Goal: Task Accomplishment & Management: Manage account settings

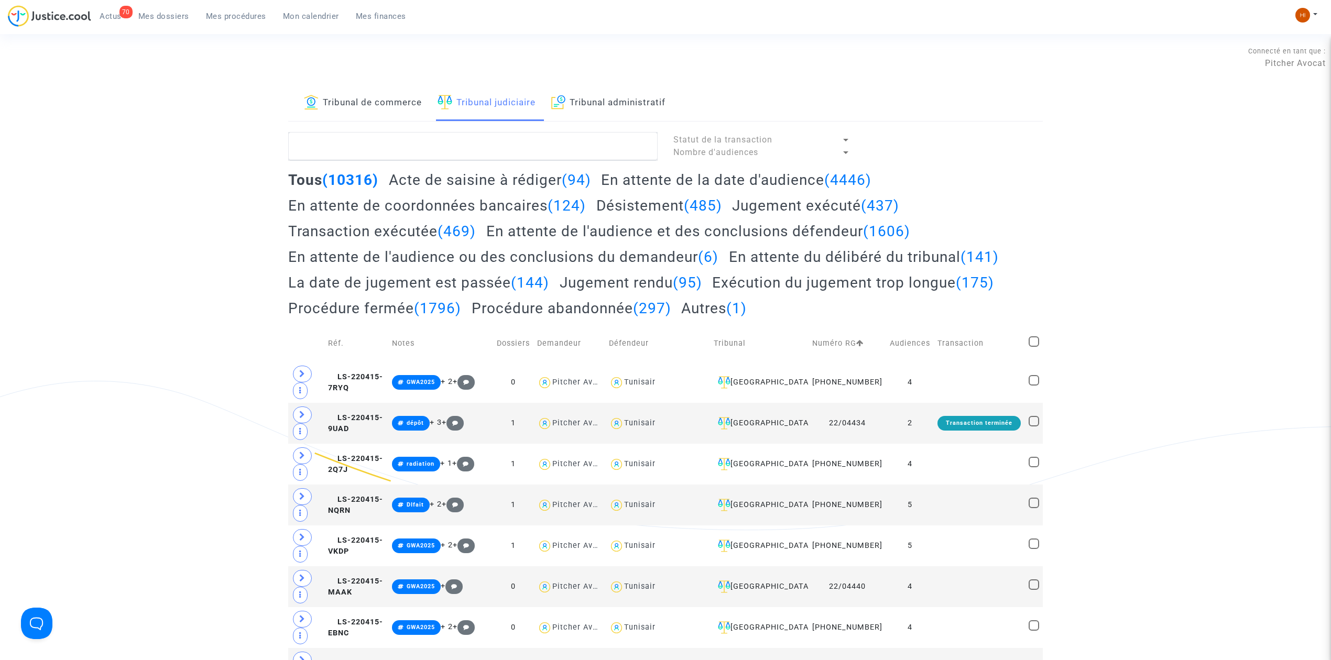
type textarea "Madame, Monsieur, Nous nous permettons de vous écrire afin de vous signaler que…"
drag, startPoint x: 623, startPoint y: 135, endPoint x: 617, endPoint y: 138, distance: 6.4
click at [623, 135] on textarea at bounding box center [472, 146] width 369 height 28
click at [615, 156] on textarea at bounding box center [472, 146] width 369 height 28
paste textarea "[PERSON_NAME]"
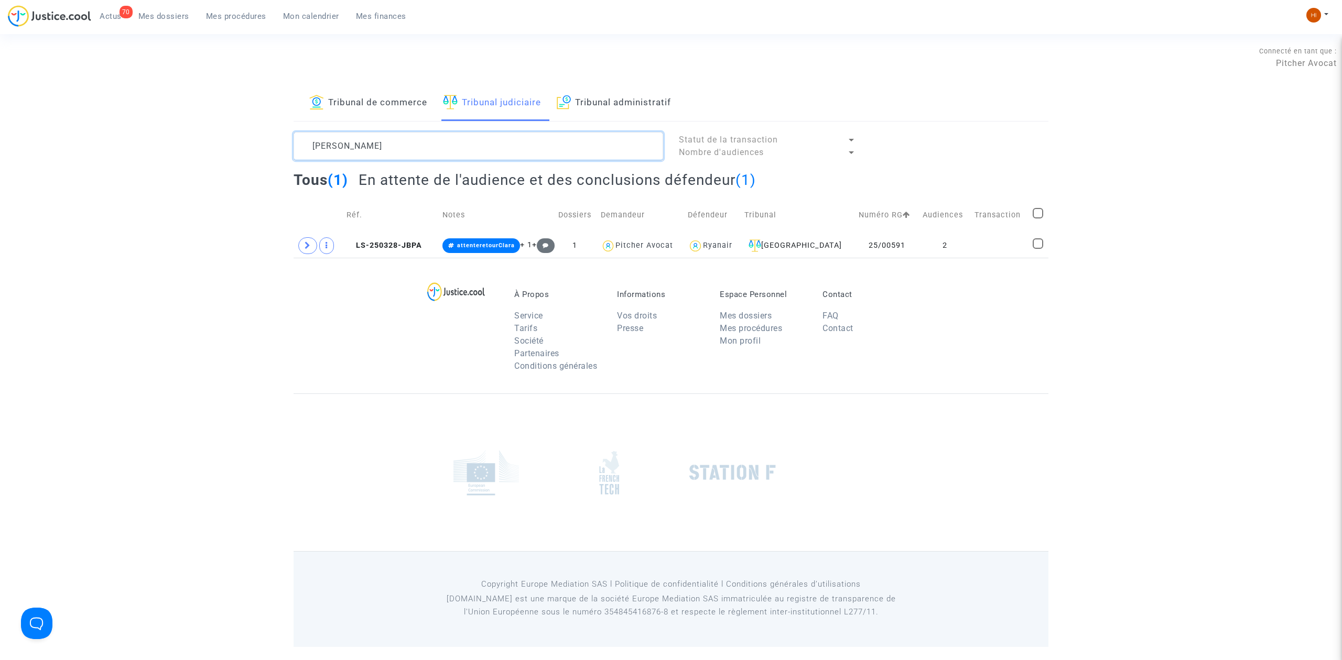
type textarea "[PERSON_NAME]"
click at [395, 231] on td "Réf." at bounding box center [391, 215] width 96 height 37
click at [304, 248] on icon at bounding box center [307, 246] width 6 height 8
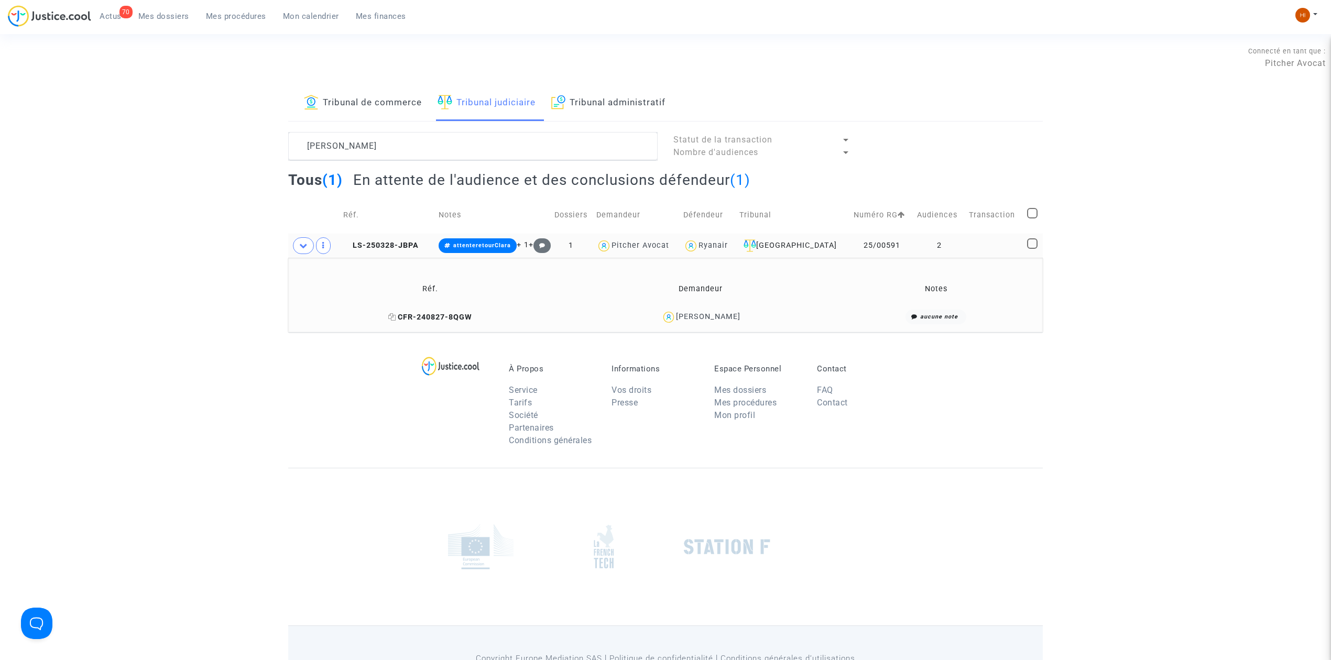
click at [449, 317] on span "CFR-240827-8QGW" at bounding box center [430, 317] width 84 height 9
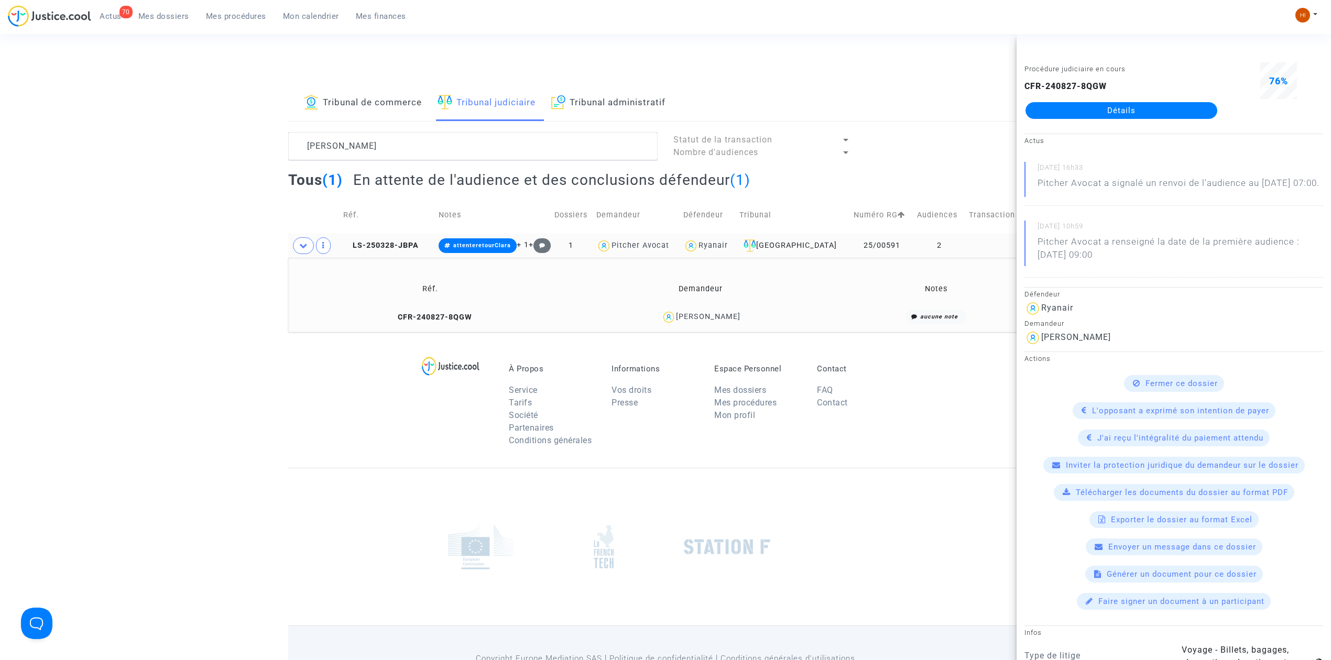
click at [1153, 102] on link "Détails" at bounding box center [1122, 110] width 192 height 17
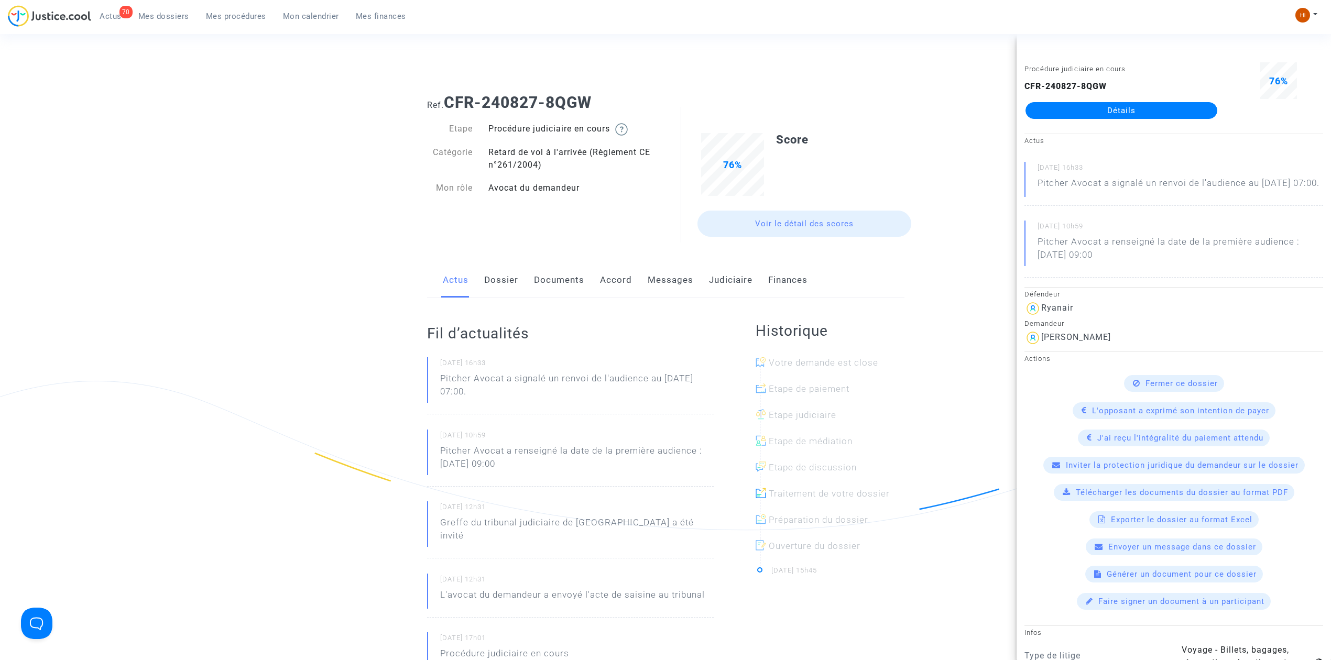
click at [678, 273] on link "Messages" at bounding box center [671, 280] width 46 height 35
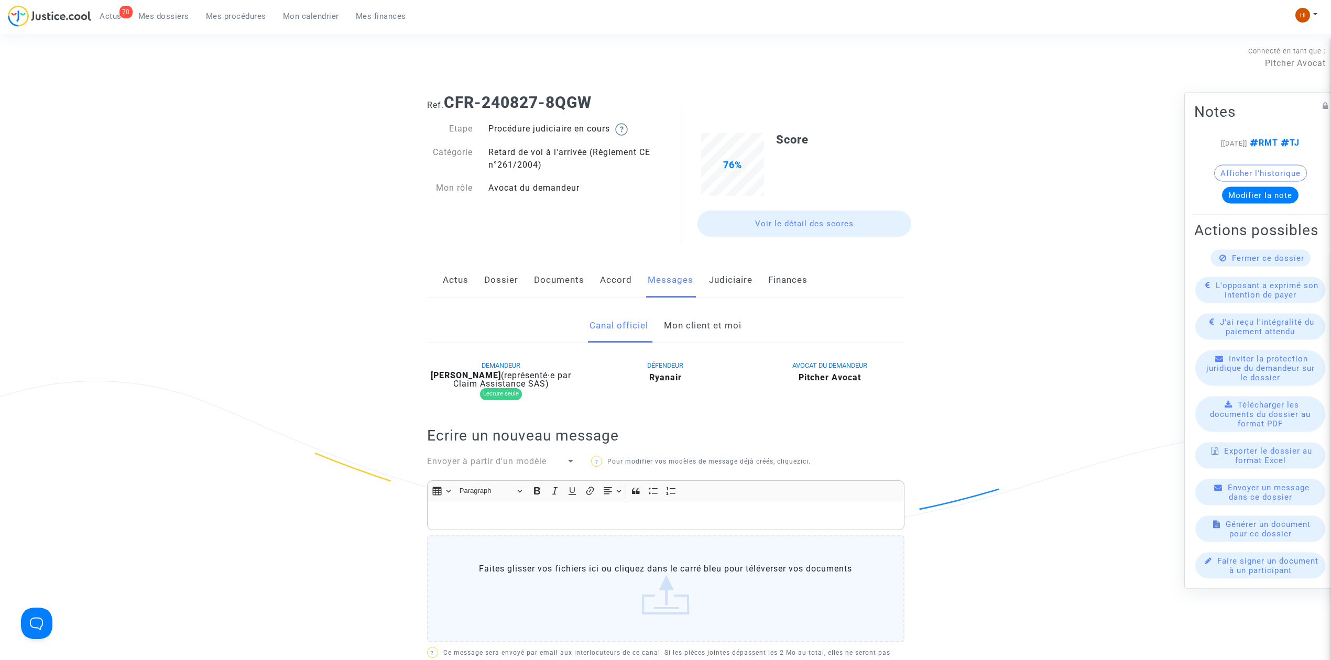
click at [711, 315] on link "Mon client et moi" at bounding box center [703, 326] width 78 height 35
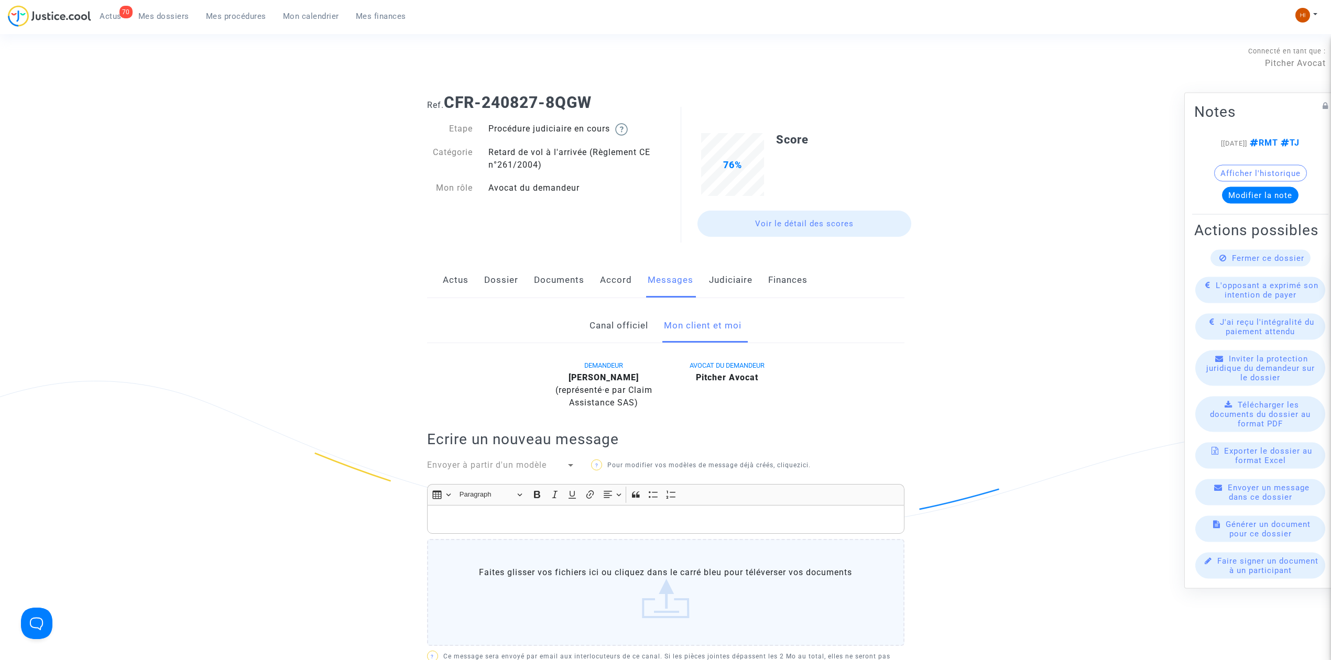
click at [729, 280] on link "Judiciaire" at bounding box center [730, 280] width 43 height 35
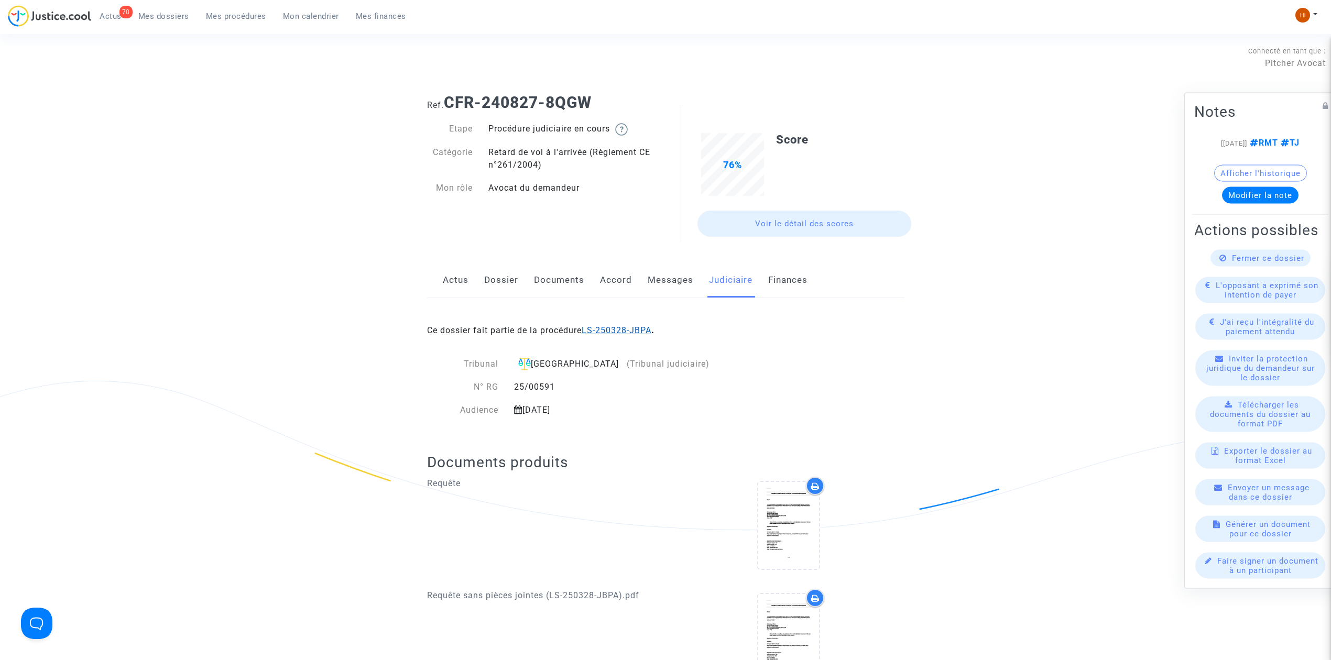
click at [606, 328] on link "LS-250328-JBPA" at bounding box center [617, 330] width 70 height 10
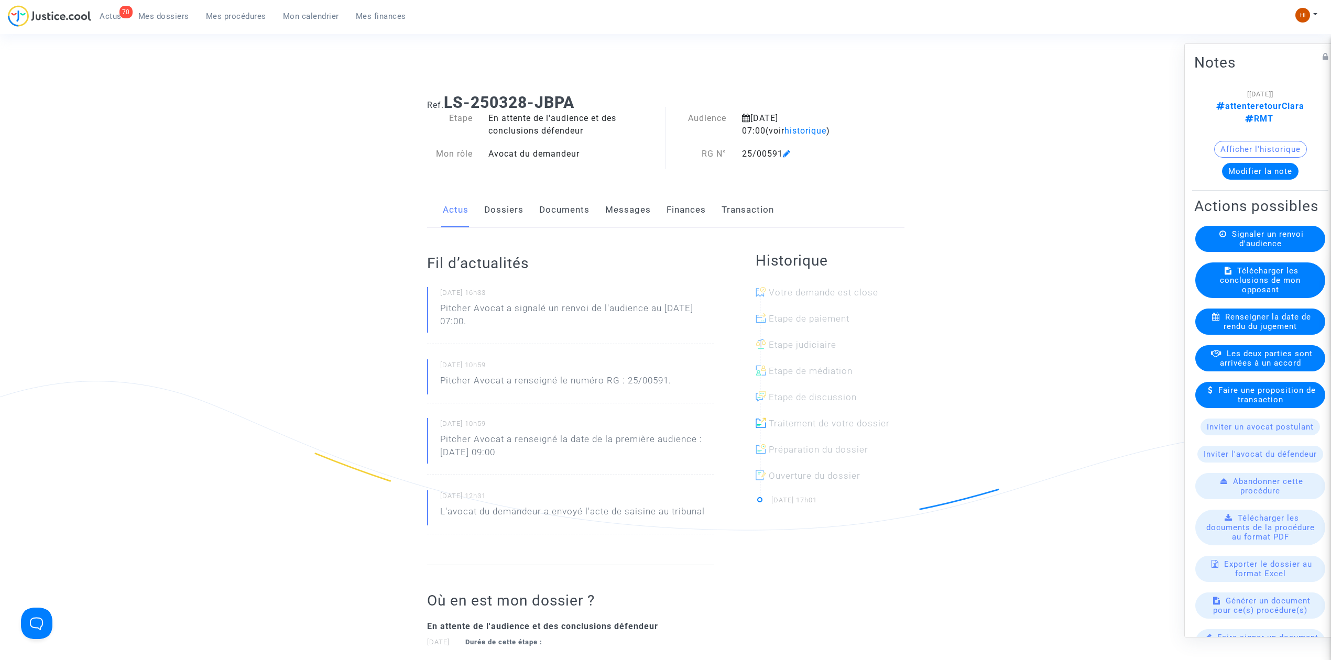
click at [573, 219] on link "Documents" at bounding box center [564, 210] width 50 height 35
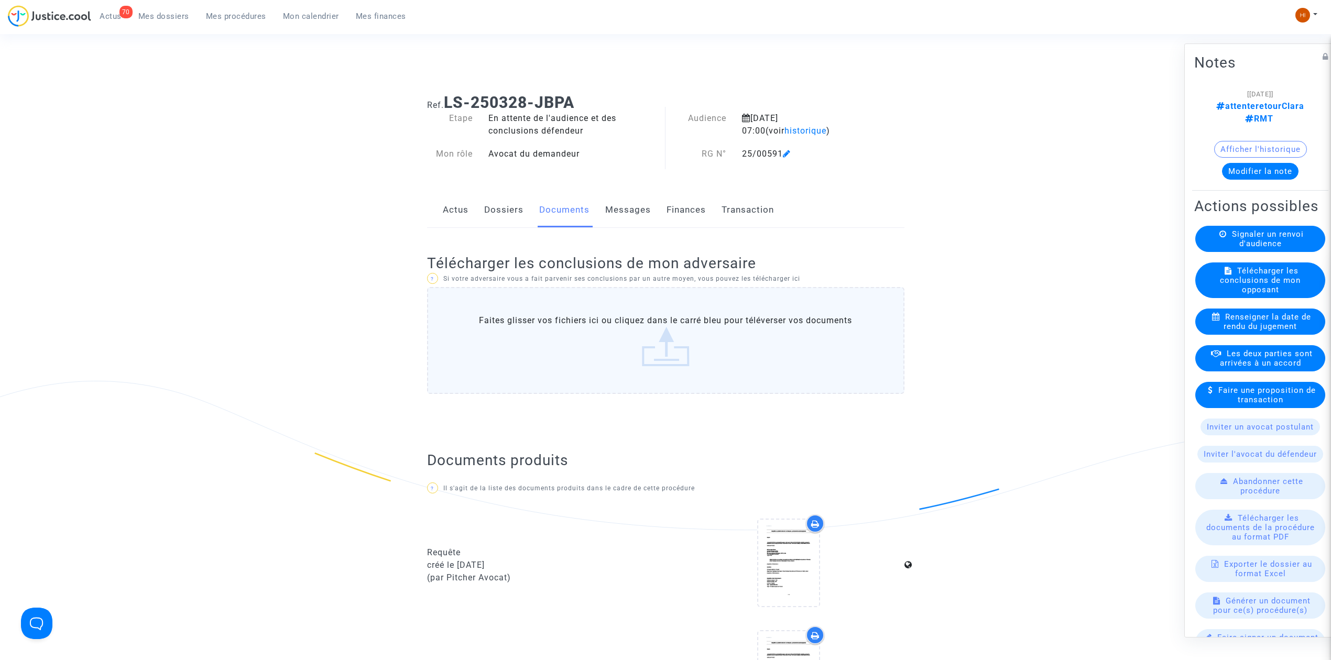
click at [516, 196] on link "Dossiers" at bounding box center [503, 210] width 39 height 35
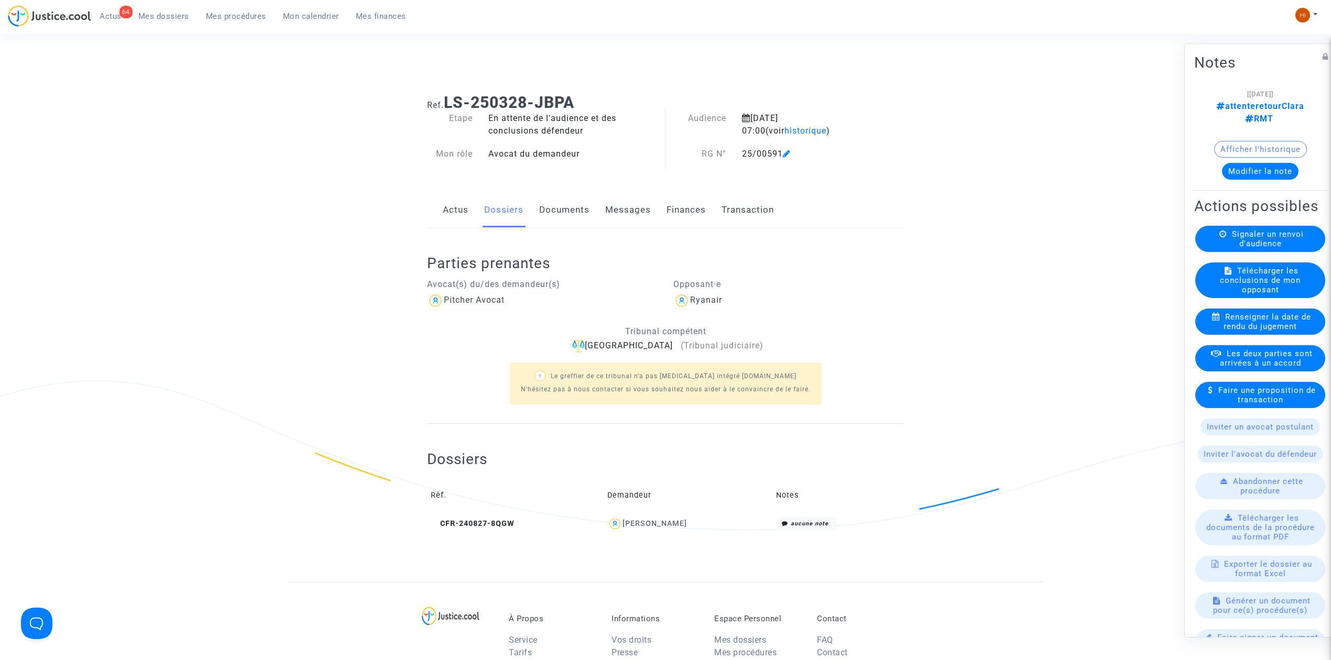
click at [254, 17] on span "Mes procédures" at bounding box center [236, 16] width 60 height 9
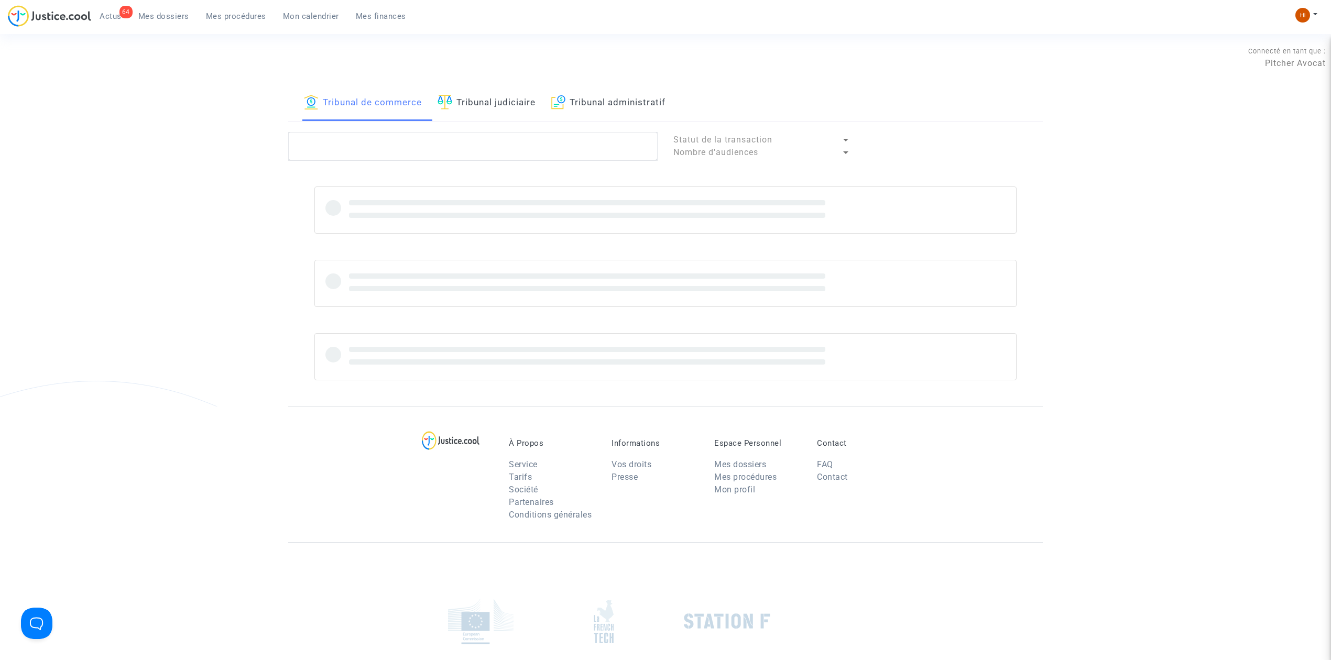
drag, startPoint x: 517, startPoint y: 110, endPoint x: 529, endPoint y: 145, distance: 37.3
click at [516, 110] on link "Tribunal judiciaire" at bounding box center [487, 103] width 98 height 36
click at [529, 145] on textarea at bounding box center [472, 146] width 369 height 28
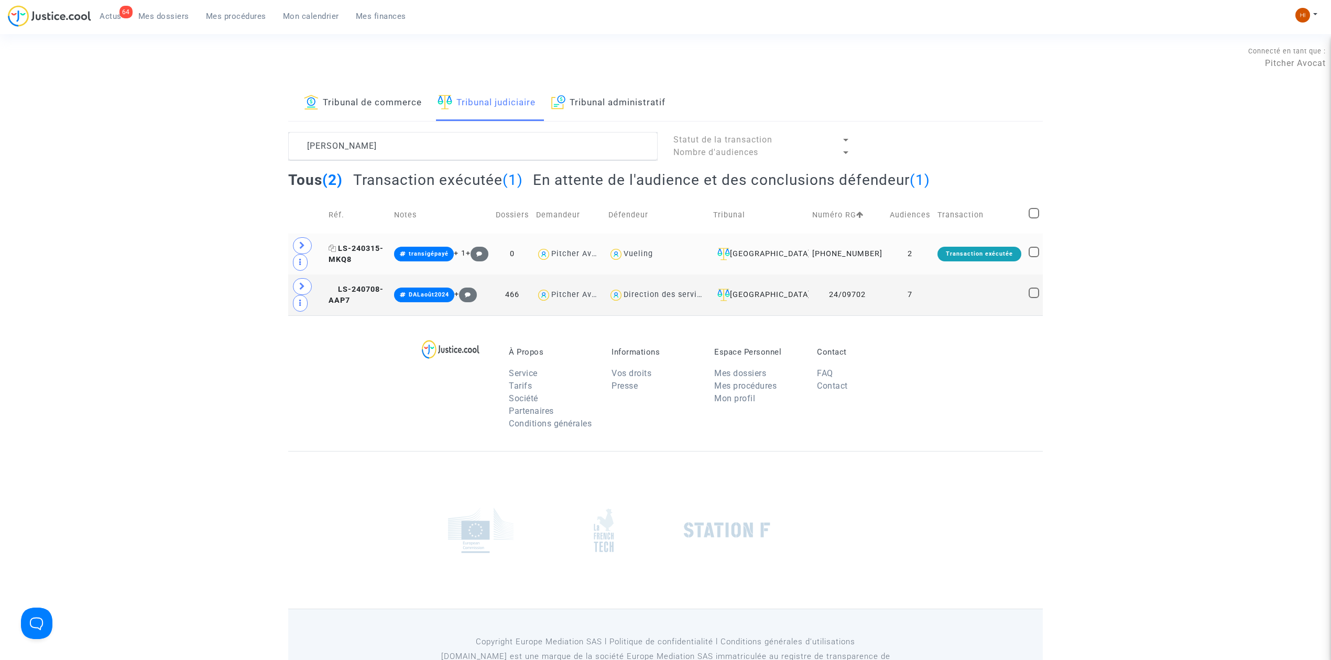
click at [373, 254] on span "LS-240315-MKQ8" at bounding box center [356, 254] width 55 height 20
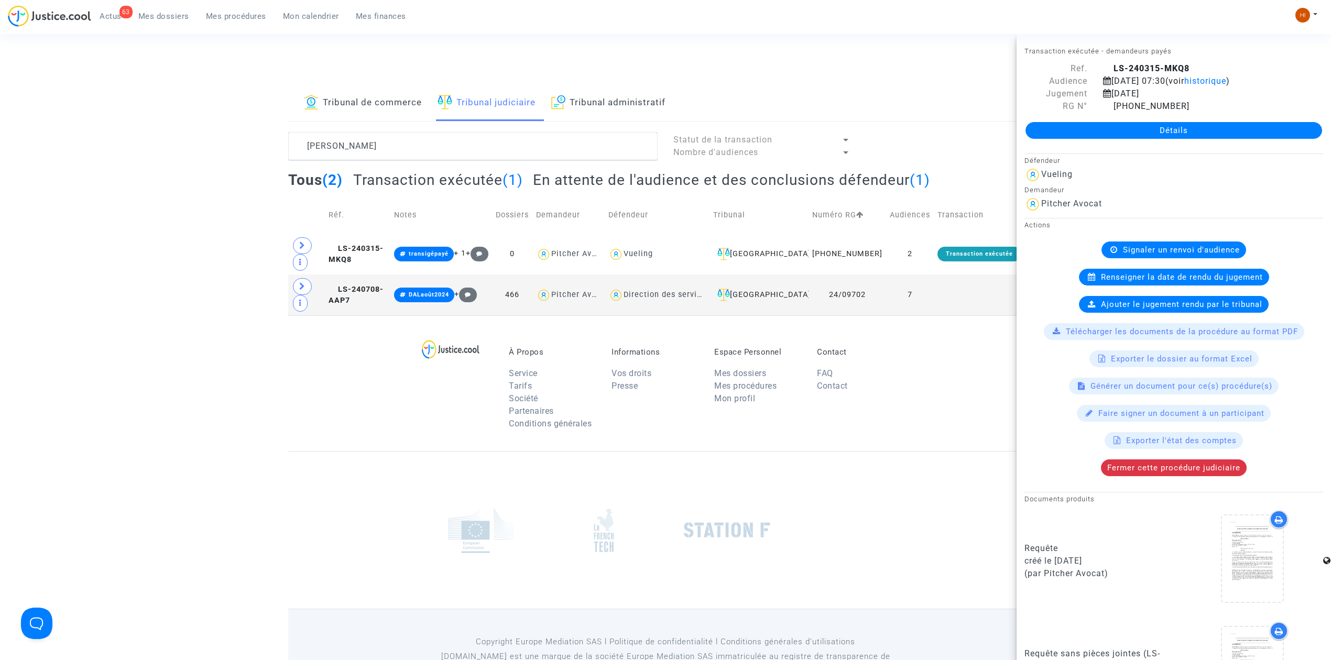
drag, startPoint x: 411, startPoint y: 162, endPoint x: 407, endPoint y: 157, distance: 6.0
click at [409, 158] on lawsuits-list "[PERSON_NAME] Statut de la transaction Nombre d'audiences Tous (2) Transaction …" at bounding box center [665, 223] width 755 height 183
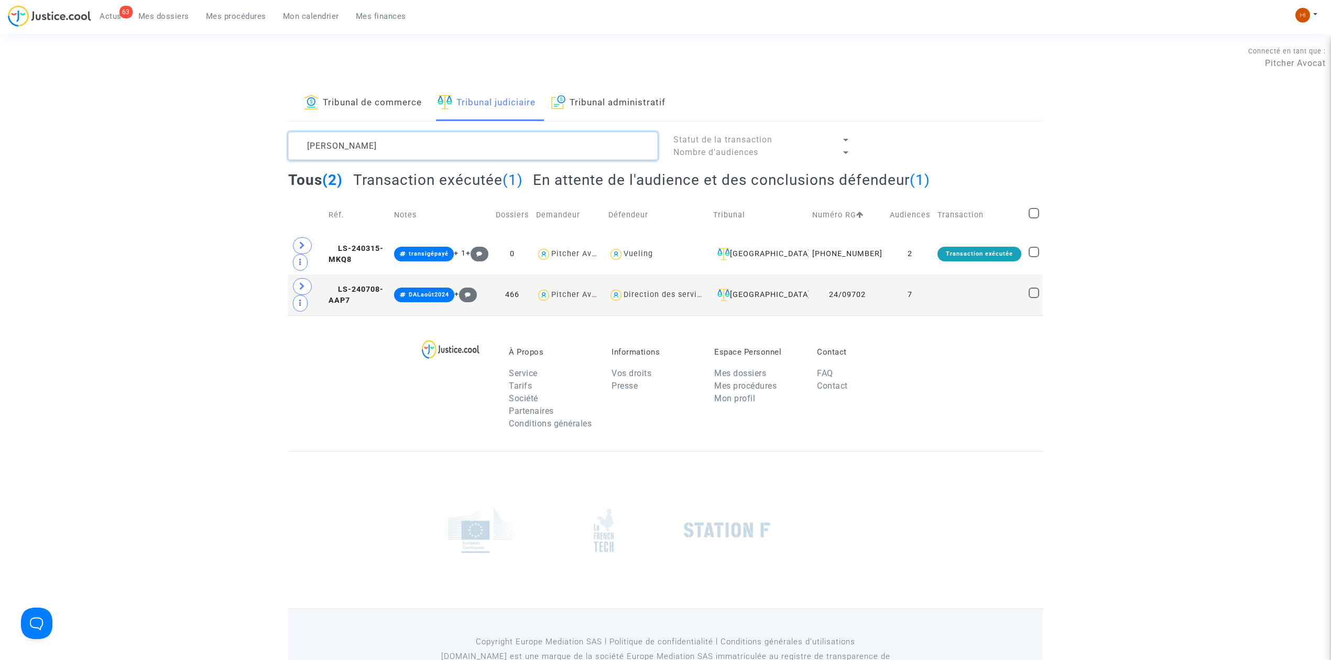
drag, startPoint x: 210, startPoint y: 145, endPoint x: 174, endPoint y: 140, distance: 36.4
click at [182, 140] on div "Tribunal de commerce Tribunal judiciaire Tribunal administratif [PERSON_NAME] S…" at bounding box center [665, 200] width 1331 height 230
paste textarea "LS-231214-RCJ2"
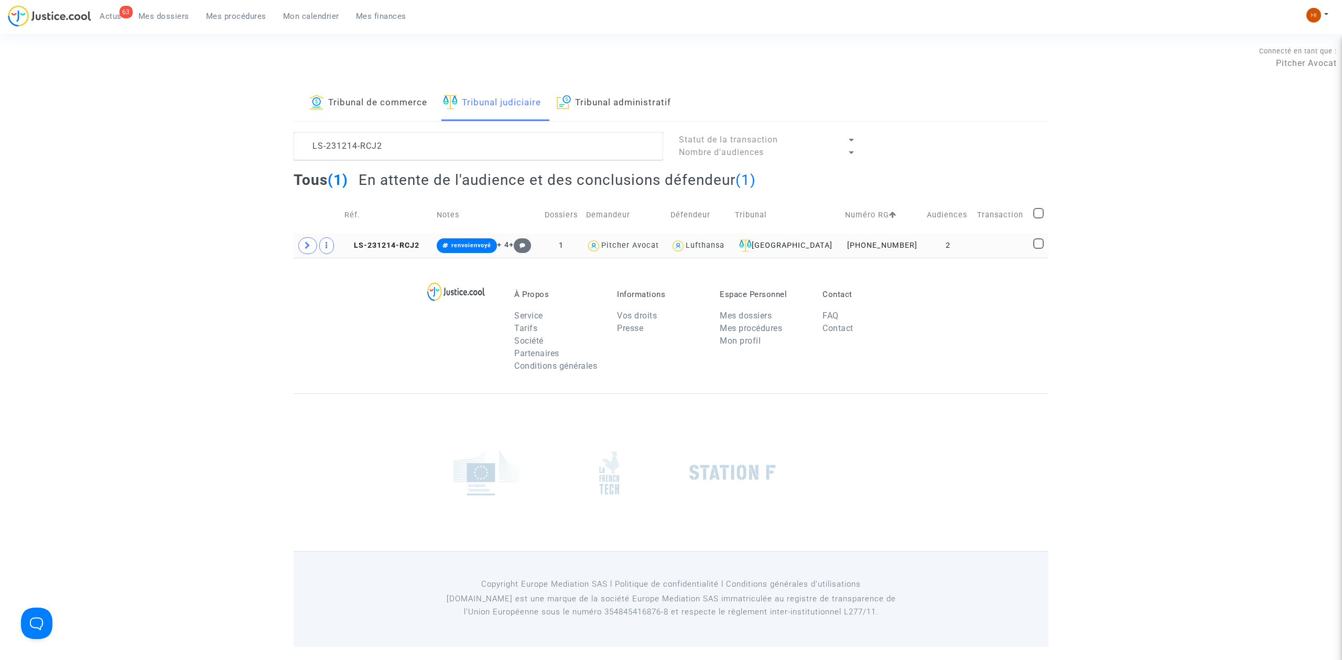
drag, startPoint x: 407, startPoint y: 252, endPoint x: 416, endPoint y: 255, distance: 9.8
click at [409, 252] on td "LS-231214-RCJ2" at bounding box center [387, 246] width 92 height 24
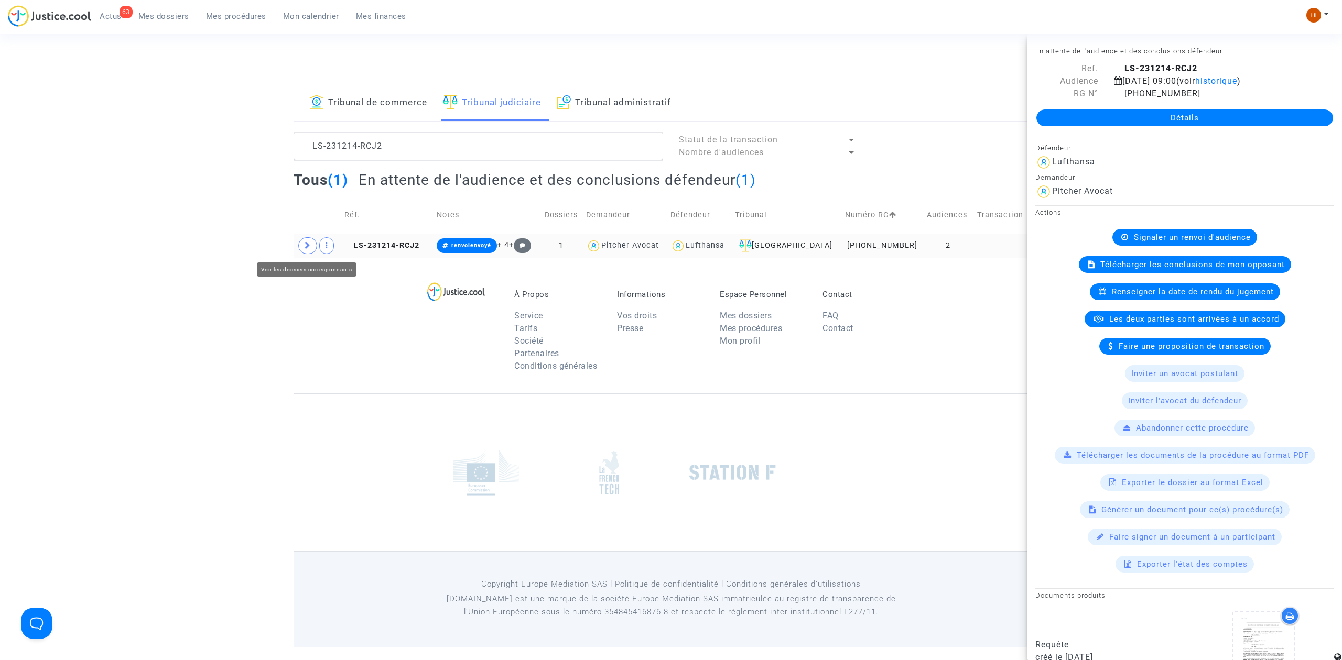
drag, startPoint x: 305, startPoint y: 249, endPoint x: 307, endPoint y: 270, distance: 21.0
click at [307, 249] on icon at bounding box center [307, 246] width 6 height 8
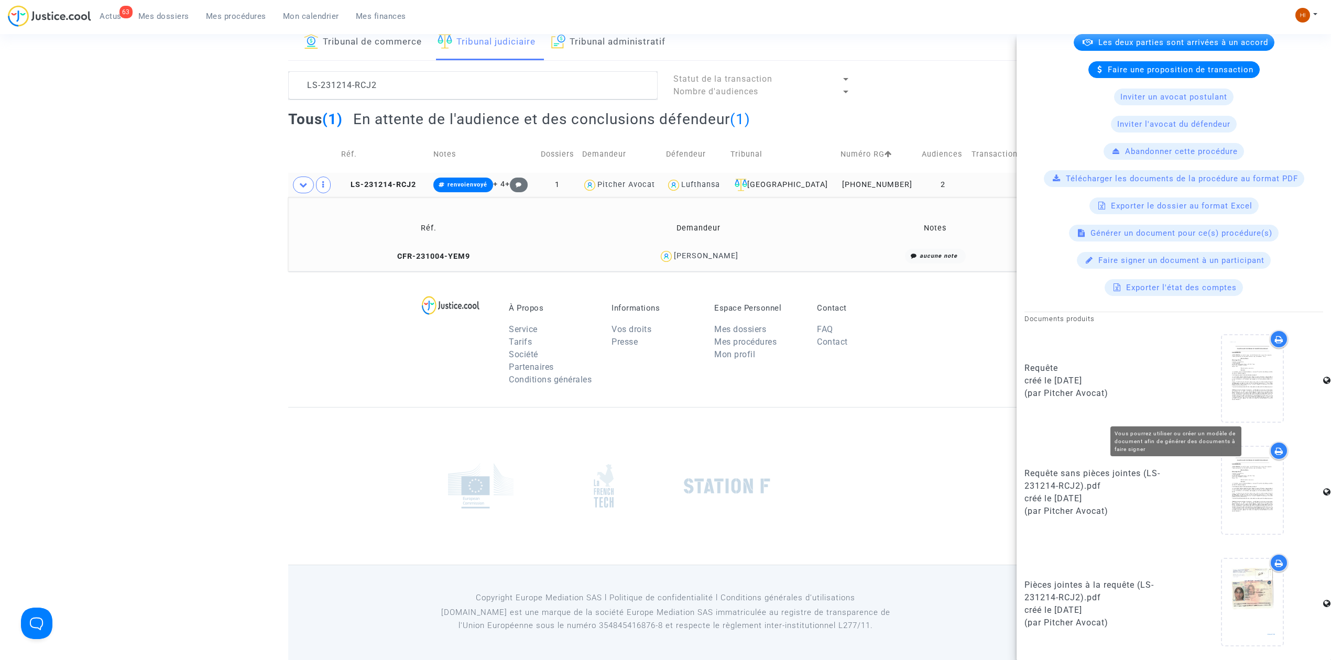
scroll to position [292, 0]
drag, startPoint x: 774, startPoint y: 256, endPoint x: 679, endPoint y: 251, distance: 94.5
click at [679, 251] on div "[PERSON_NAME]" at bounding box center [699, 256] width 258 height 15
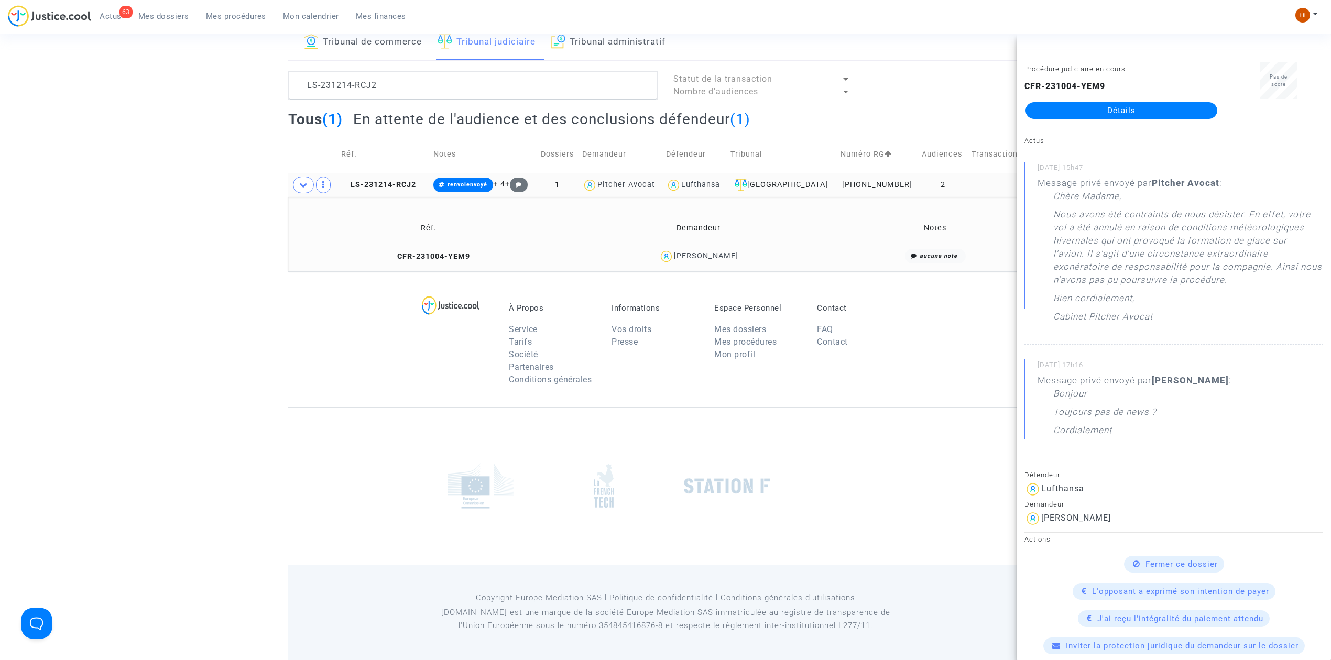
copy div "[PERSON_NAME]"
click at [393, 184] on span "LS-231214-RCJ2" at bounding box center [378, 184] width 75 height 9
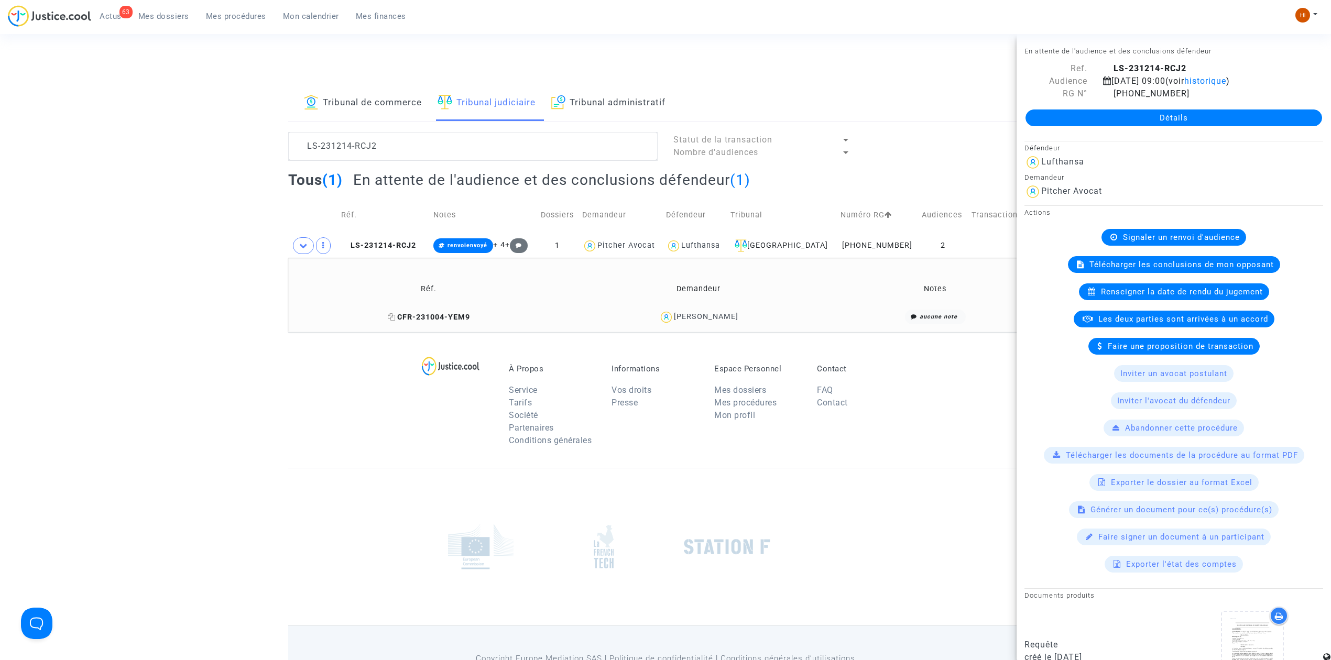
click at [430, 320] on span "CFR-231004-YEM9" at bounding box center [429, 317] width 82 height 9
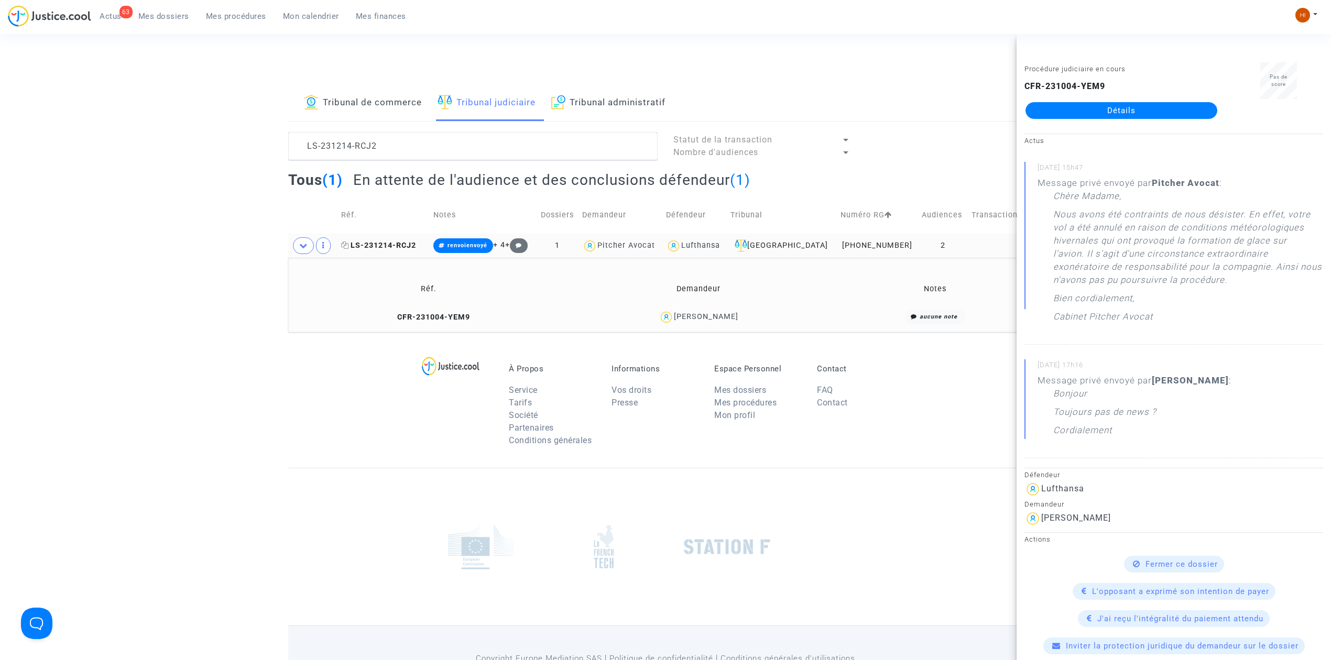
click at [374, 248] on span "LS-231214-RCJ2" at bounding box center [378, 245] width 75 height 9
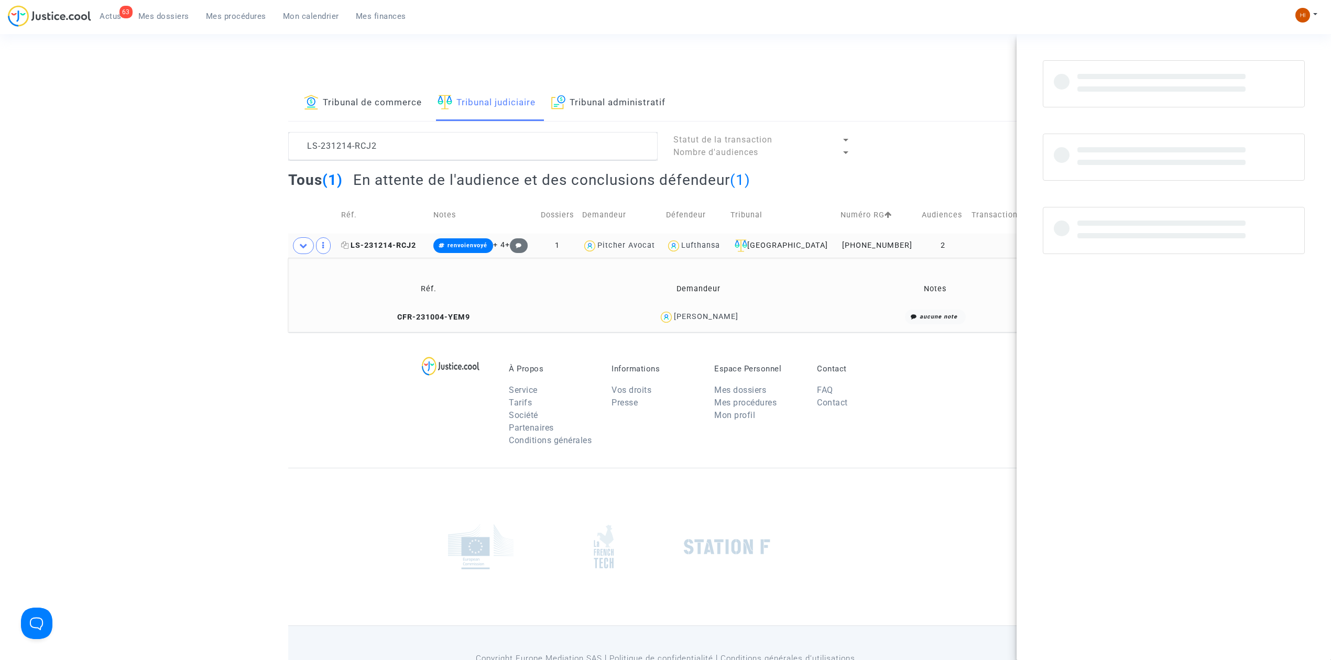
click at [390, 245] on span "LS-231214-RCJ2" at bounding box center [378, 245] width 75 height 9
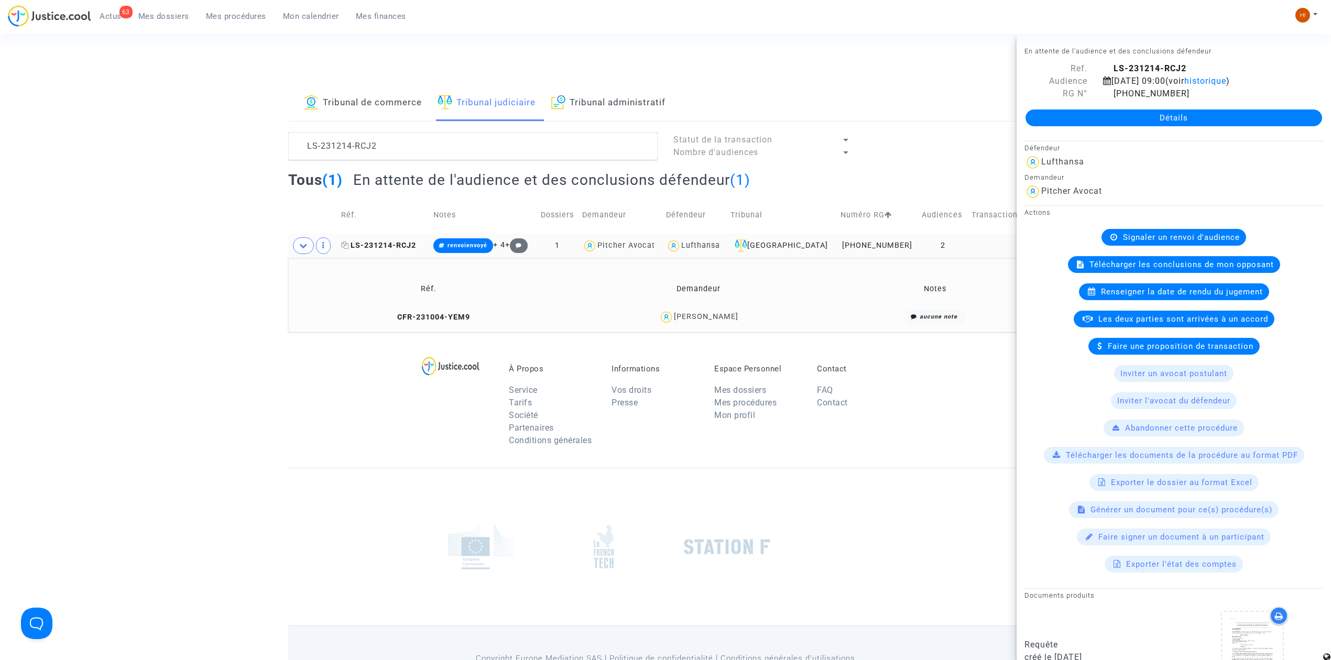
click at [397, 249] on span "LS-231214-RCJ2" at bounding box center [378, 245] width 75 height 9
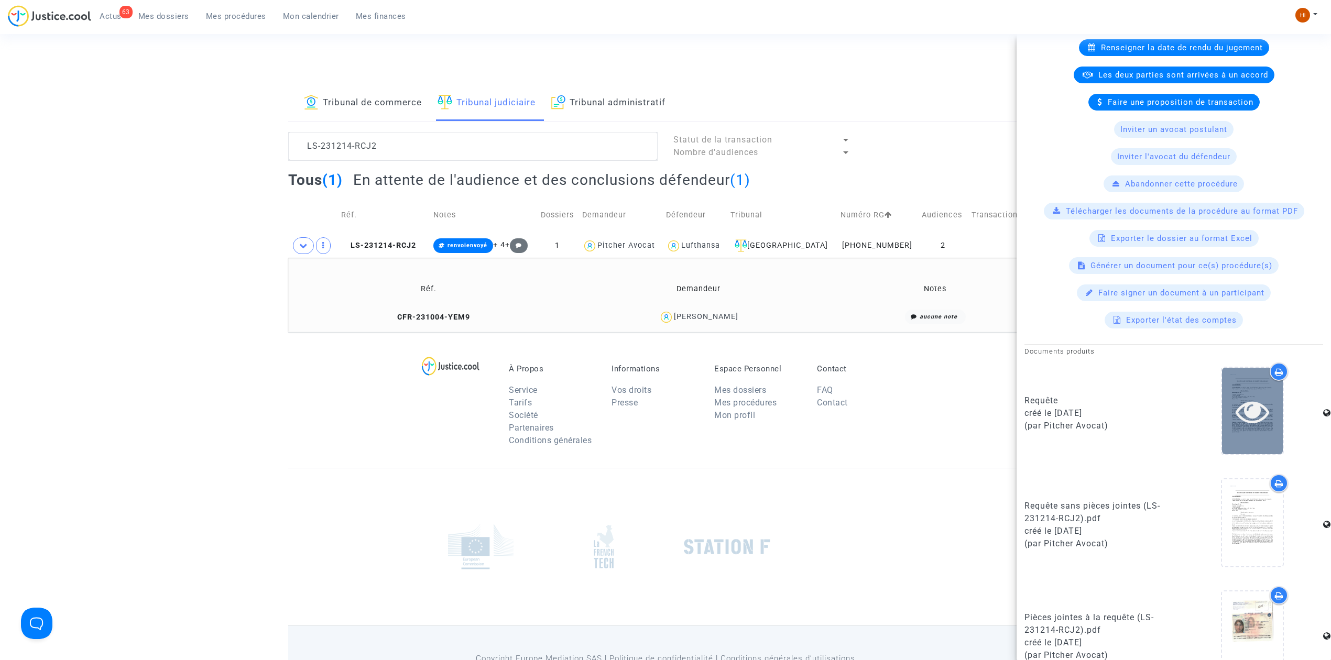
scroll to position [292, 0]
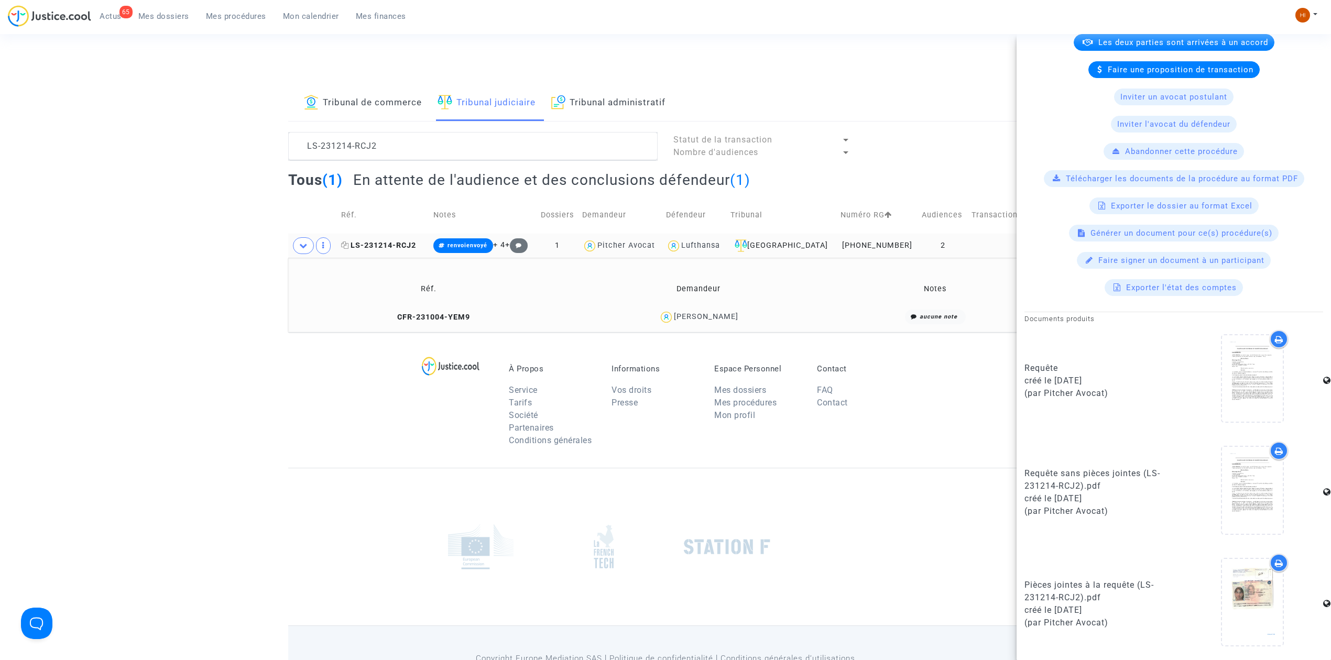
drag, startPoint x: 388, startPoint y: 245, endPoint x: 374, endPoint y: 250, distance: 14.9
click at [388, 245] on span "LS-231214-RCJ2" at bounding box center [378, 245] width 75 height 9
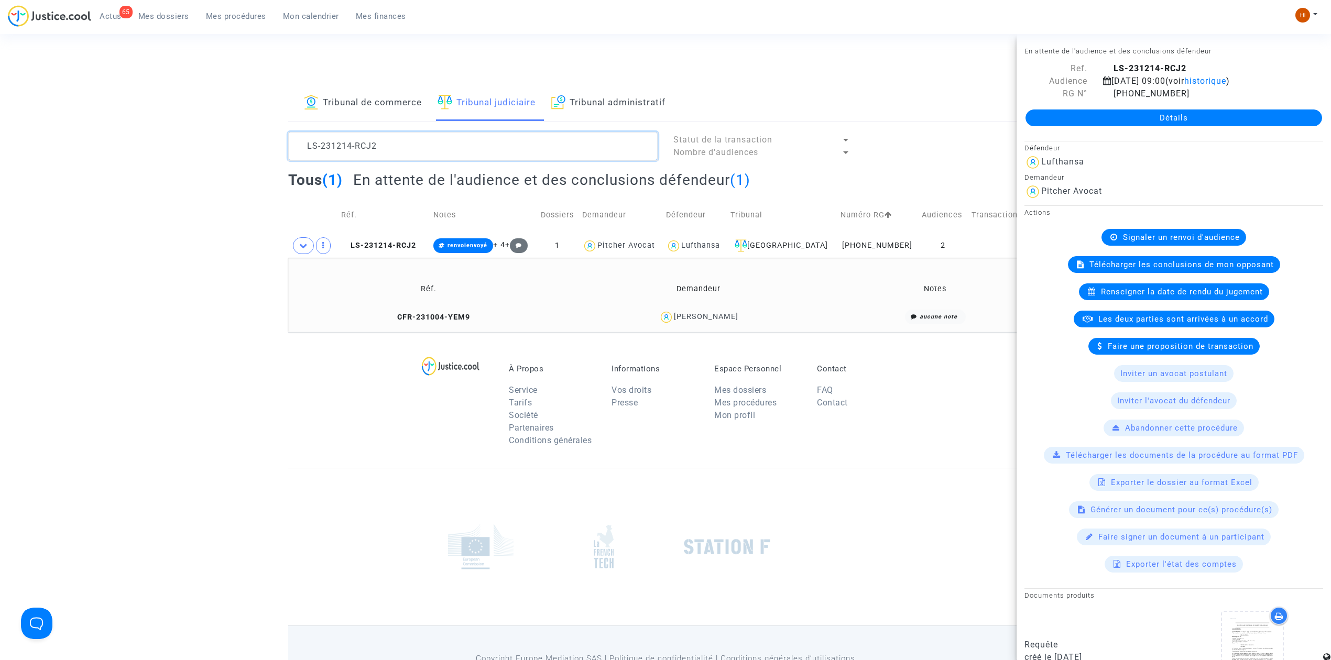
drag, startPoint x: 454, startPoint y: 145, endPoint x: -46, endPoint y: 118, distance: 500.1
click at [0, 118] on html "65 Actus Mes dossiers Mes procédures Mon calendrier Mes finances Mon profil Cha…" at bounding box center [665, 360] width 1331 height 721
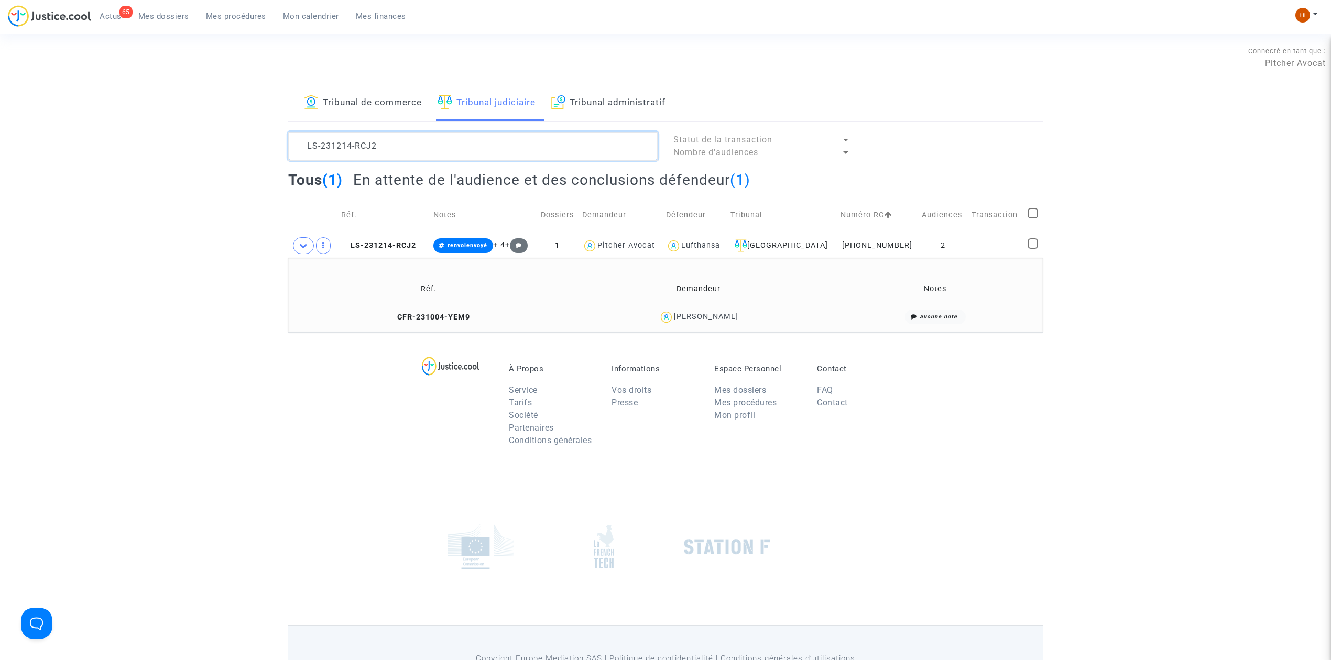
paste textarea "ER RAMMACH Samira"
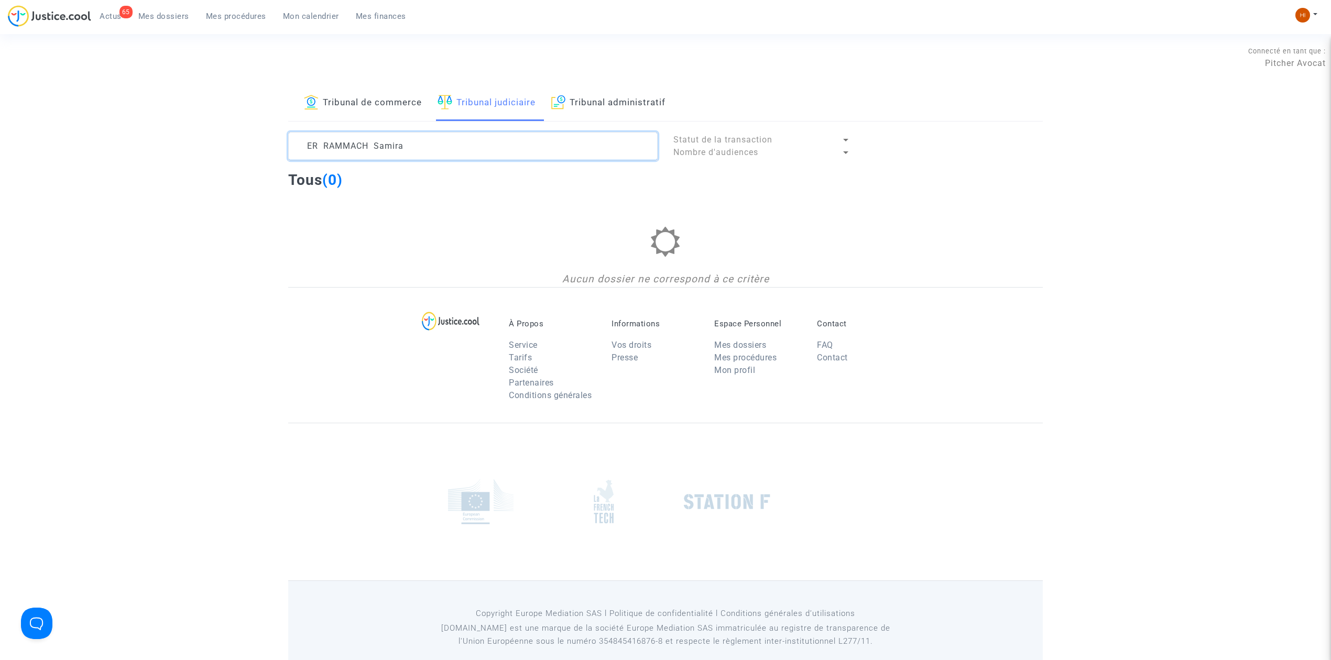
click at [445, 145] on textarea at bounding box center [472, 146] width 369 height 28
click at [439, 145] on textarea at bounding box center [472, 146] width 369 height 28
click at [322, 148] on textarea at bounding box center [472, 146] width 369 height 28
drag, startPoint x: 322, startPoint y: 148, endPoint x: 198, endPoint y: 152, distance: 124.3
click at [198, 152] on div "Tribunal de commerce Tribunal judiciaire Tribunal administratif ER RAMMACH Stat…" at bounding box center [665, 186] width 1331 height 202
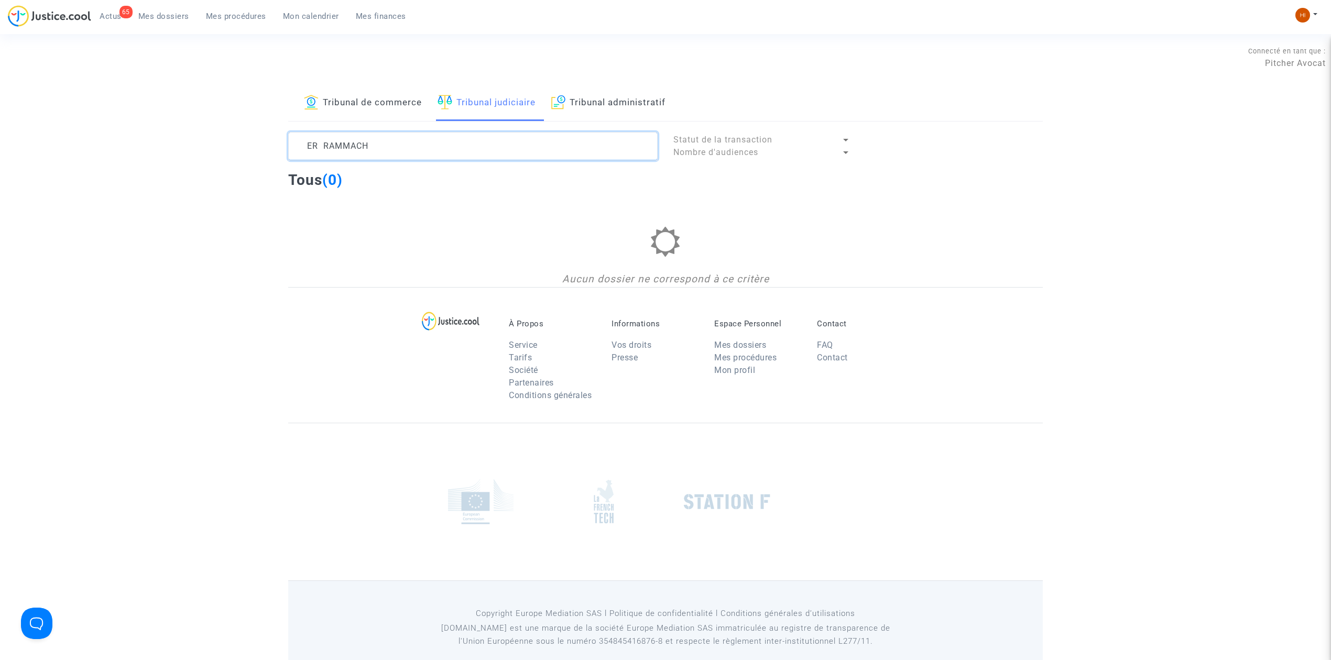
click at [317, 146] on textarea at bounding box center [472, 146] width 369 height 28
click at [321, 146] on textarea at bounding box center [472, 146] width 369 height 28
drag, startPoint x: 396, startPoint y: 140, endPoint x: 5, endPoint y: 137, distance: 391.5
click at [5, 137] on div "Tribunal de commerce Tribunal judiciaire Tribunal administratif RAMMACH Statut …" at bounding box center [665, 186] width 1331 height 202
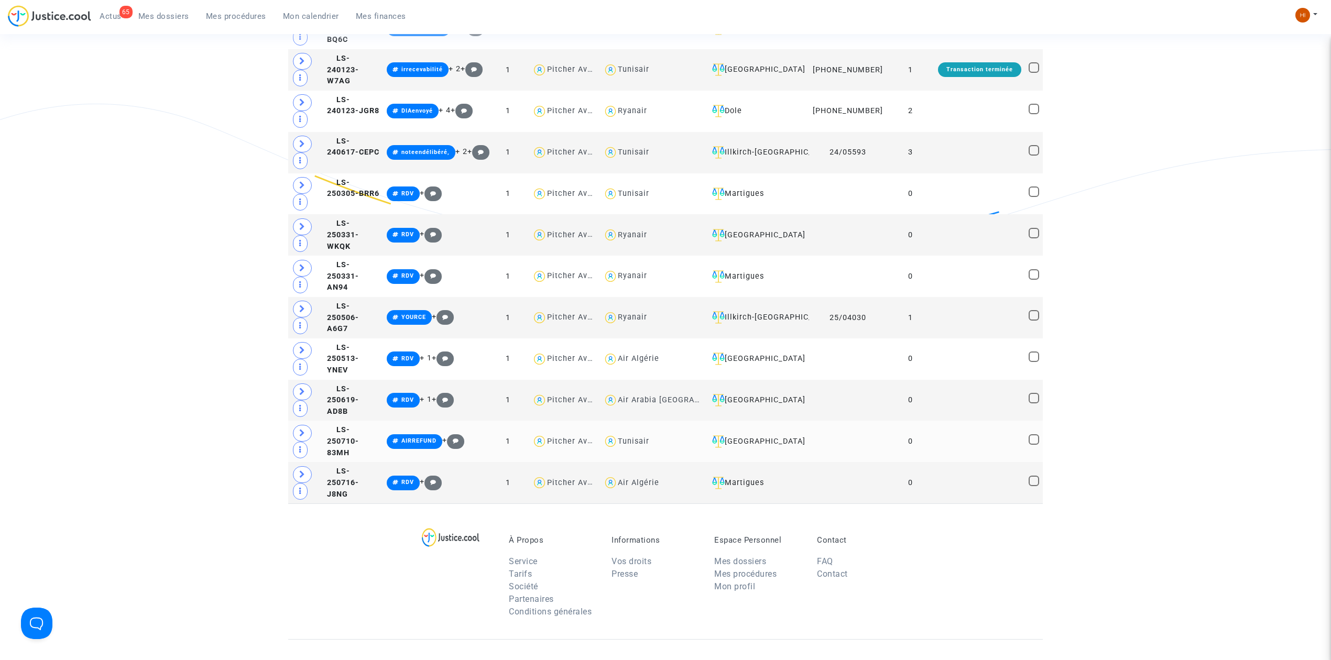
scroll to position [279, 0]
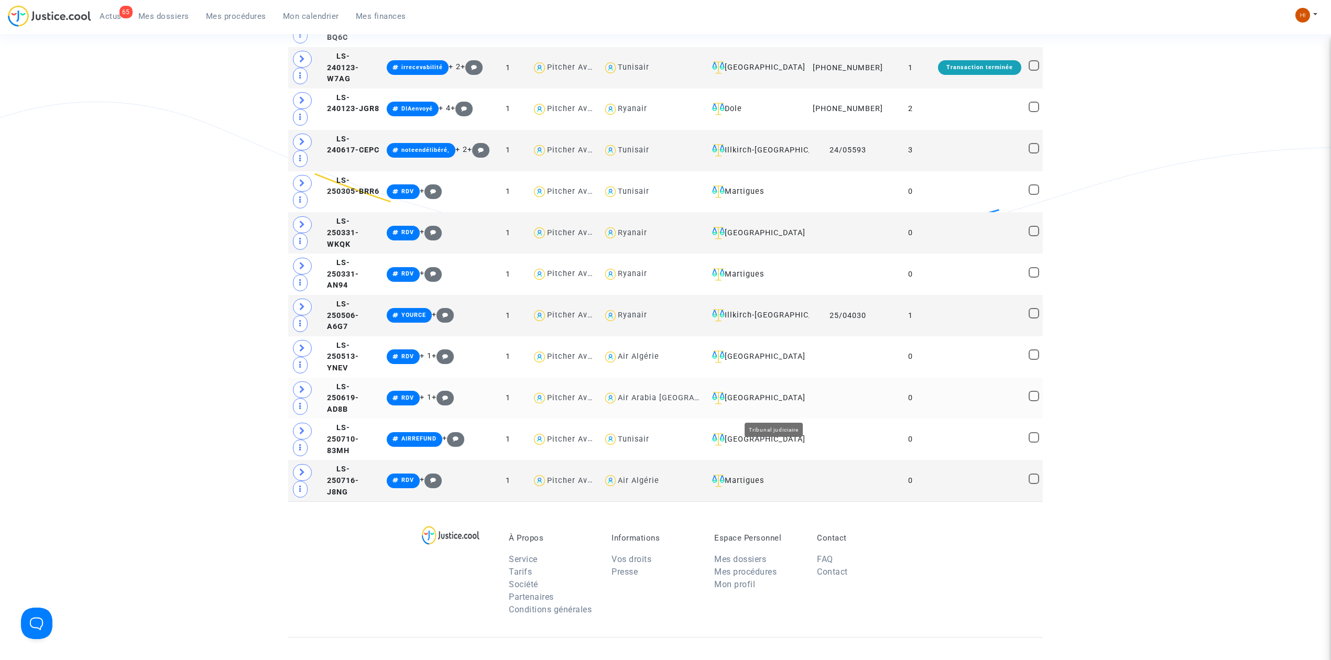
type textarea "samira"
click at [782, 405] on div "[GEOGRAPHIC_DATA]" at bounding box center [756, 398] width 97 height 13
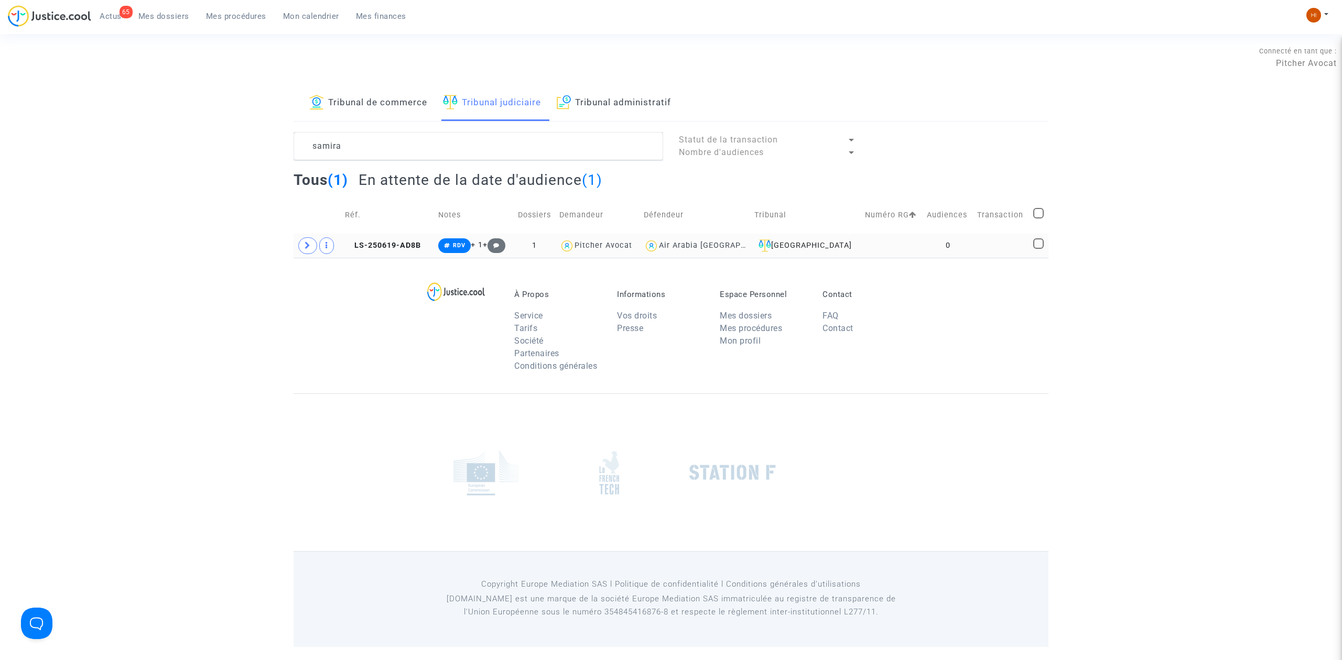
click at [994, 243] on td at bounding box center [1001, 246] width 57 height 24
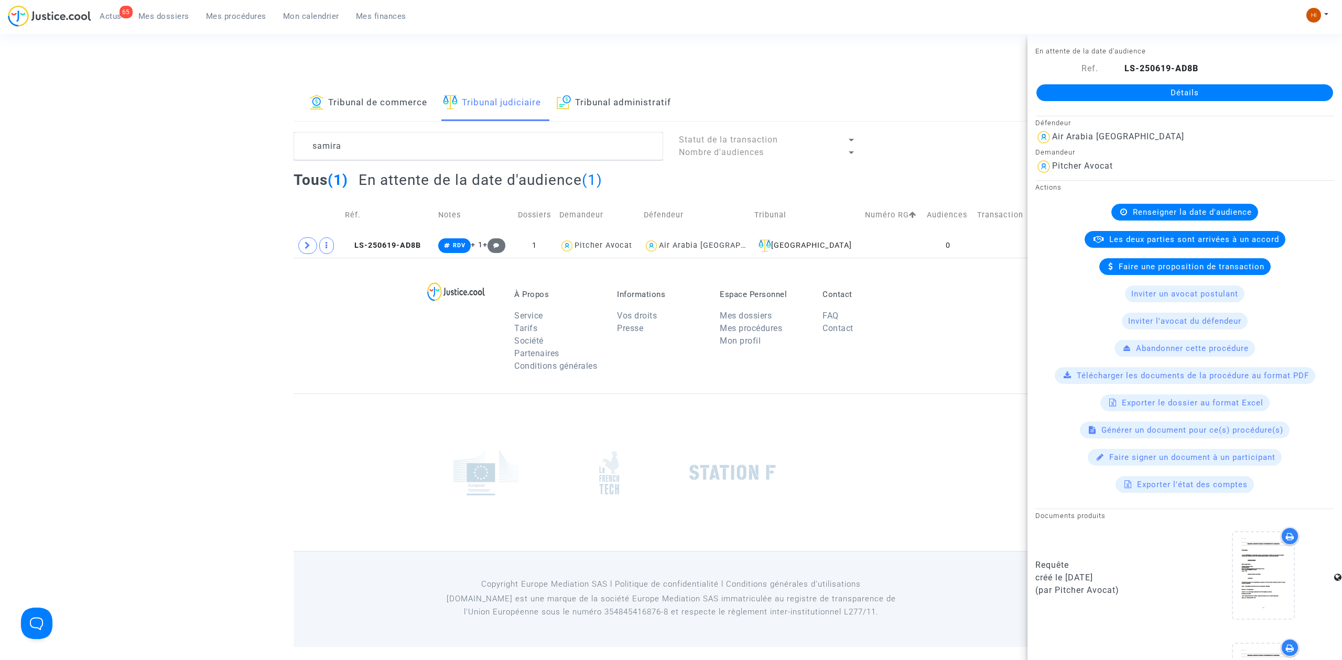
click at [1189, 89] on link "Détails" at bounding box center [1184, 92] width 297 height 17
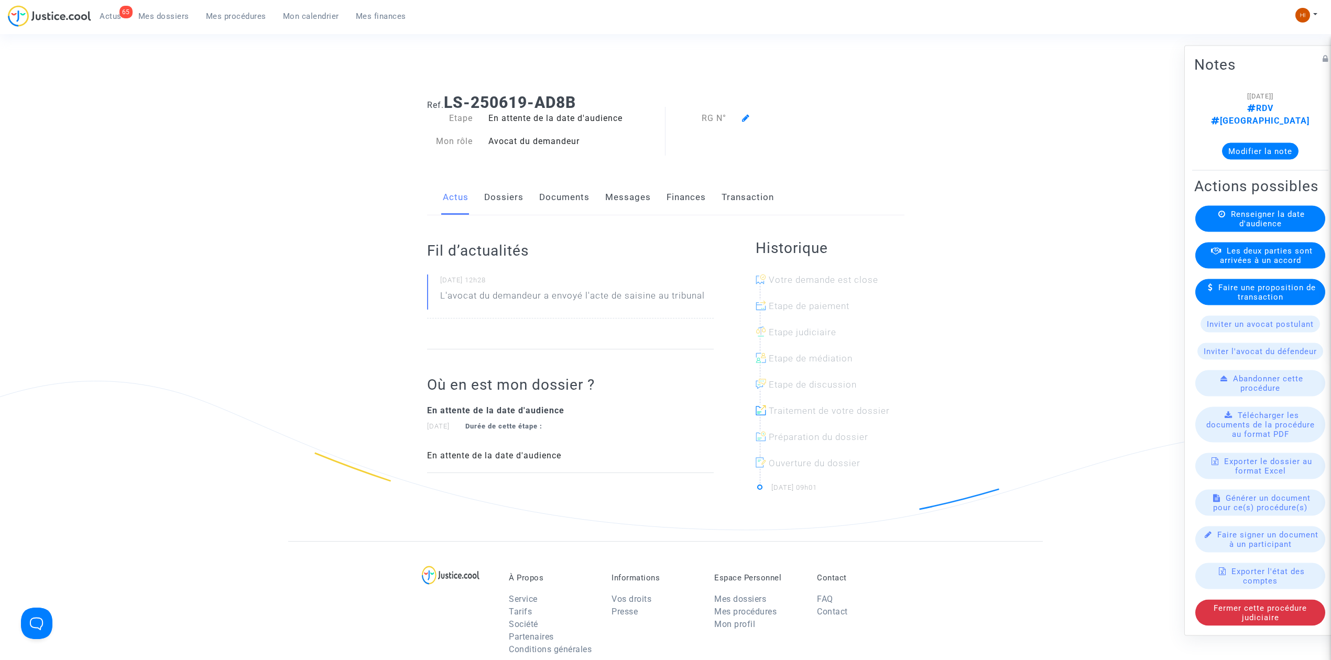
click at [511, 201] on link "Dossiers" at bounding box center [503, 197] width 39 height 35
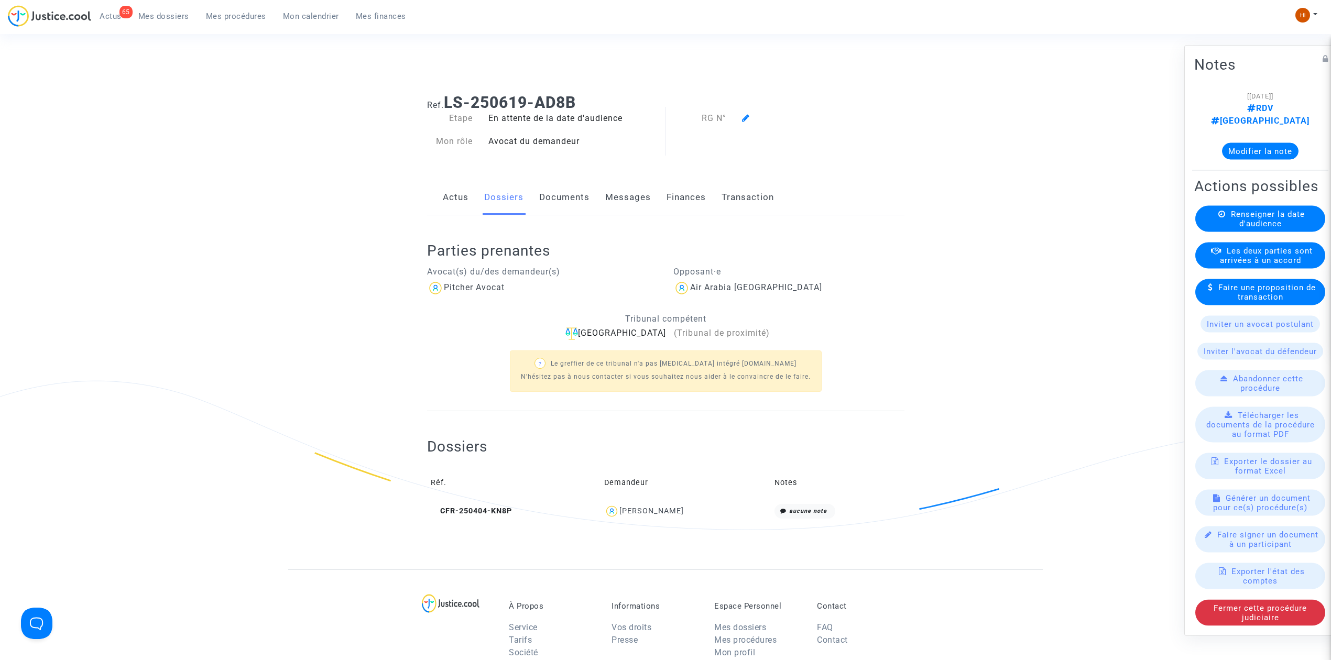
click at [1261, 225] on span "Renseigner la date d'audience" at bounding box center [1268, 219] width 74 height 19
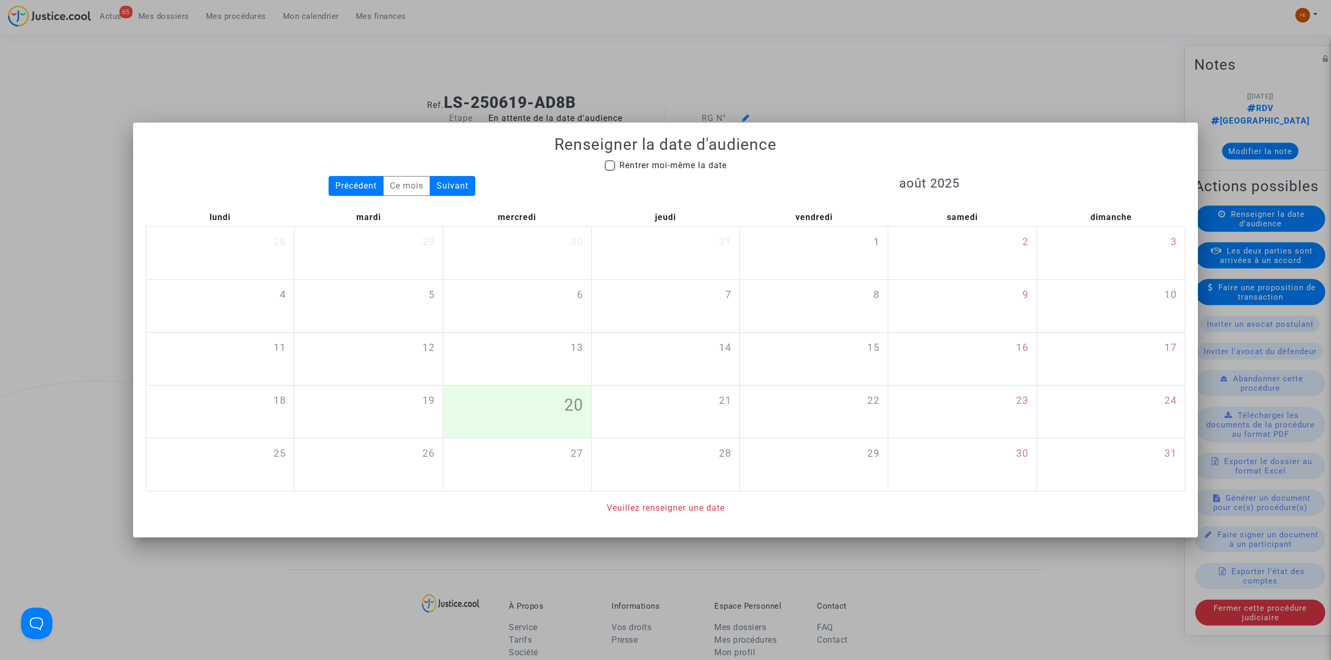
click at [643, 176] on div "Précédent Ce mois Suivant" at bounding box center [402, 186] width 528 height 20
click at [640, 164] on span "Rentrer moi-même la date" at bounding box center [672, 165] width 107 height 10
click at [610, 171] on input "Rentrer moi-même la date" at bounding box center [609, 171] width 1 height 1
checkbox input "true"
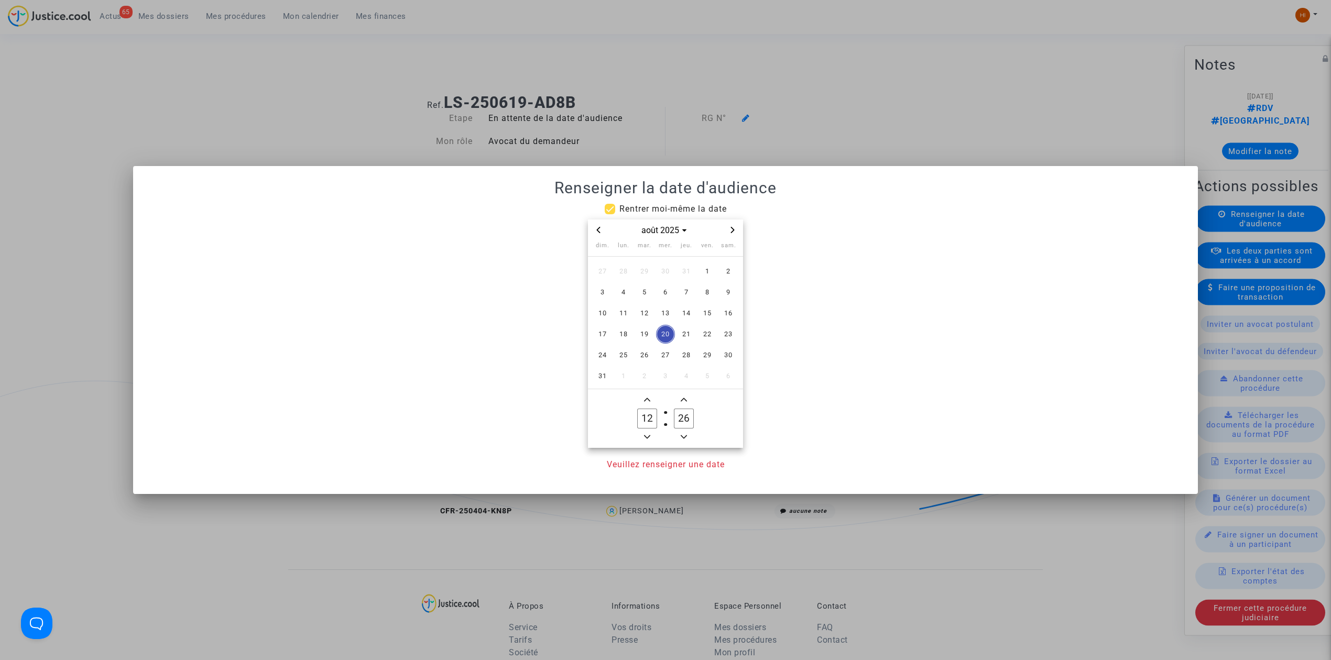
click at [736, 234] on span "Next month" at bounding box center [732, 230] width 13 height 13
click at [730, 228] on icon "Next month" at bounding box center [732, 230] width 6 height 6
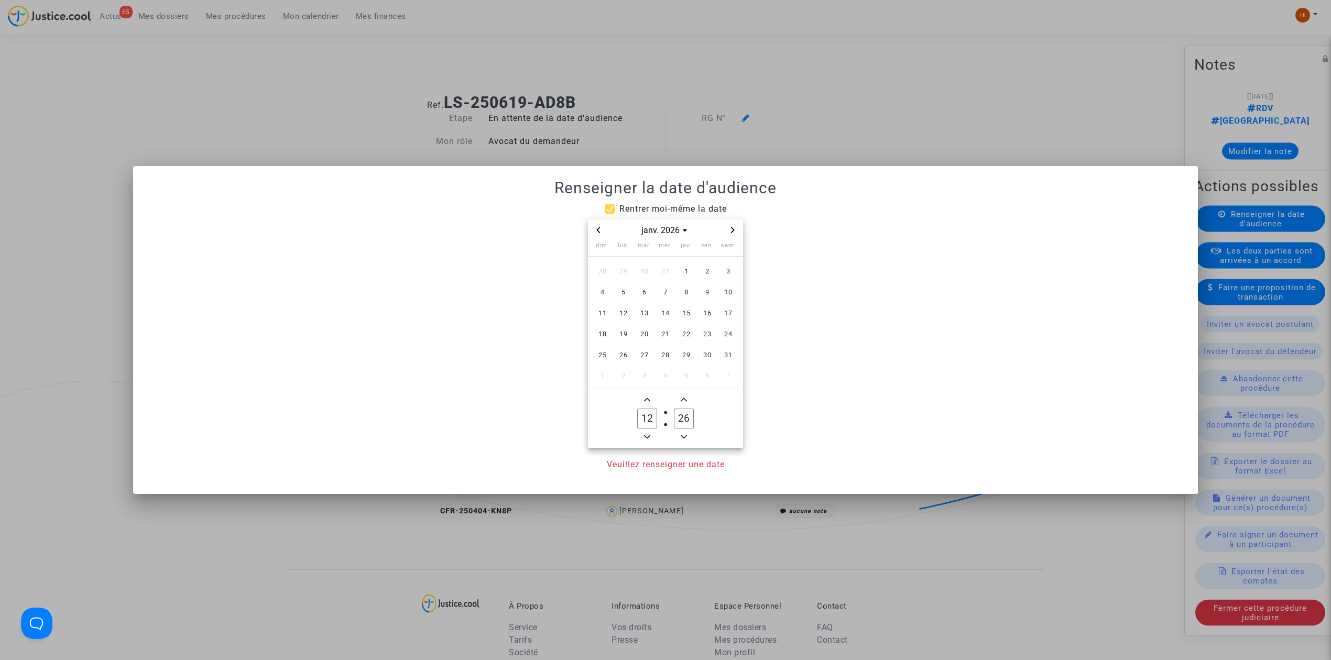
click at [730, 228] on icon "Next month" at bounding box center [732, 230] width 6 height 6
click at [646, 280] on span "3" at bounding box center [644, 271] width 19 height 19
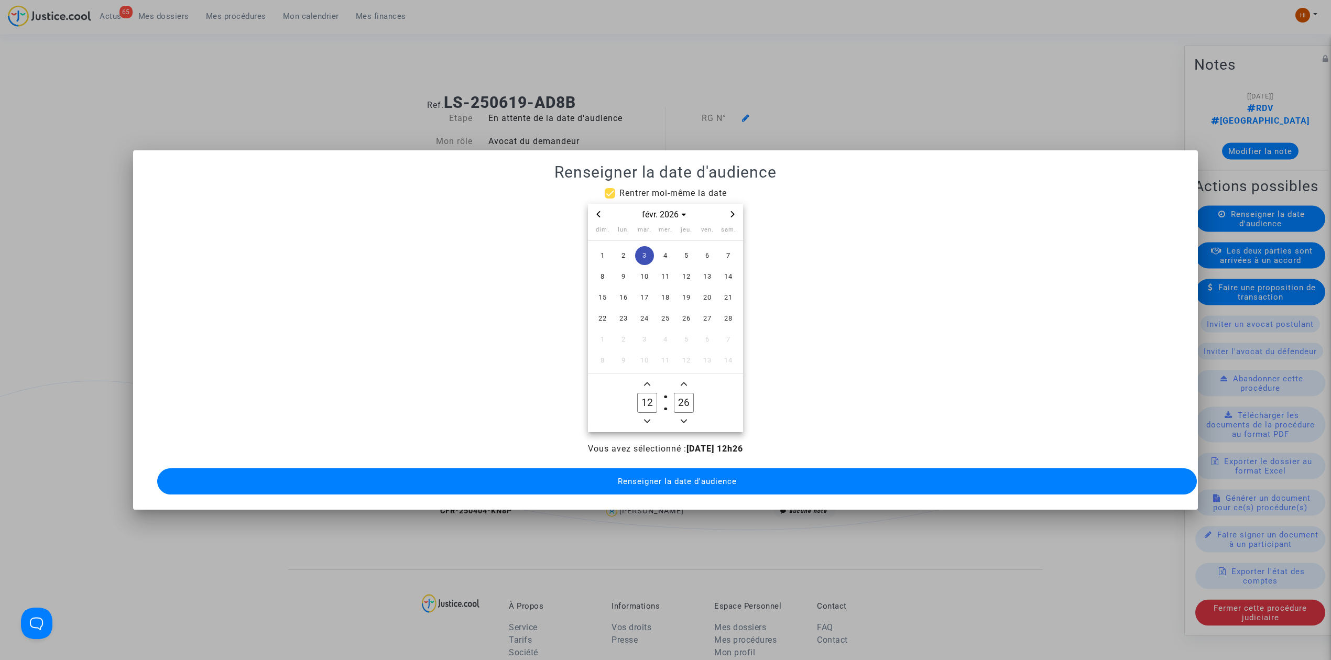
click at [646, 420] on span "Minus a hour" at bounding box center [647, 421] width 13 height 13
click at [650, 381] on icon "Add a hour" at bounding box center [647, 384] width 6 height 6
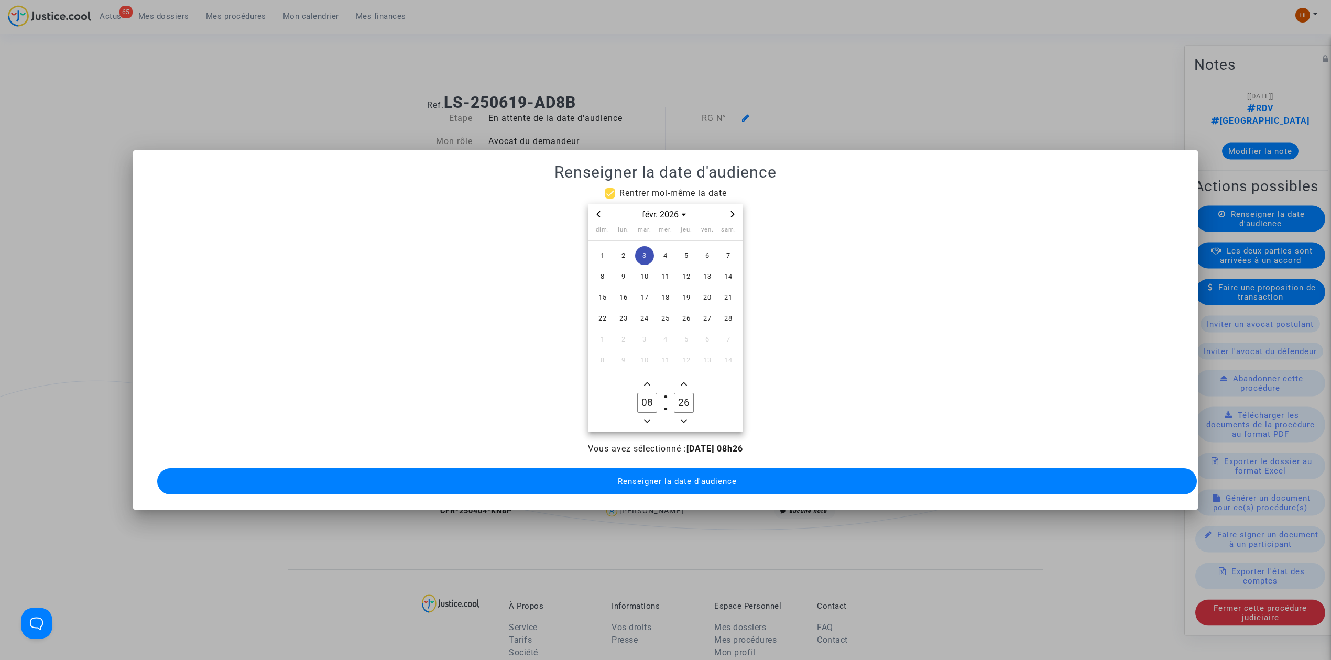
type input "09"
click at [684, 399] on input "26" at bounding box center [684, 403] width 20 height 20
click at [684, 397] on input "26" at bounding box center [684, 403] width 20 height 20
click at [685, 397] on input "26" at bounding box center [684, 403] width 20 height 20
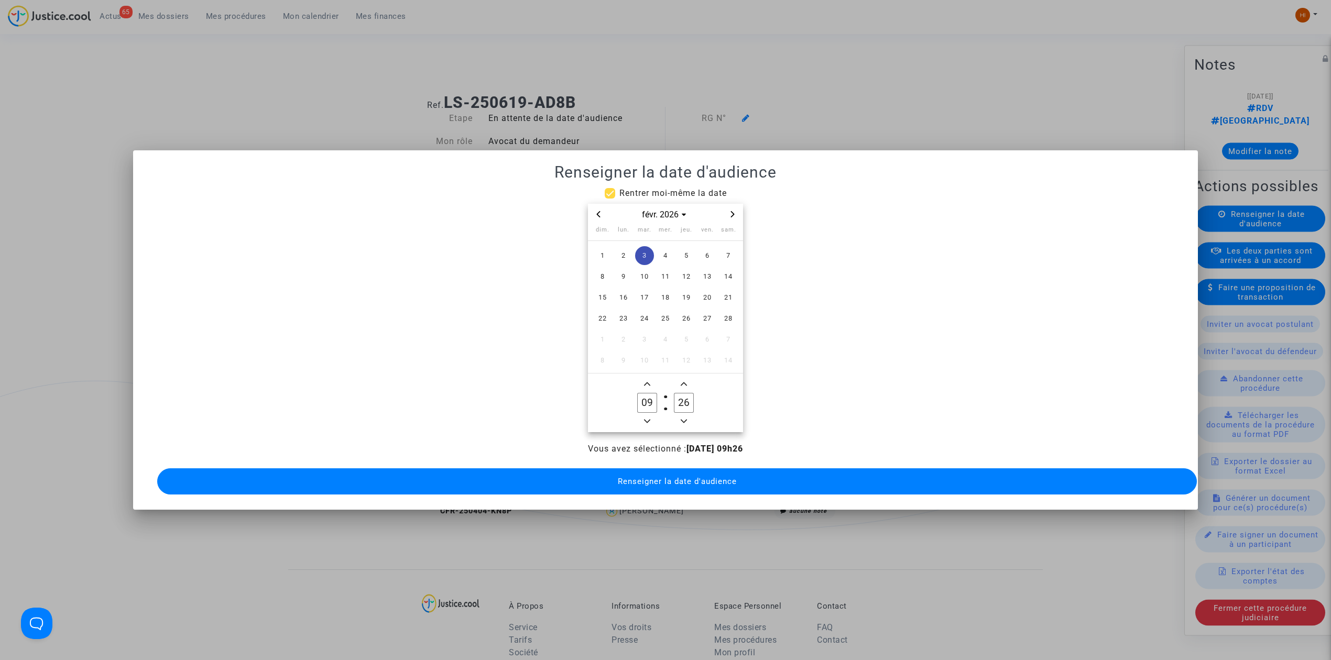
click at [685, 397] on input "26" at bounding box center [684, 403] width 20 height 20
type input "00"
drag, startPoint x: 682, startPoint y: 474, endPoint x: 613, endPoint y: 281, distance: 204.9
click at [677, 477] on span "Renseigner la date d'audience" at bounding box center [677, 481] width 119 height 9
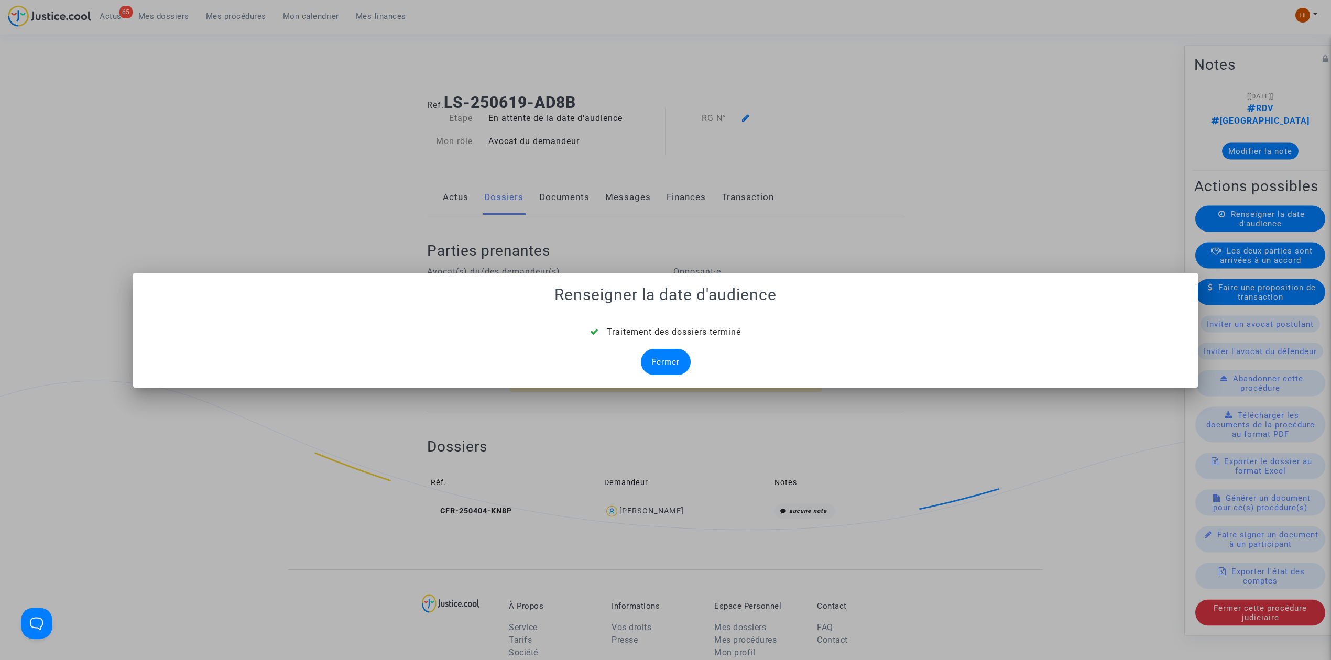
click at [665, 359] on div "Fermer" at bounding box center [666, 362] width 50 height 26
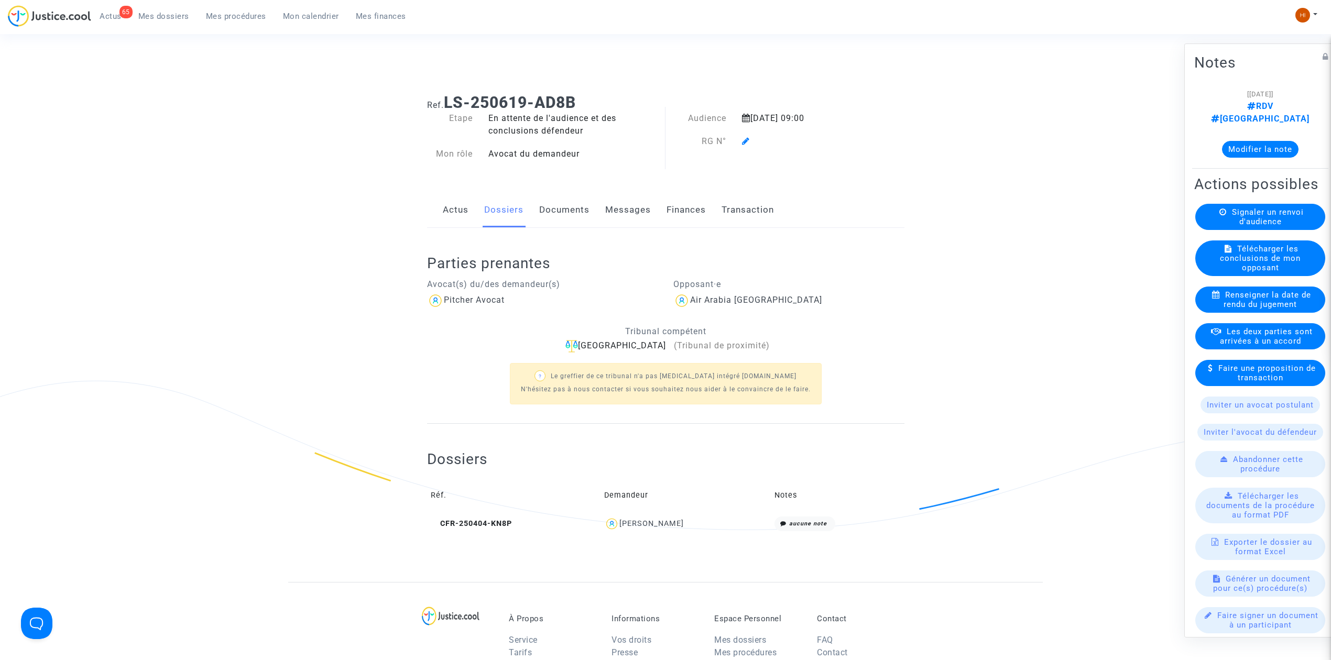
click at [745, 144] on icon at bounding box center [746, 141] width 8 height 8
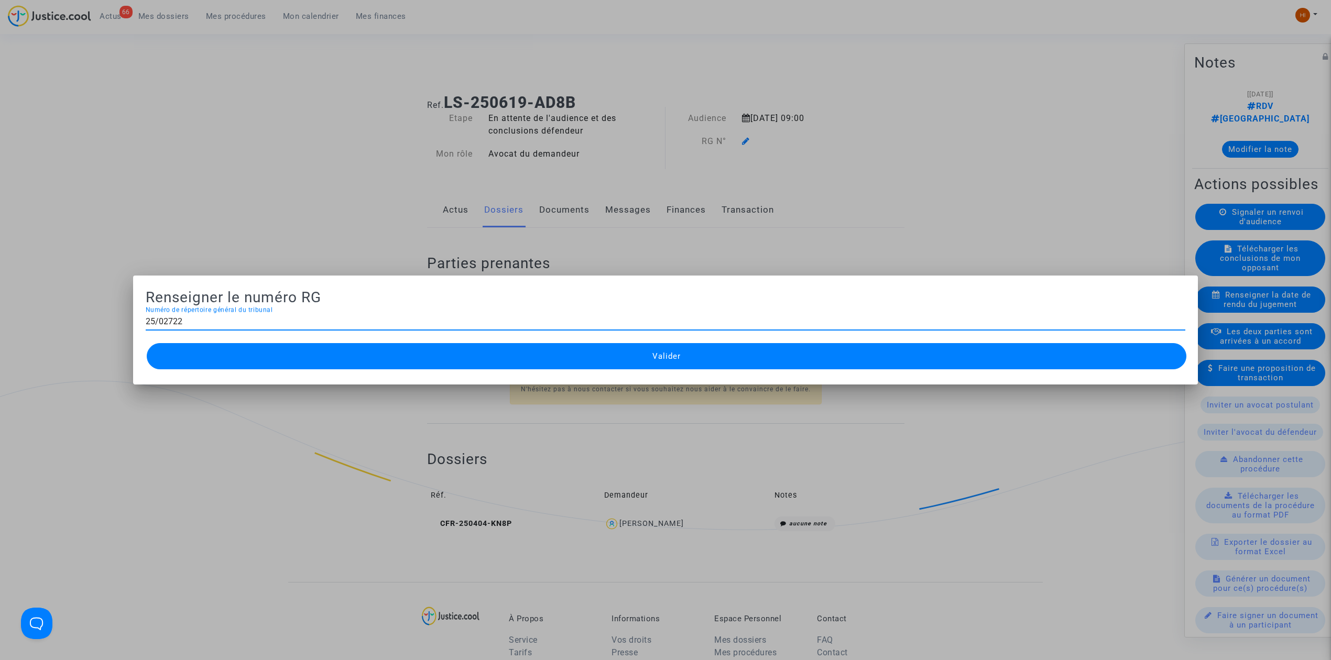
type input "25/02722"
click at [541, 361] on button "Valider" at bounding box center [667, 356] width 1040 height 26
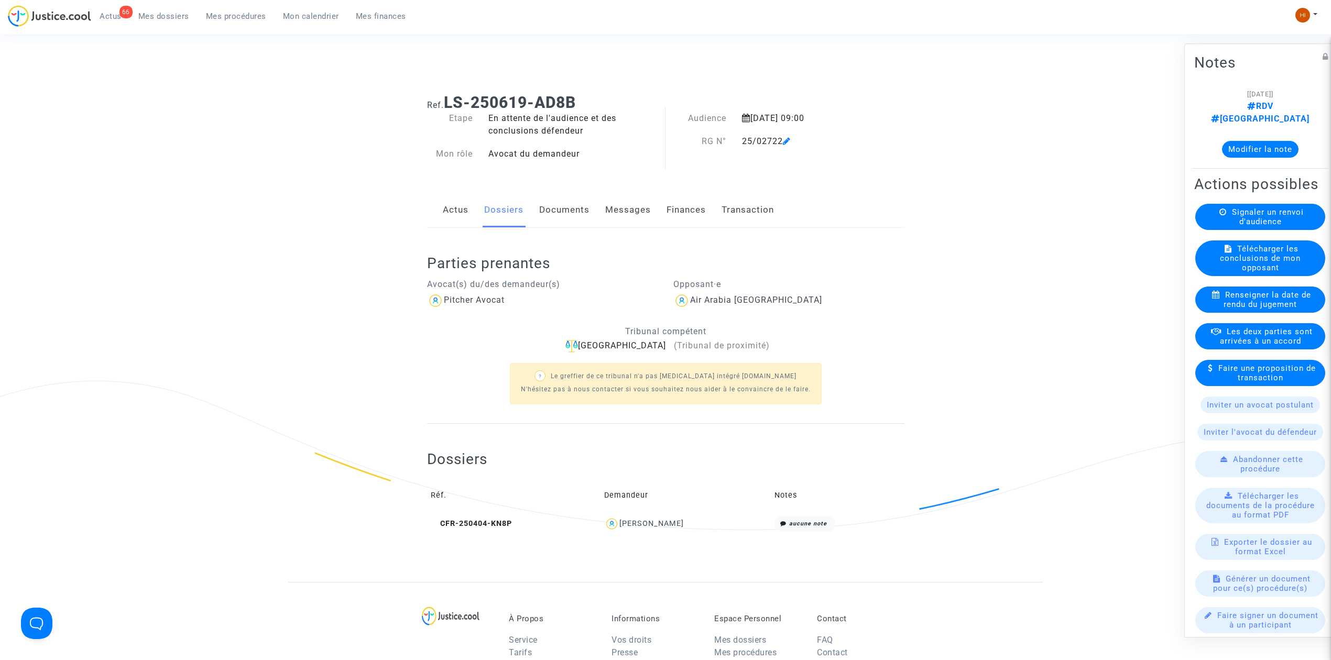
click at [550, 203] on link "Documents" at bounding box center [564, 210] width 50 height 35
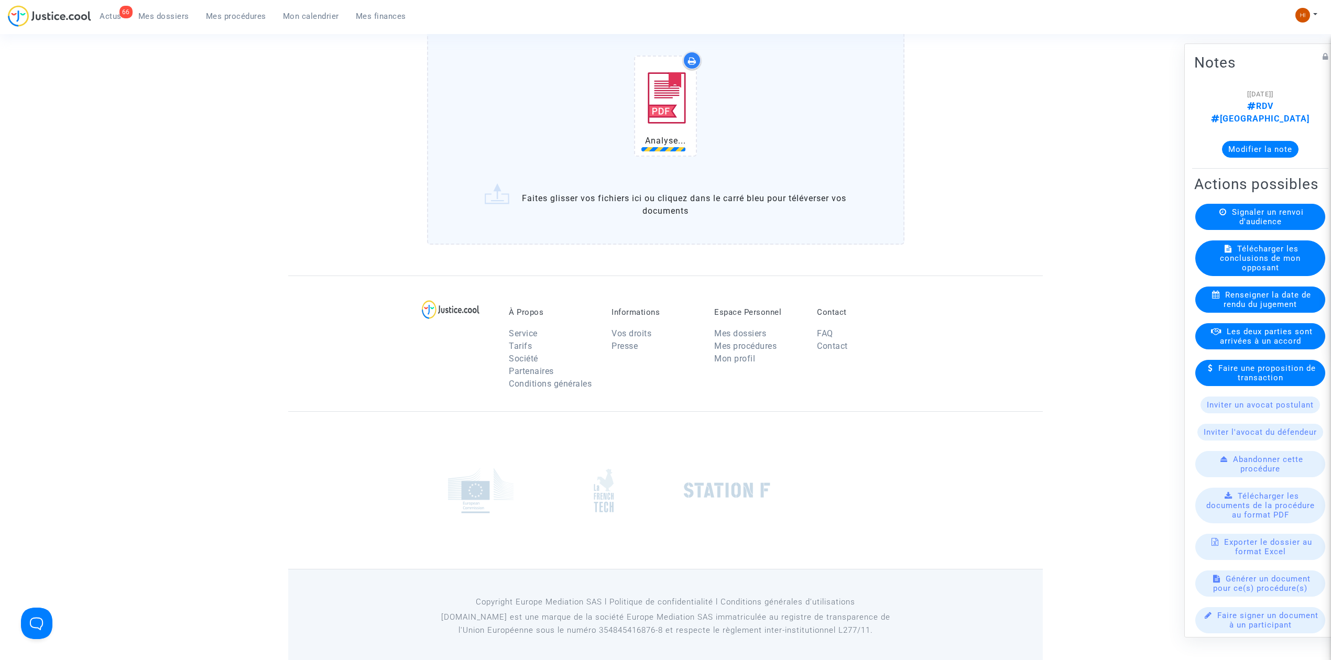
scroll to position [832, 0]
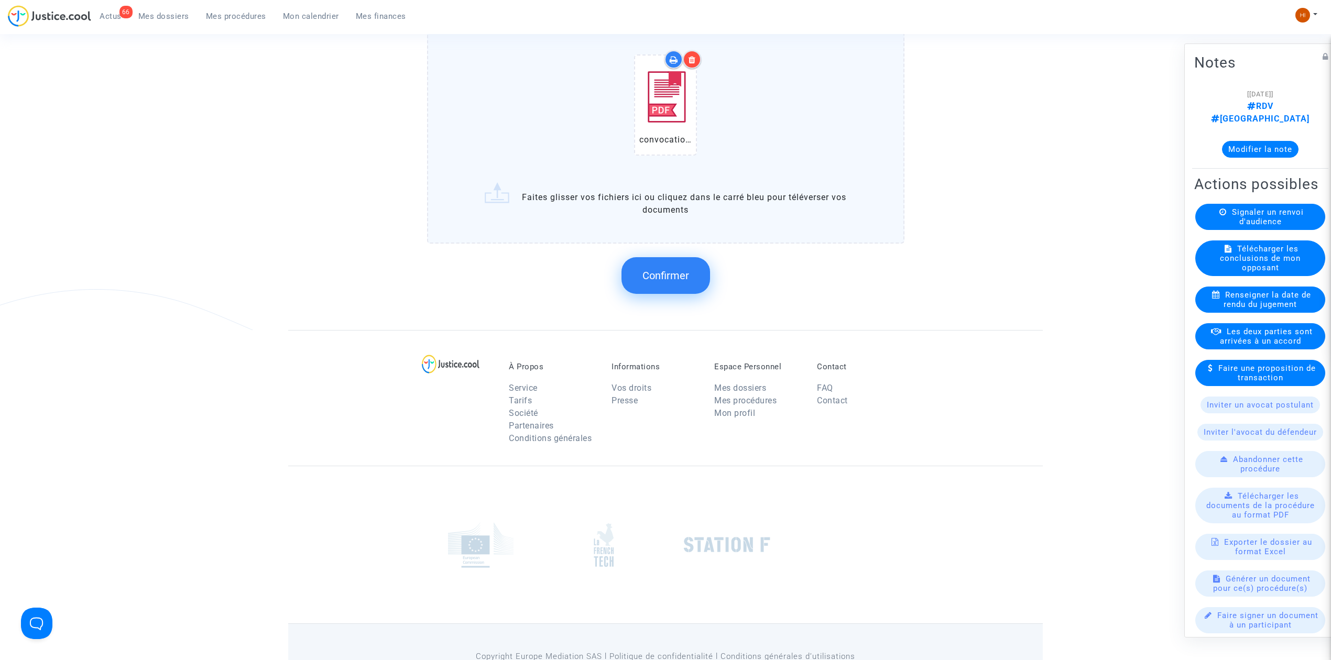
click at [673, 274] on span "Confirmer" at bounding box center [666, 275] width 47 height 13
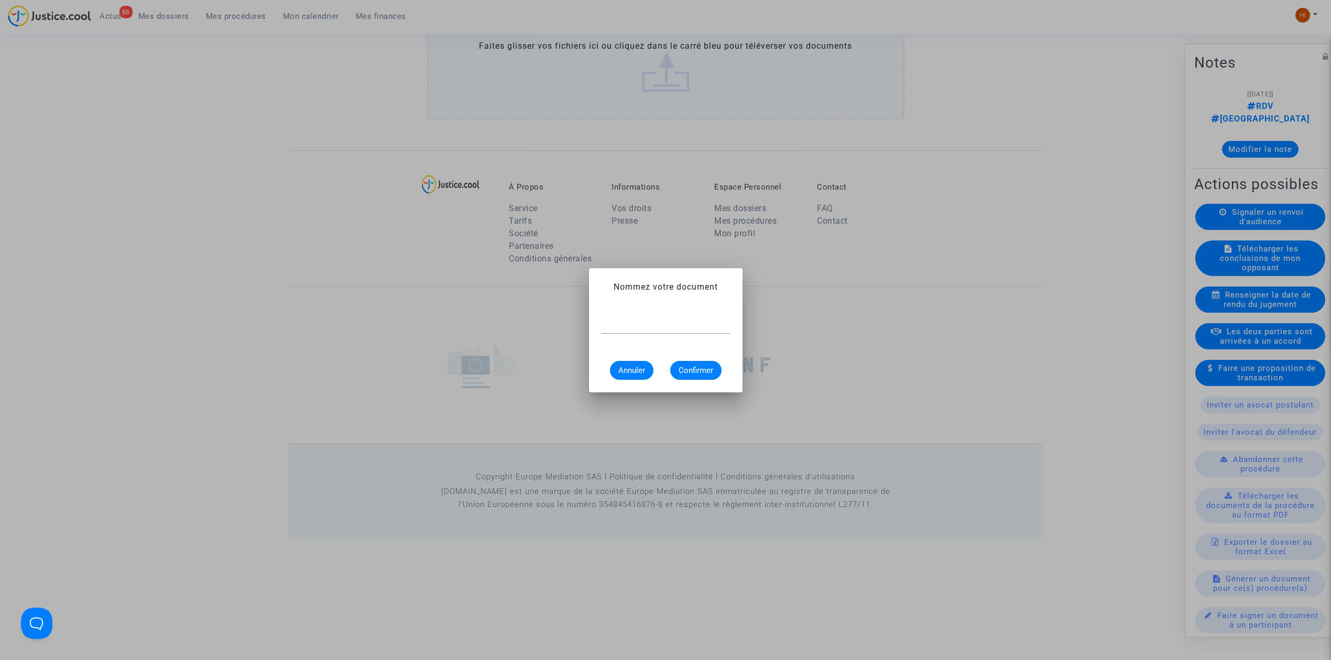
scroll to position [0, 0]
type input "CONVOCATION"
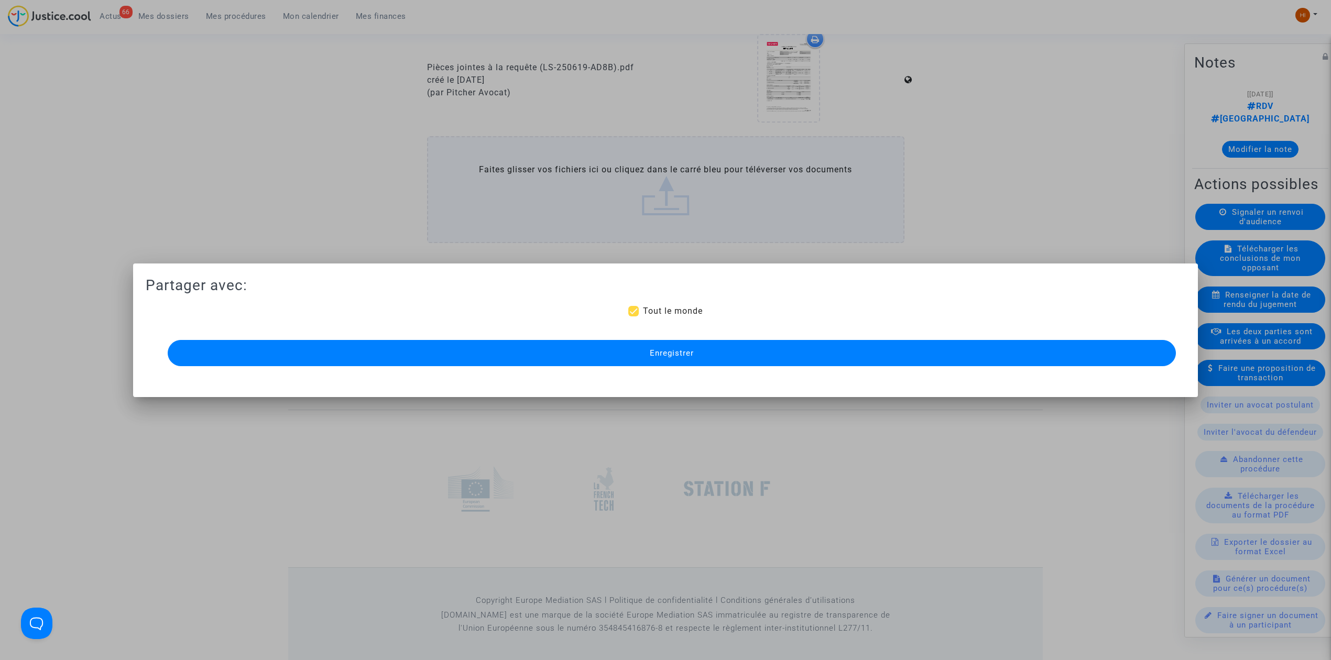
click at [677, 369] on mat-dialog-container "Partager avec: Tout le monde Enregistrer" at bounding box center [665, 331] width 1065 height 134
click at [681, 357] on span "Enregistrer" at bounding box center [672, 353] width 44 height 9
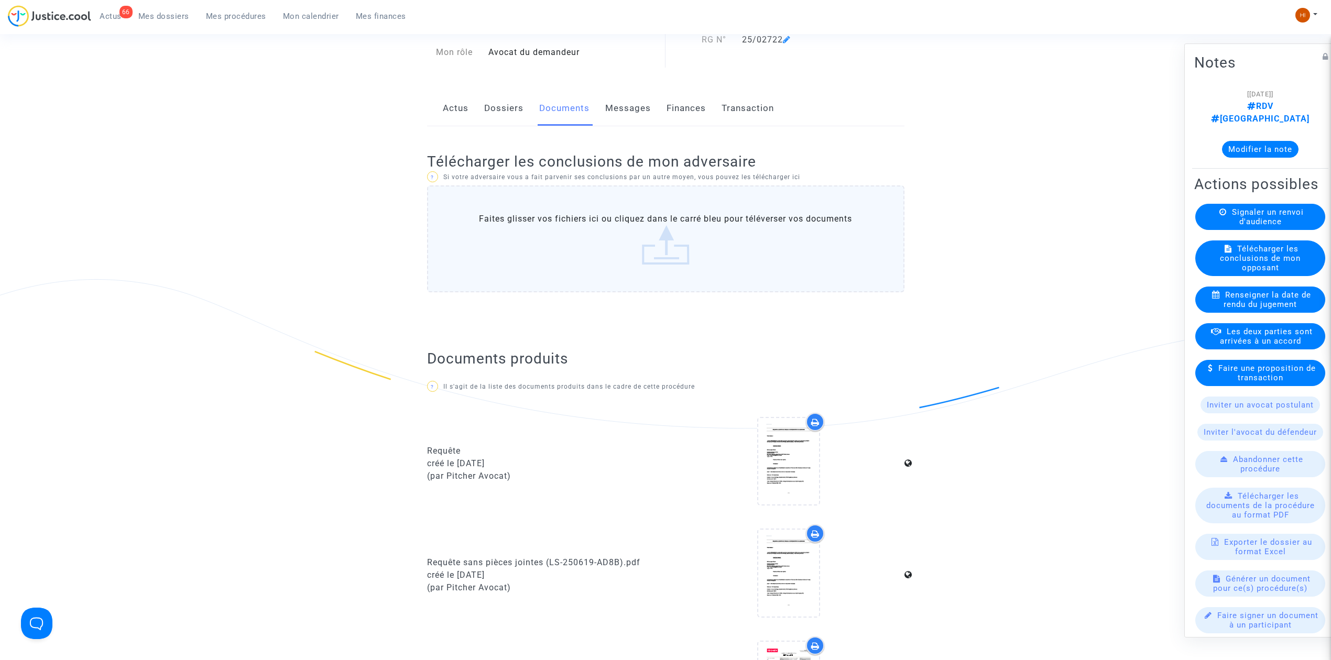
scroll to position [80, 0]
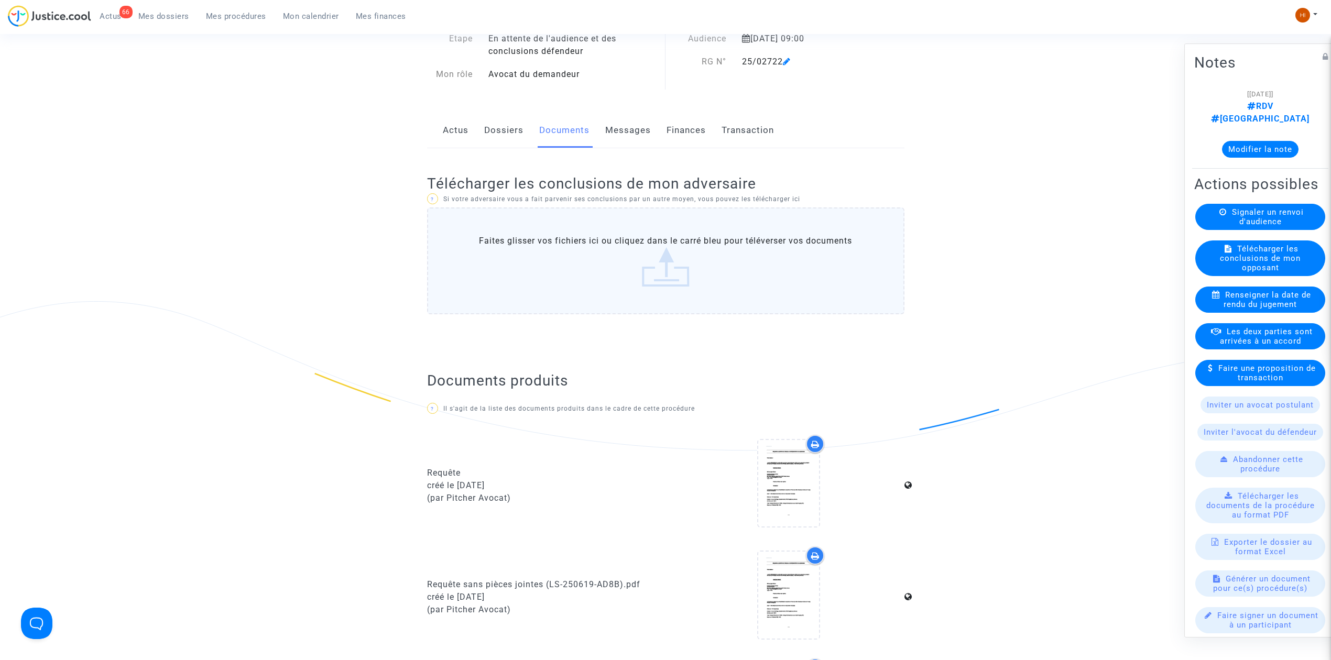
click at [507, 127] on link "Dossiers" at bounding box center [503, 130] width 39 height 35
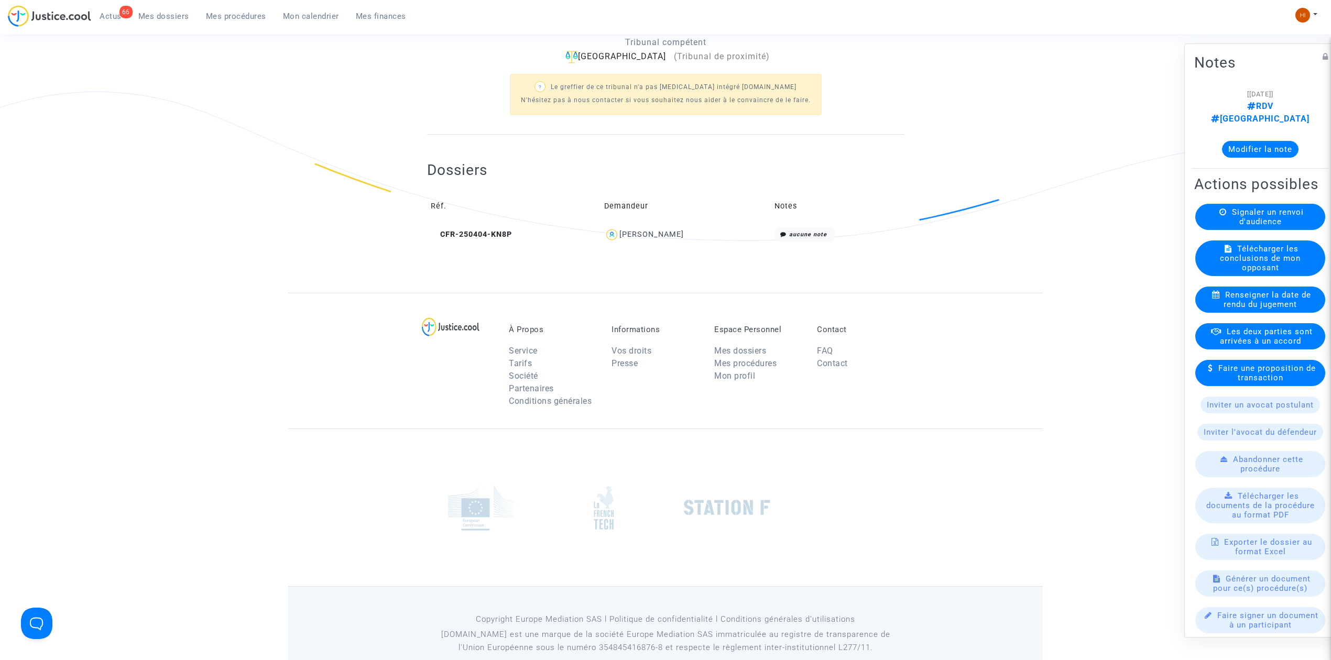
scroll to position [312, 0]
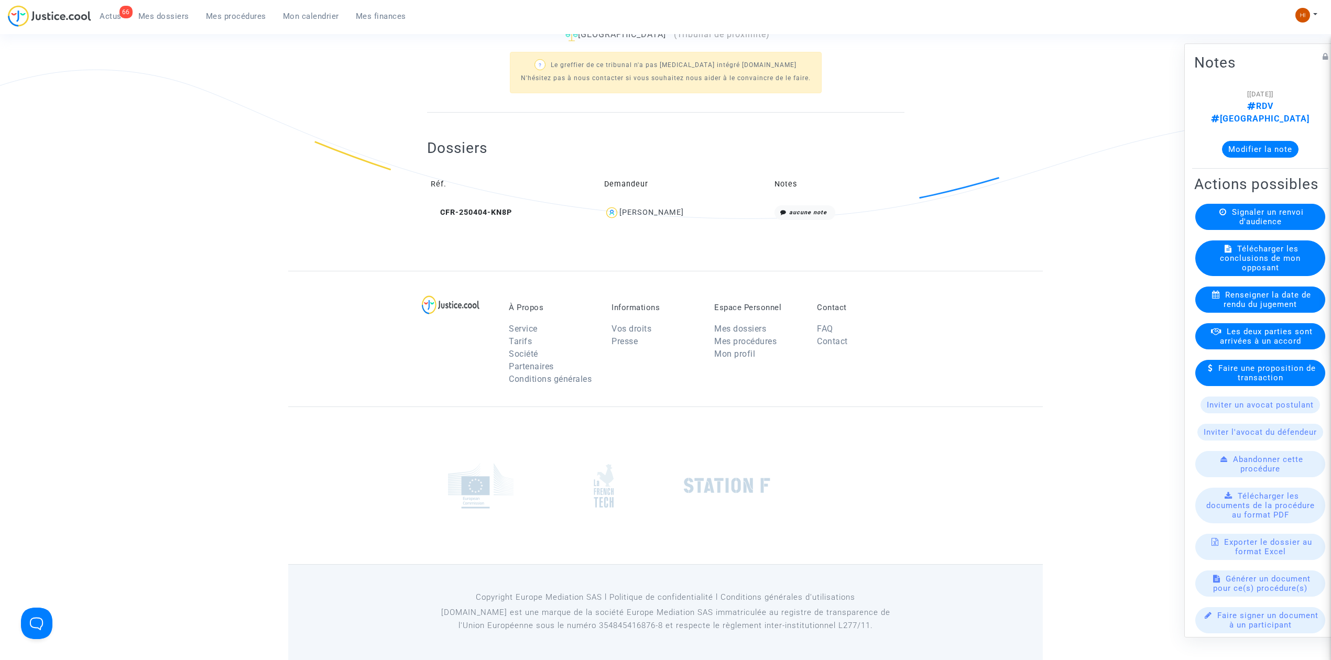
click at [237, 9] on link "Mes procédures" at bounding box center [236, 16] width 77 height 16
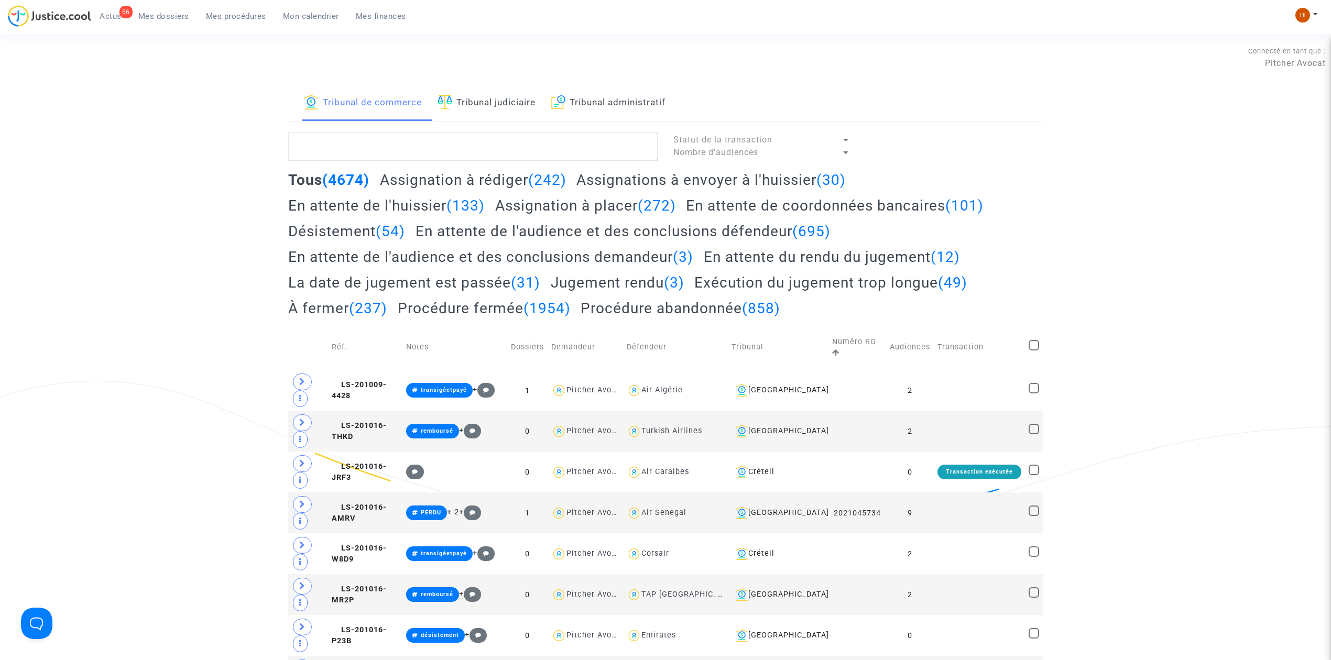
drag, startPoint x: 489, startPoint y: 102, endPoint x: 488, endPoint y: 118, distance: 16.3
click at [489, 102] on link "Tribunal judiciaire" at bounding box center [487, 103] width 98 height 36
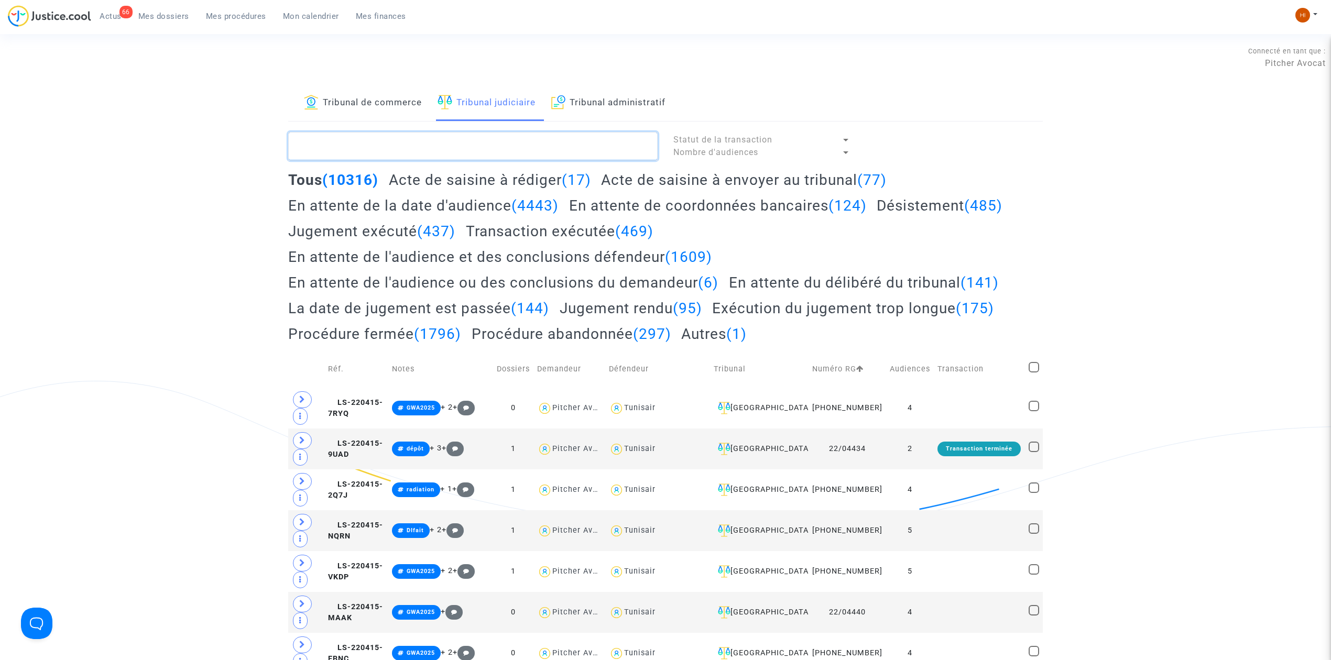
click at [600, 143] on textarea at bounding box center [472, 146] width 369 height 28
paste textarea "[PERSON_NAME]"
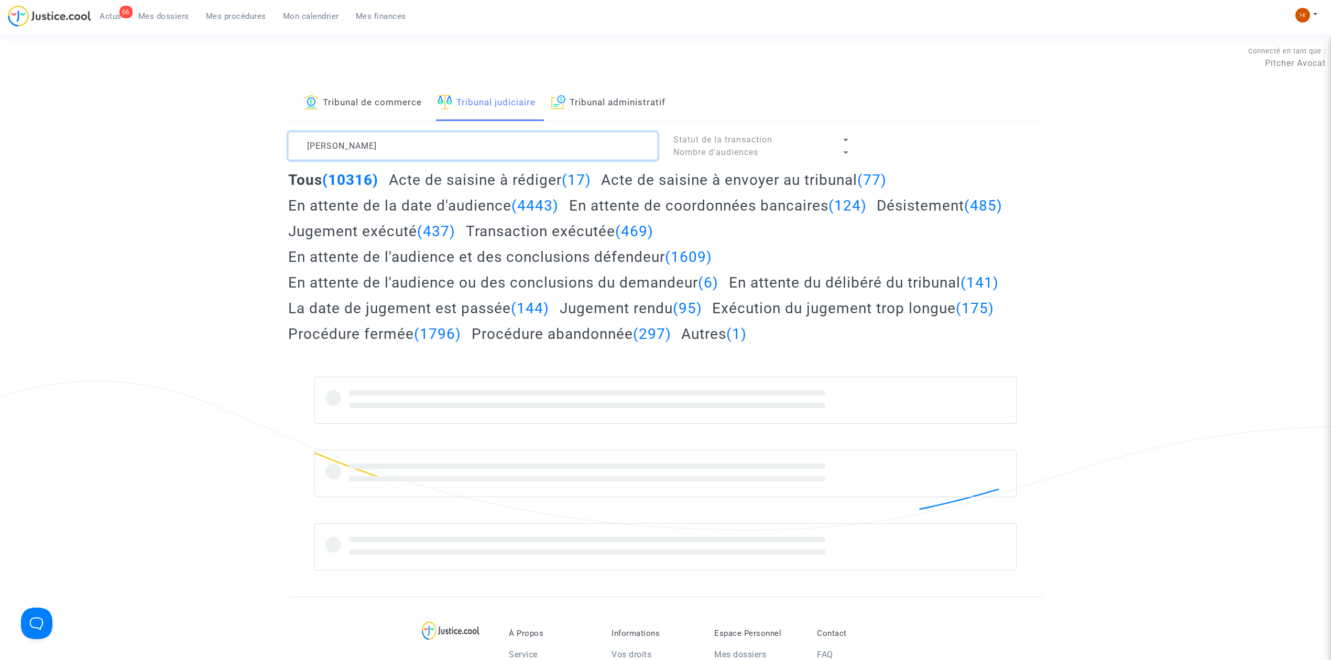
type textarea "[PERSON_NAME]"
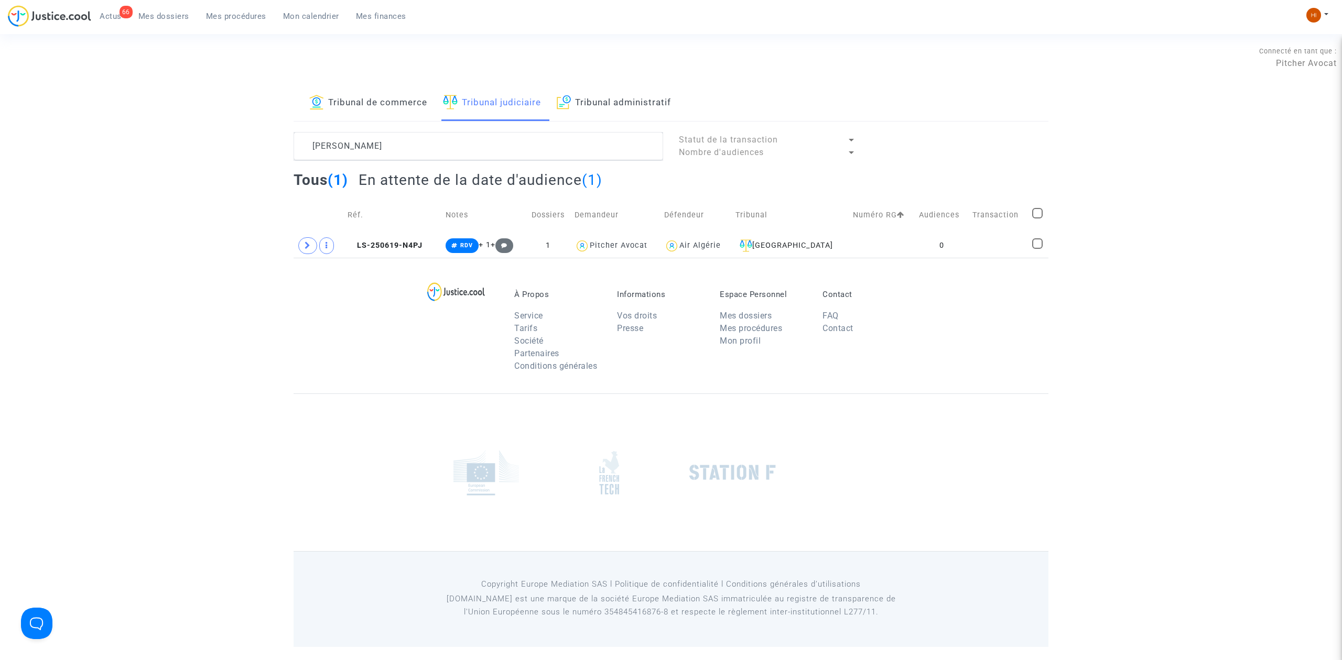
drag, startPoint x: 395, startPoint y: 248, endPoint x: 438, endPoint y: 231, distance: 47.0
click at [394, 248] on span "LS-250619-N4PJ" at bounding box center [384, 245] width 75 height 9
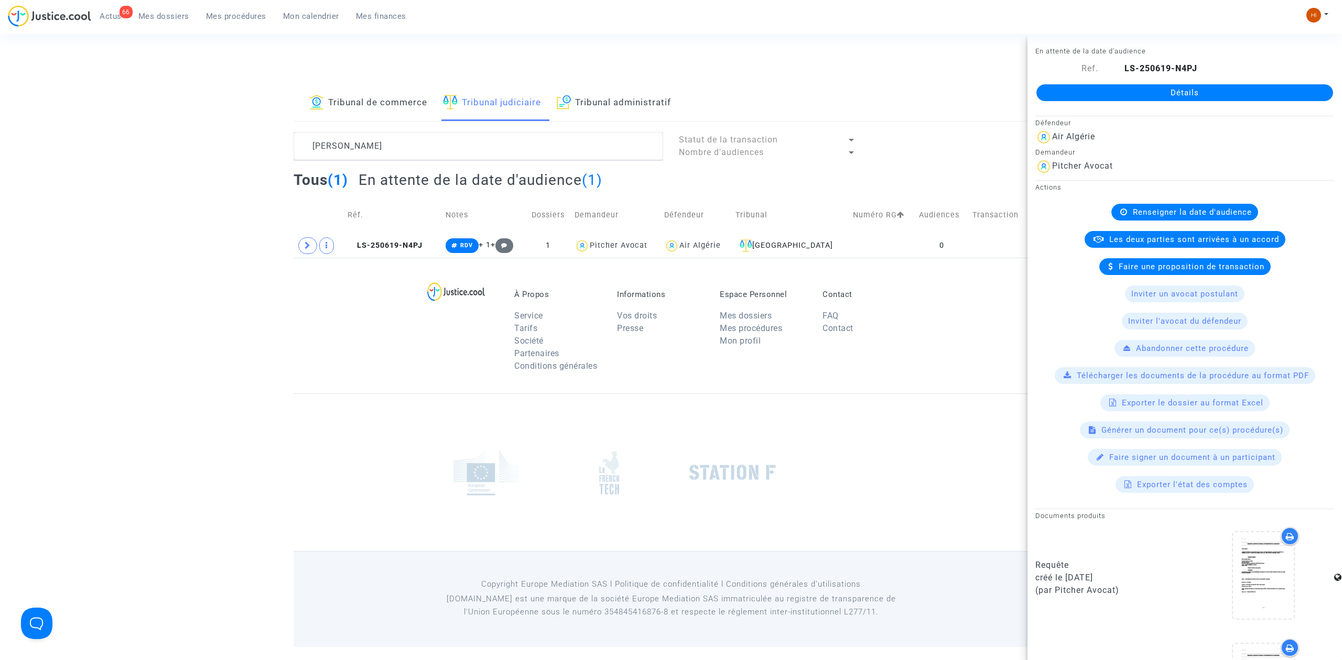
click at [1271, 88] on link "Détails" at bounding box center [1184, 92] width 297 height 17
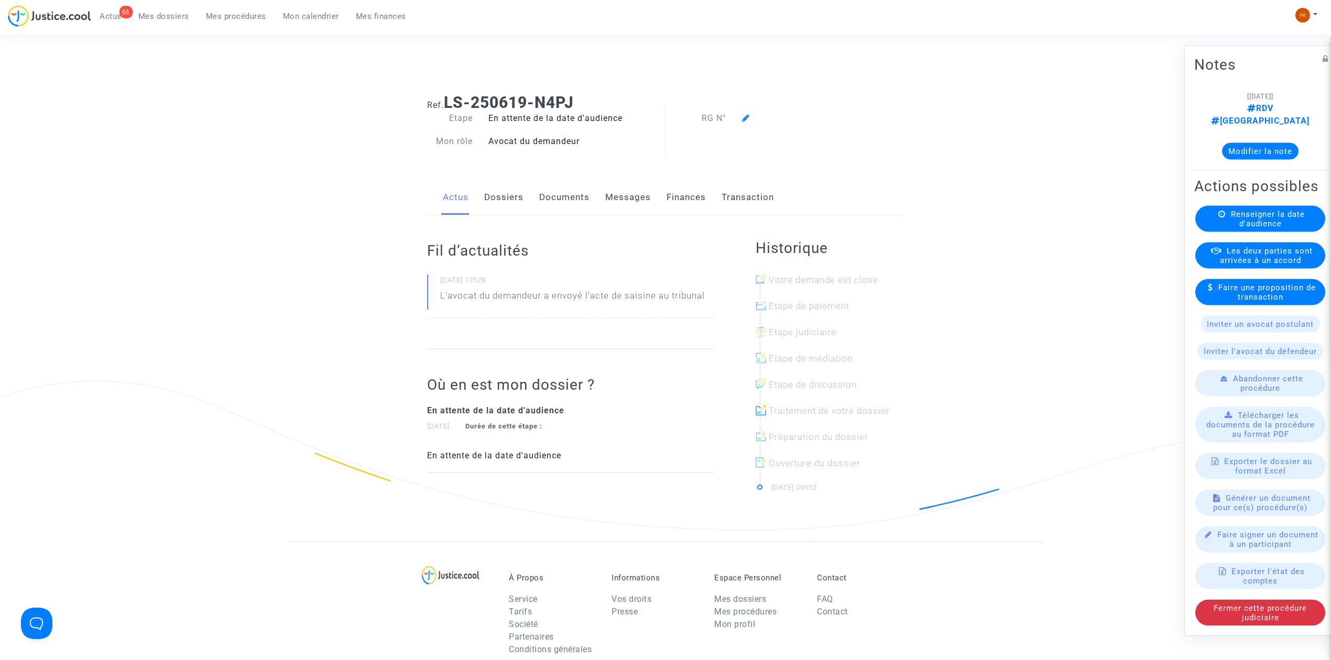
click at [1269, 216] on span "Renseigner la date d'audience" at bounding box center [1268, 219] width 74 height 19
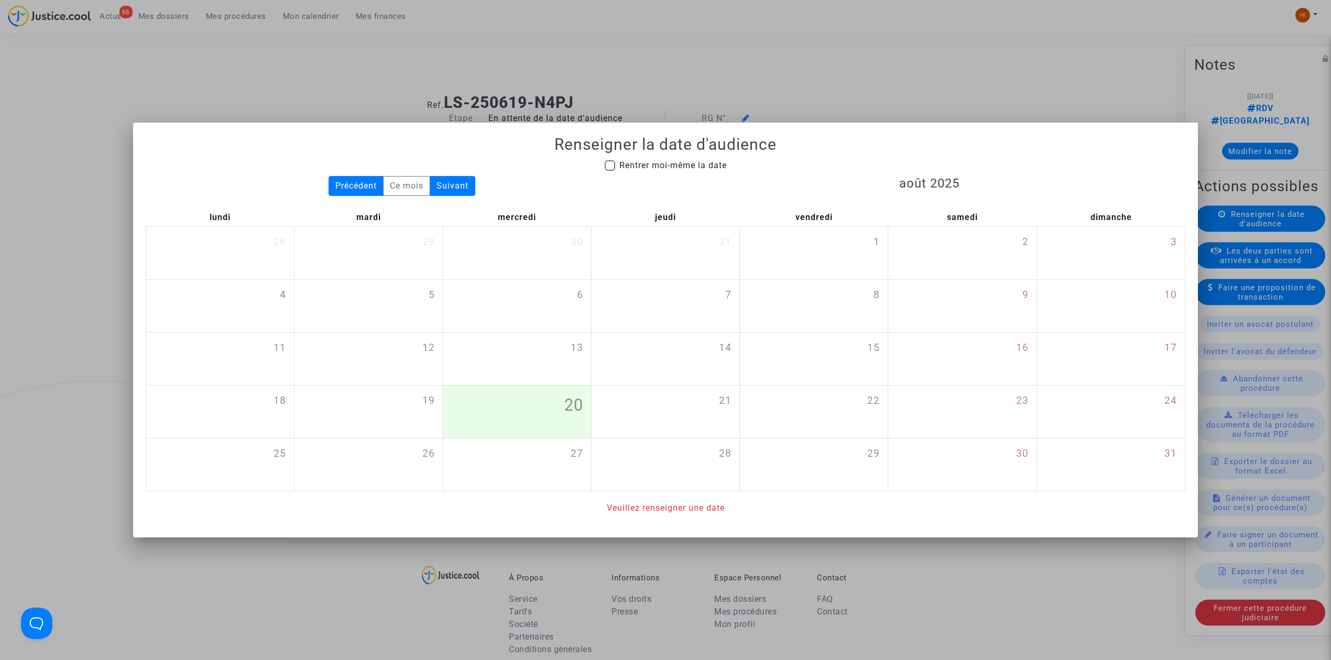
click at [630, 170] on span "Rentrer moi-même la date" at bounding box center [672, 165] width 107 height 13
click at [610, 171] on input "Rentrer moi-même la date" at bounding box center [609, 171] width 1 height 1
checkbox input "true"
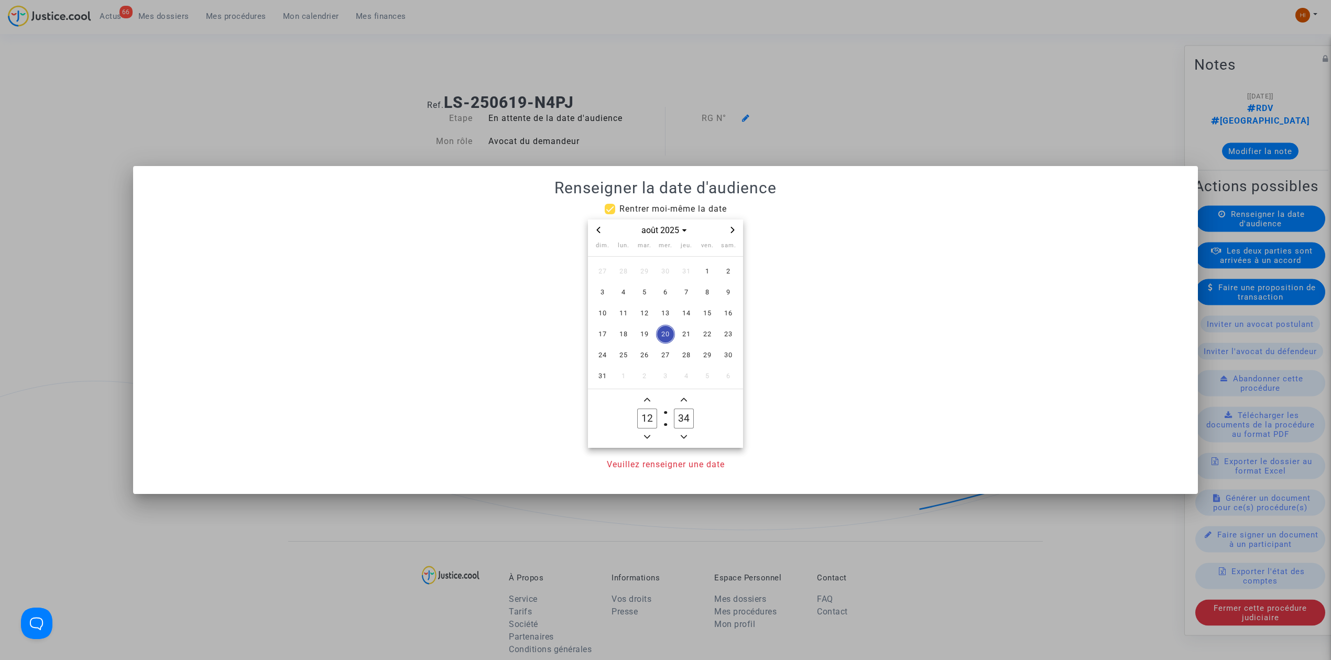
click at [733, 228] on icon "Next month" at bounding box center [733, 230] width 4 height 6
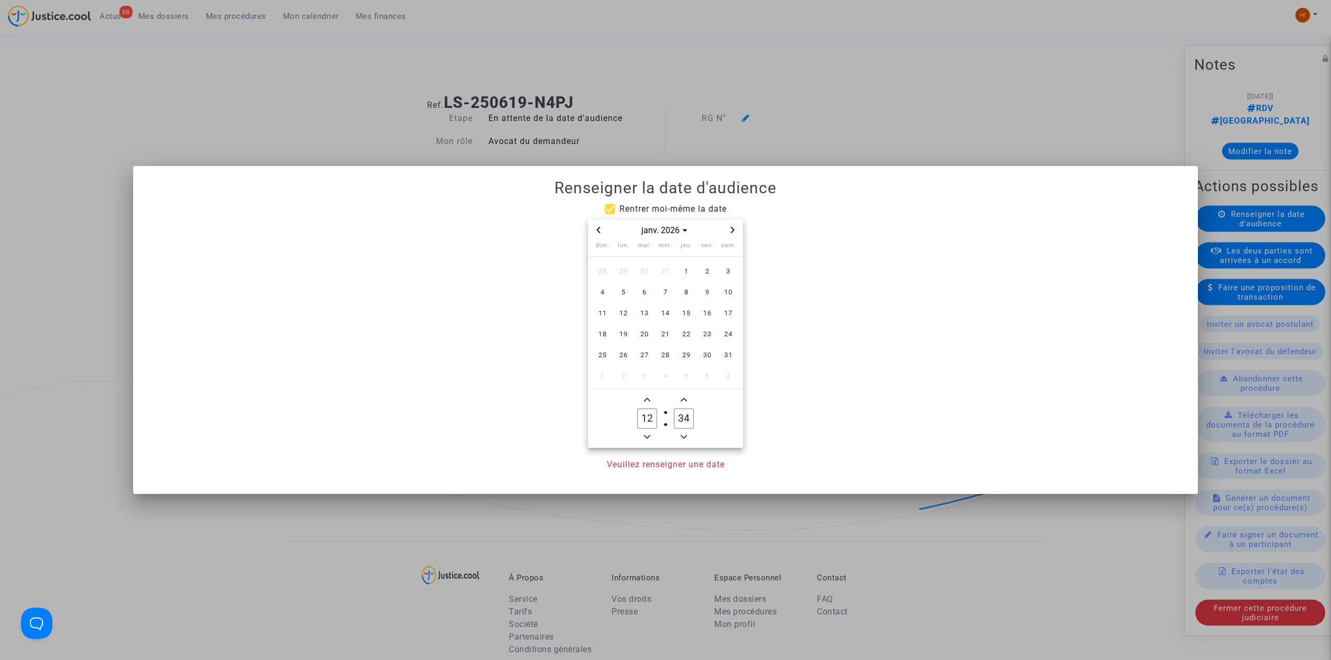
click at [732, 229] on icon "Next month" at bounding box center [732, 230] width 6 height 6
click at [644, 271] on span "3" at bounding box center [644, 271] width 19 height 19
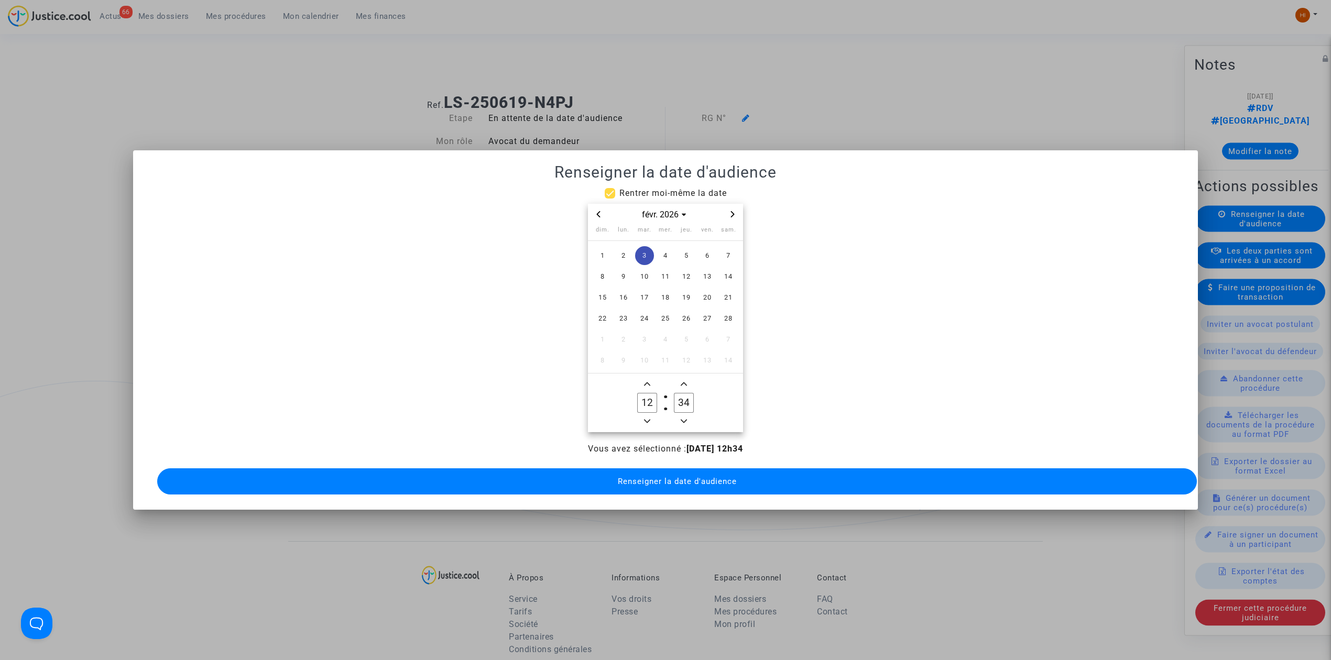
click at [642, 415] on span "Minus a hour" at bounding box center [647, 421] width 13 height 13
click at [641, 415] on span "Minus a hour" at bounding box center [647, 421] width 13 height 13
click at [644, 381] on icon "Add a hour" at bounding box center [647, 384] width 6 height 6
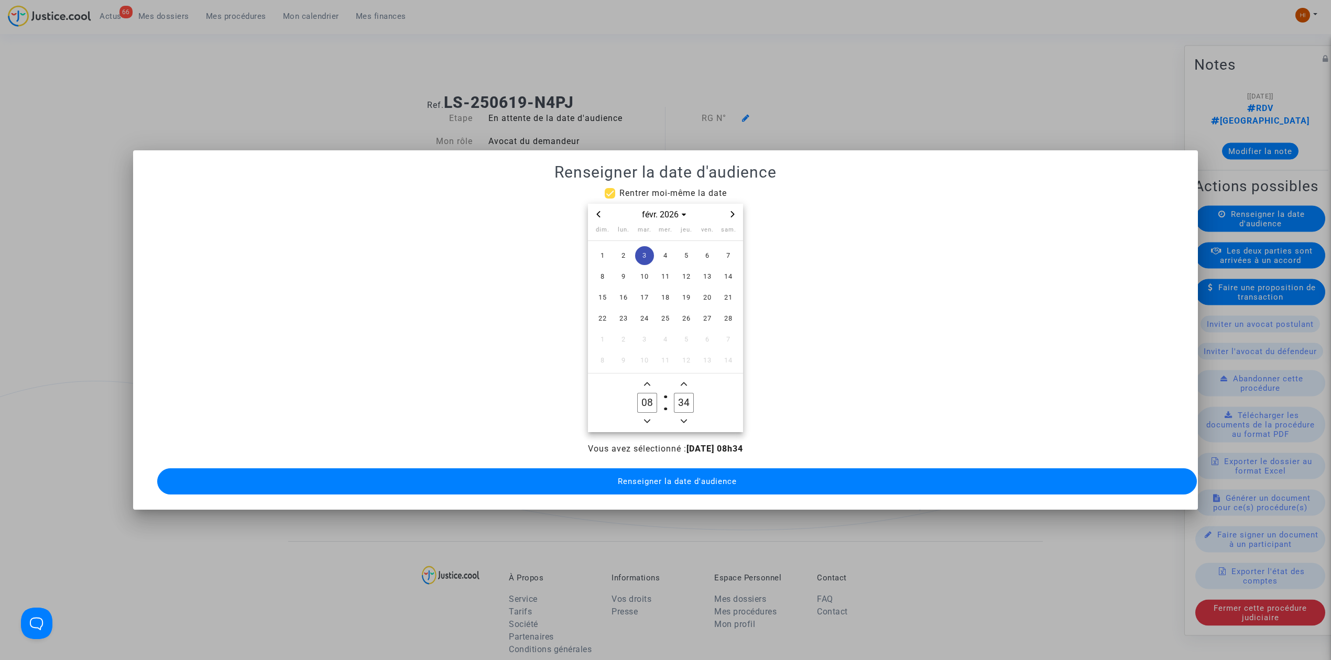
type input "09"
click at [680, 394] on input "34" at bounding box center [684, 403] width 20 height 20
click at [680, 395] on input "34" at bounding box center [684, 403] width 20 height 20
type input "00"
click at [686, 486] on button "Renseigner la date d'audience" at bounding box center [677, 482] width 1040 height 26
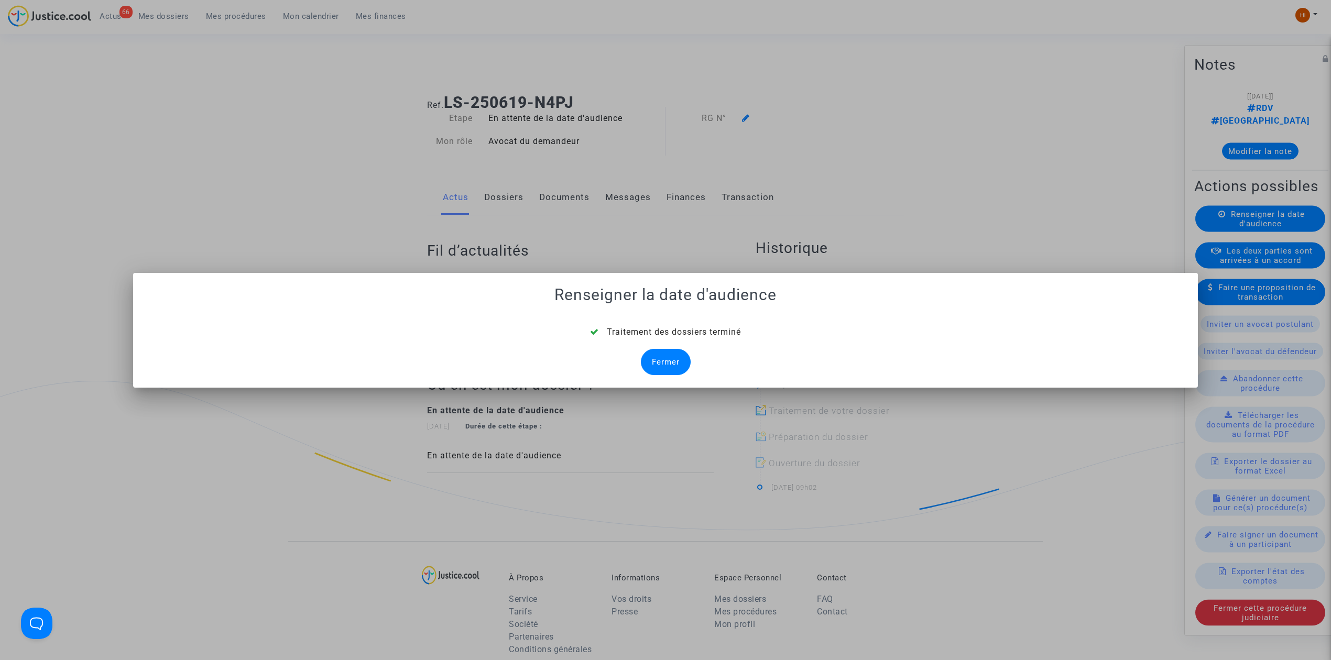
click at [651, 358] on div "Fermer" at bounding box center [666, 362] width 50 height 26
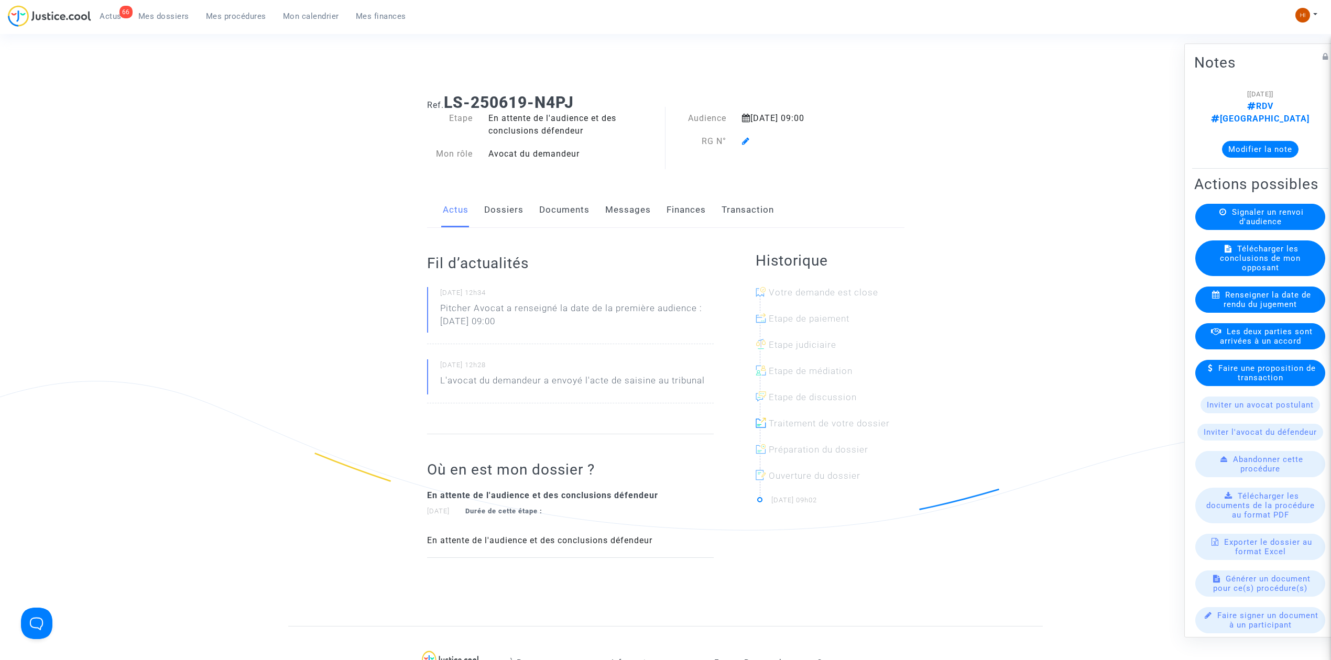
click at [745, 141] on icon at bounding box center [746, 141] width 8 height 8
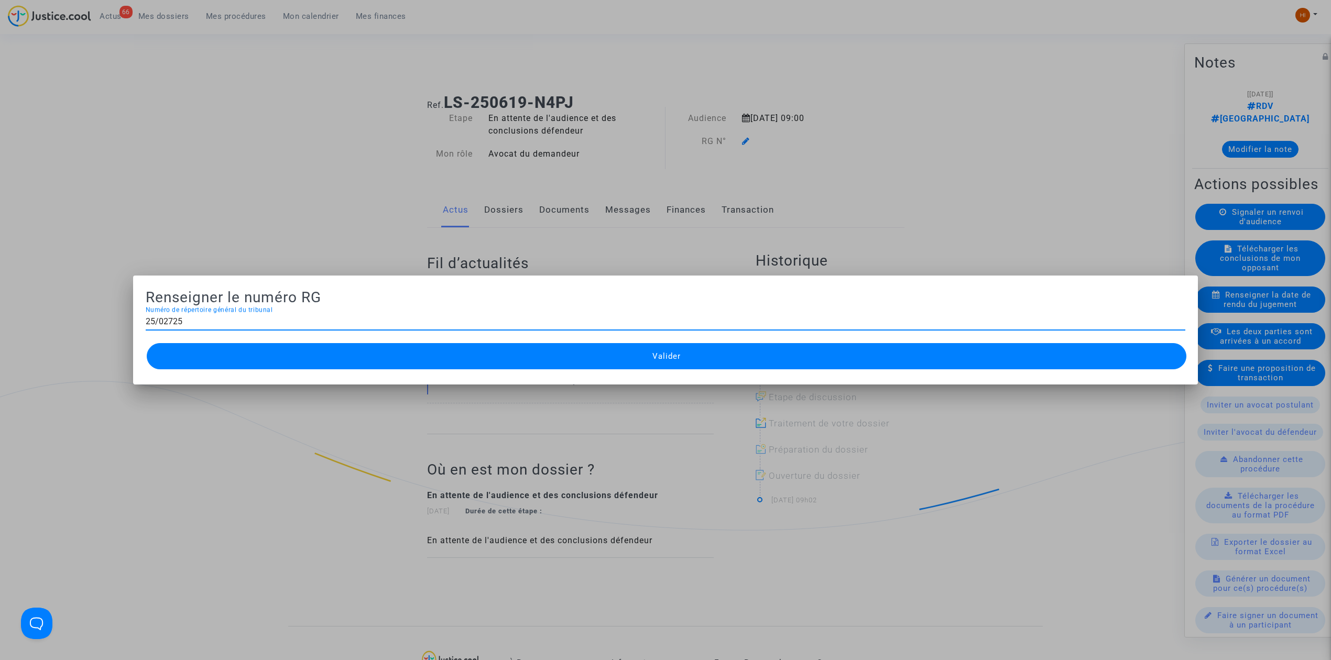
type input "25/02725"
click at [355, 360] on button "Valider" at bounding box center [667, 356] width 1040 height 26
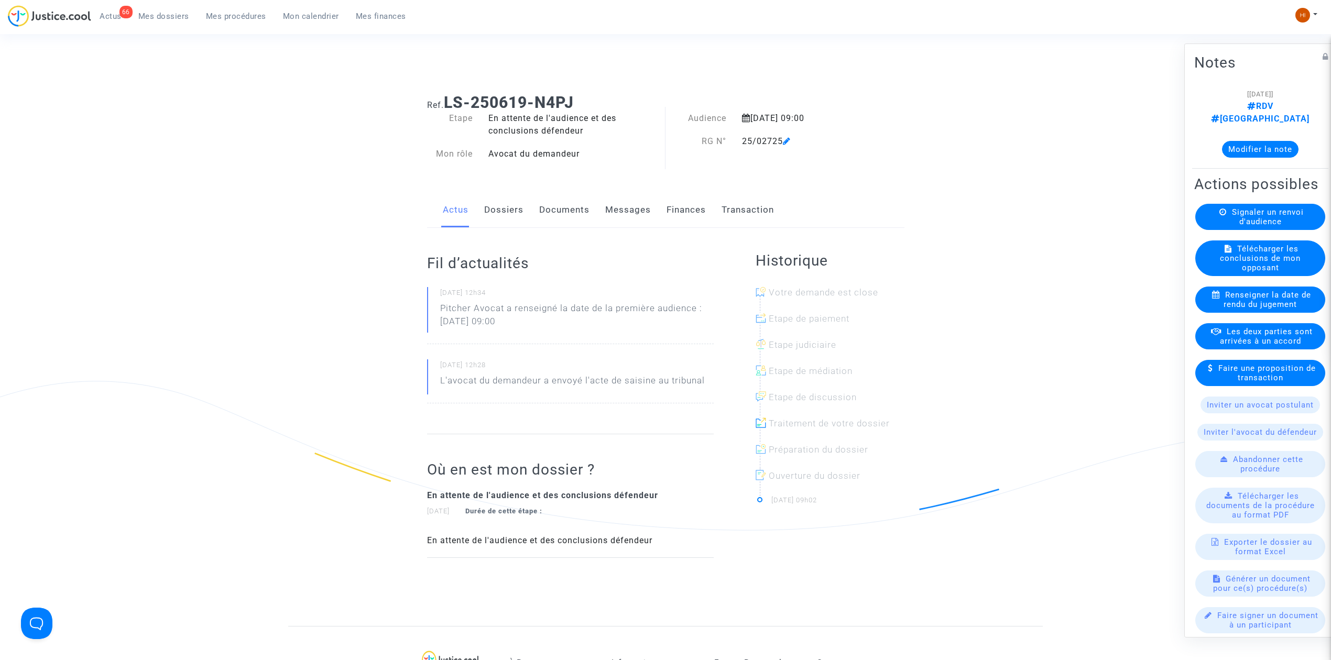
click at [510, 216] on link "Dossiers" at bounding box center [503, 210] width 39 height 35
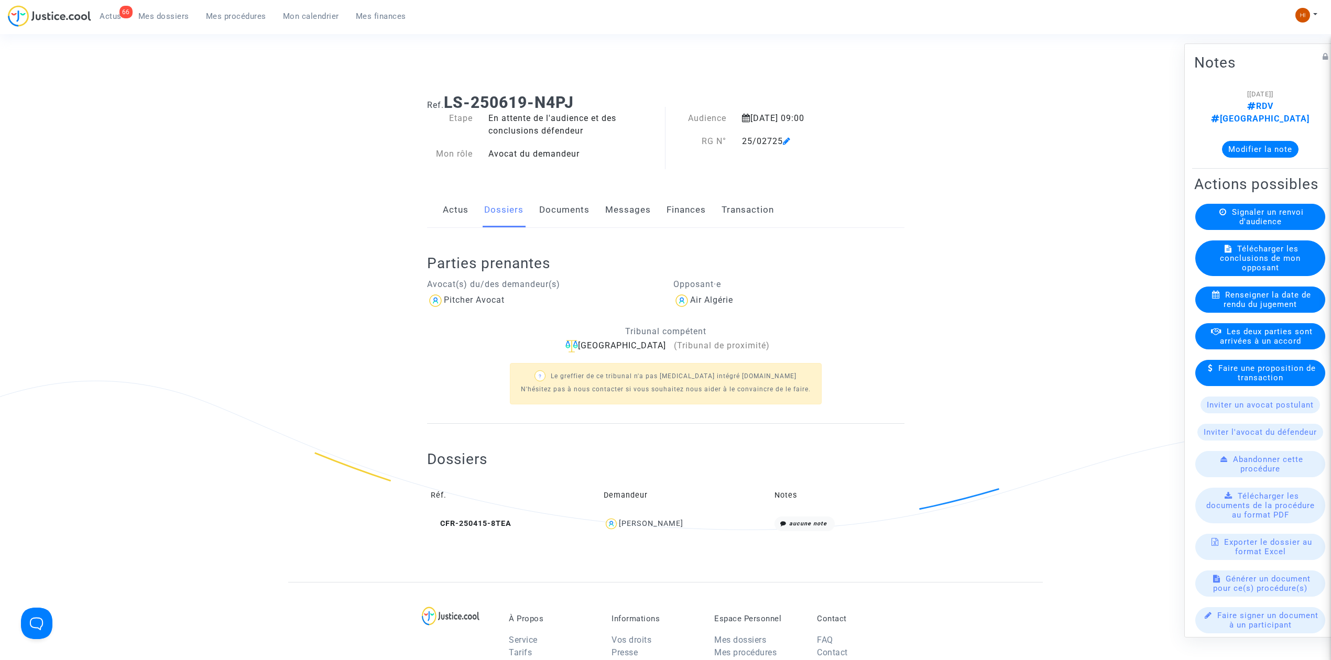
click at [561, 210] on link "Documents" at bounding box center [564, 210] width 50 height 35
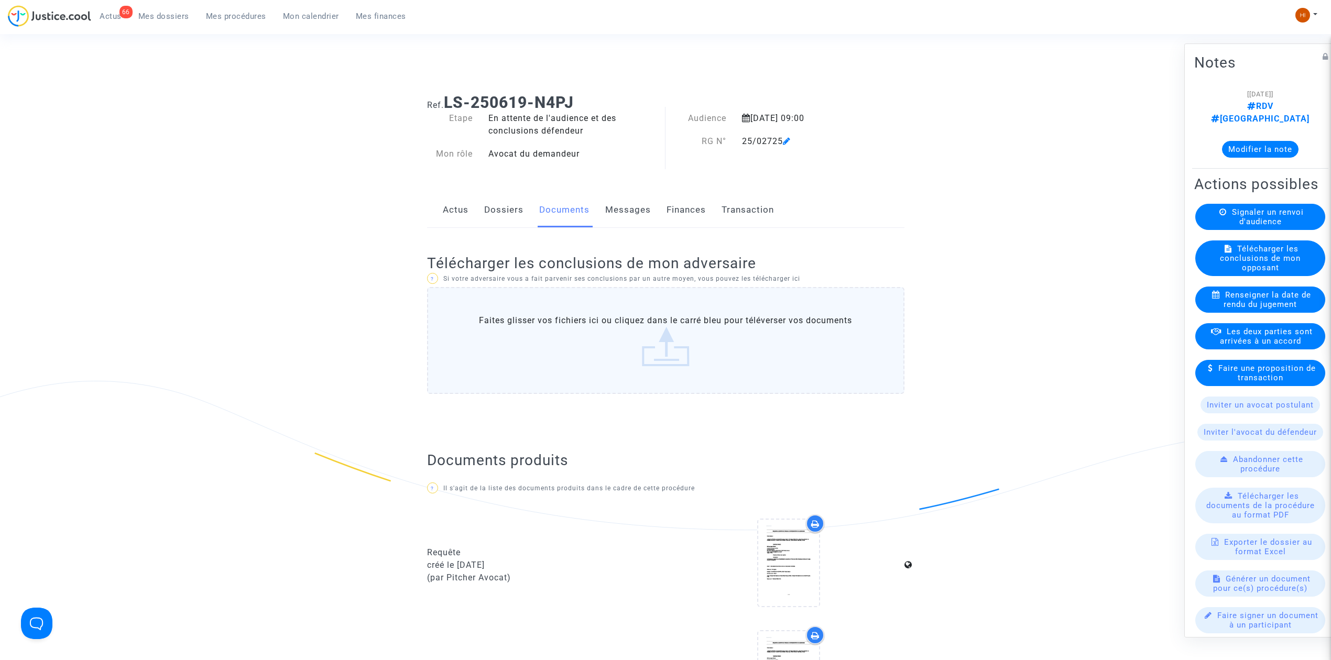
click at [462, 214] on link "Actus" at bounding box center [456, 210] width 26 height 35
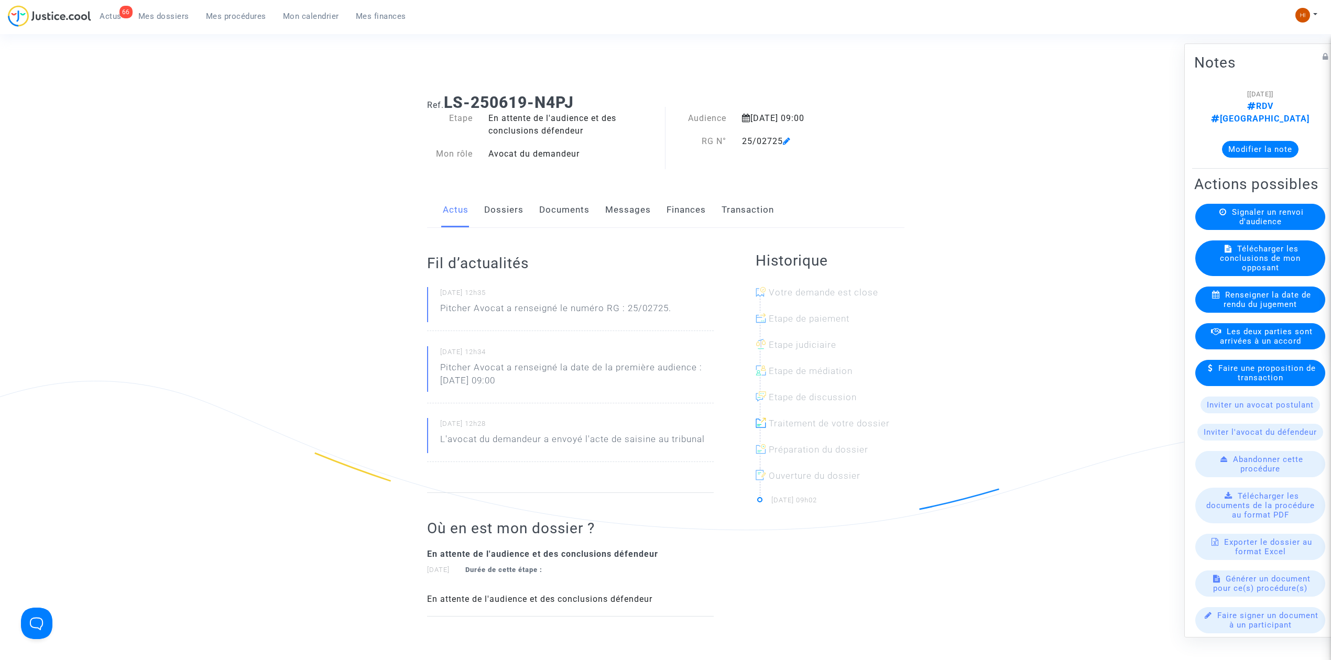
click at [548, 212] on link "Documents" at bounding box center [564, 210] width 50 height 35
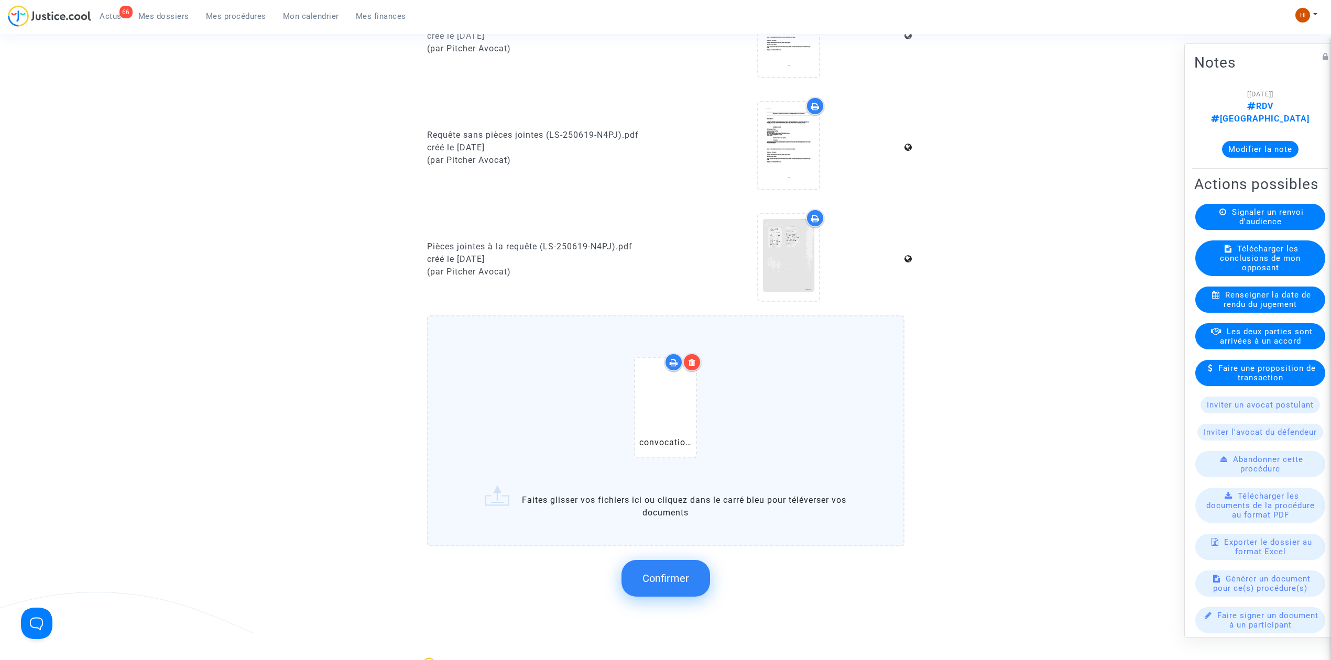
scroll to position [629, 0]
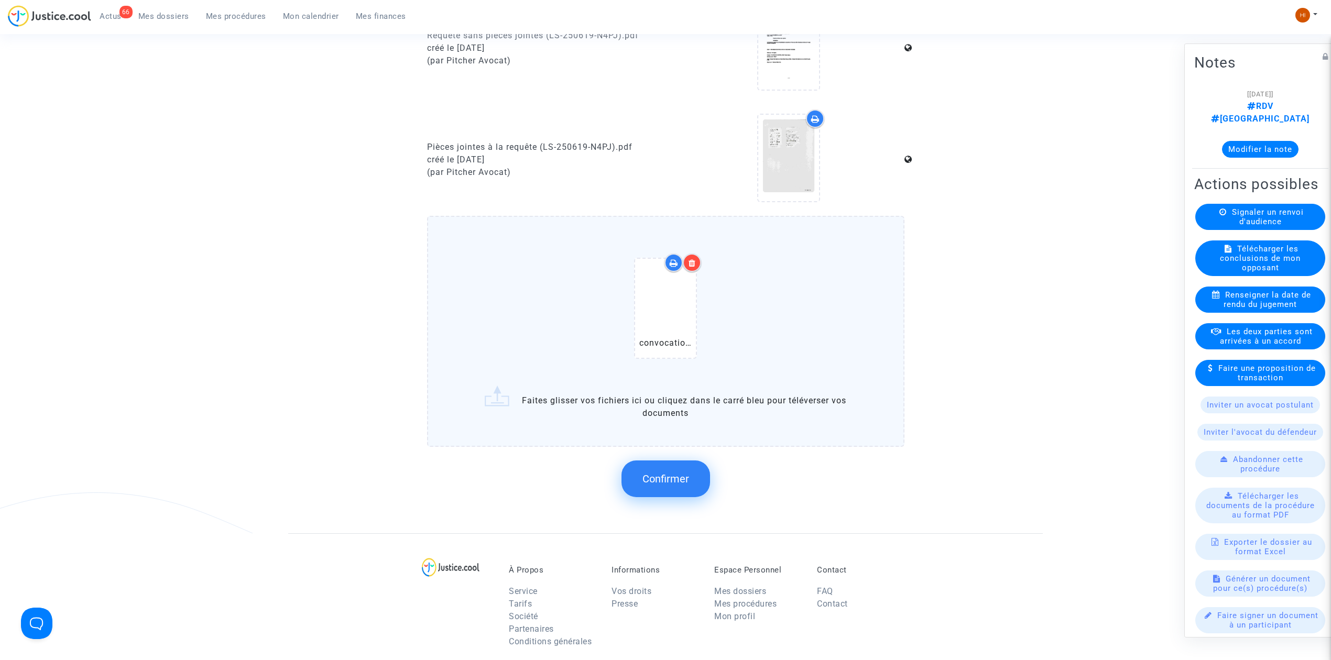
click at [667, 477] on span "Confirmer" at bounding box center [666, 479] width 47 height 13
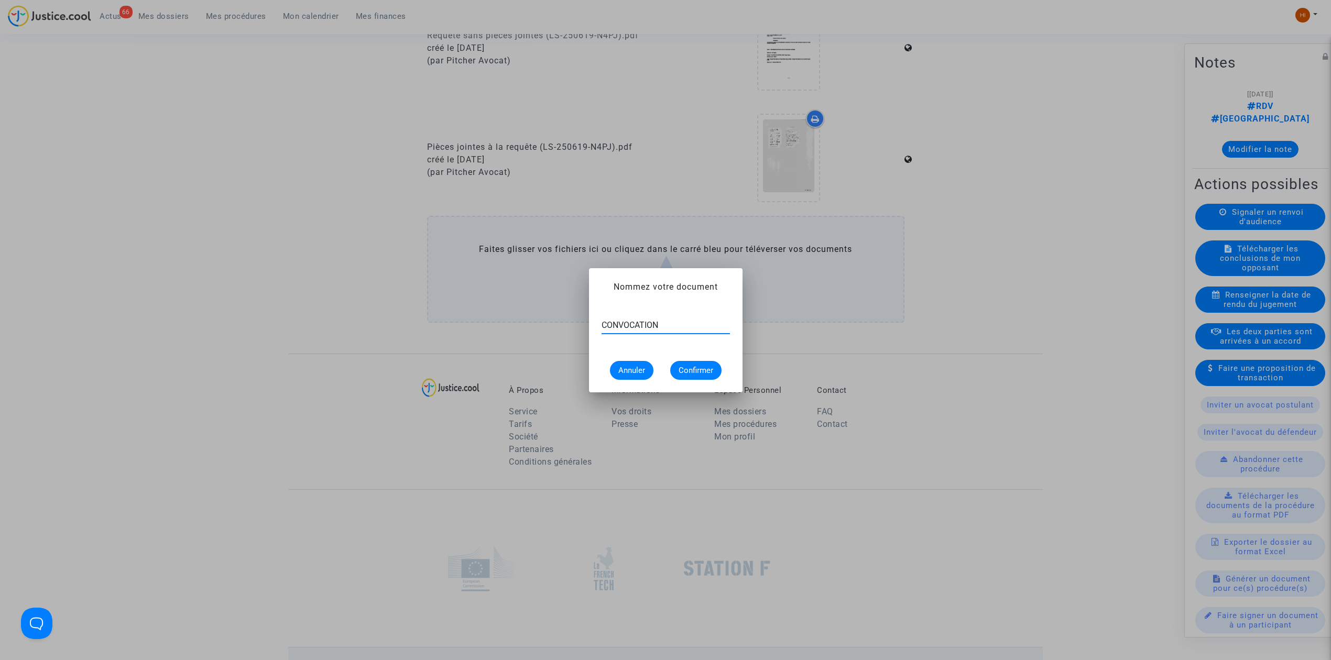
type input "CONVOCATION"
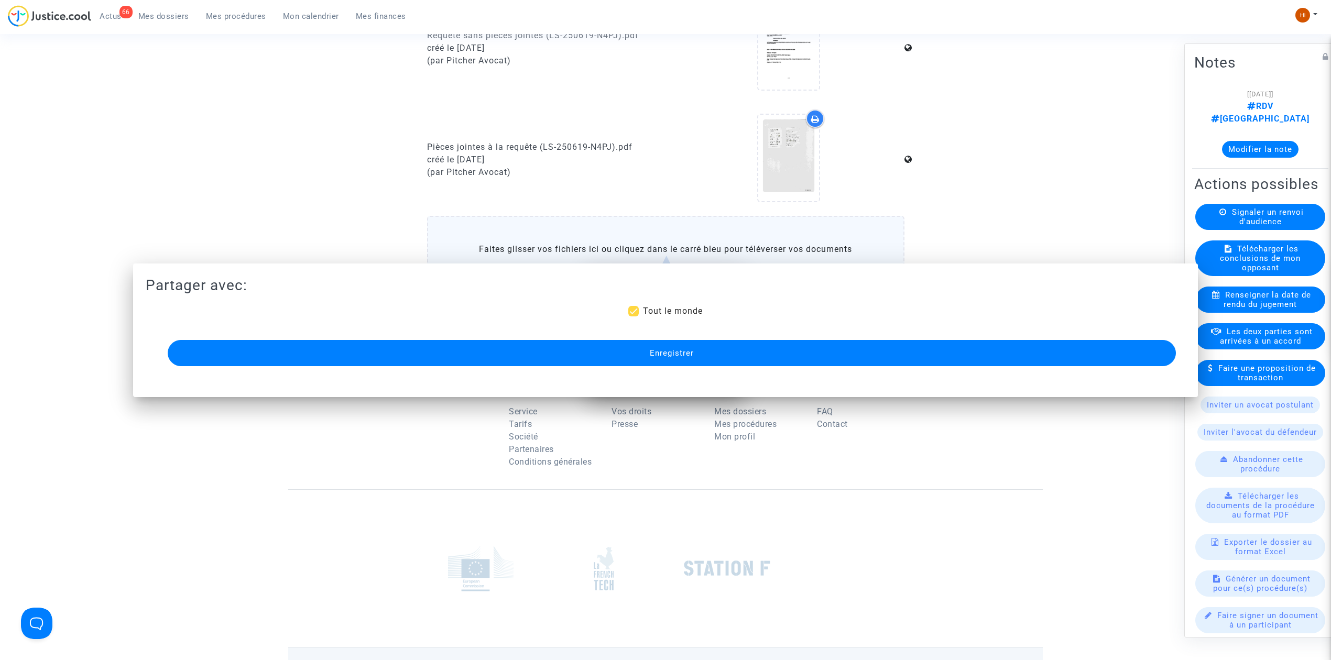
scroll to position [629, 0]
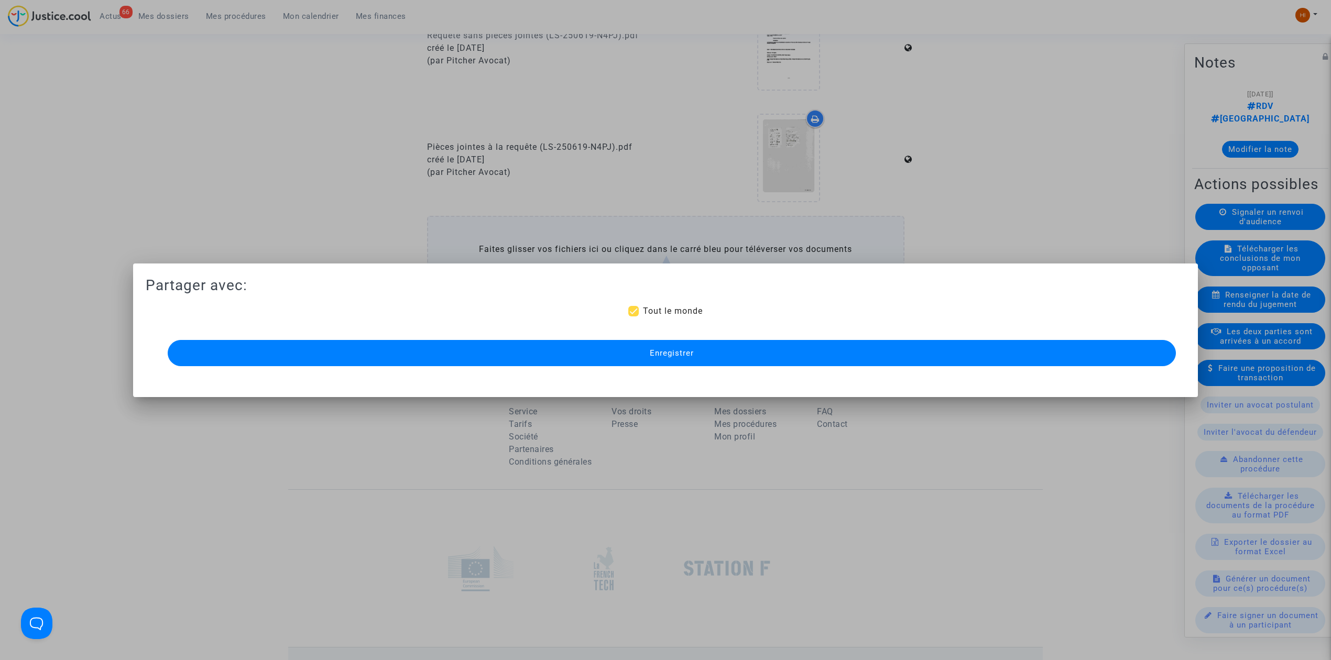
click at [573, 357] on button "Enregistrer" at bounding box center [672, 353] width 1008 height 26
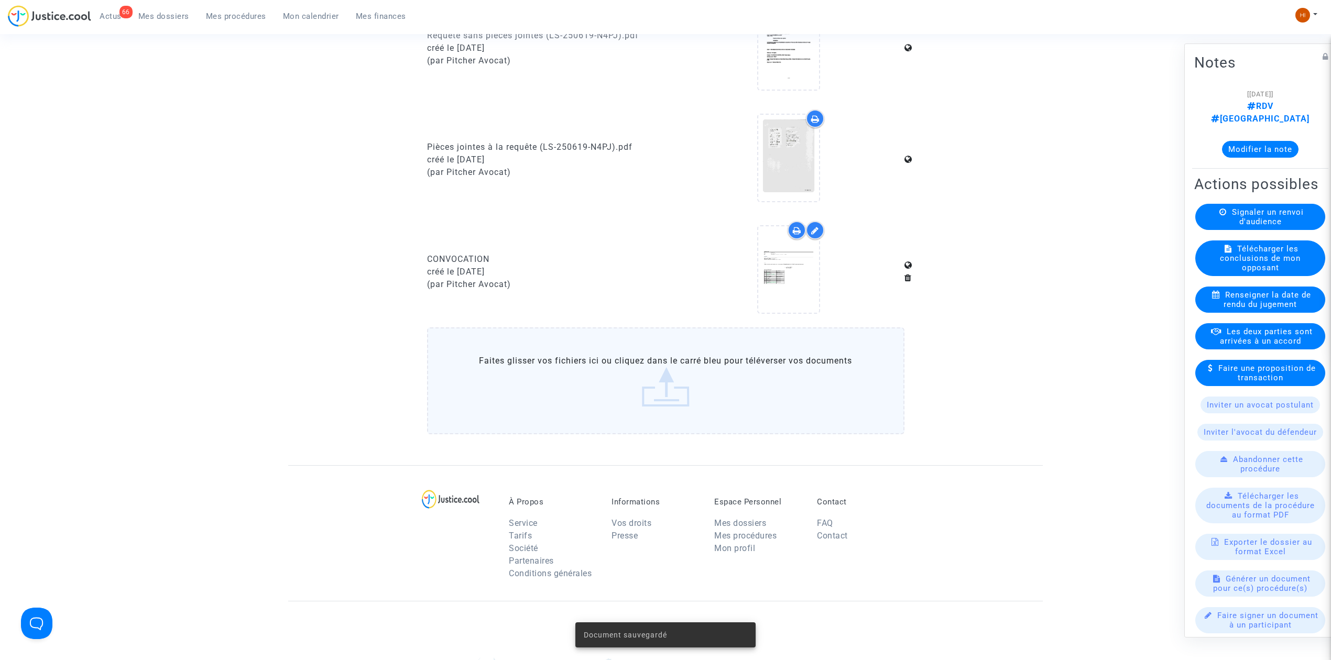
click at [217, 10] on link "Mes procédures" at bounding box center [236, 16] width 77 height 16
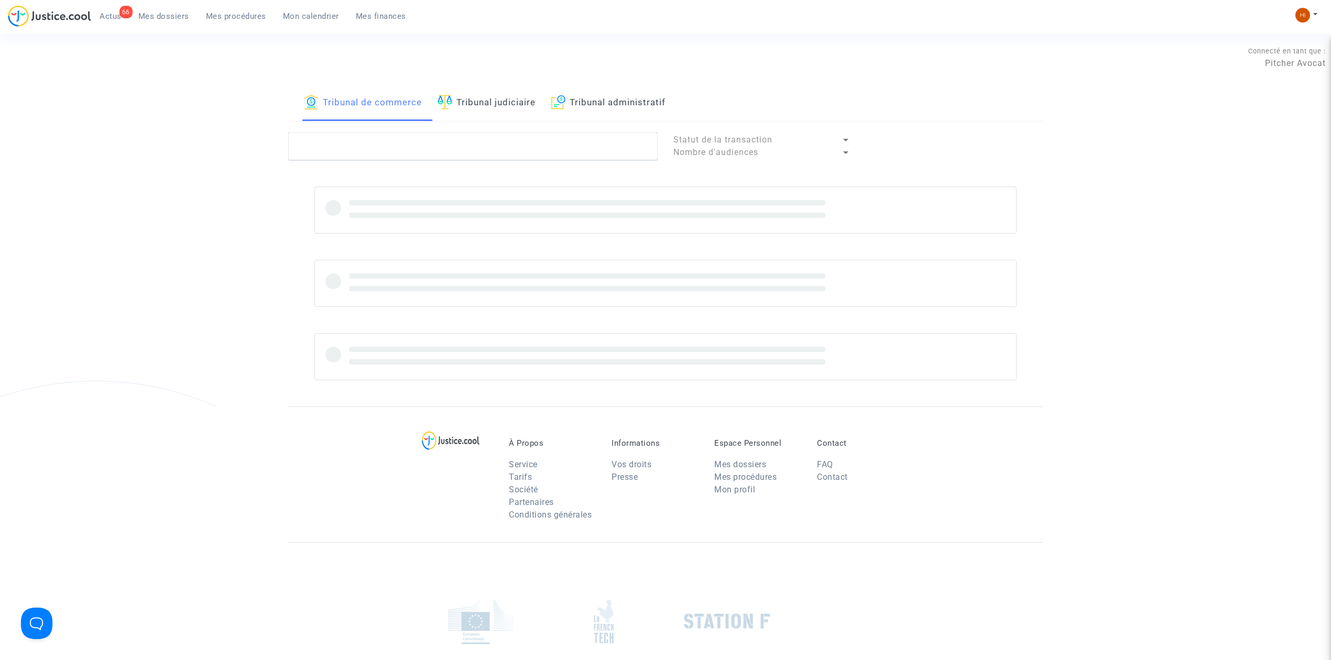
click at [530, 110] on link "Tribunal judiciaire" at bounding box center [487, 103] width 98 height 36
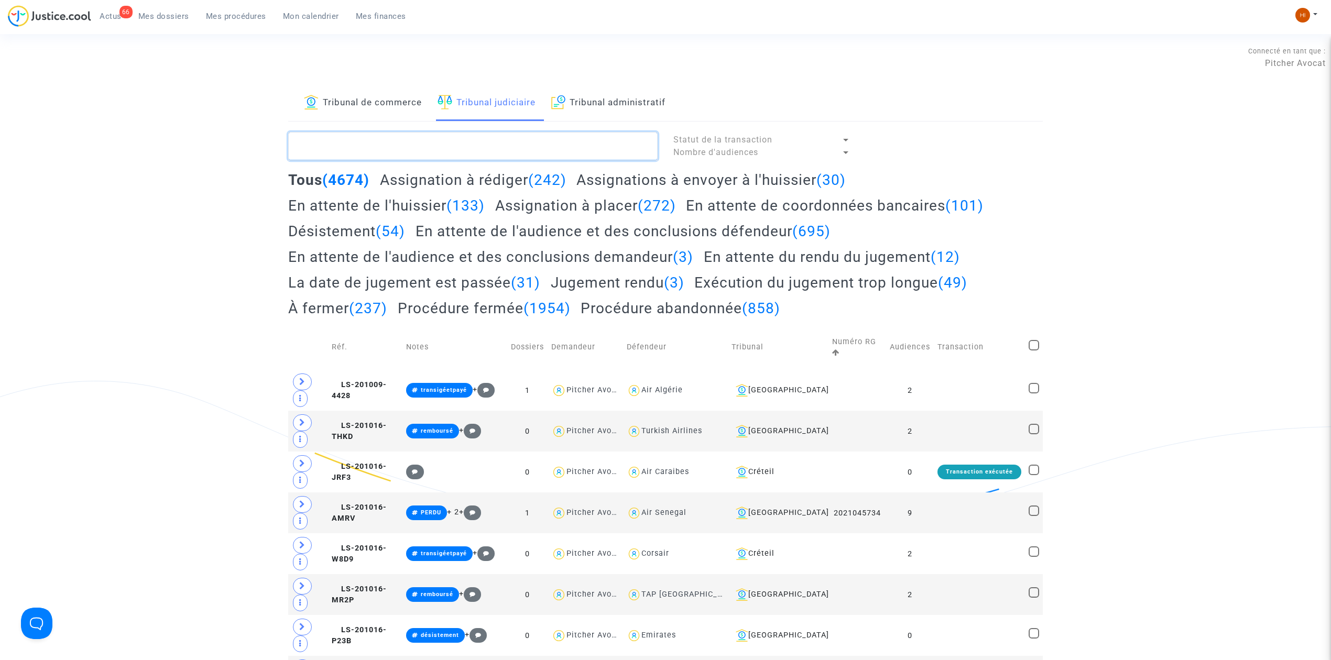
click at [506, 151] on textarea at bounding box center [472, 146] width 369 height 28
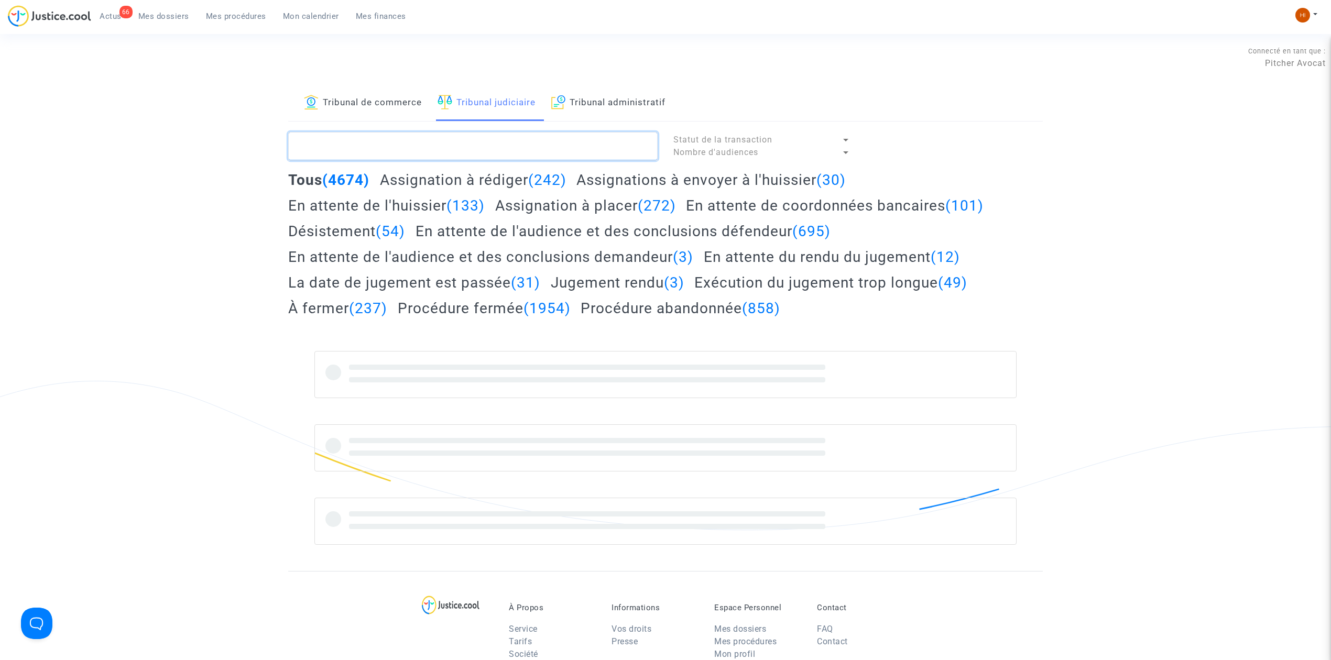
paste textarea "[PERSON_NAME]"
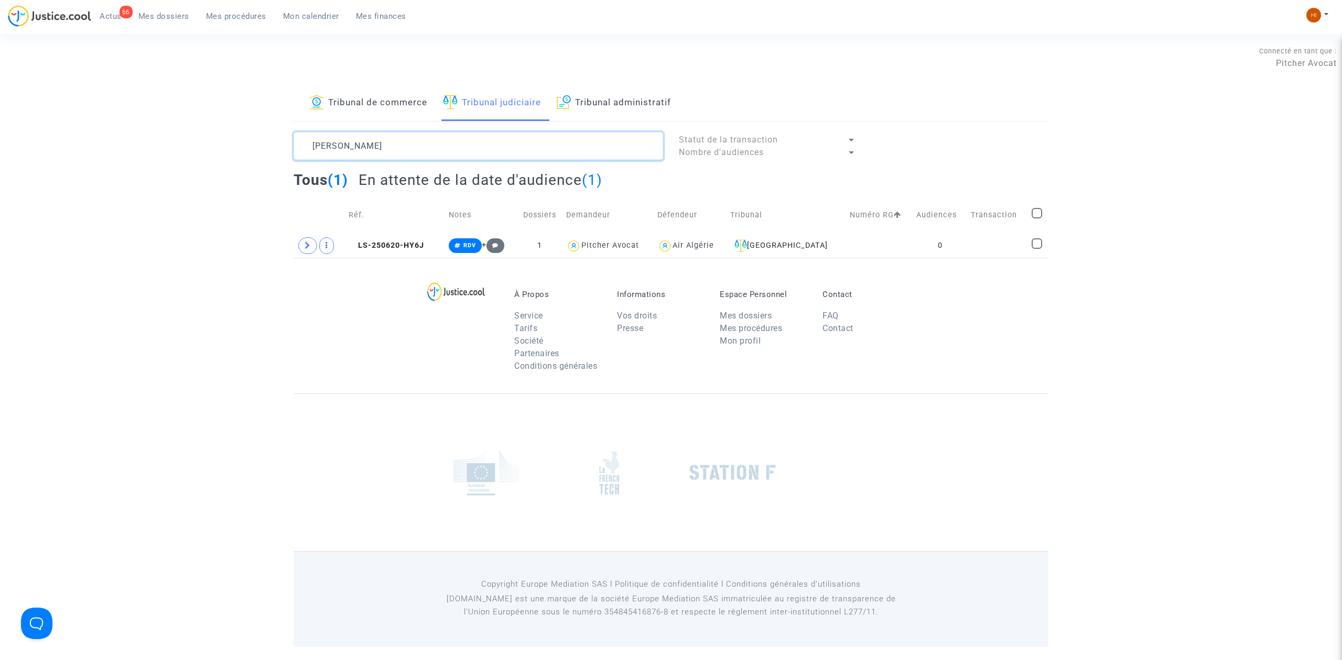
type textarea "[PERSON_NAME]"
click at [995, 238] on td at bounding box center [997, 246] width 61 height 24
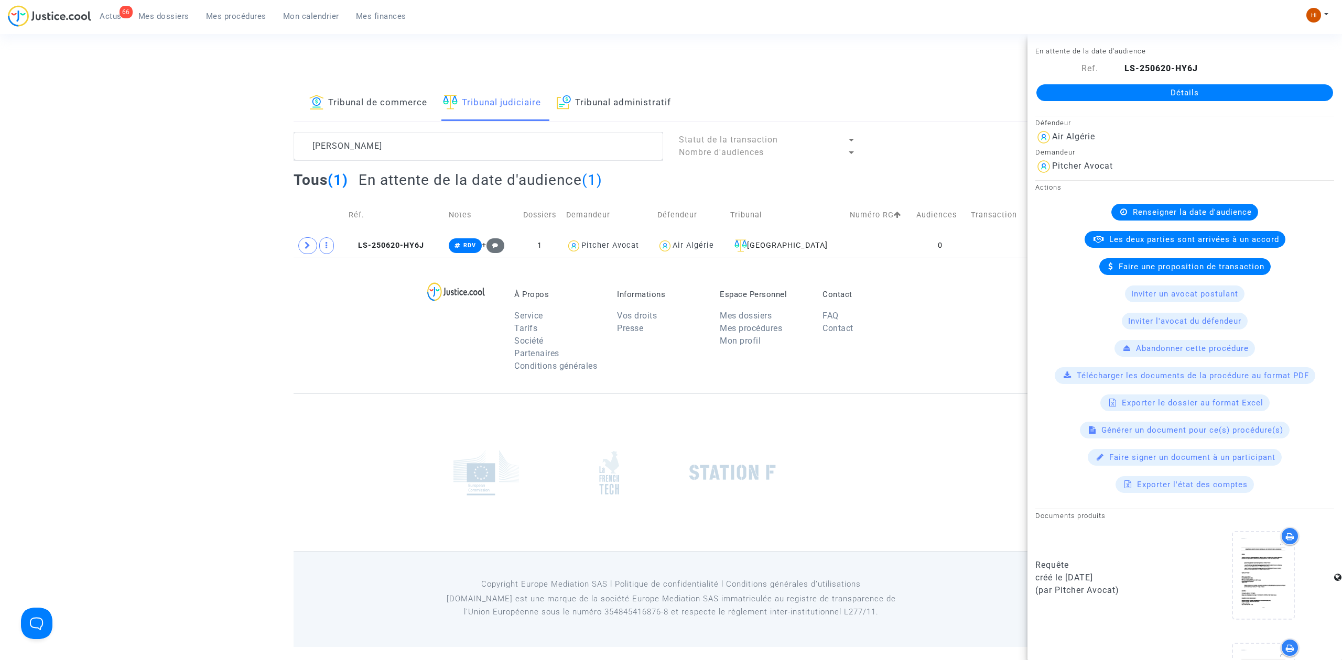
click at [1269, 84] on div "Détails" at bounding box center [1184, 93] width 314 height 36
click at [1268, 78] on div "Détails" at bounding box center [1184, 93] width 314 height 36
click at [1268, 90] on link "Détails" at bounding box center [1184, 92] width 297 height 17
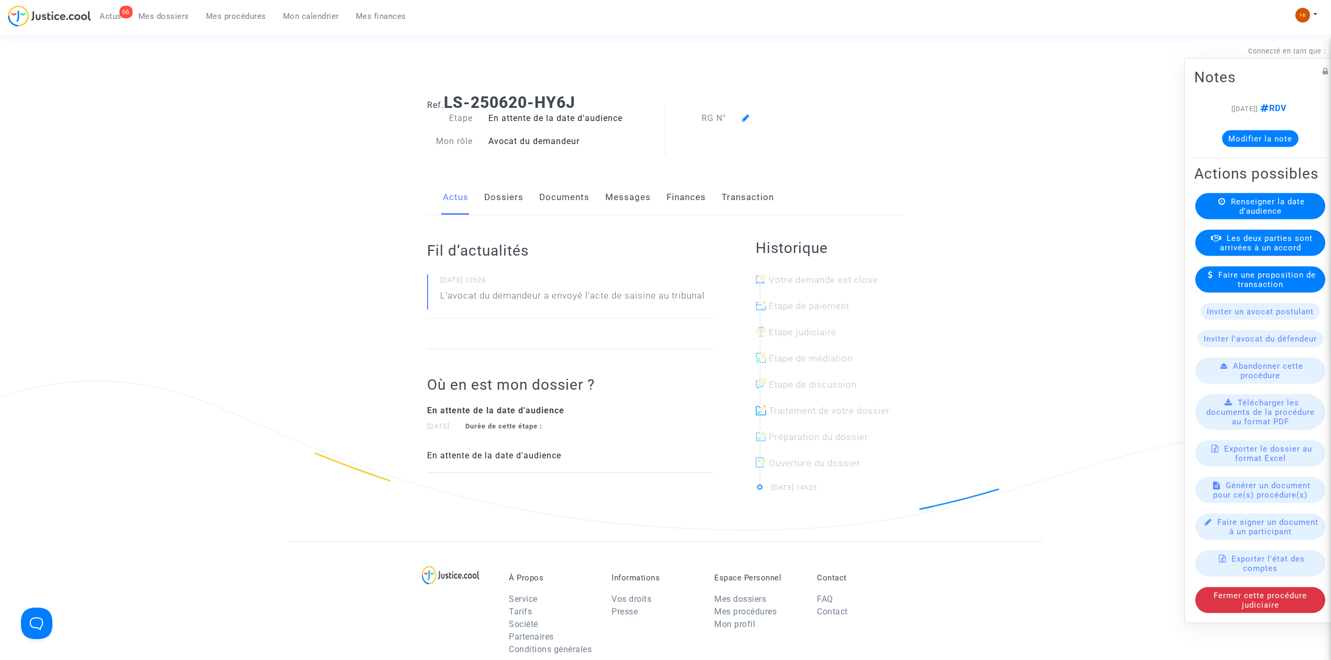
click at [1226, 210] on div "Renseigner la date d'audience" at bounding box center [1260, 206] width 130 height 26
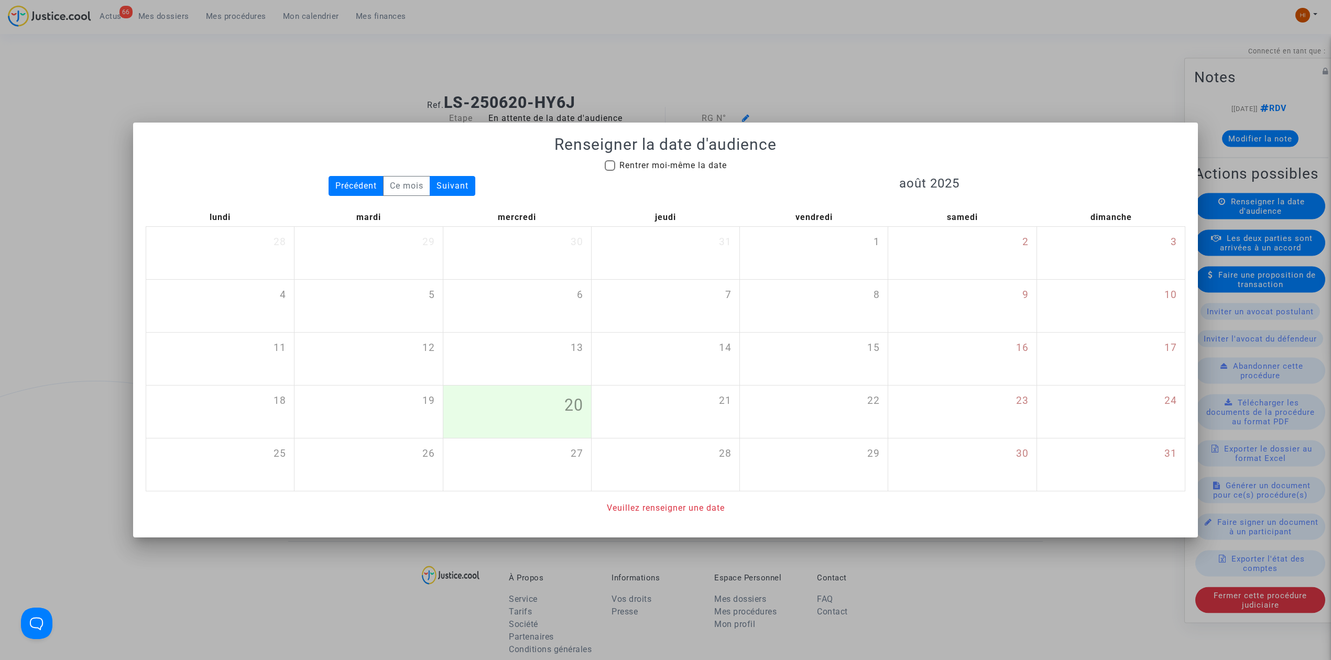
click at [665, 162] on span "Rentrer moi-même la date" at bounding box center [672, 165] width 107 height 10
click at [610, 171] on input "Rentrer moi-même la date" at bounding box center [609, 171] width 1 height 1
checkbox input "true"
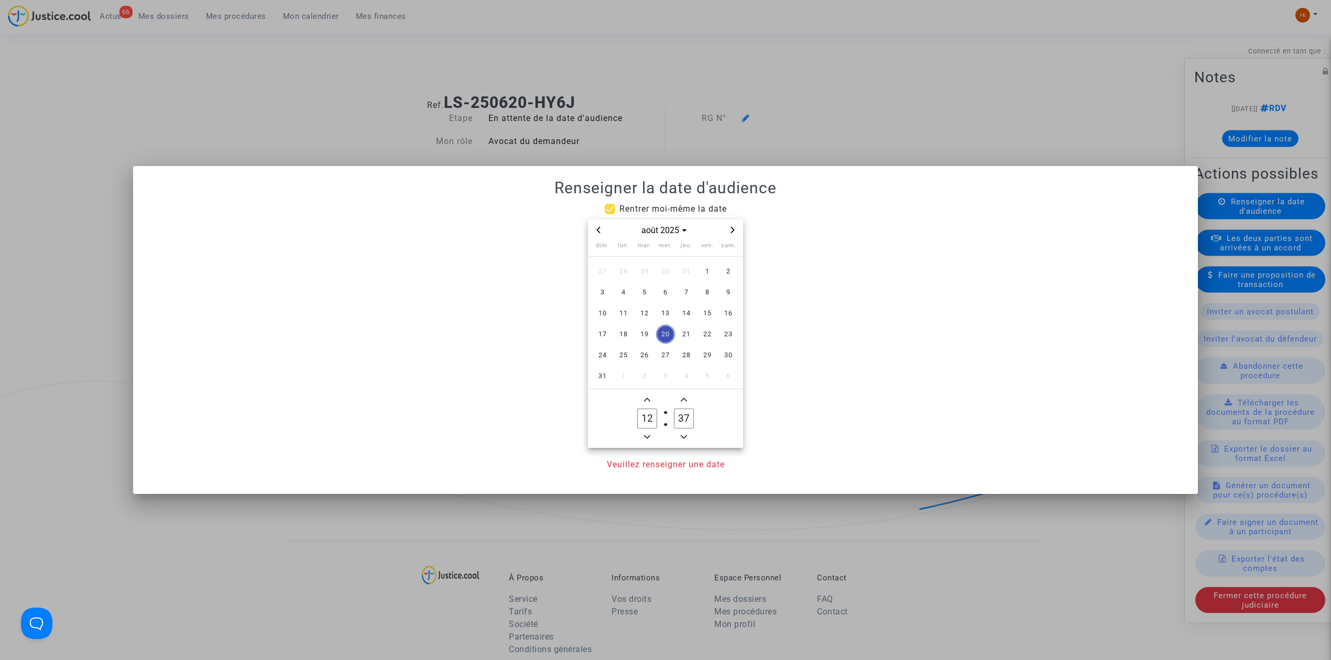
click at [732, 228] on span "Next month" at bounding box center [732, 230] width 13 height 13
click at [732, 228] on icon "Next month" at bounding box center [733, 230] width 4 height 6
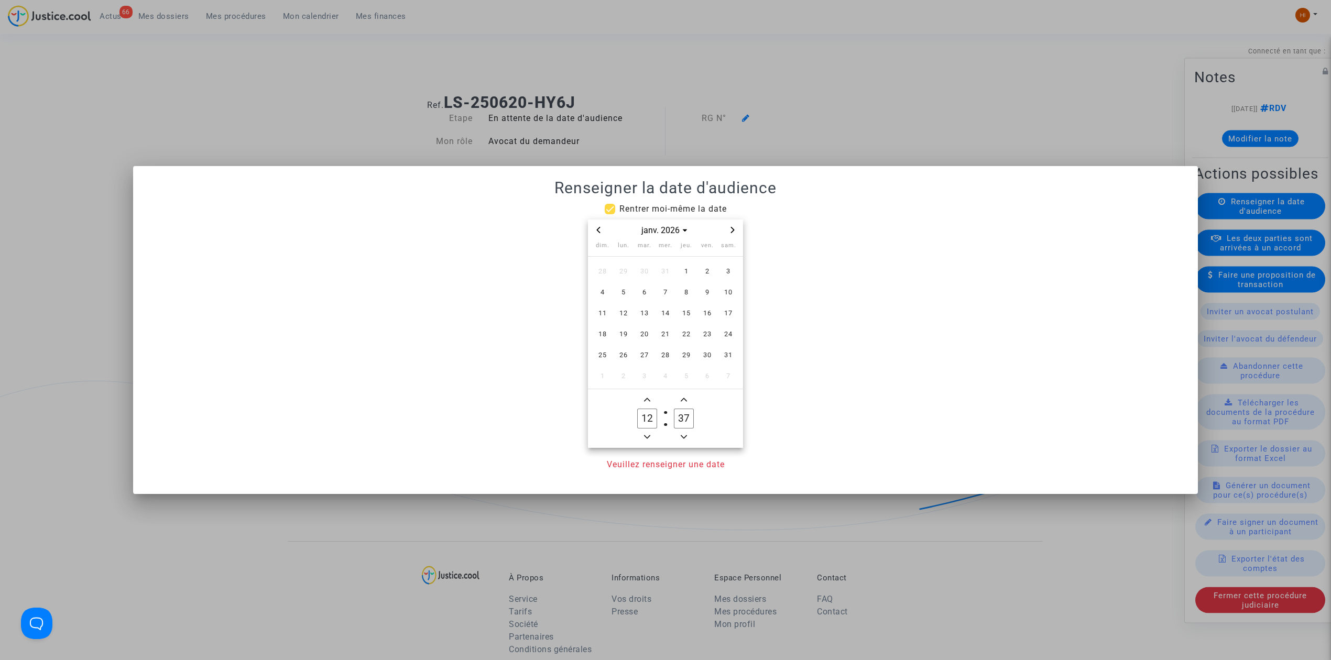
click at [732, 228] on icon "Next month" at bounding box center [733, 230] width 4 height 6
click at [644, 267] on span "3" at bounding box center [644, 271] width 19 height 19
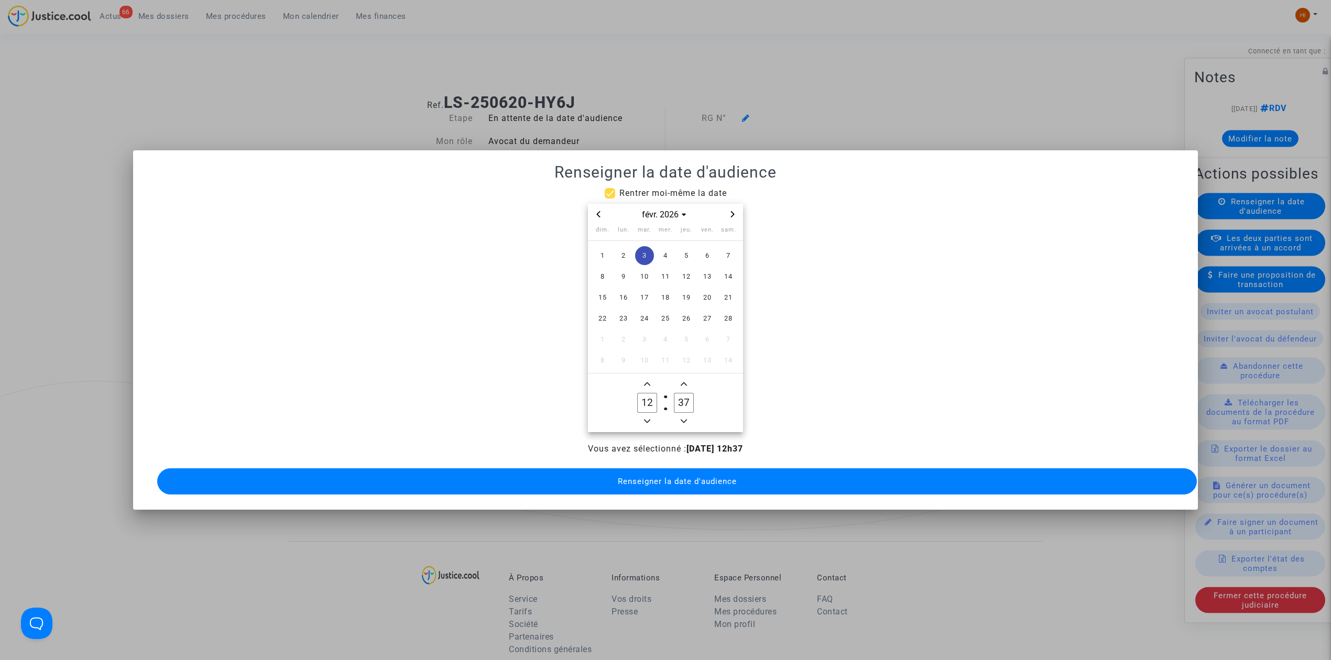
click at [648, 418] on icon "Minus a hour" at bounding box center [647, 421] width 6 height 6
click at [649, 418] on icon "Minus a hour" at bounding box center [647, 421] width 6 height 6
type input "09"
click at [681, 393] on input "37" at bounding box center [684, 403] width 20 height 20
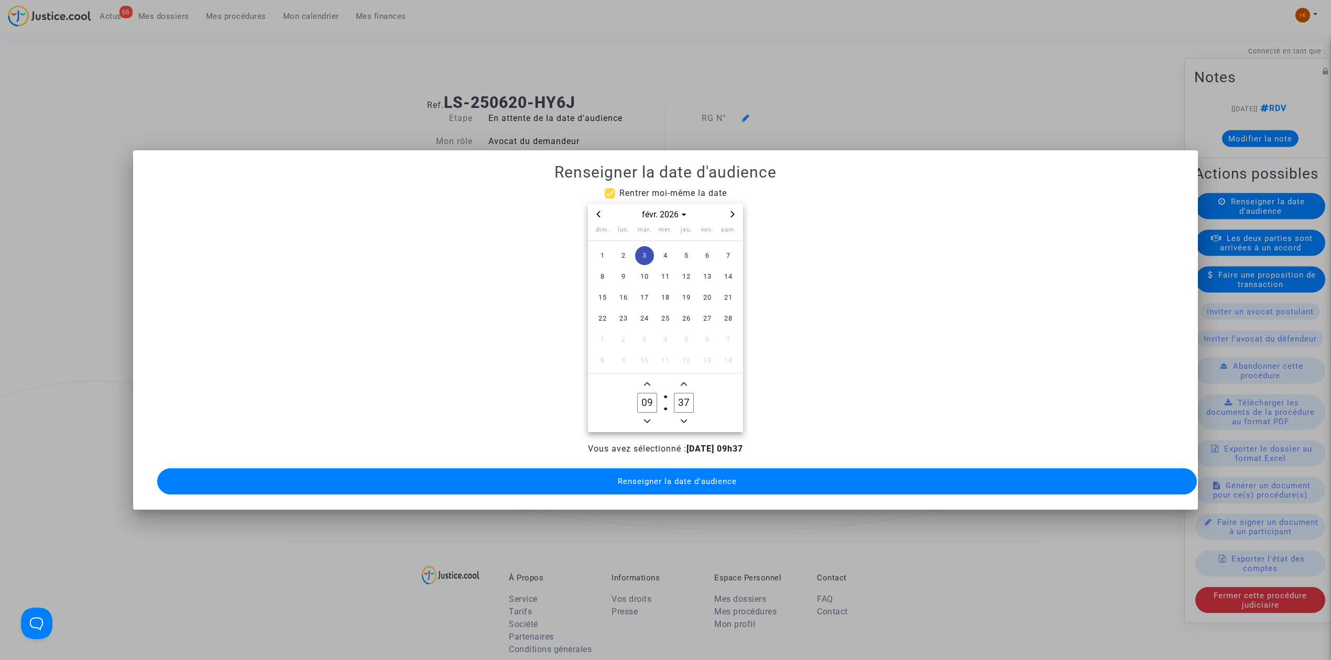
click at [681, 393] on input "37" at bounding box center [684, 403] width 20 height 20
type input "00"
click at [703, 478] on span "Renseigner la date d'audience" at bounding box center [677, 481] width 119 height 9
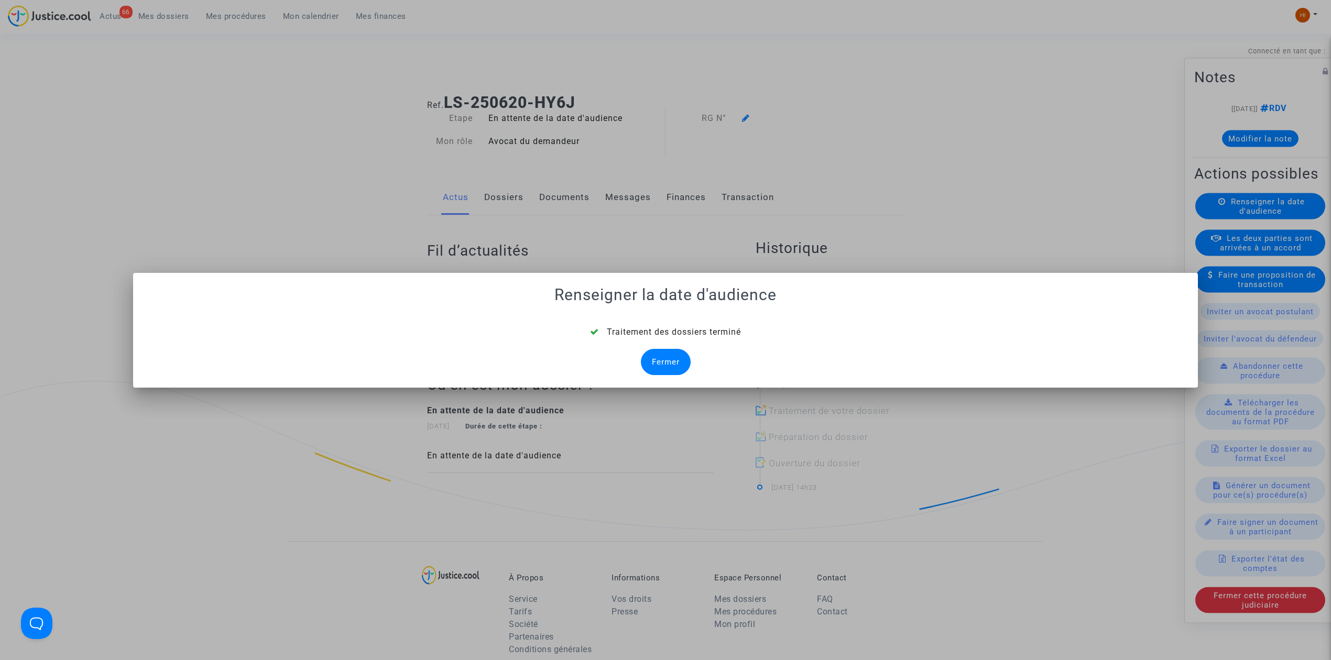
click at [673, 351] on div "Fermer" at bounding box center [666, 362] width 50 height 26
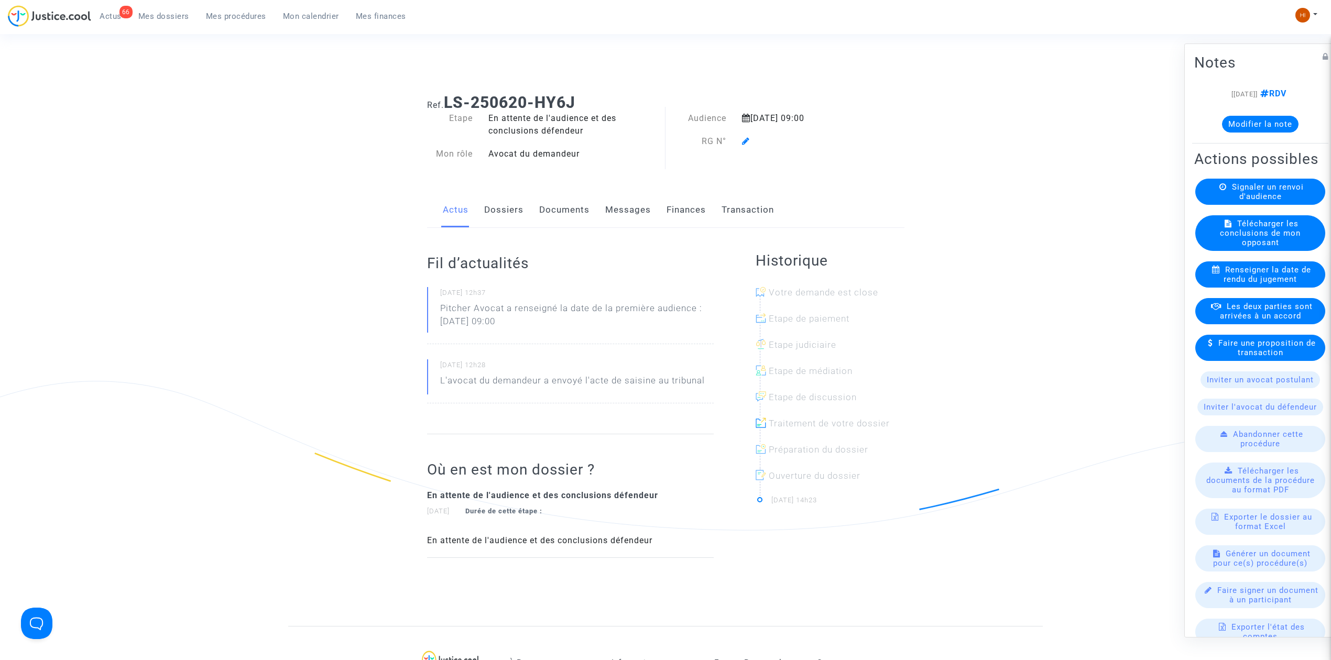
click at [743, 156] on div "Audience [DATE] 09:00 RG N°" at bounding box center [768, 141] width 205 height 59
click at [741, 137] on div at bounding box center [802, 141] width 137 height 13
click at [744, 140] on icon at bounding box center [746, 141] width 8 height 8
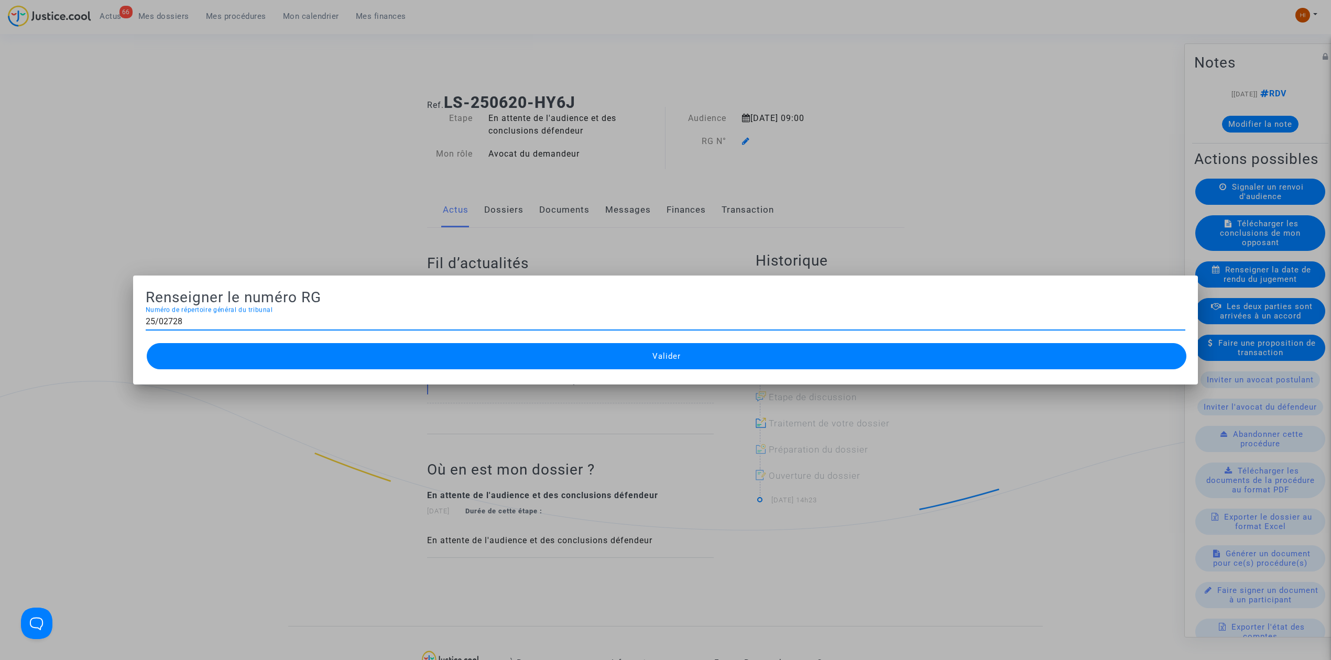
type input "25/02728"
click at [548, 355] on button "Valider" at bounding box center [667, 356] width 1040 height 26
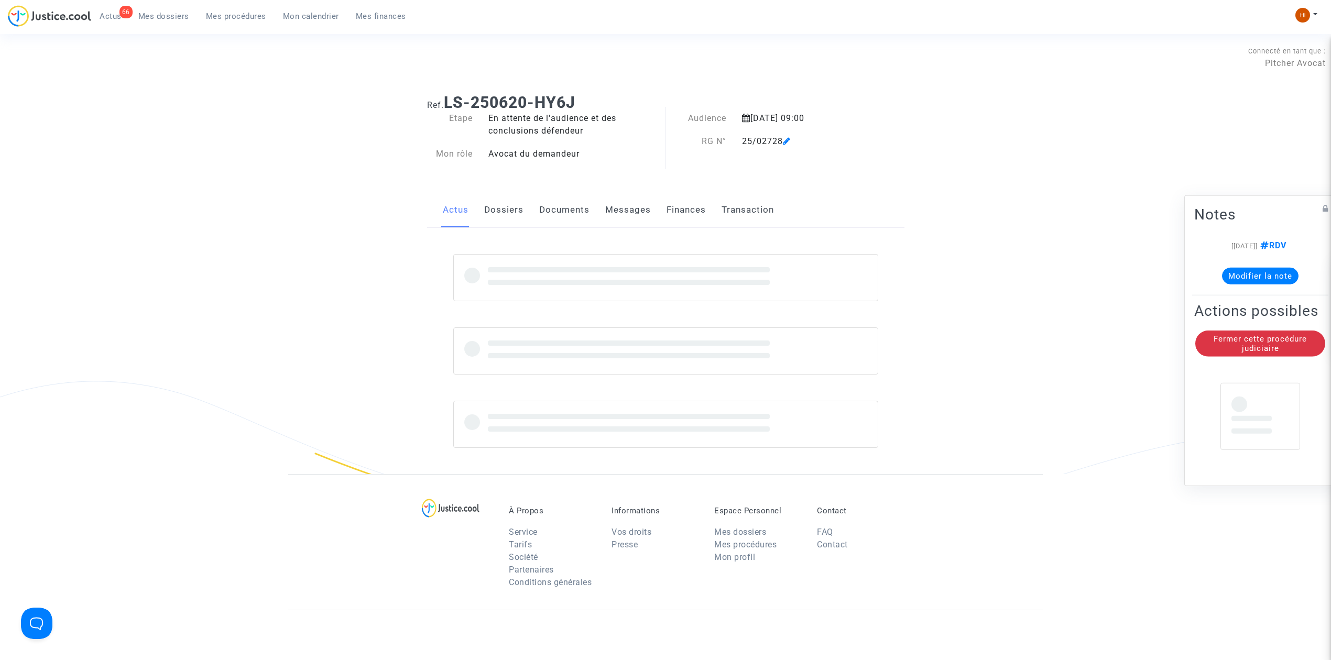
click at [569, 214] on link "Documents" at bounding box center [564, 210] width 50 height 35
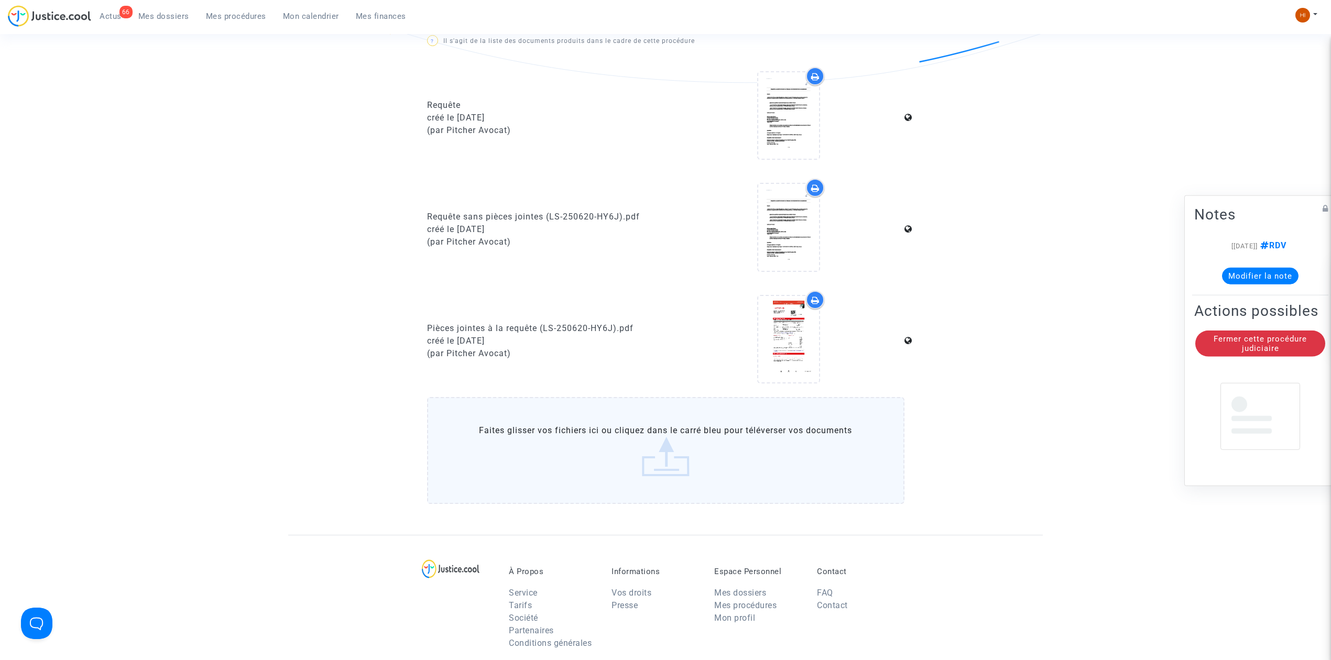
scroll to position [489, 0]
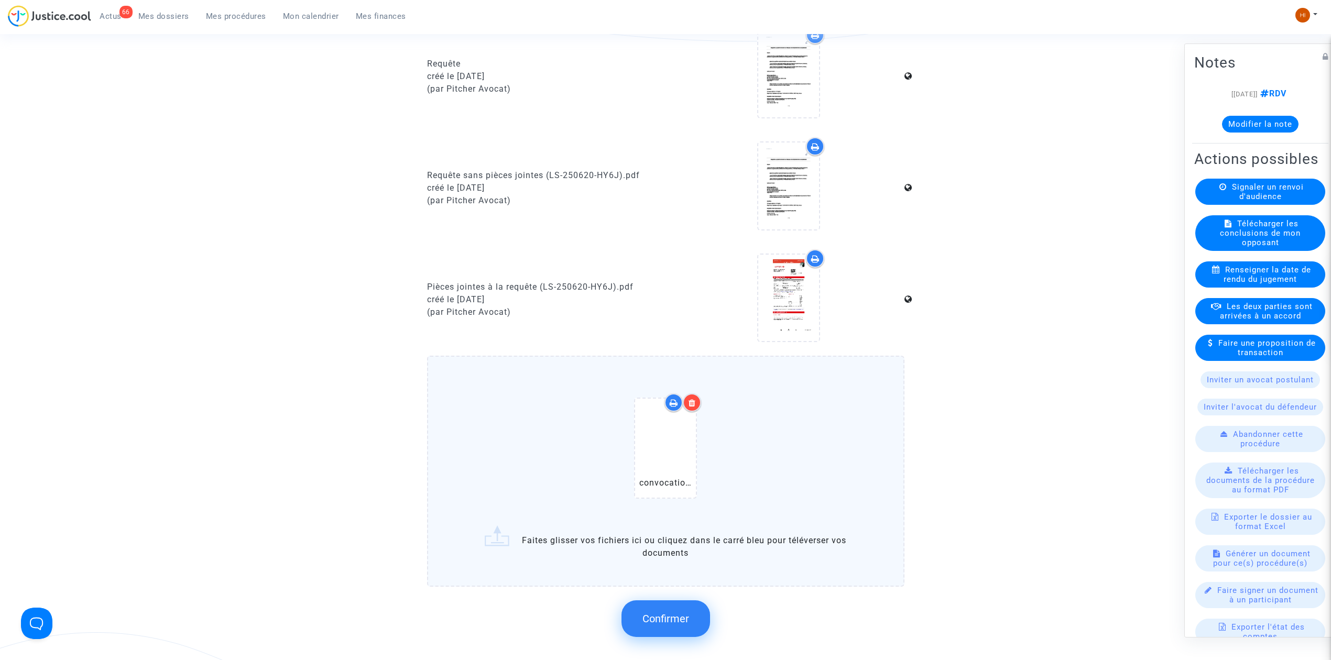
click at [672, 617] on span "Confirmer" at bounding box center [666, 619] width 47 height 13
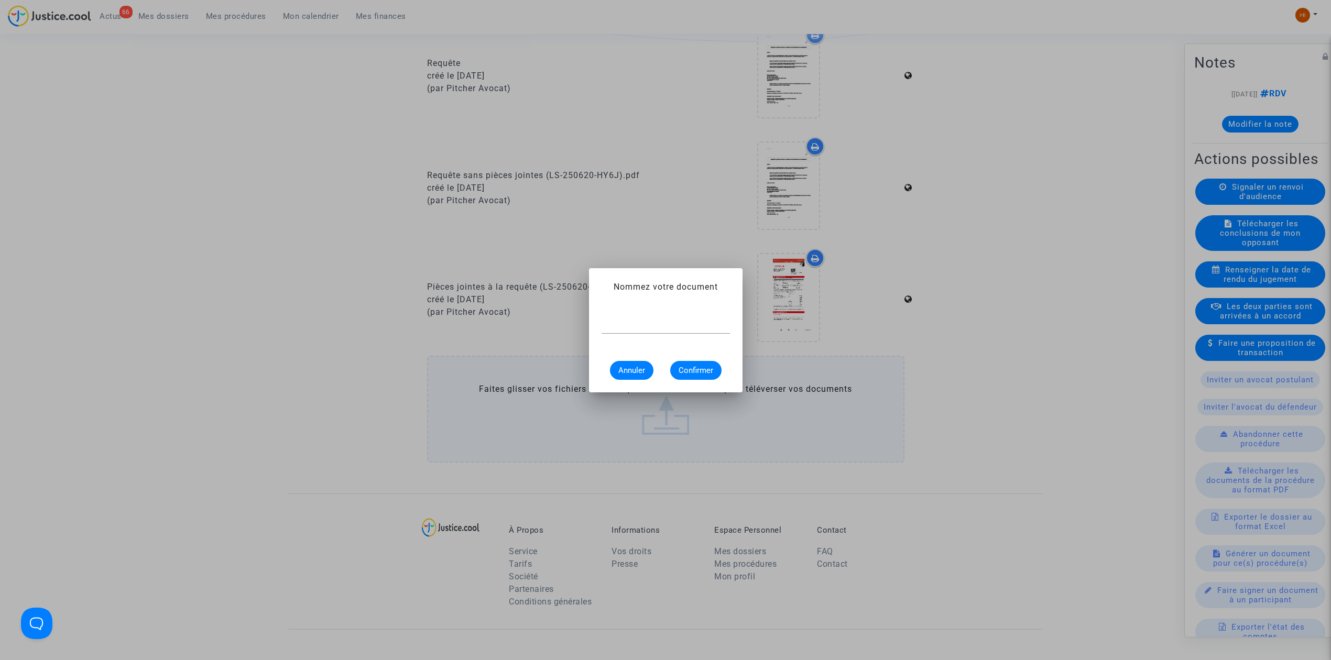
scroll to position [0, 0]
type input "CONVOCATION"
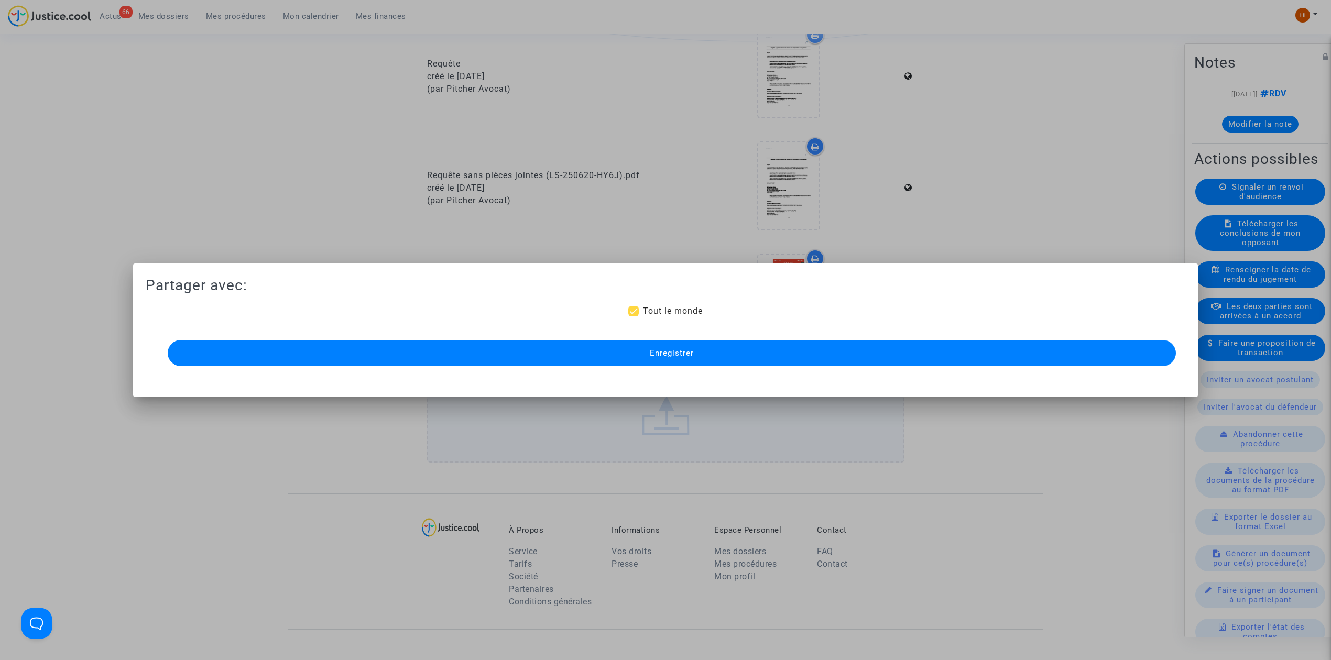
click at [393, 345] on button "Enregistrer" at bounding box center [672, 353] width 1008 height 26
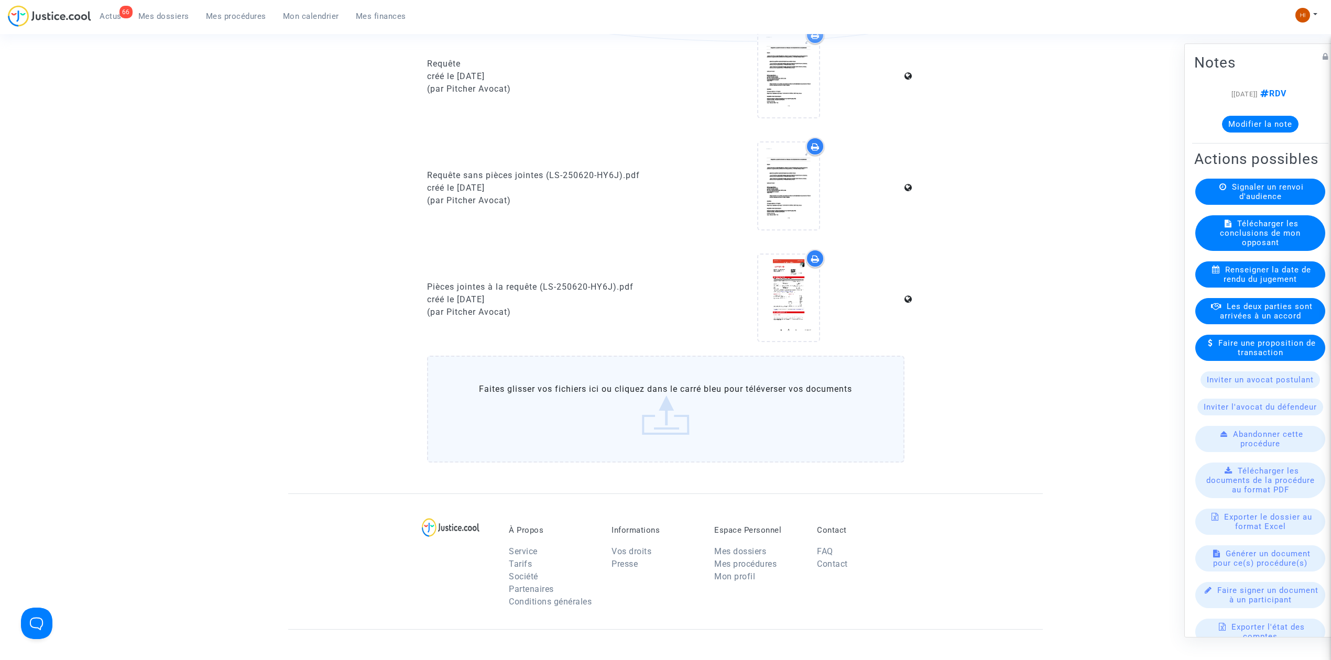
click at [239, 13] on span "Mes procédures" at bounding box center [236, 16] width 60 height 9
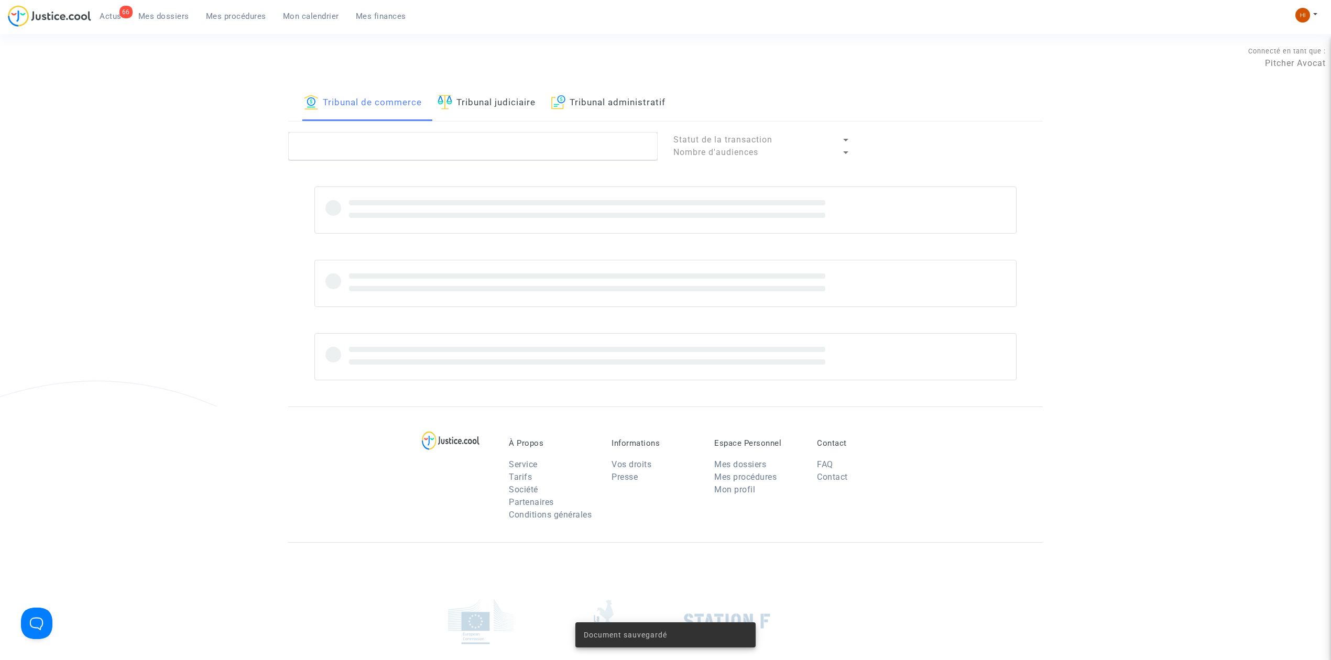
click at [484, 112] on link "Tribunal judiciaire" at bounding box center [487, 103] width 98 height 36
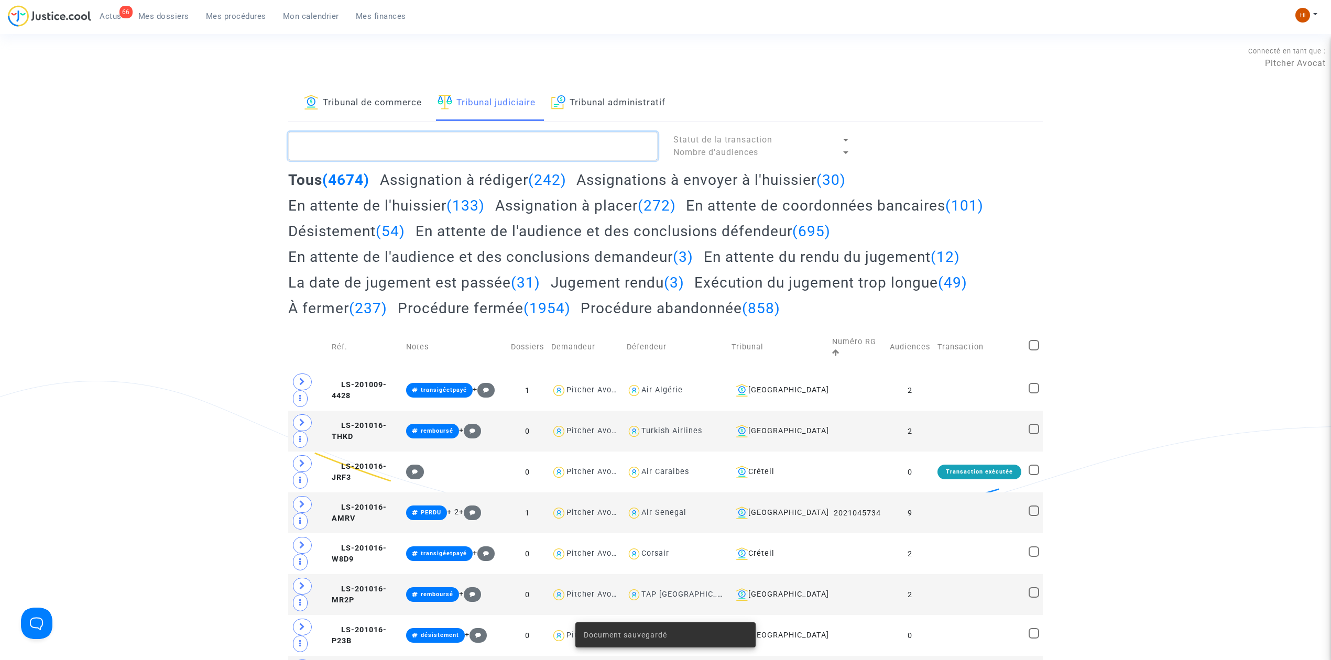
click at [495, 155] on textarea at bounding box center [472, 146] width 369 height 28
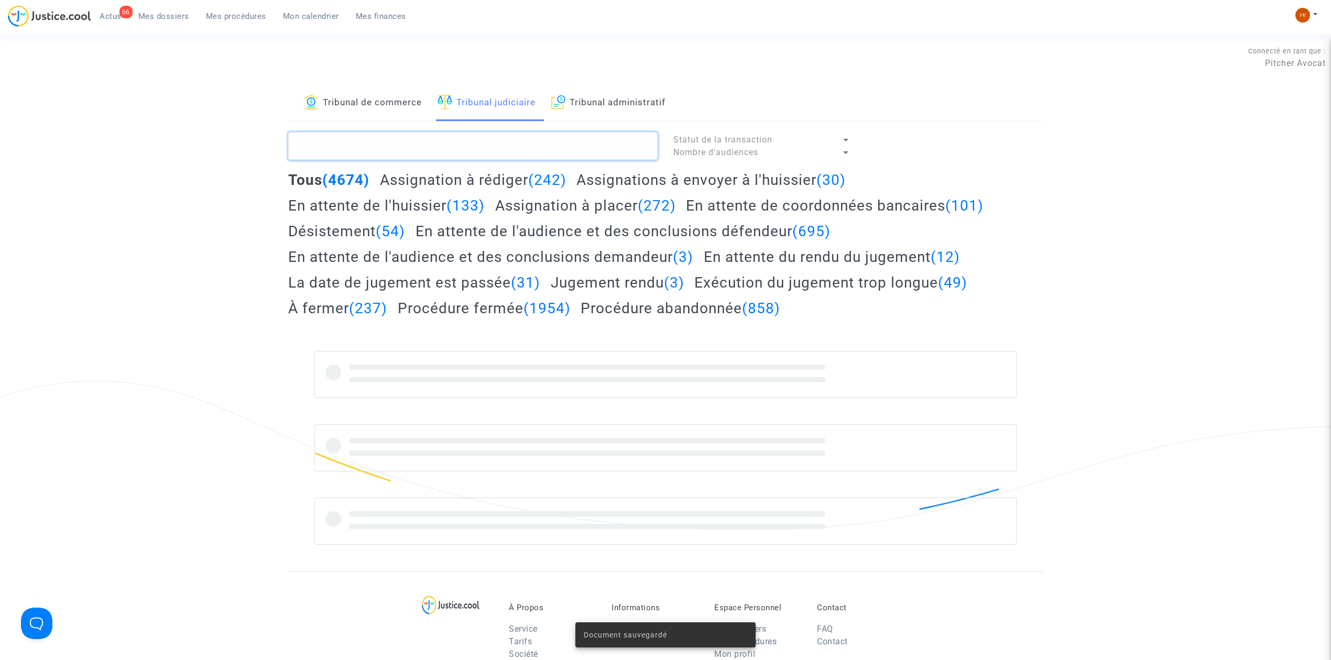
paste textarea "[PERSON_NAME]"
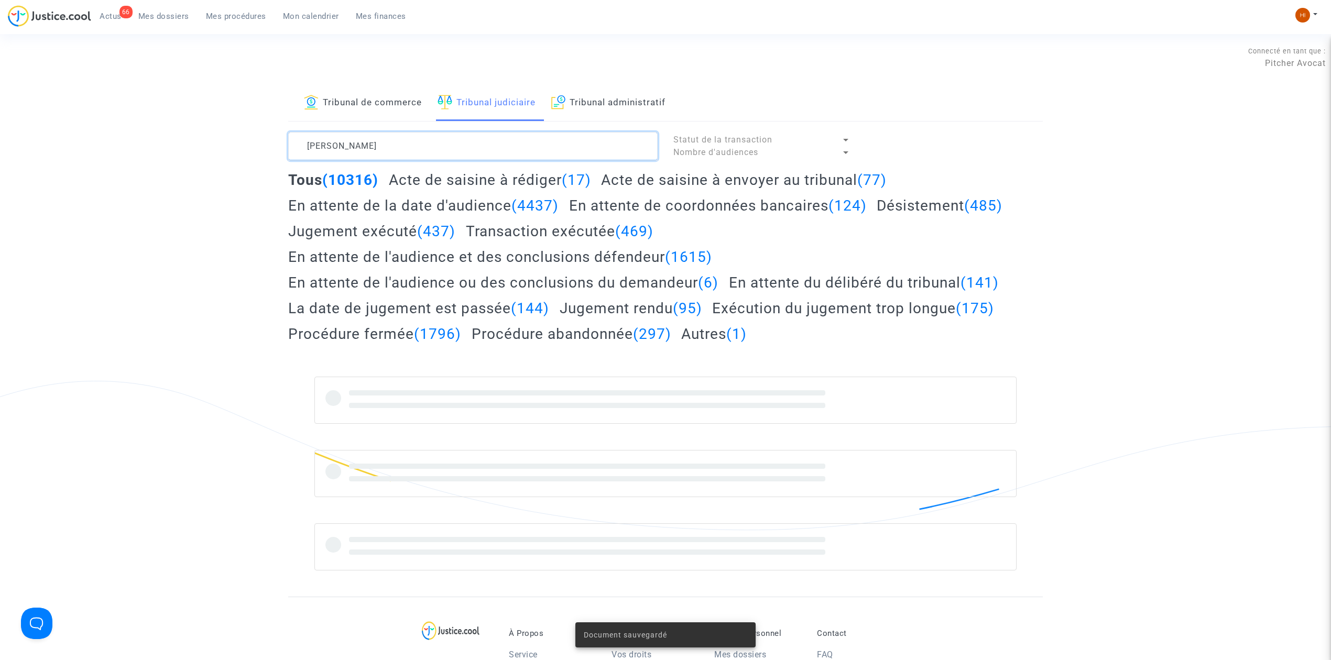
type textarea "[PERSON_NAME]"
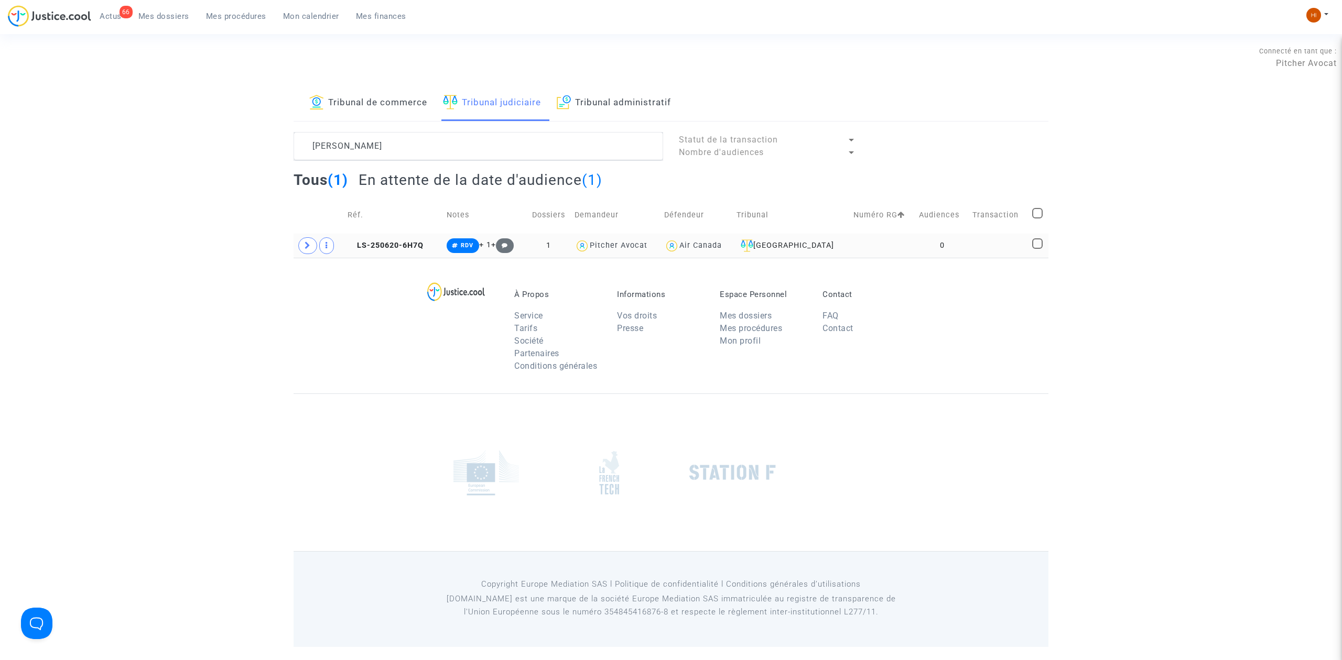
click at [992, 244] on td at bounding box center [998, 246] width 60 height 24
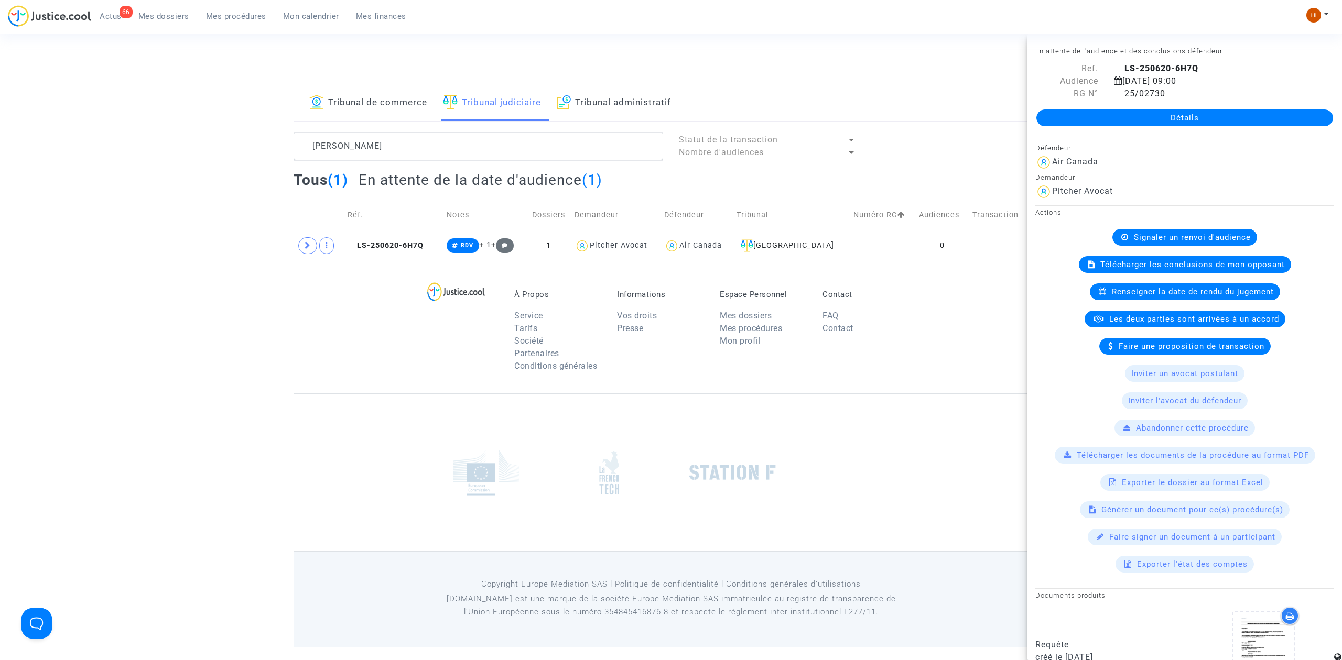
click at [1210, 119] on link "Détails" at bounding box center [1184, 118] width 297 height 17
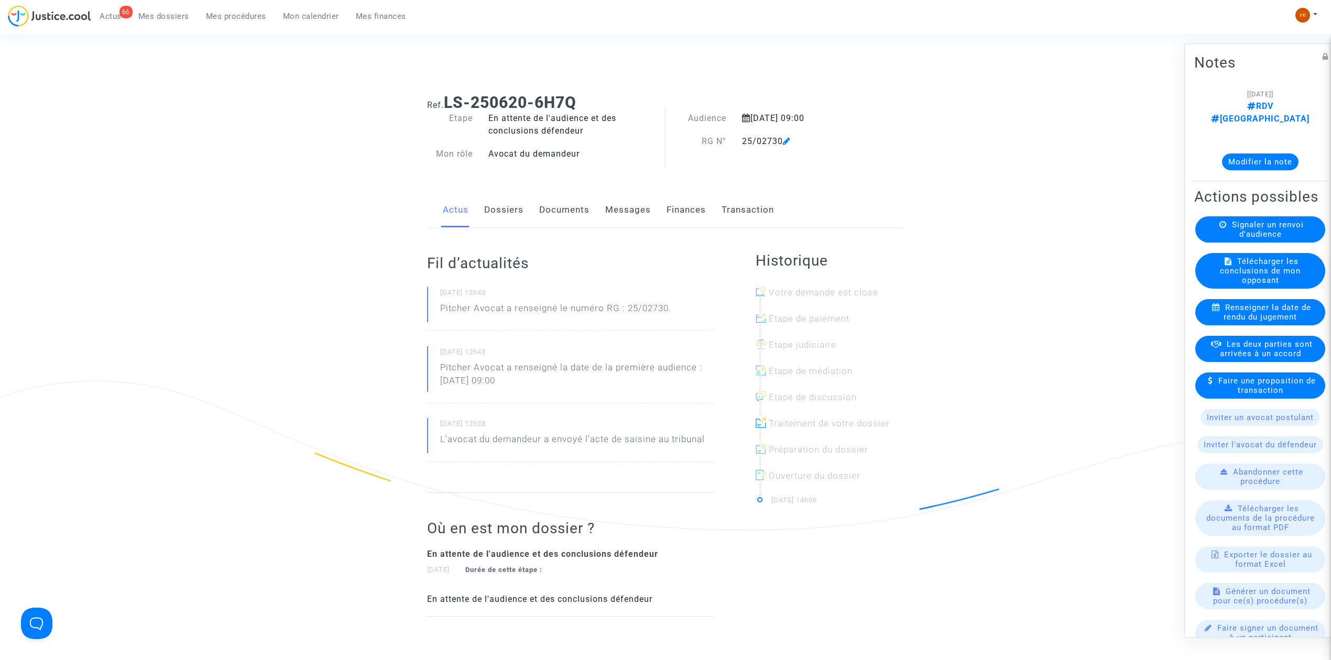
click at [507, 220] on link "Dossiers" at bounding box center [503, 210] width 39 height 35
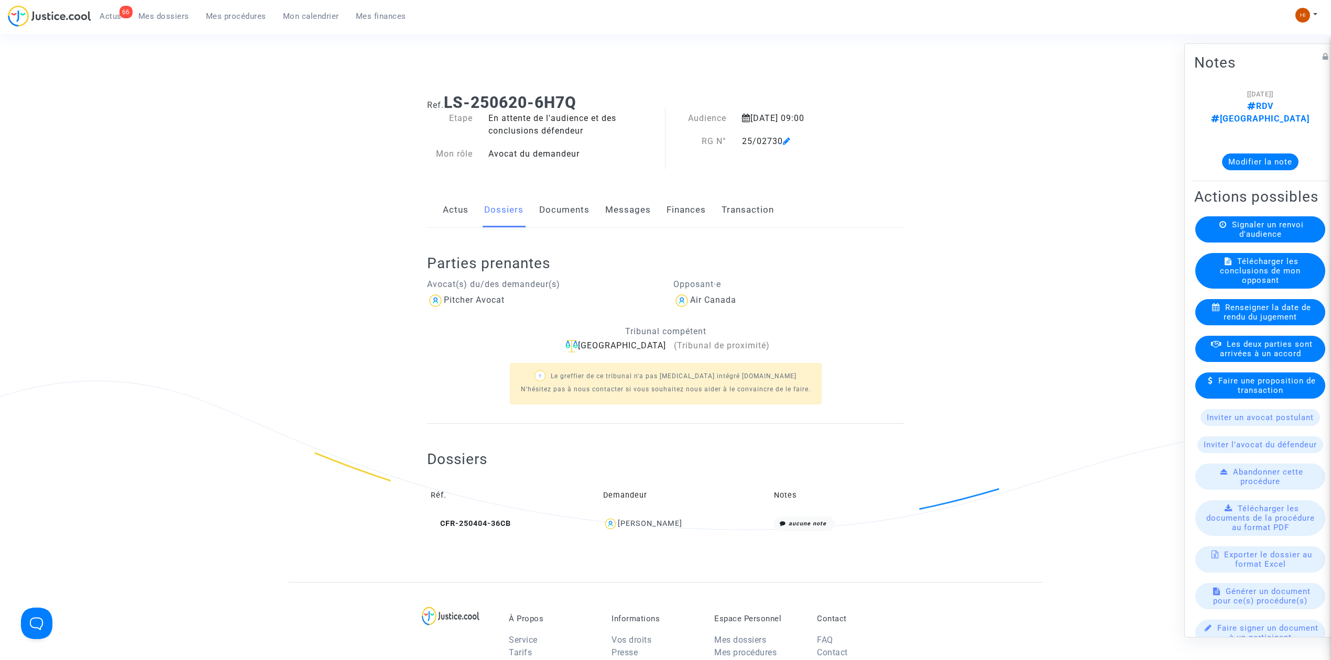
click at [243, 21] on link "Mes procédures" at bounding box center [236, 16] width 77 height 16
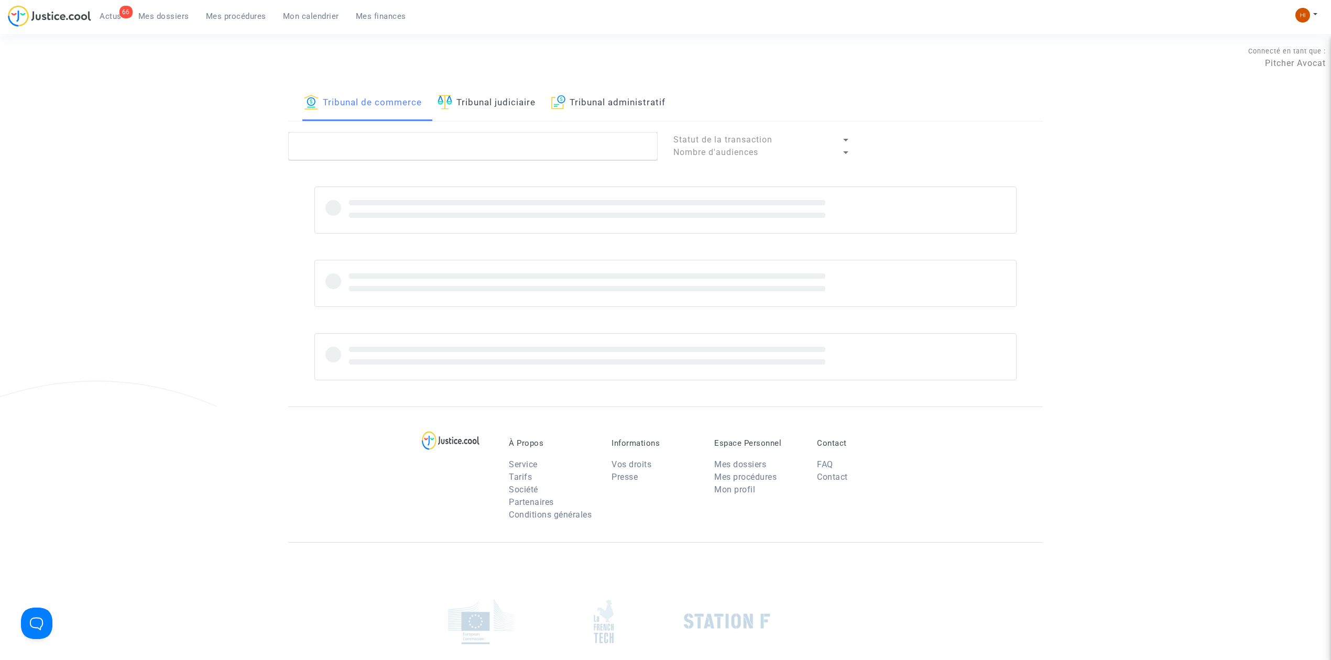
click at [531, 114] on link "Tribunal judiciaire" at bounding box center [487, 103] width 98 height 36
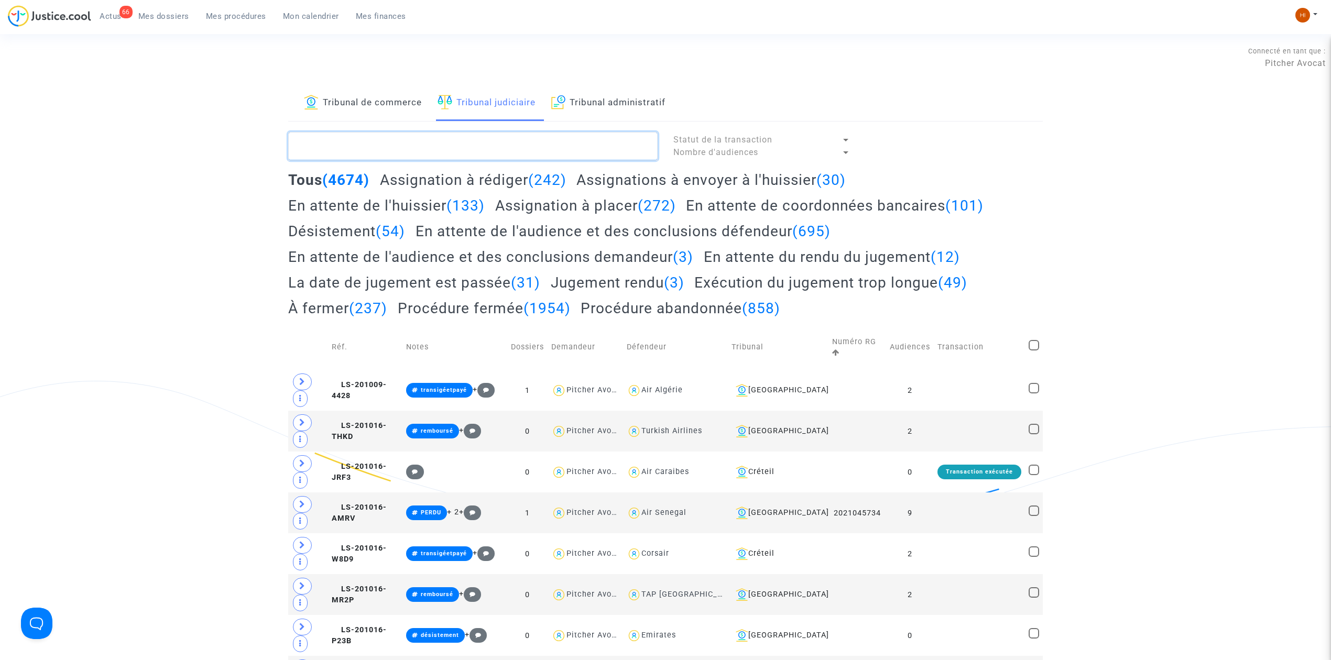
click at [532, 155] on textarea at bounding box center [472, 146] width 369 height 28
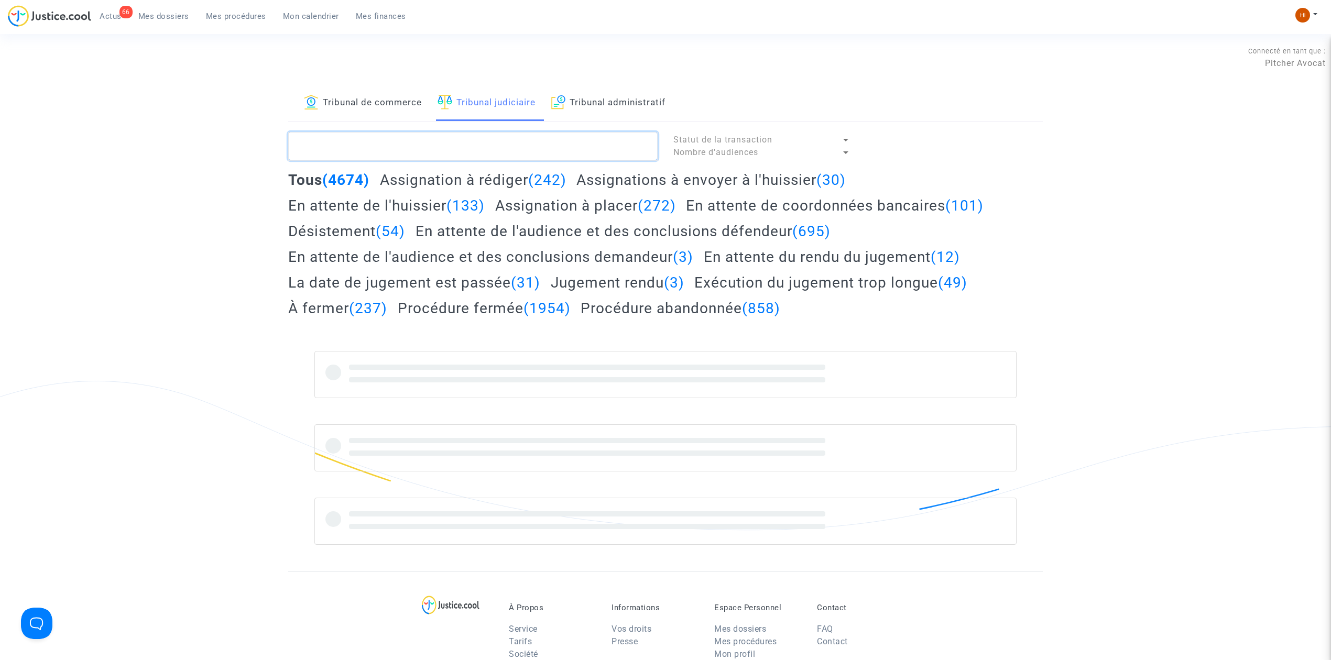
paste textarea "[PERSON_NAME]"
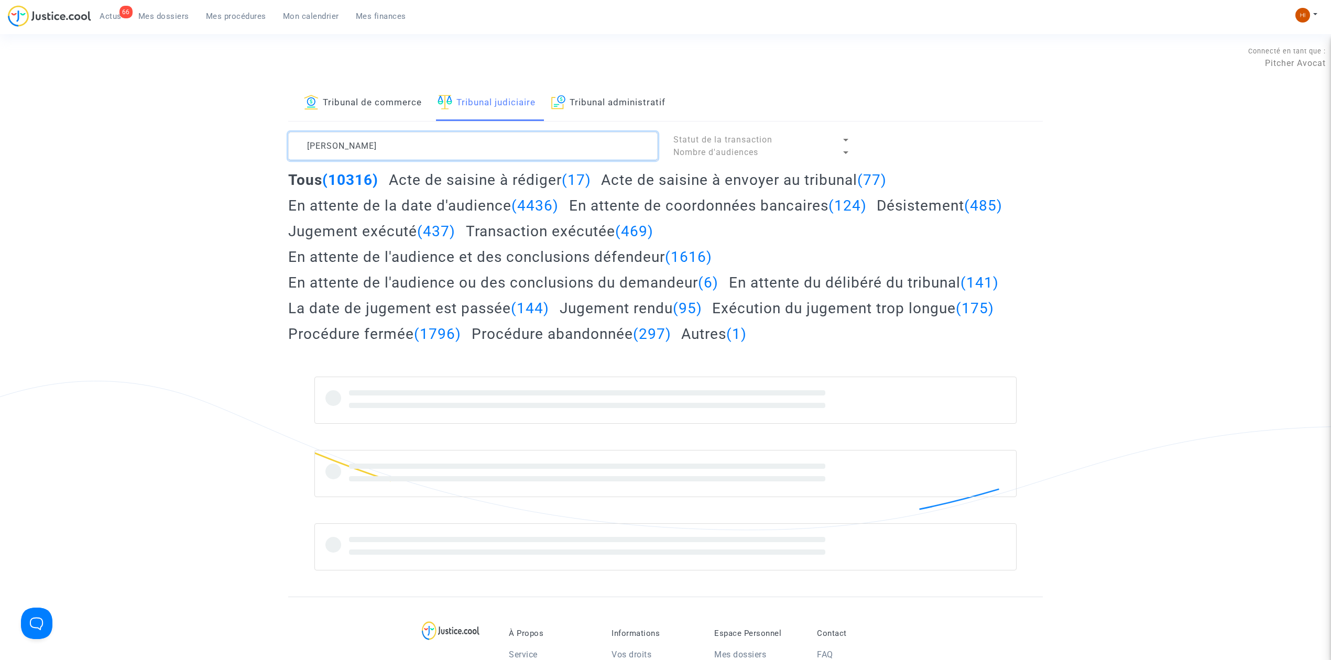
type textarea "[PERSON_NAME]"
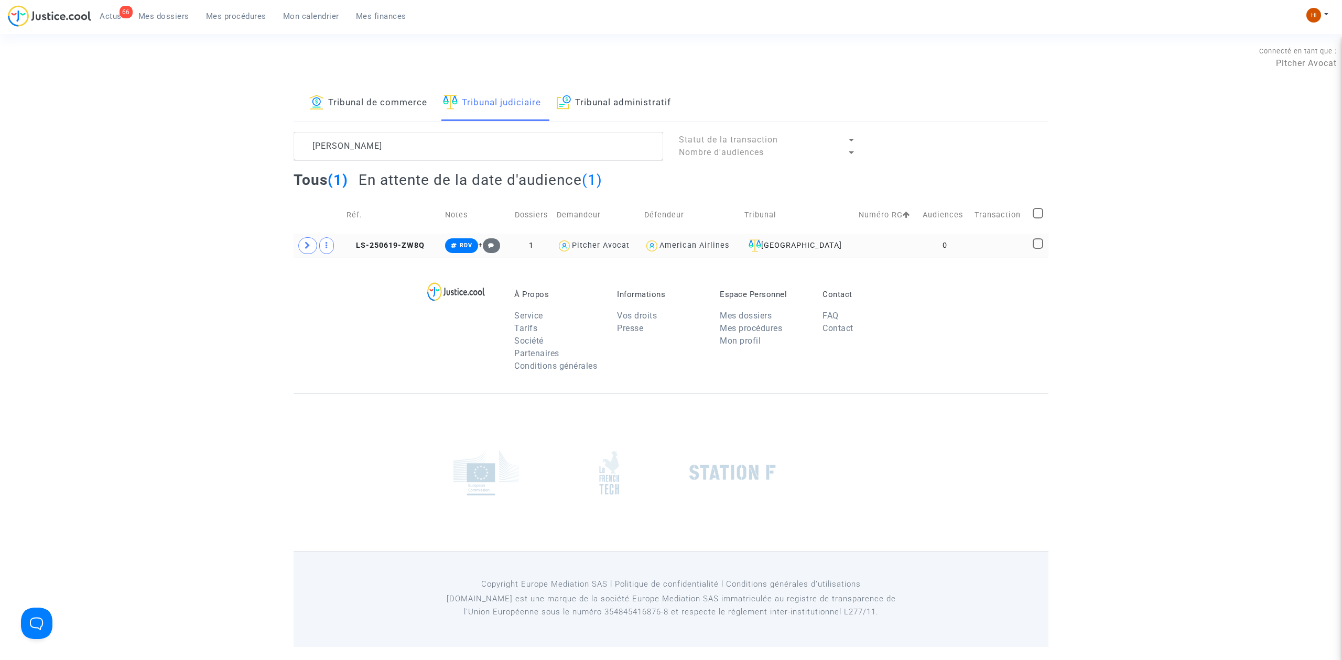
click at [992, 246] on td at bounding box center [1000, 246] width 58 height 24
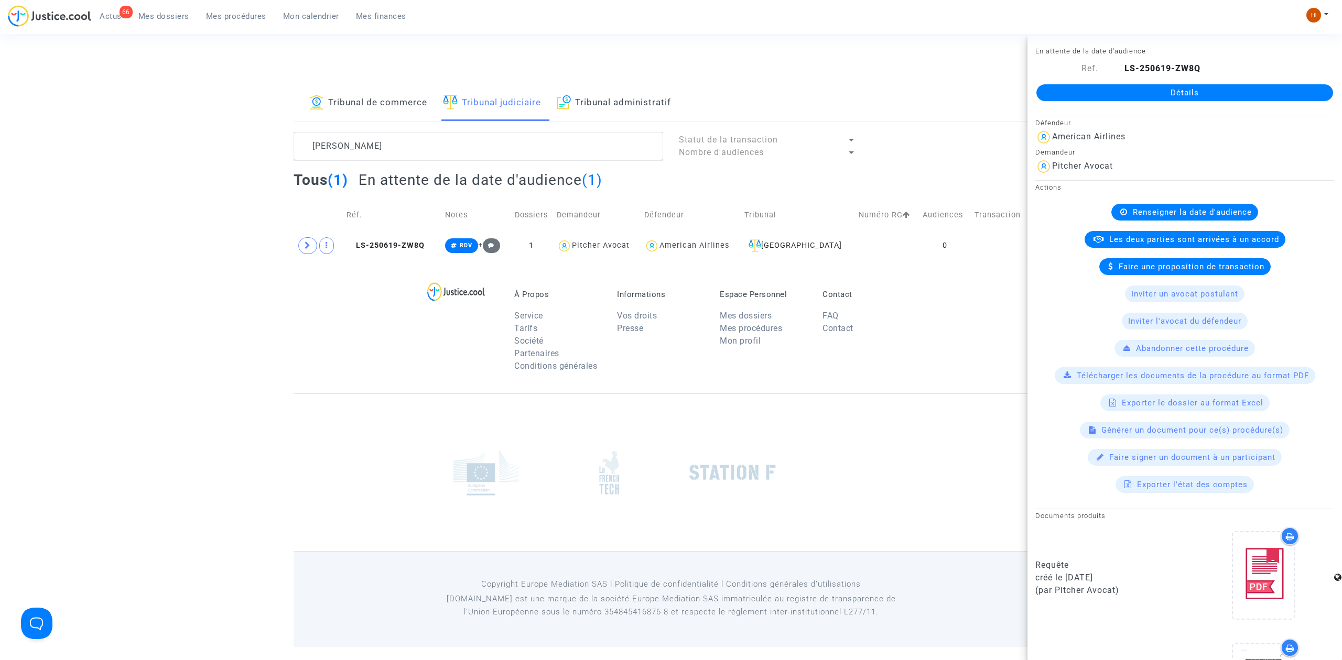
drag, startPoint x: 1176, startPoint y: 93, endPoint x: 1193, endPoint y: 114, distance: 26.4
click at [1176, 94] on link "Détails" at bounding box center [1184, 92] width 297 height 17
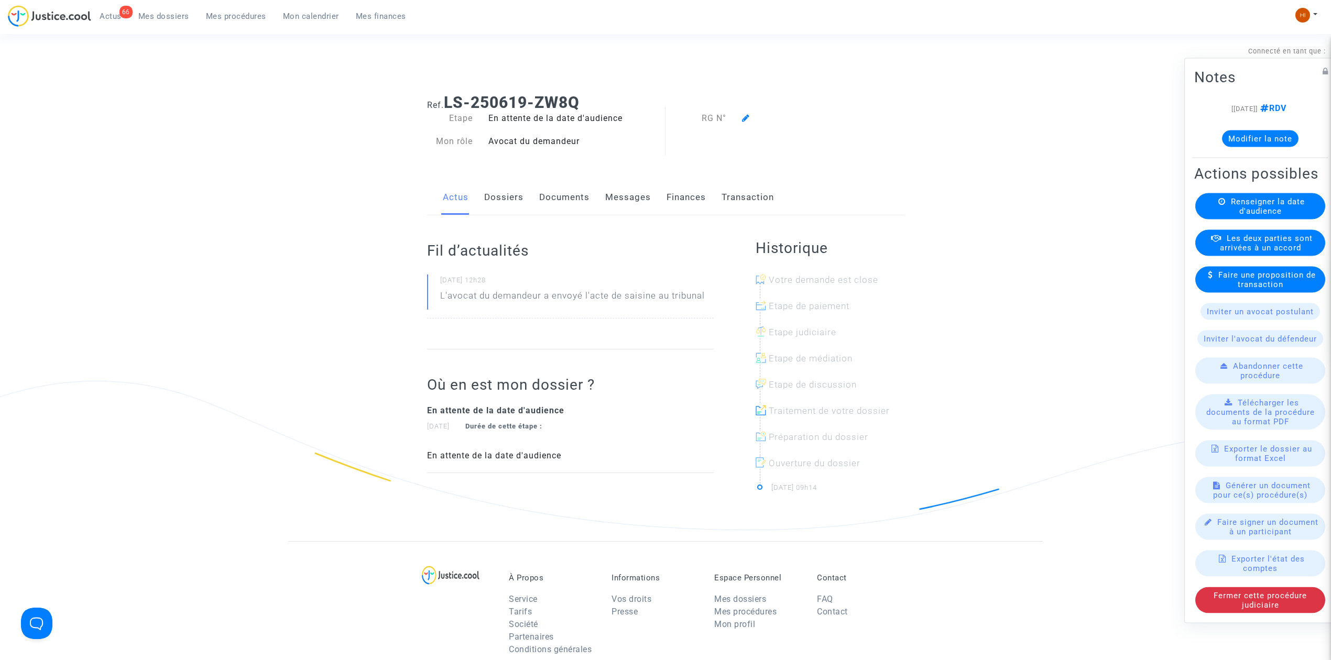
click at [1298, 210] on span "Renseigner la date d'audience" at bounding box center [1268, 206] width 74 height 19
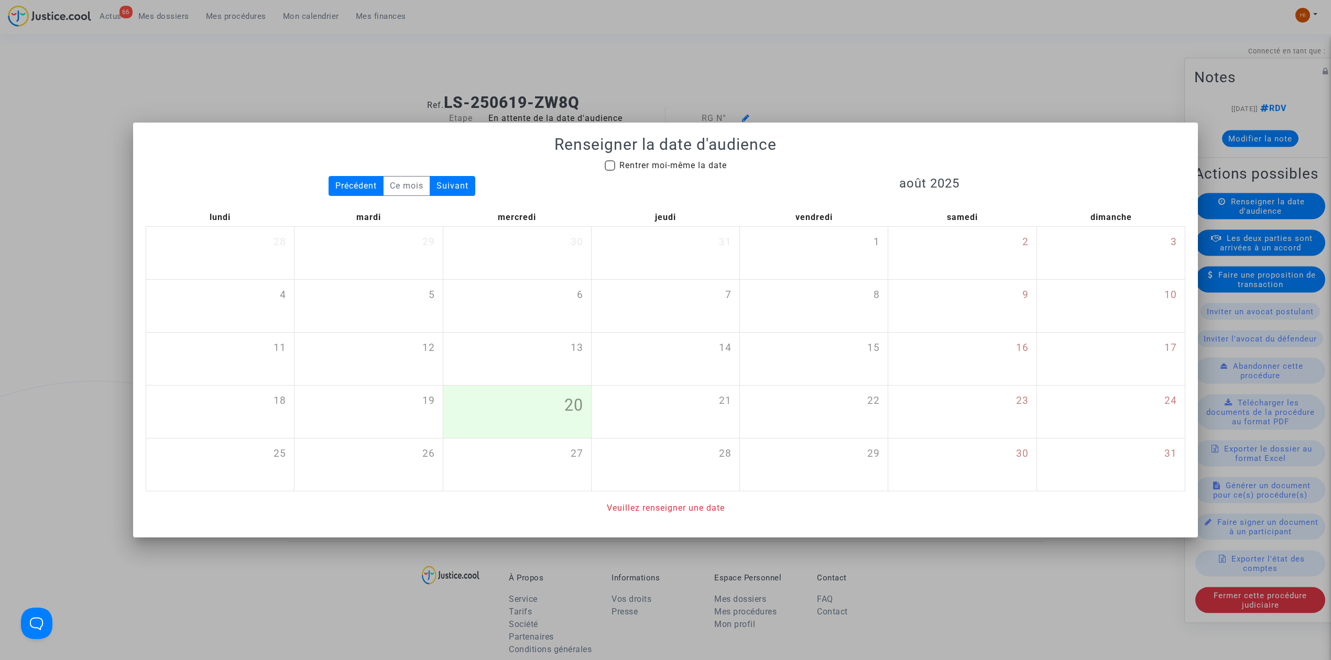
click at [659, 164] on span "Rentrer moi-même la date" at bounding box center [672, 165] width 107 height 10
click at [610, 171] on input "Rentrer moi-même la date" at bounding box center [609, 171] width 1 height 1
checkbox input "true"
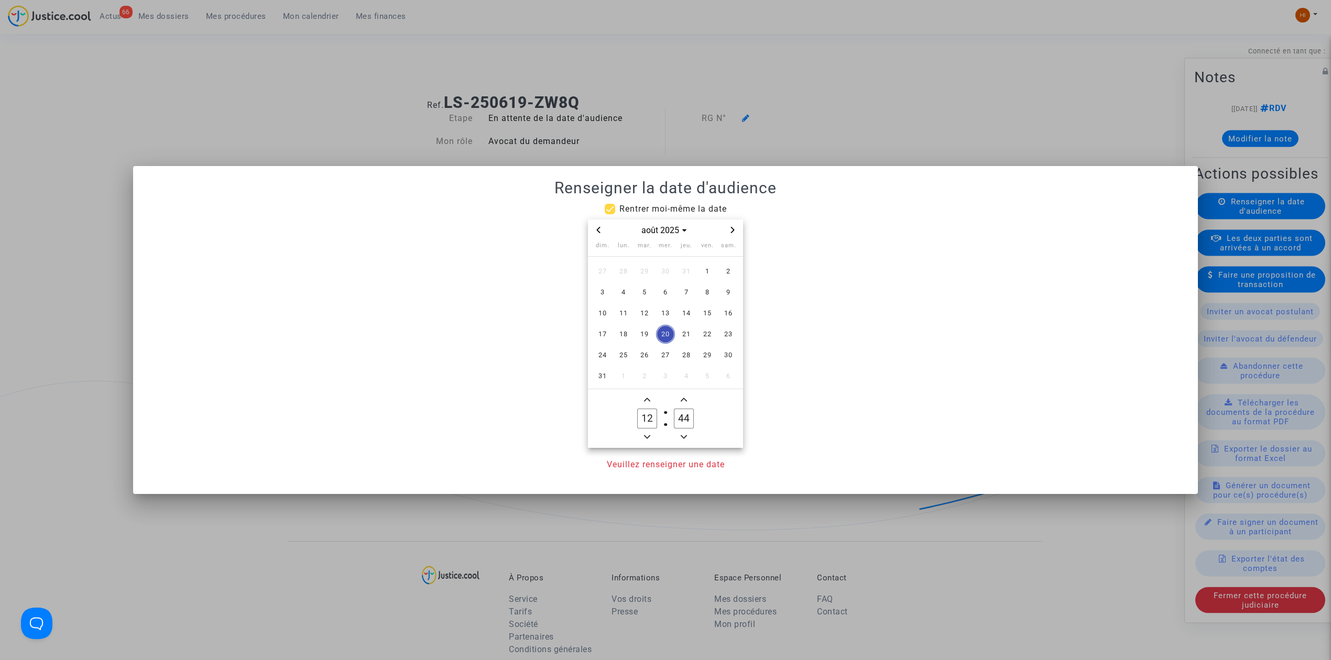
click at [737, 233] on span "Next month" at bounding box center [732, 230] width 13 height 13
click at [732, 233] on icon "Next month" at bounding box center [732, 230] width 6 height 6
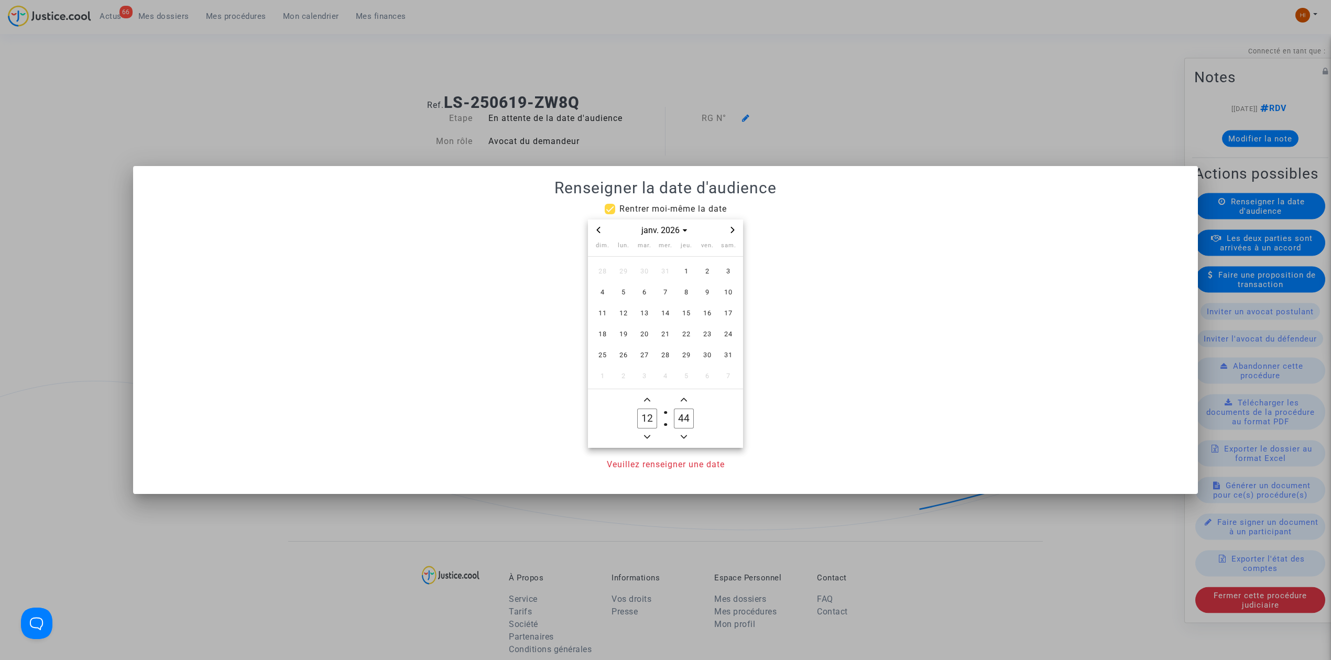
click at [732, 233] on icon "Next month" at bounding box center [732, 230] width 6 height 6
drag, startPoint x: 652, startPoint y: 271, endPoint x: 653, endPoint y: 284, distance: 12.6
click at [650, 271] on span "3" at bounding box center [644, 271] width 19 height 19
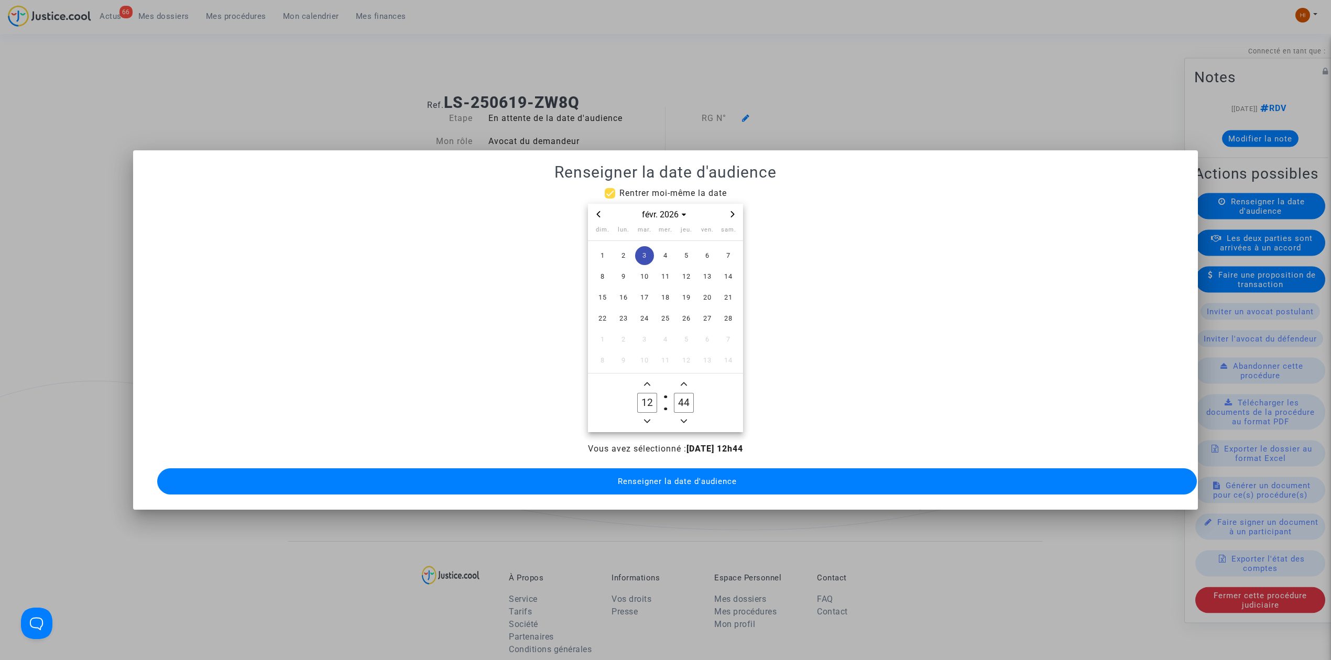
click at [648, 415] on span "Minus a hour" at bounding box center [647, 421] width 13 height 13
type input "09"
click at [688, 393] on input "44" at bounding box center [684, 403] width 20 height 20
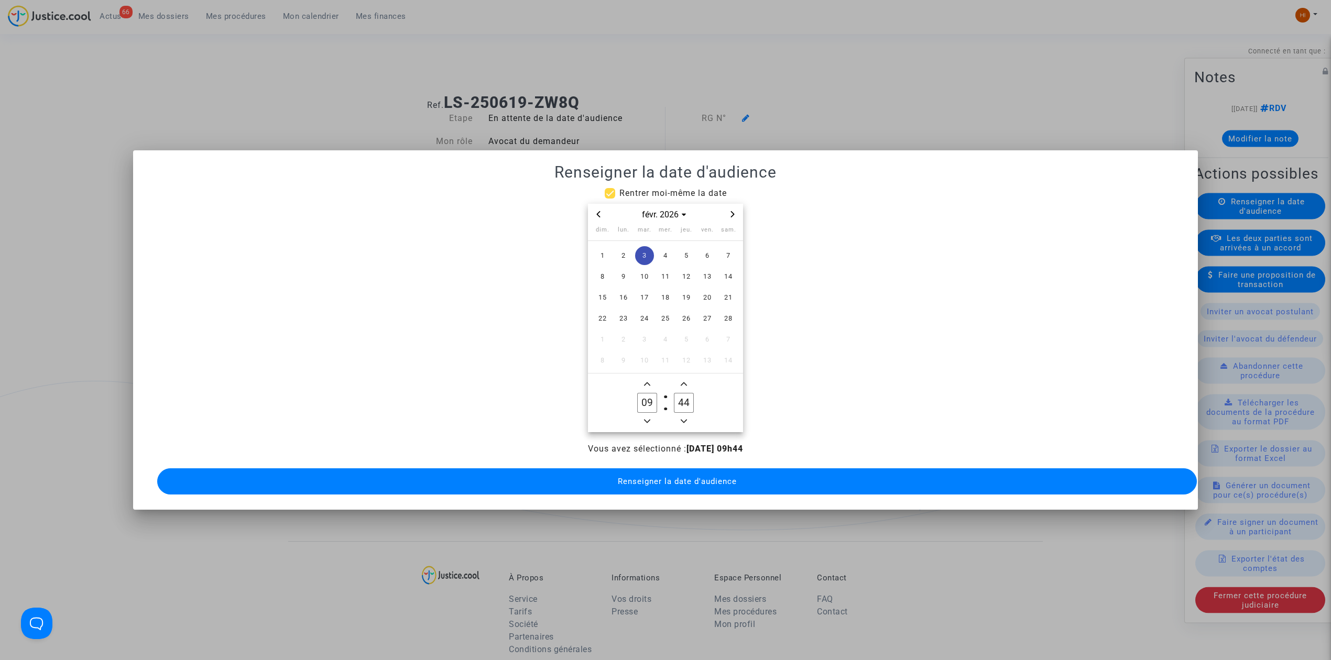
click at [688, 393] on input "44" at bounding box center [684, 403] width 20 height 20
type input "00"
click at [670, 477] on span "Renseigner la date d'audience" at bounding box center [677, 481] width 119 height 9
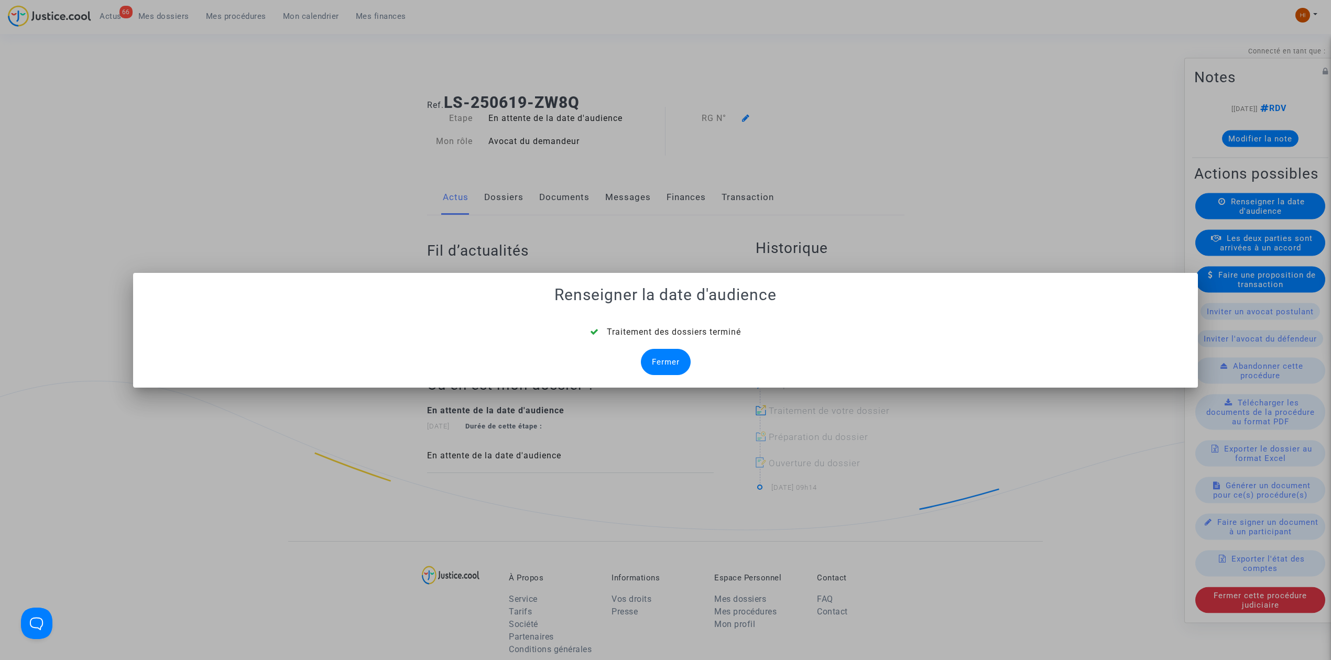
drag, startPoint x: 674, startPoint y: 361, endPoint x: 739, endPoint y: 177, distance: 195.6
click at [670, 361] on div "Fermer" at bounding box center [666, 362] width 50 height 26
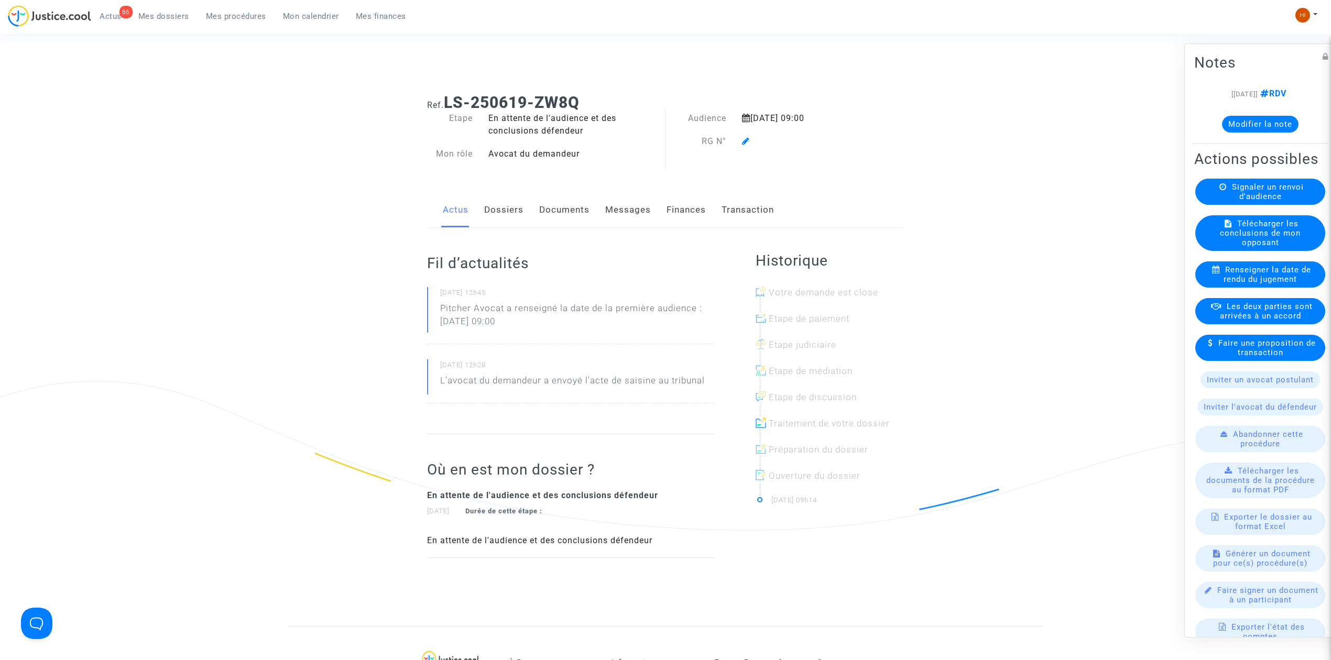
click at [748, 138] on icon at bounding box center [746, 141] width 8 height 8
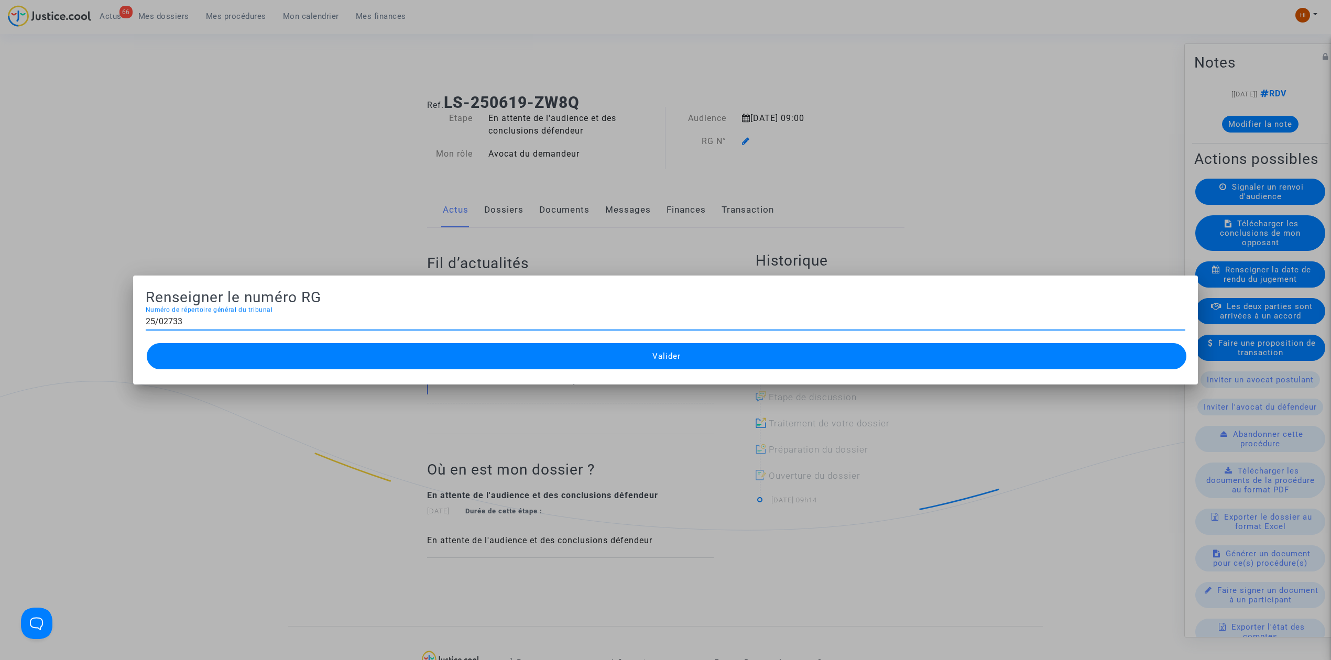
type input "25/02733"
click at [606, 370] on div "Valider" at bounding box center [666, 356] width 1040 height 31
click at [788, 362] on button "Valider" at bounding box center [667, 356] width 1040 height 26
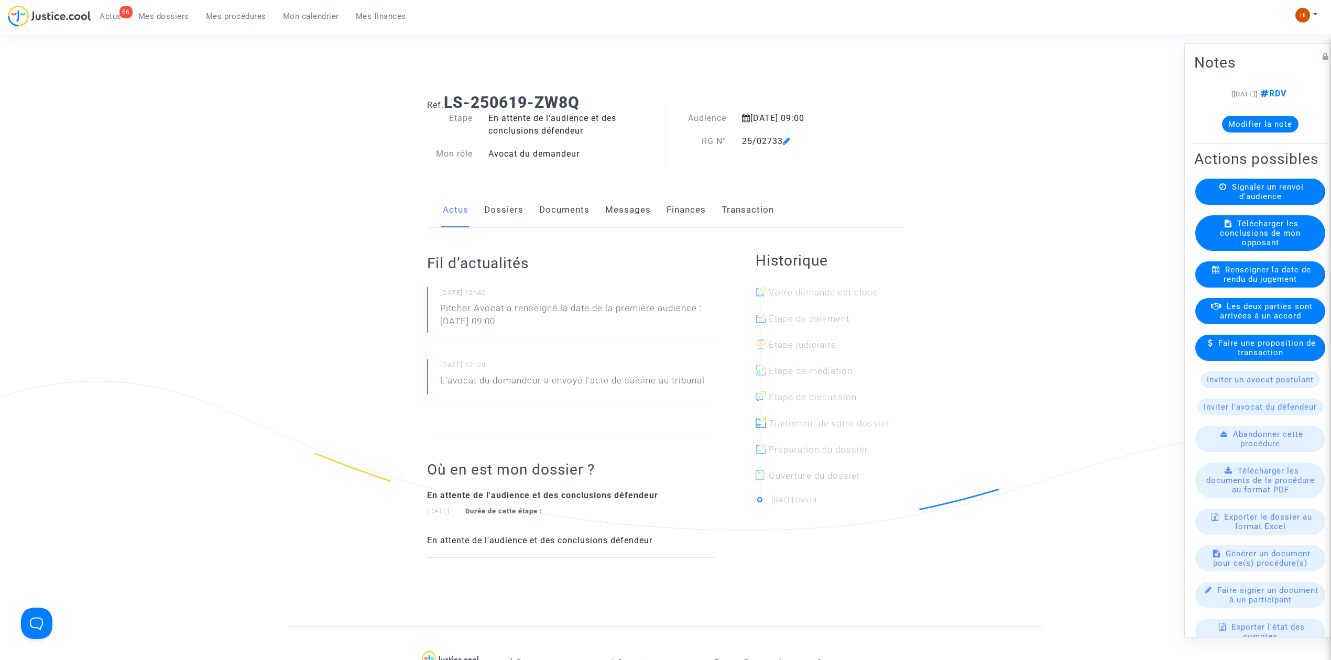
click at [567, 213] on link "Documents" at bounding box center [564, 210] width 50 height 35
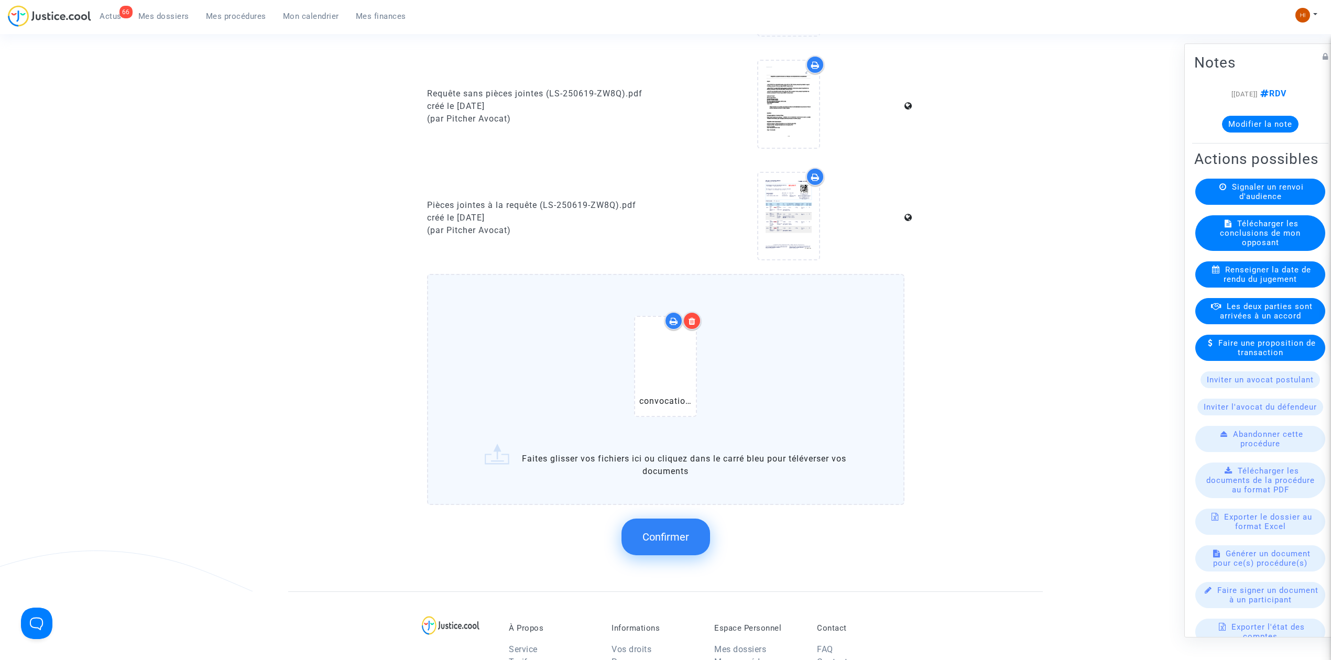
scroll to position [888, 0]
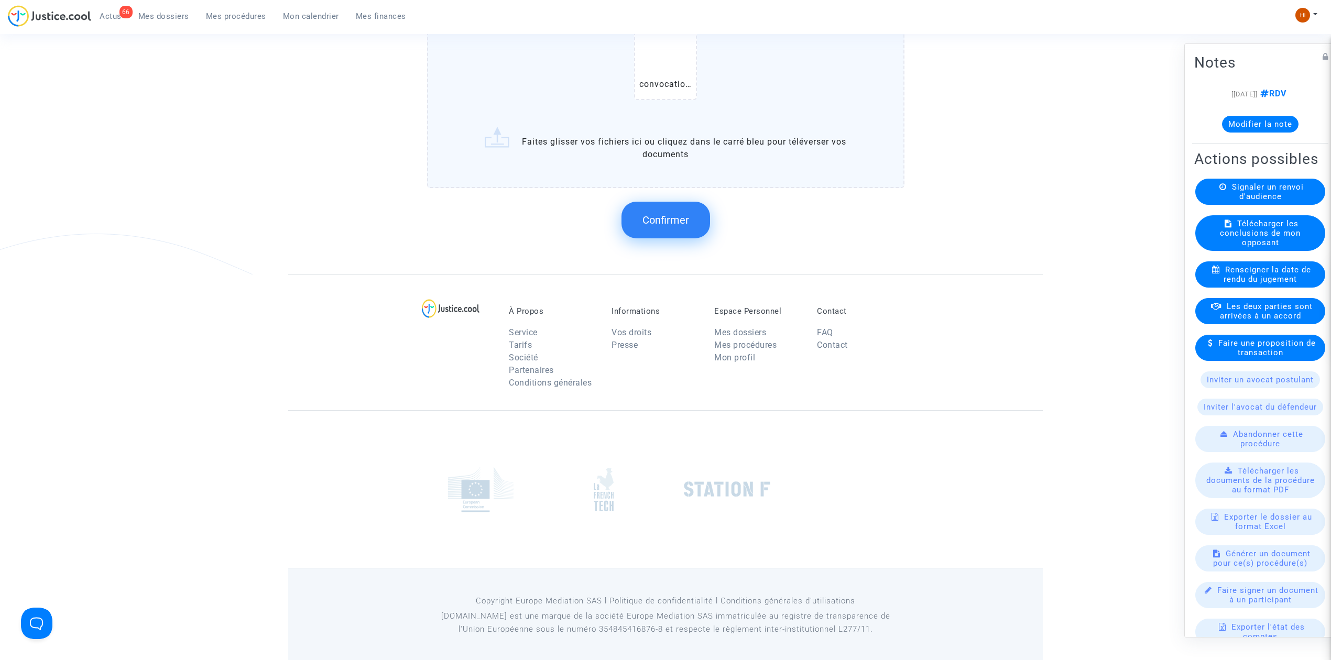
click at [660, 216] on span "Confirmer" at bounding box center [666, 220] width 47 height 13
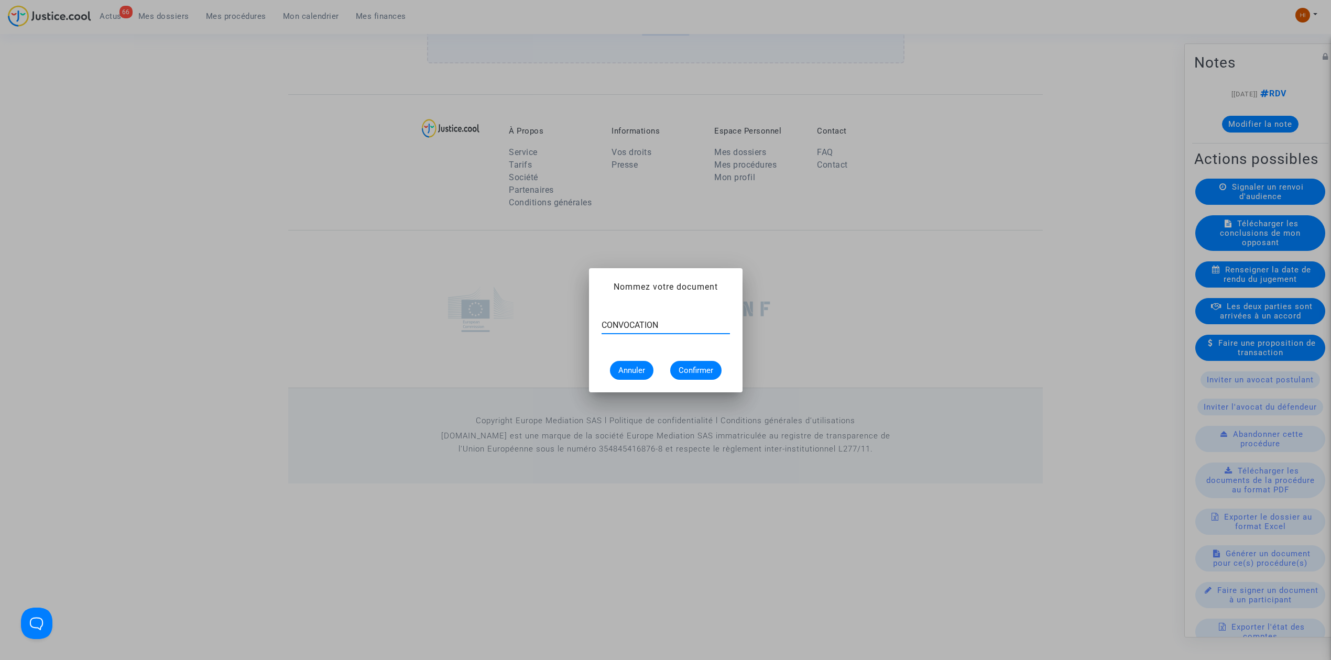
type input "CONVOCATION"
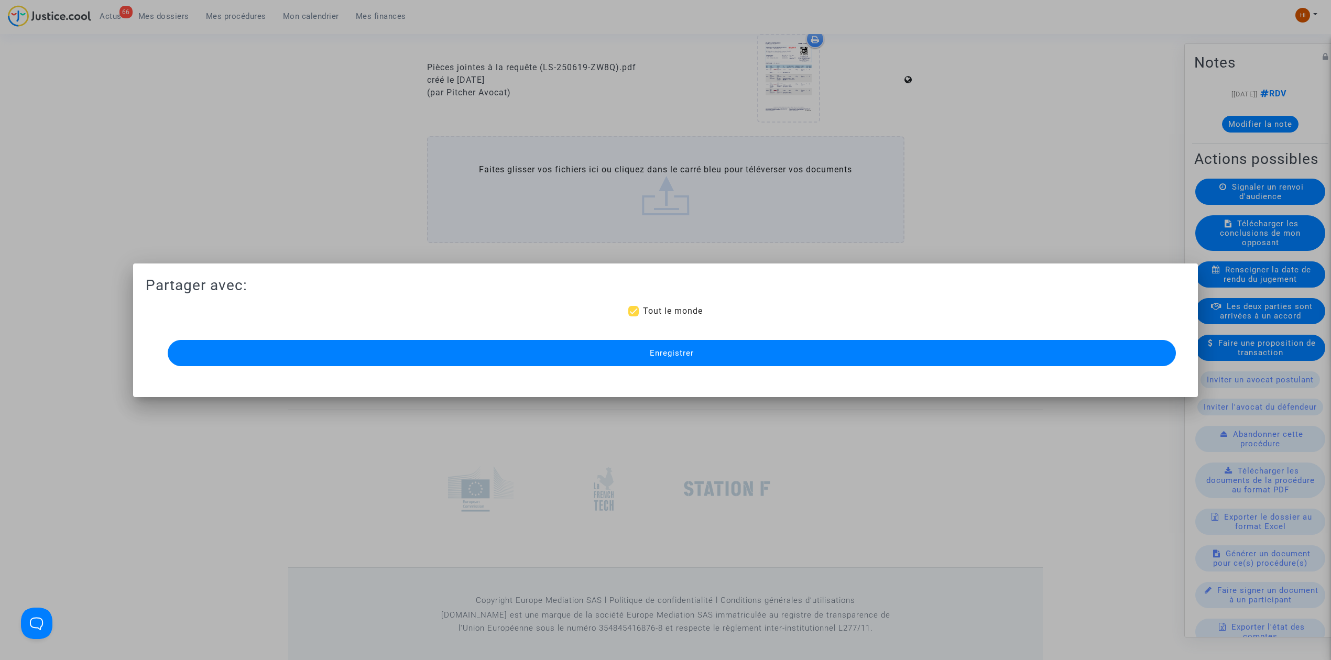
drag, startPoint x: 631, startPoint y: 374, endPoint x: 629, endPoint y: 362, distance: 12.8
click at [630, 374] on mat-dialog-container "Partager avec: Tout le monde Enregistrer" at bounding box center [665, 331] width 1065 height 134
click at [632, 353] on button "Enregistrer" at bounding box center [672, 353] width 1008 height 26
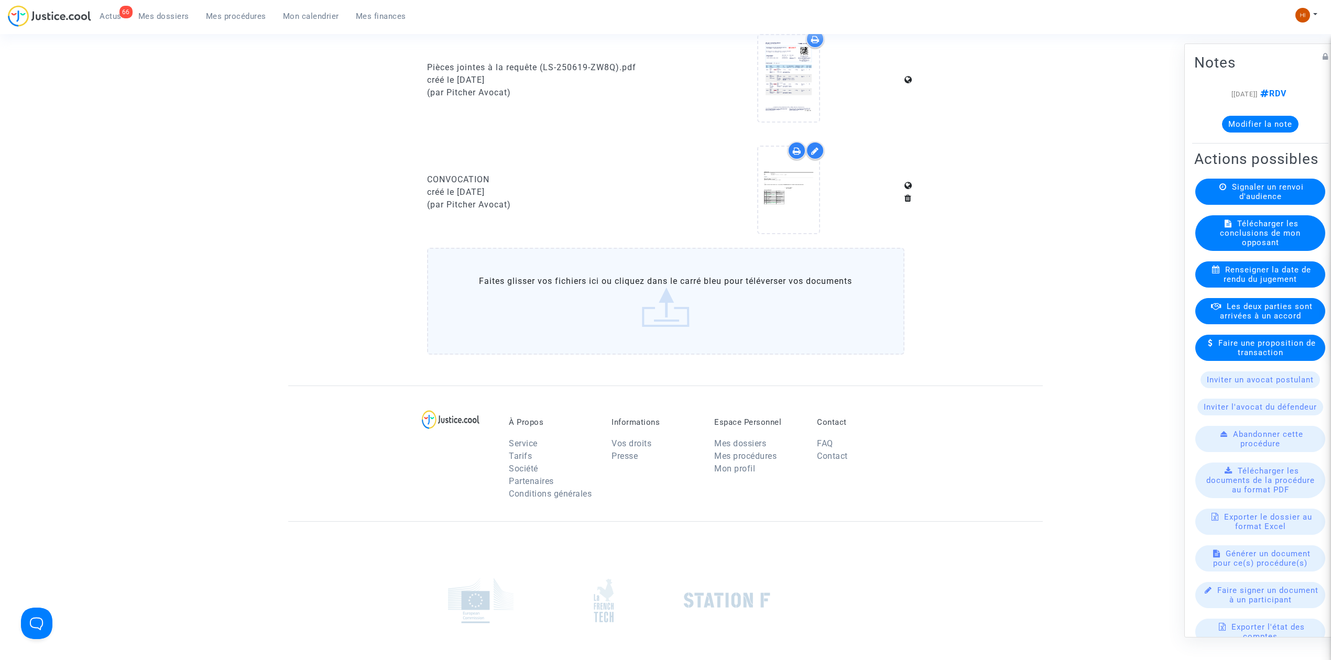
click at [242, 16] on span "Mes procédures" at bounding box center [236, 16] width 60 height 9
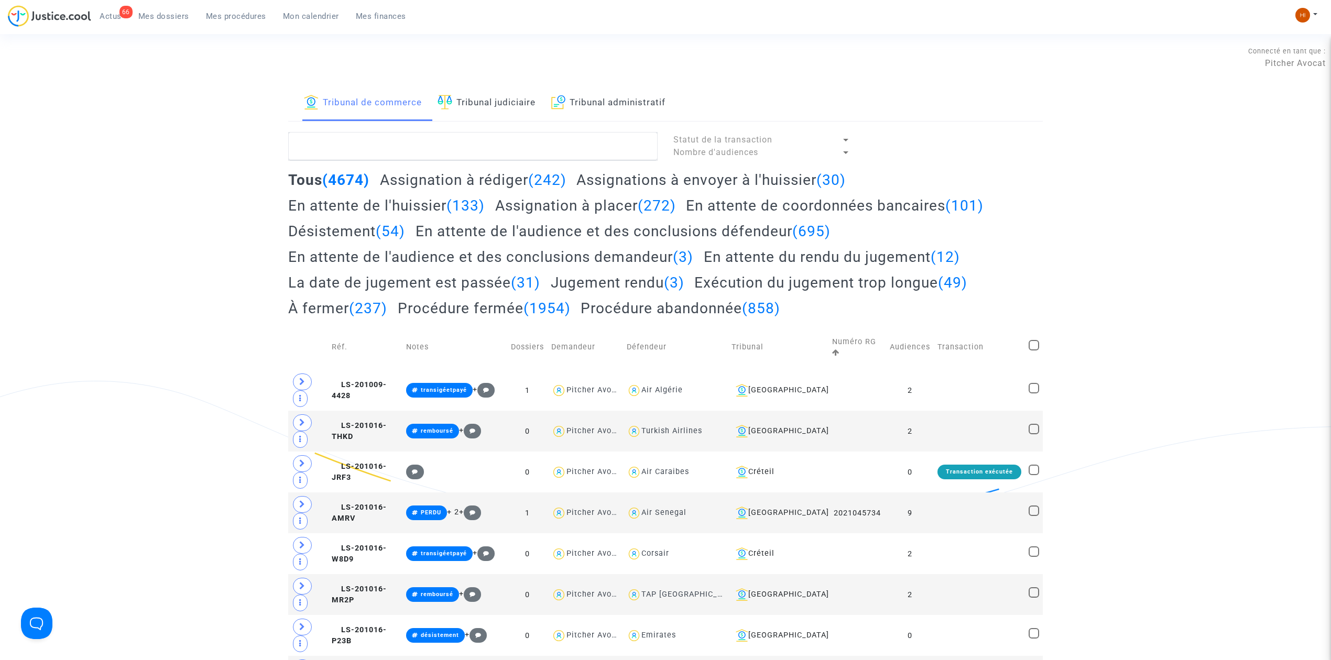
drag, startPoint x: 483, startPoint y: 95, endPoint x: 482, endPoint y: 101, distance: 5.9
click at [484, 94] on link "Tribunal judiciaire" at bounding box center [487, 103] width 98 height 36
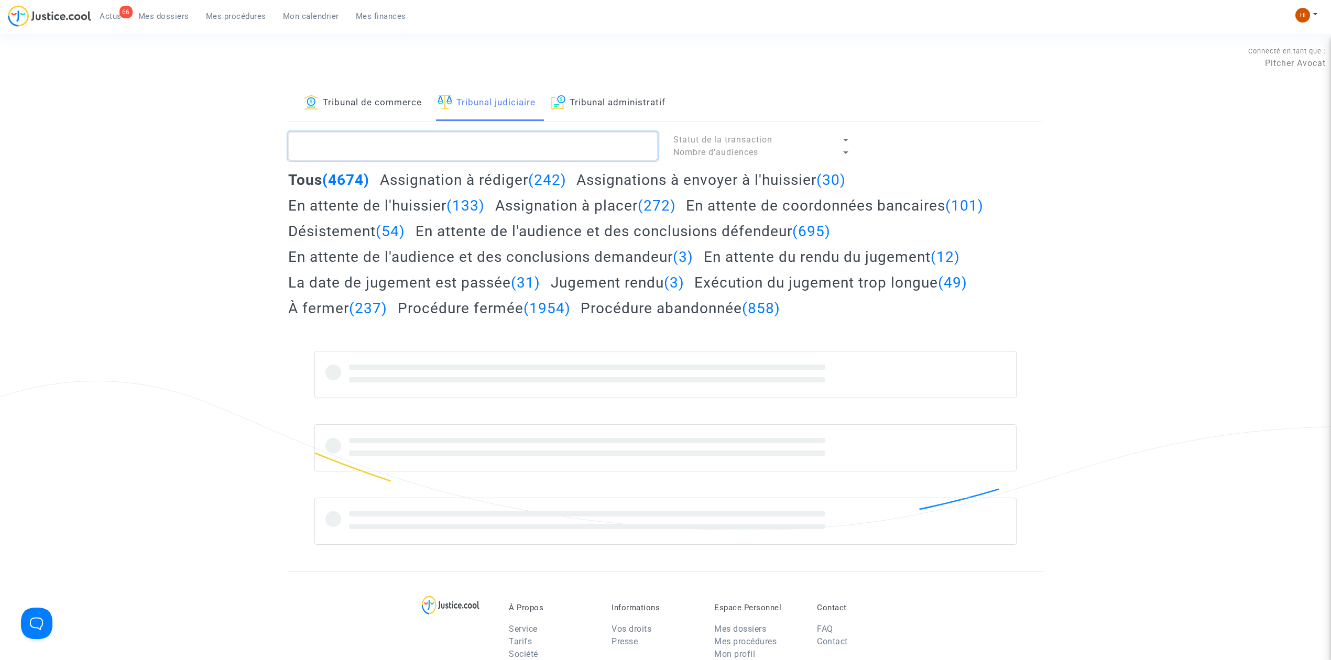
click at [468, 143] on textarea at bounding box center [472, 146] width 369 height 28
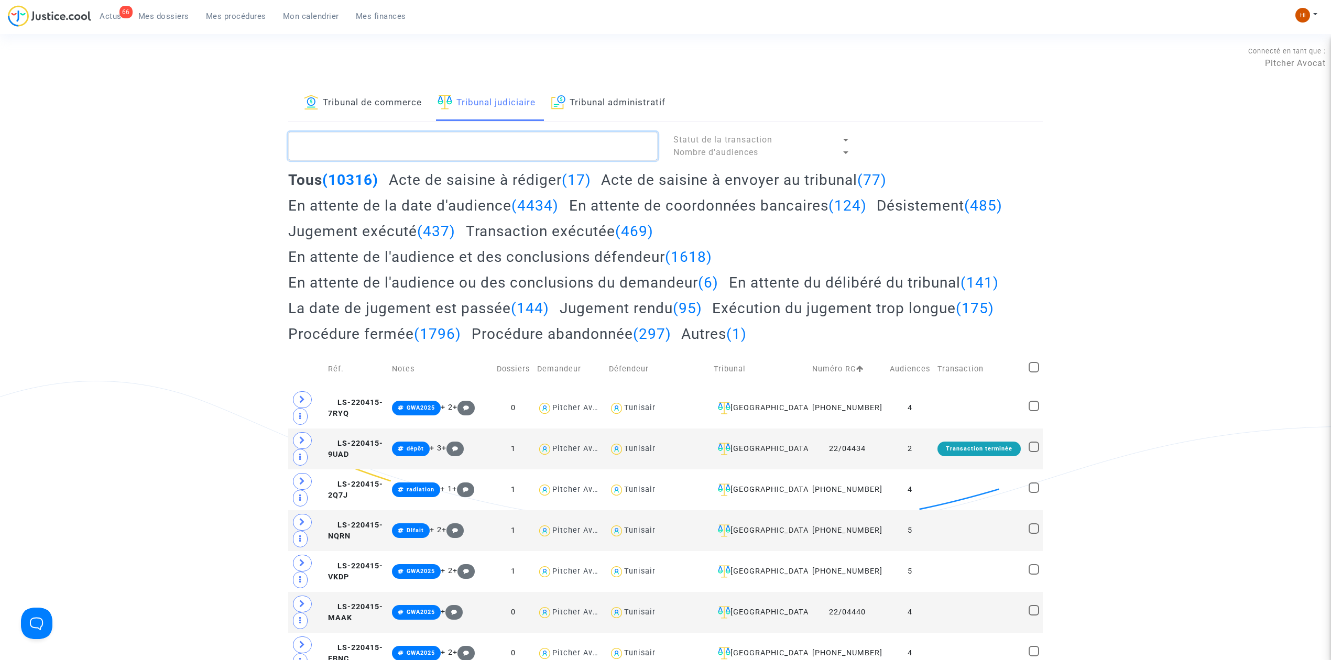
paste textarea "NGALULA Bel"
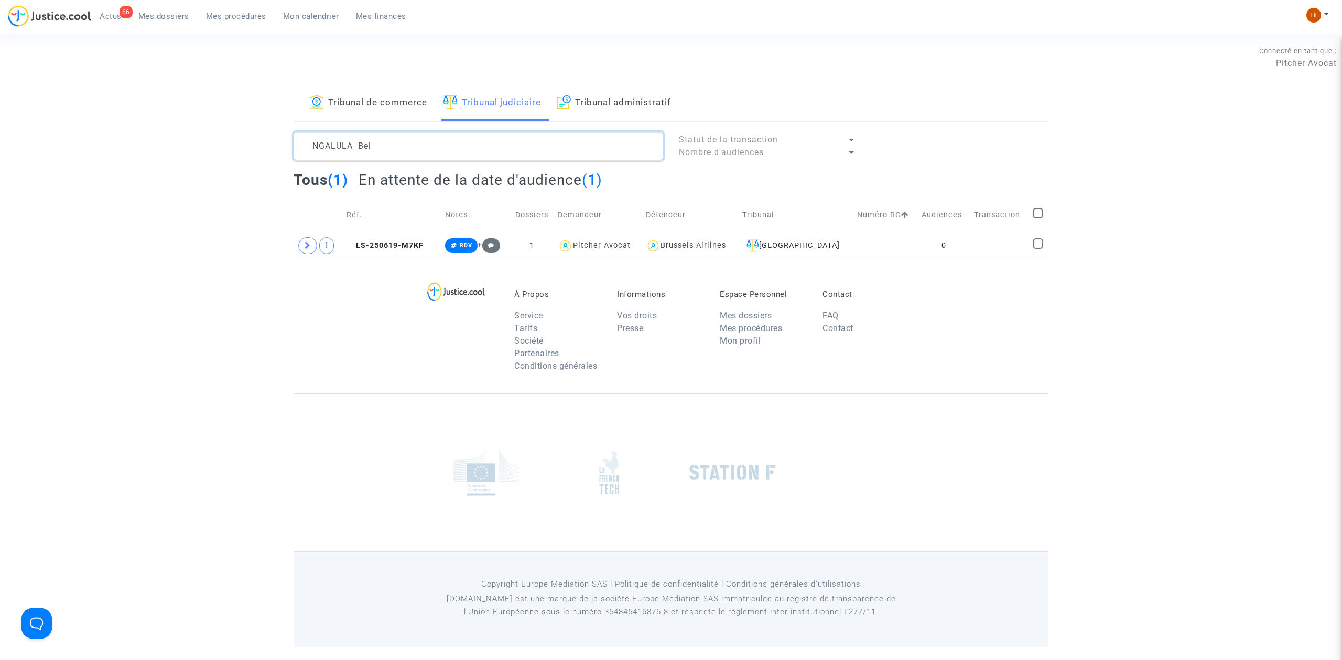
type textarea "NGALULA Bel"
click at [932, 244] on td "0" at bounding box center [944, 246] width 52 height 24
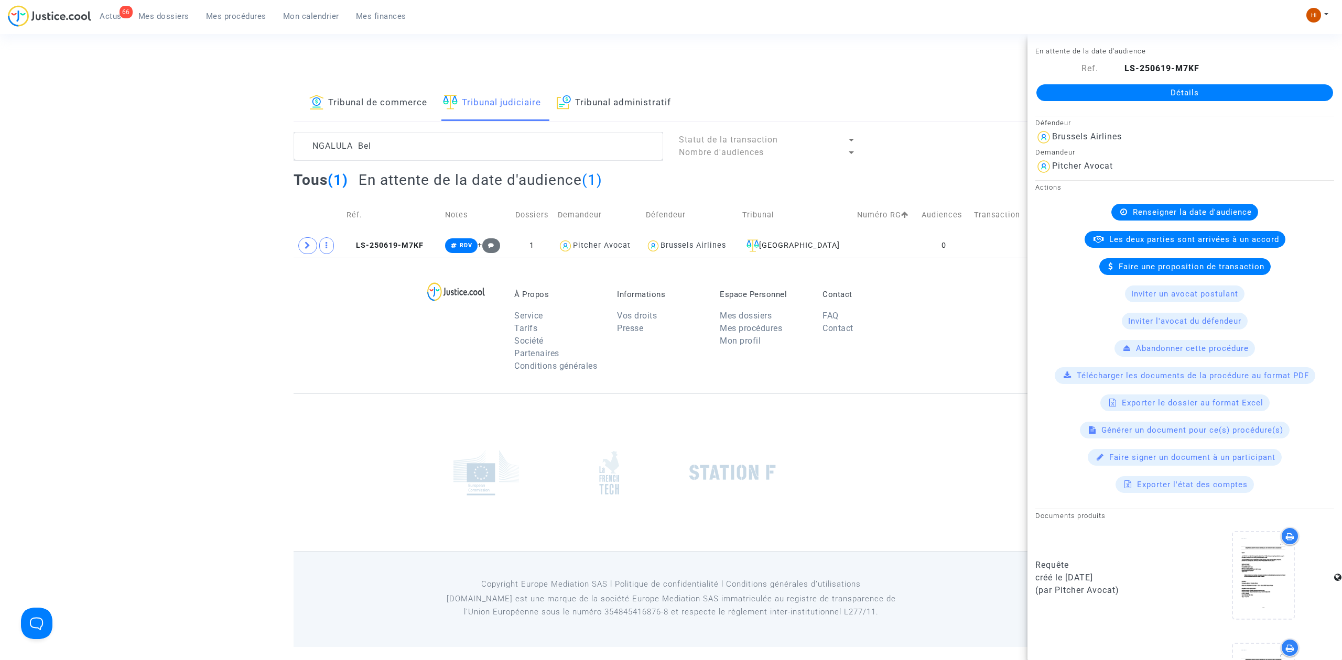
drag, startPoint x: 1134, startPoint y: 118, endPoint x: 1151, endPoint y: 116, distance: 17.5
click at [1146, 101] on link "Détails" at bounding box center [1184, 92] width 297 height 17
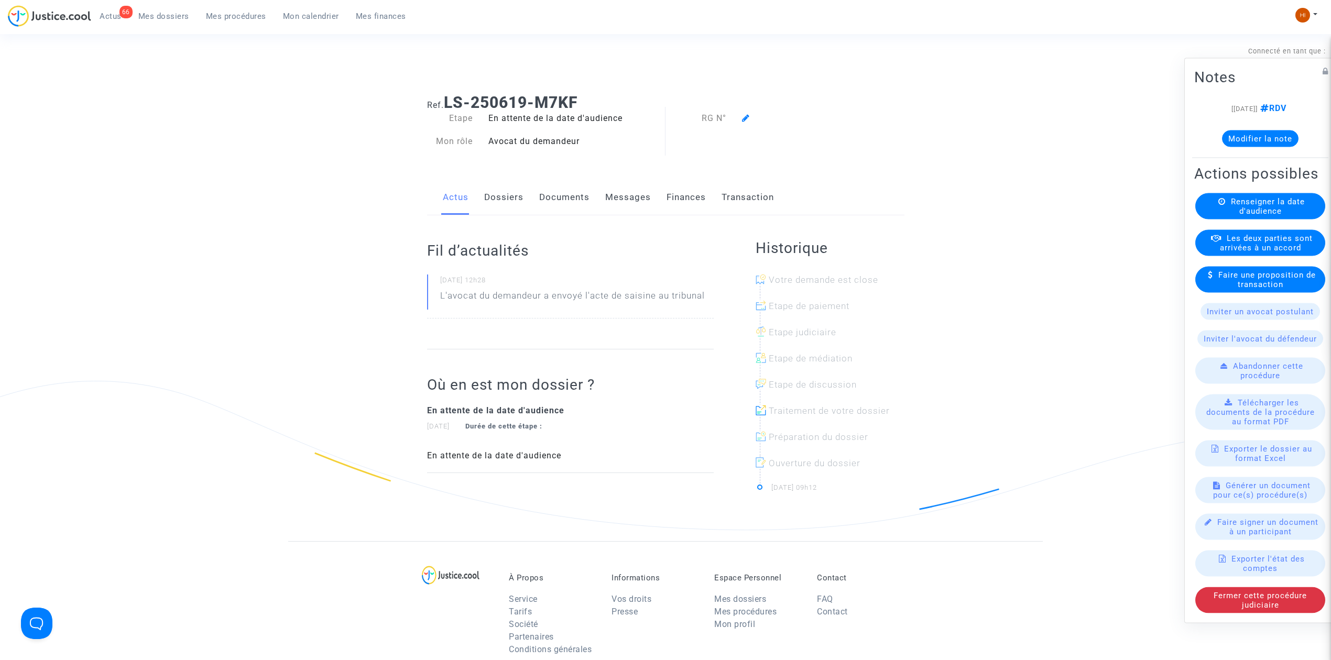
click at [1284, 209] on span "Renseigner la date d'audience" at bounding box center [1268, 206] width 74 height 19
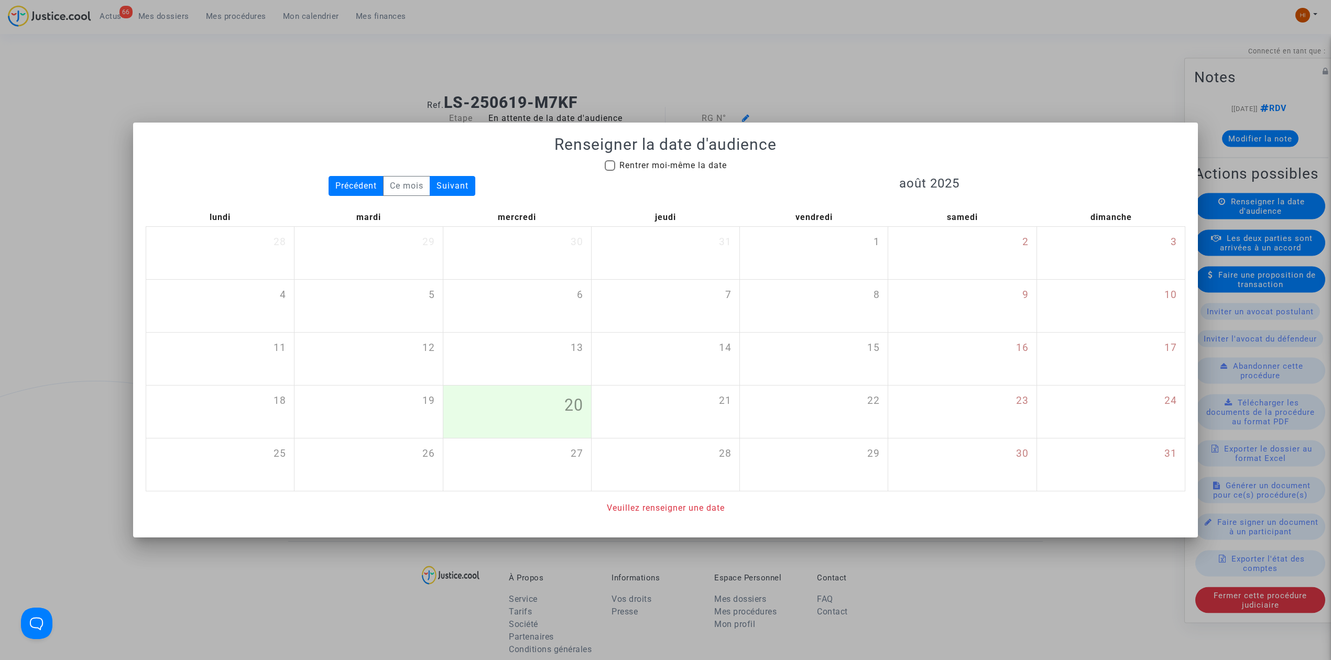
drag, startPoint x: 661, startPoint y: 161, endPoint x: 690, endPoint y: 183, distance: 36.7
click at [657, 161] on span "Rentrer moi-même la date" at bounding box center [672, 165] width 107 height 10
click at [610, 171] on input "Rentrer moi-même la date" at bounding box center [609, 171] width 1 height 1
checkbox input "true"
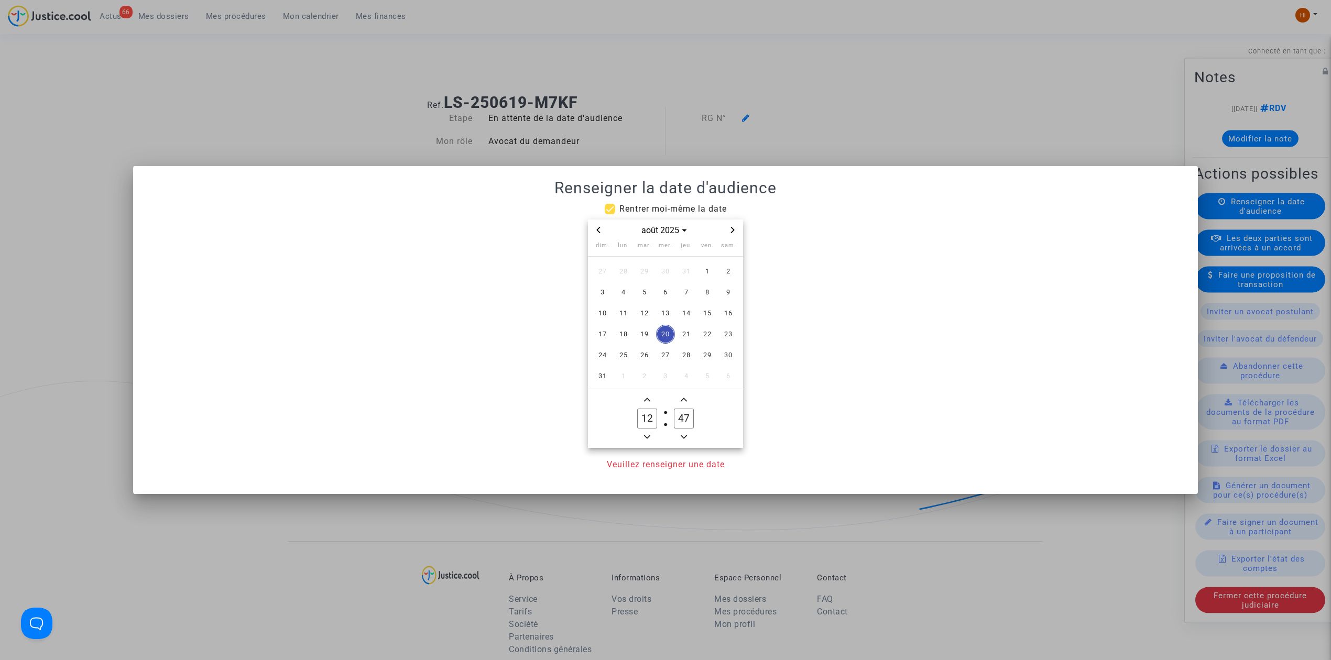
click at [732, 233] on span "Next month" at bounding box center [732, 230] width 13 height 13
click at [732, 233] on icon "Next month" at bounding box center [732, 230] width 6 height 6
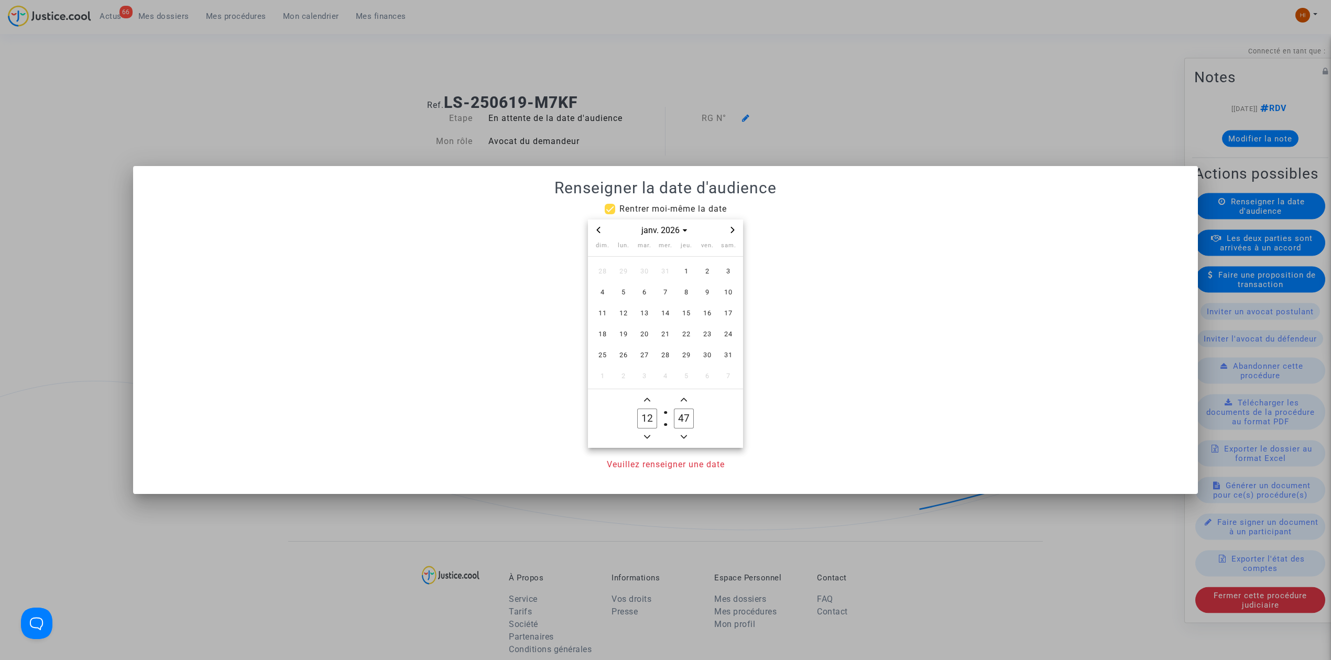
click at [732, 233] on icon "Next month" at bounding box center [732, 230] width 6 height 6
drag, startPoint x: 640, startPoint y: 271, endPoint x: 644, endPoint y: 359, distance: 87.6
click at [640, 271] on span "3" at bounding box center [644, 271] width 19 height 19
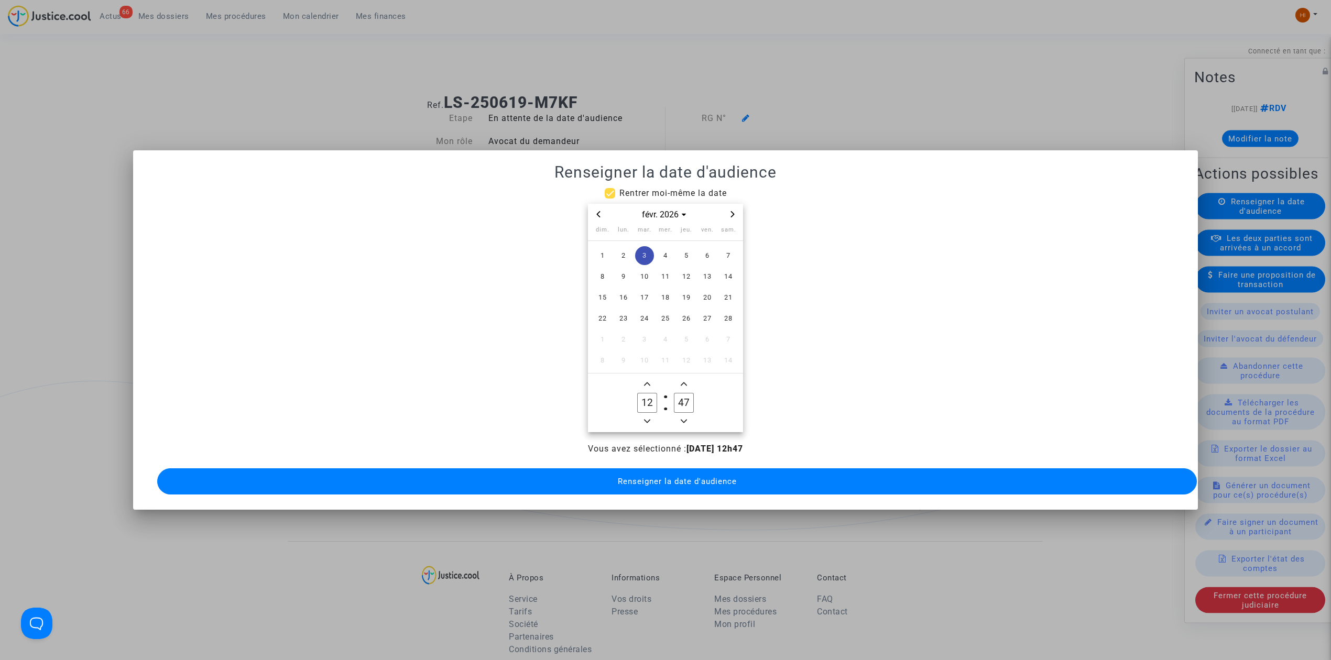
click at [646, 418] on icon "Minus a hour" at bounding box center [647, 421] width 6 height 6
click at [647, 418] on icon "Minus a hour" at bounding box center [647, 421] width 6 height 6
type input "09"
click at [677, 401] on input "47" at bounding box center [684, 403] width 20 height 20
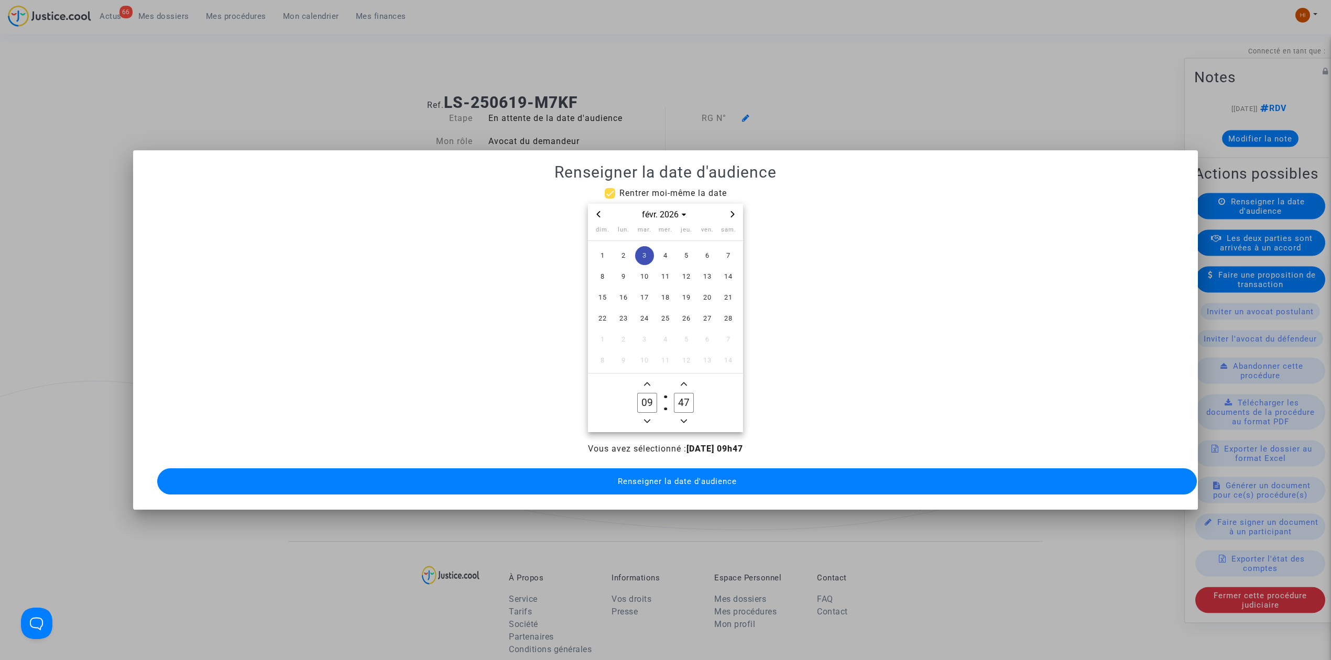
click at [678, 400] on input "47" at bounding box center [684, 403] width 20 height 20
type input "00"
click at [671, 477] on span "Renseigner la date d'audience" at bounding box center [677, 481] width 119 height 9
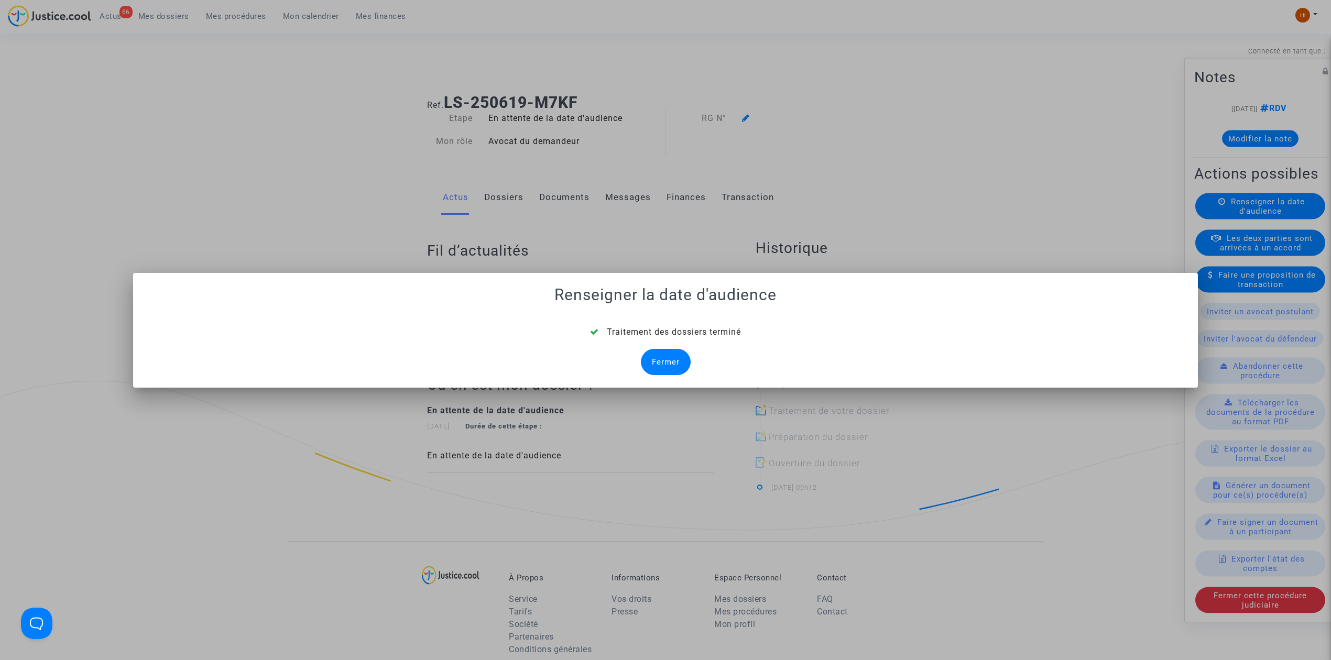
click at [666, 354] on div "Fermer" at bounding box center [666, 362] width 50 height 26
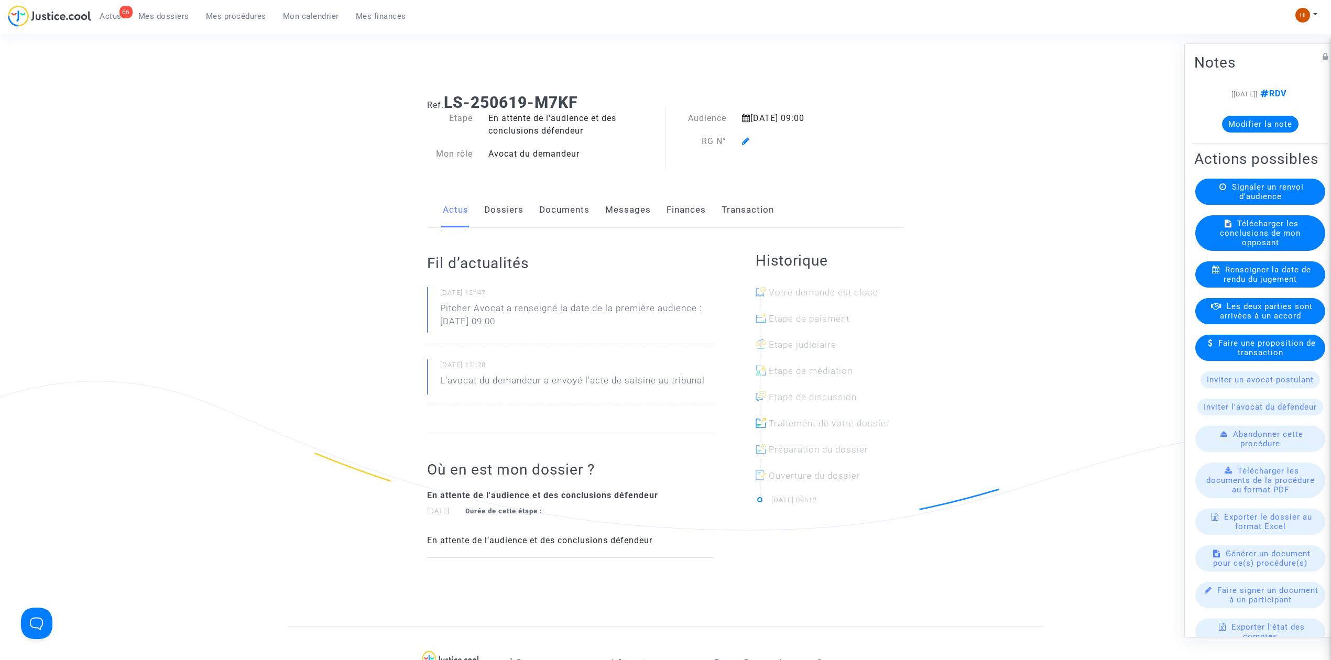
click at [744, 148] on div "Audience [DATE] 09:00 RG N°" at bounding box center [768, 141] width 205 height 59
click at [744, 143] on icon at bounding box center [746, 141] width 8 height 8
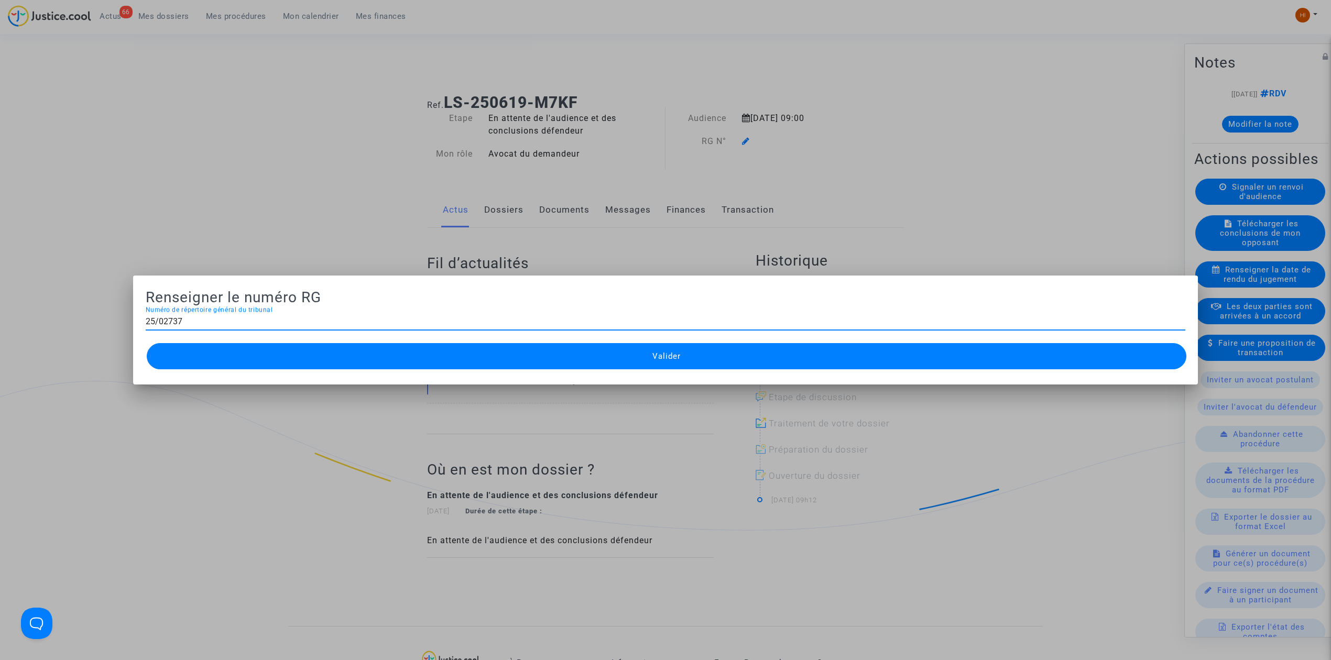
type input "25/02737"
click at [673, 358] on span "Valider" at bounding box center [666, 356] width 28 height 9
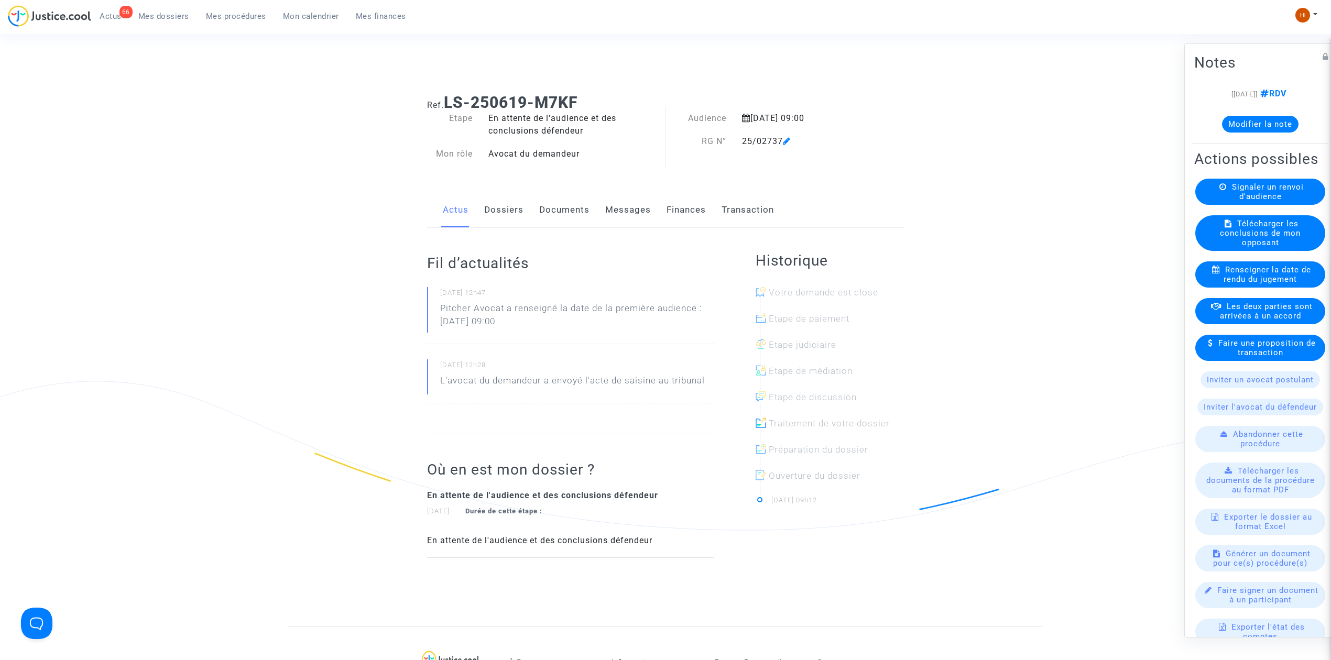
click at [509, 212] on link "Dossiers" at bounding box center [503, 210] width 39 height 35
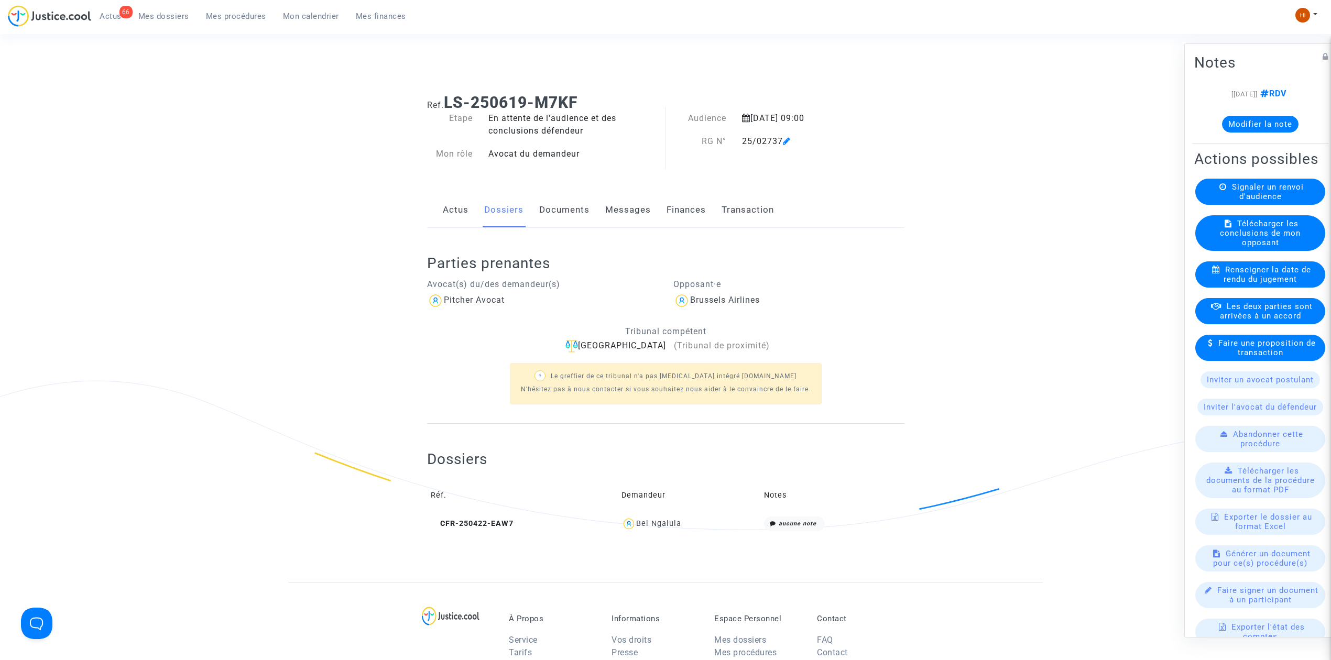
click at [569, 204] on link "Documents" at bounding box center [564, 210] width 50 height 35
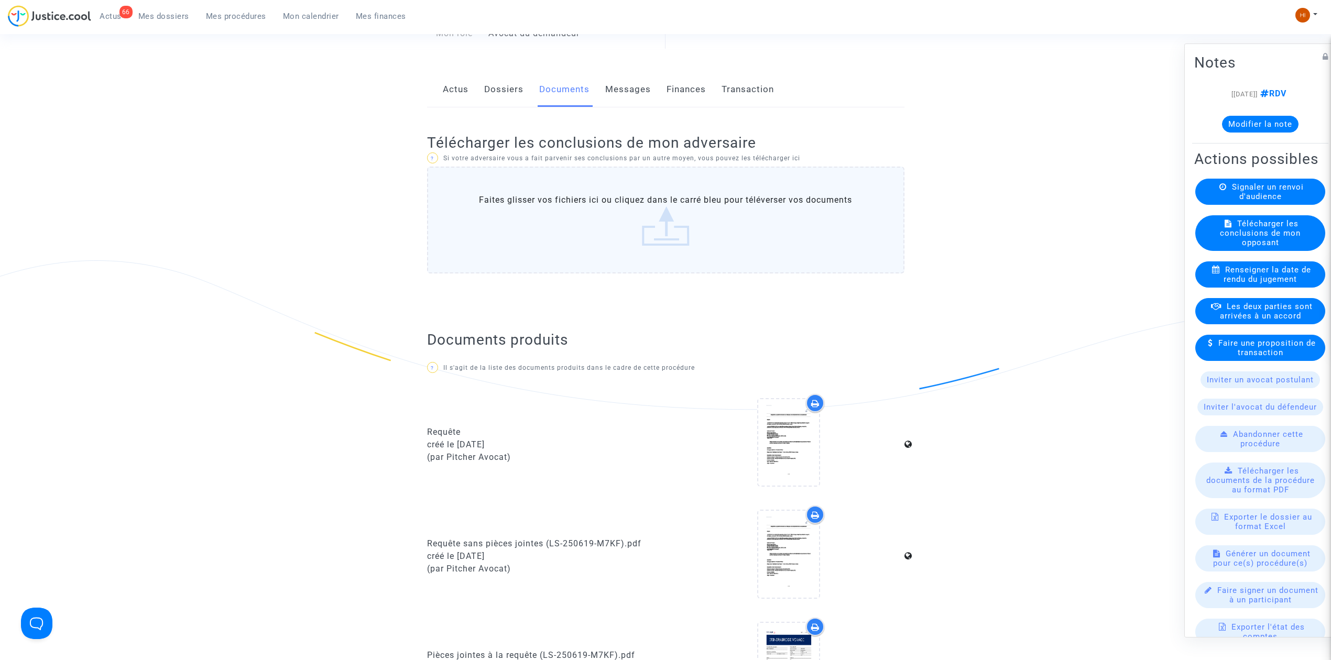
scroll to position [489, 0]
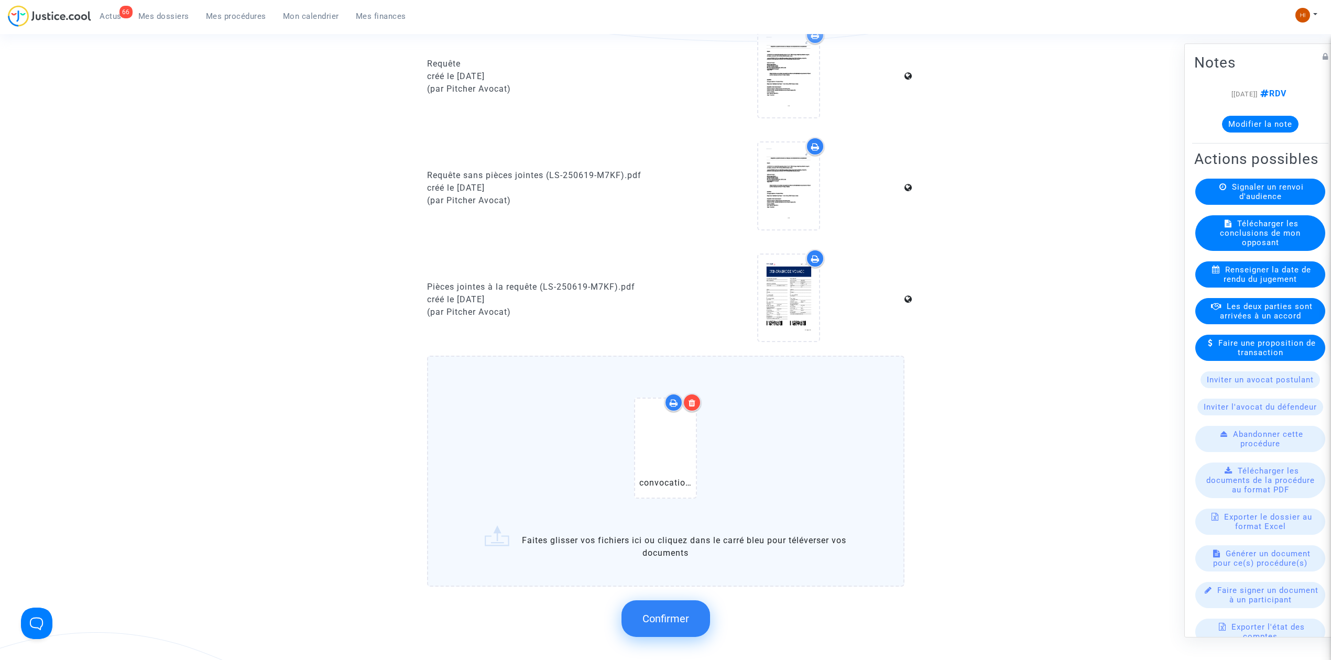
drag, startPoint x: 660, startPoint y: 610, endPoint x: 634, endPoint y: 591, distance: 32.3
click at [652, 613] on span "Confirmer" at bounding box center [666, 619] width 47 height 13
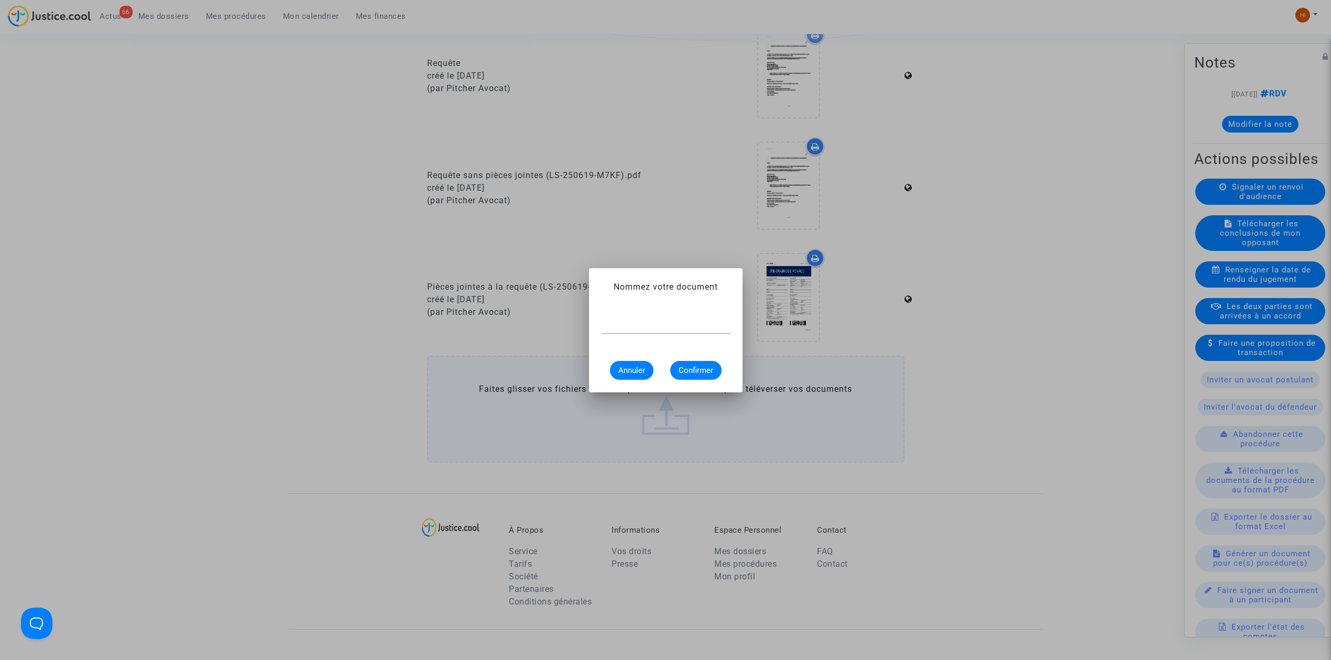
scroll to position [0, 0]
type input "CONVOCATION"
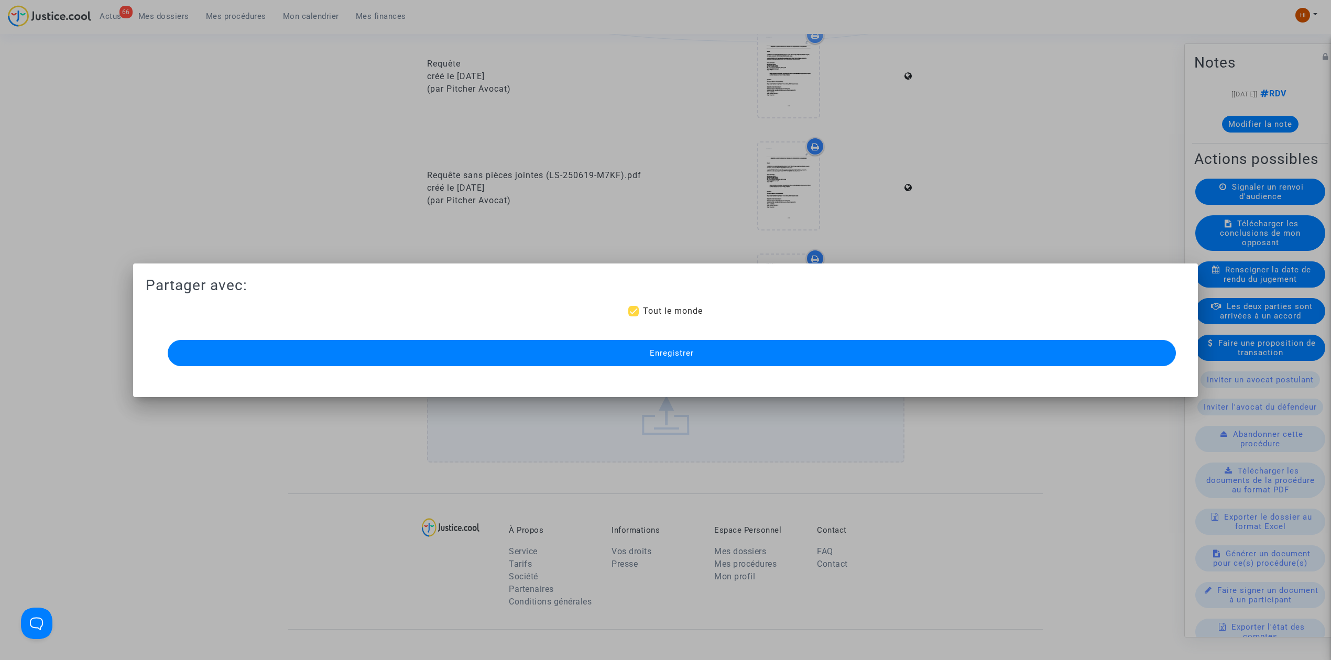
drag, startPoint x: 755, startPoint y: 356, endPoint x: 623, endPoint y: 179, distance: 221.4
click at [753, 352] on button "Enregistrer" at bounding box center [672, 353] width 1008 height 26
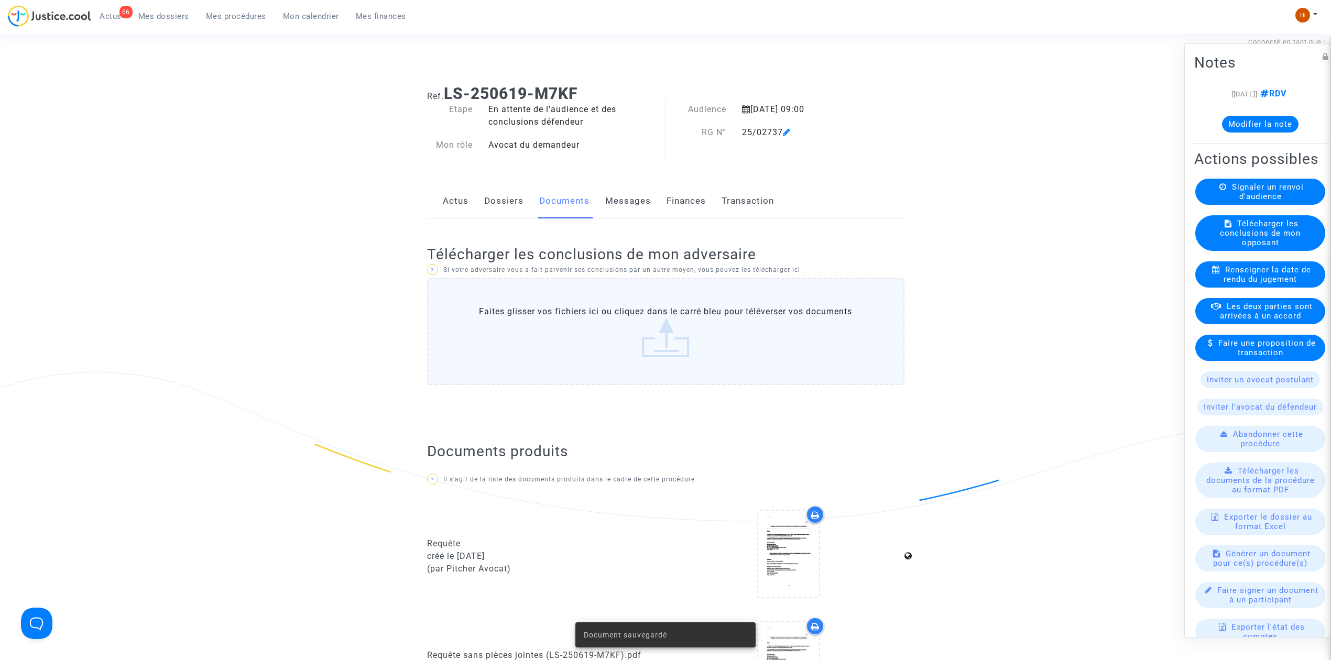
scroll to position [0, 0]
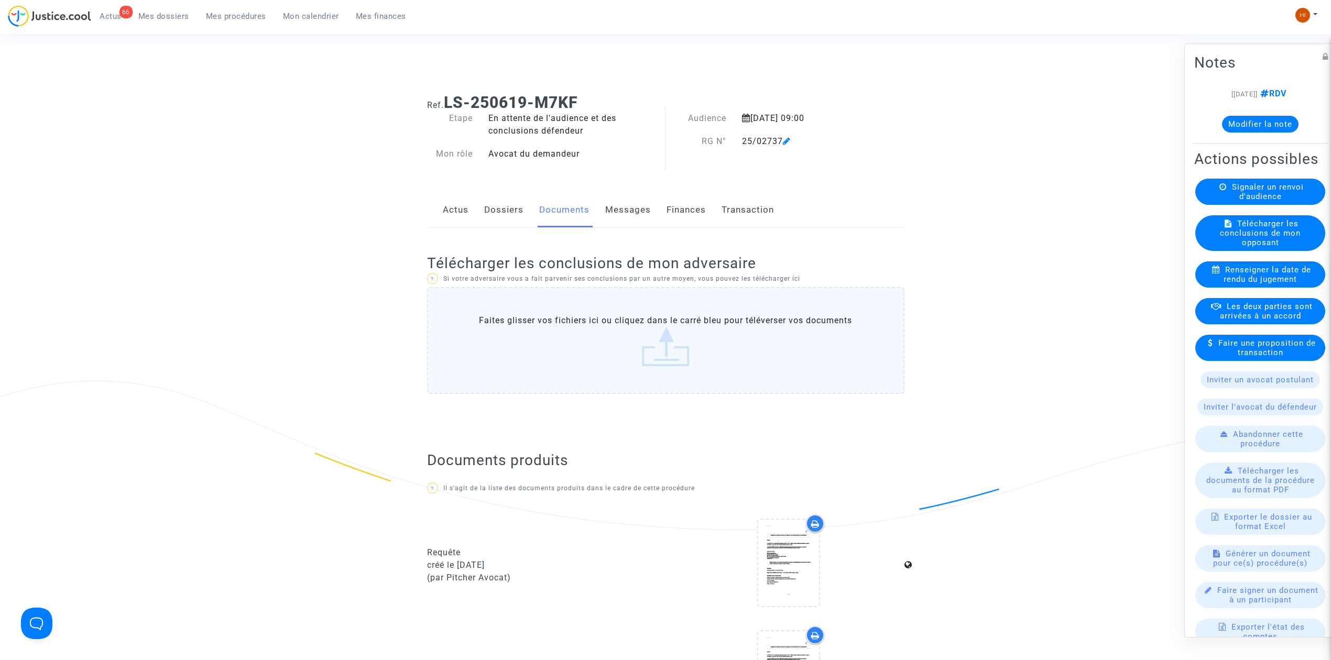
drag, startPoint x: 242, startPoint y: 12, endPoint x: 152, endPoint y: 106, distance: 130.5
click at [242, 12] on span "Mes procédures" at bounding box center [236, 16] width 60 height 9
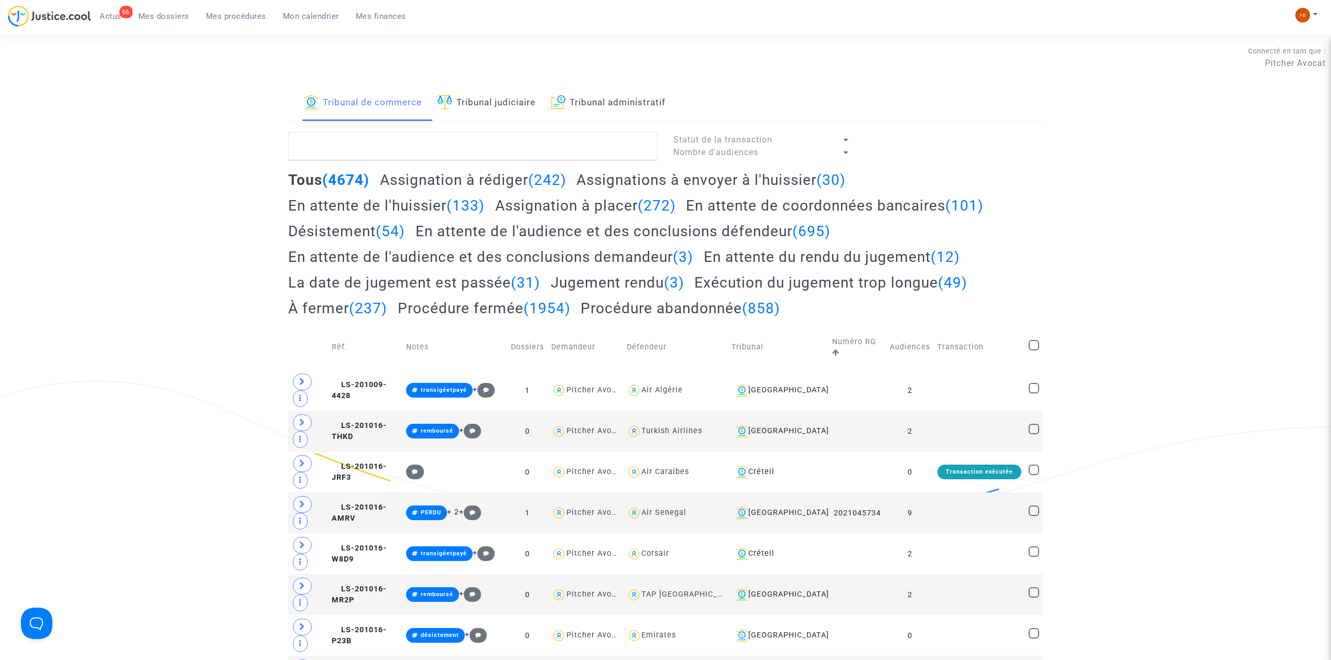
click at [464, 107] on link "Tribunal judiciaire" at bounding box center [487, 103] width 98 height 36
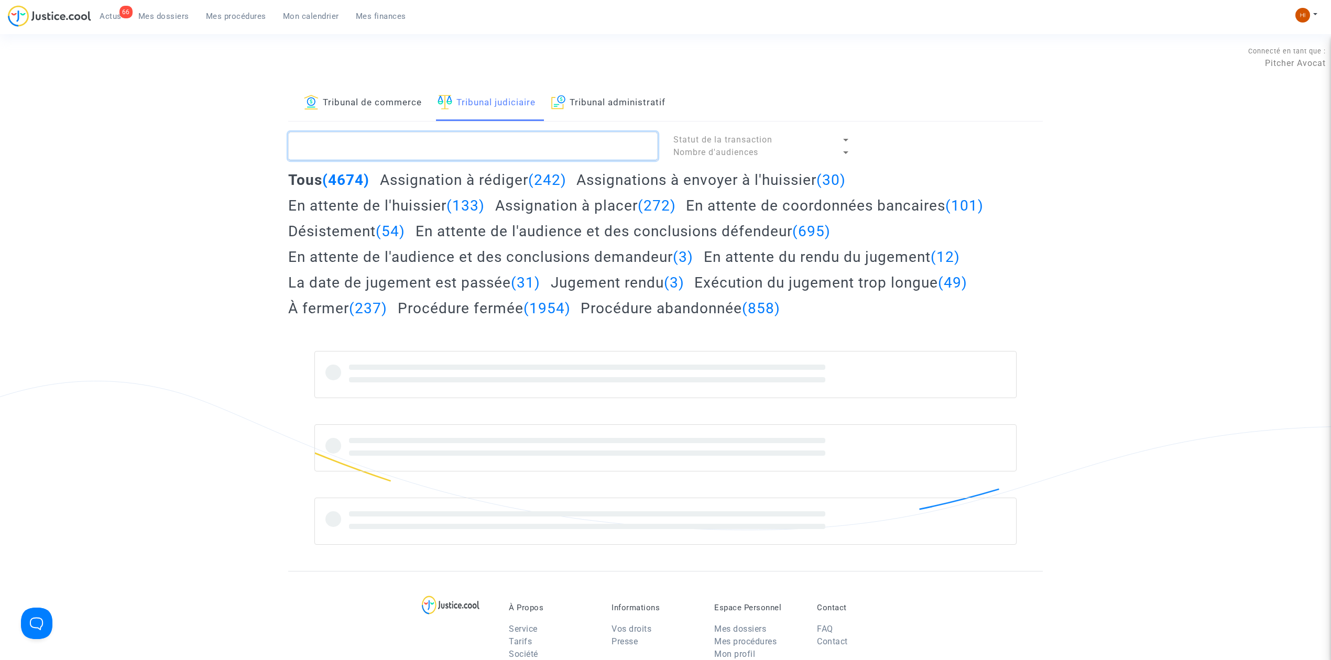
click at [459, 151] on textarea at bounding box center [472, 146] width 369 height 28
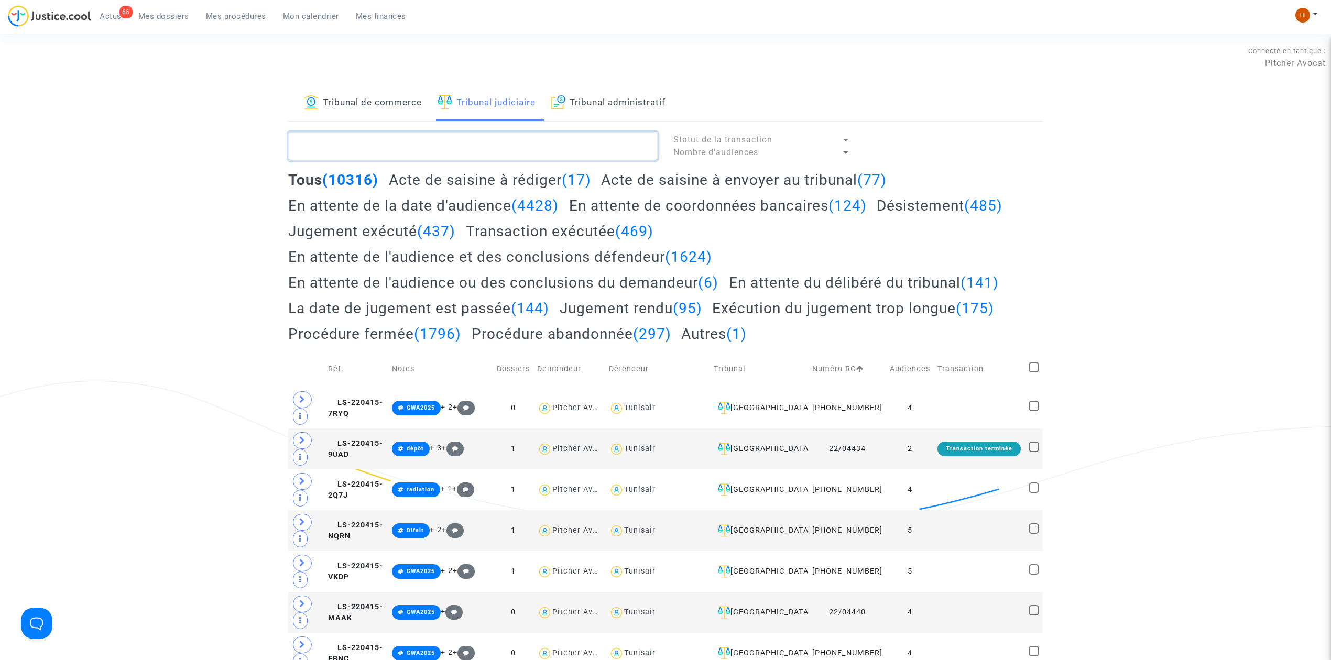
paste textarea "SY Ndeye"
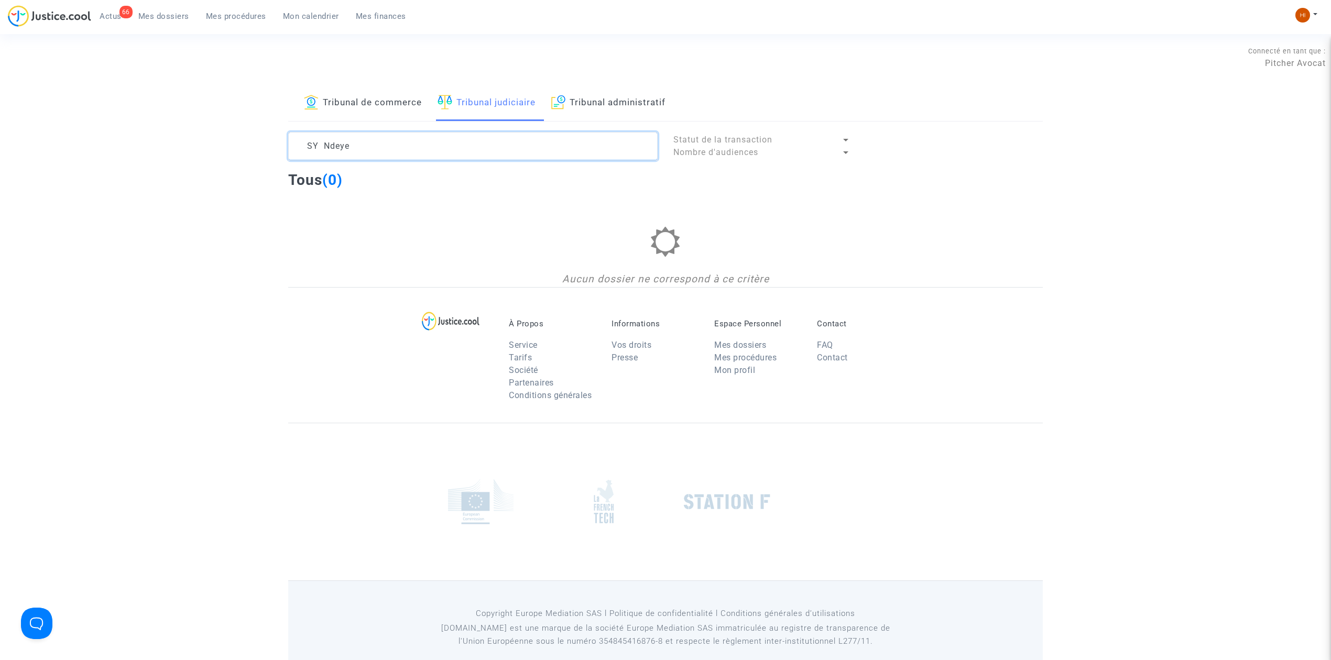
click at [470, 151] on textarea at bounding box center [472, 146] width 369 height 28
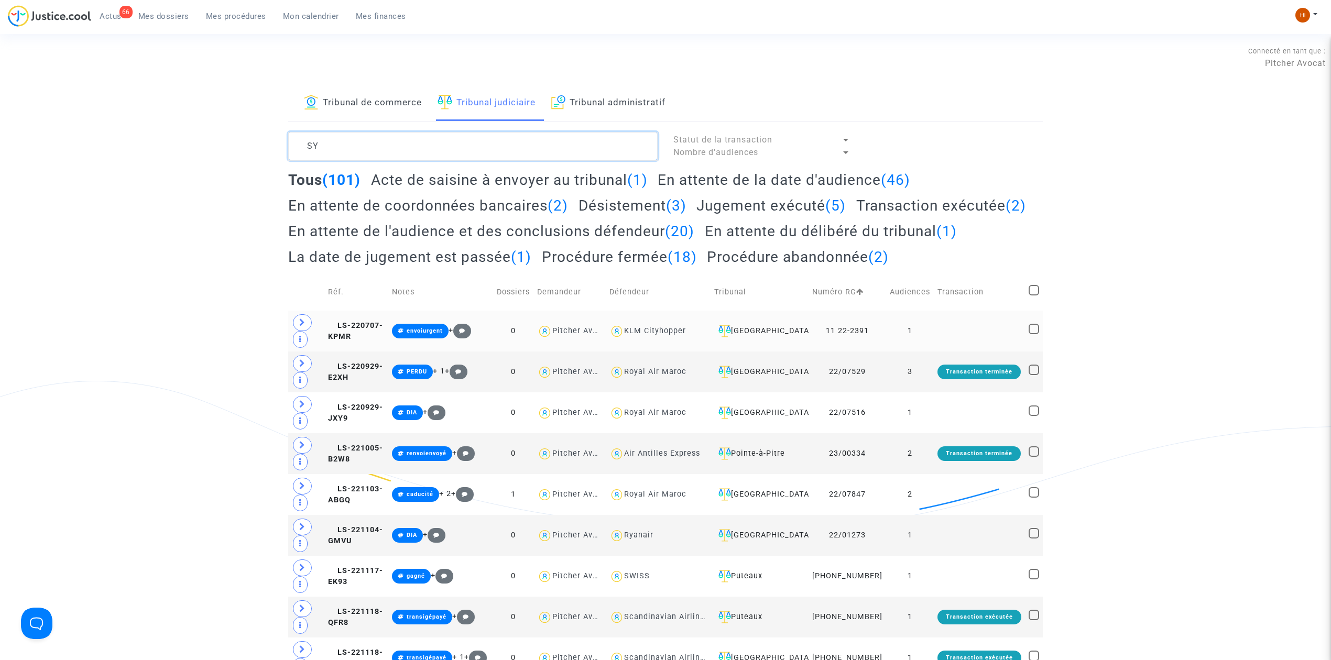
type textarea "SY"
click at [779, 352] on td "[GEOGRAPHIC_DATA]" at bounding box center [760, 331] width 98 height 41
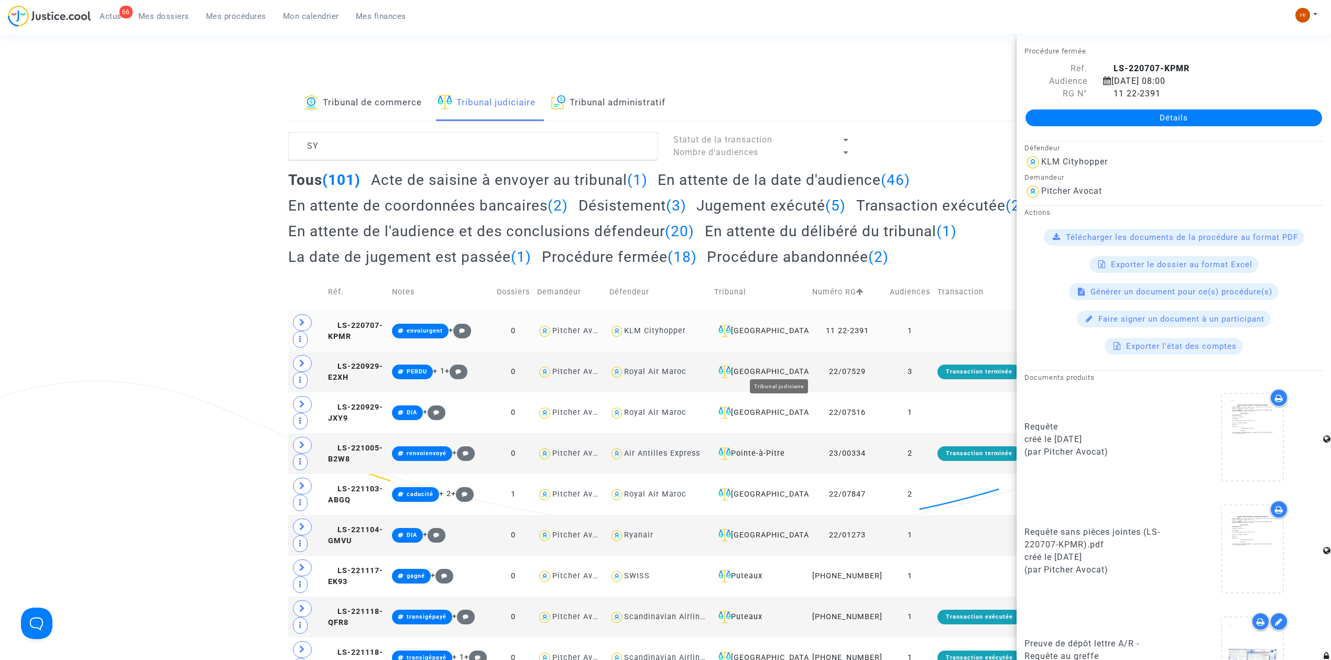
click at [779, 337] on div "[GEOGRAPHIC_DATA]" at bounding box center [759, 331] width 91 height 13
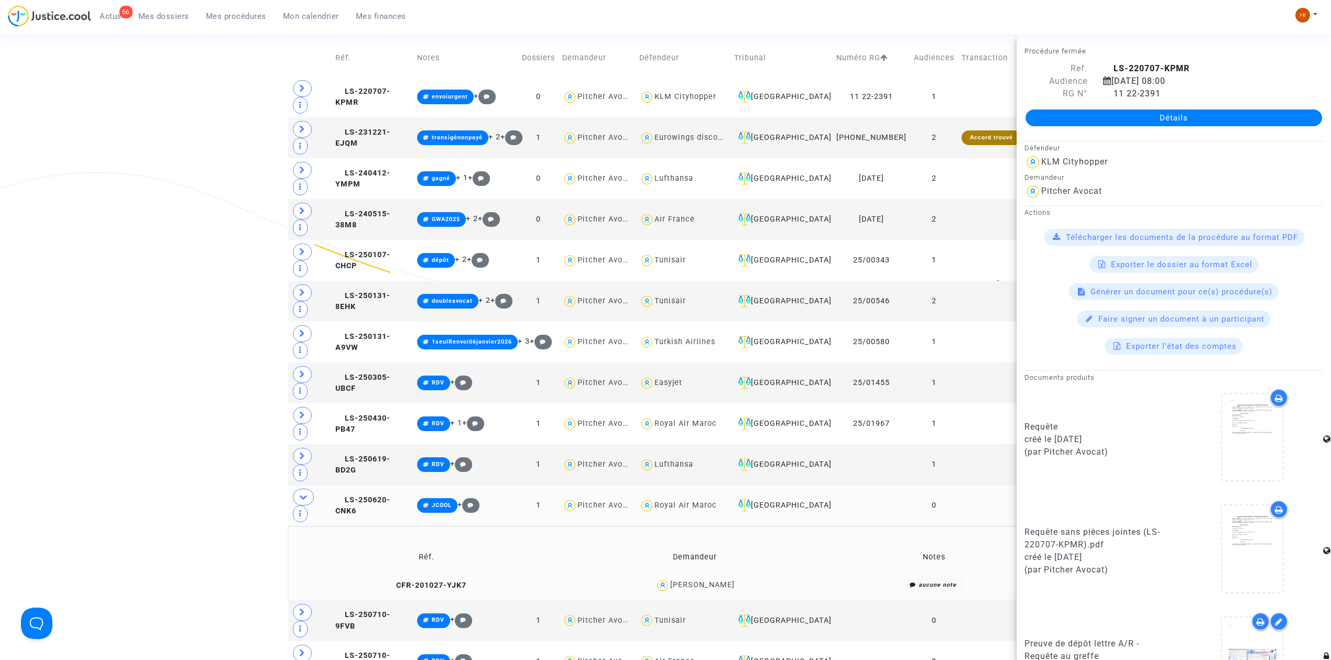
scroll to position [210, 0]
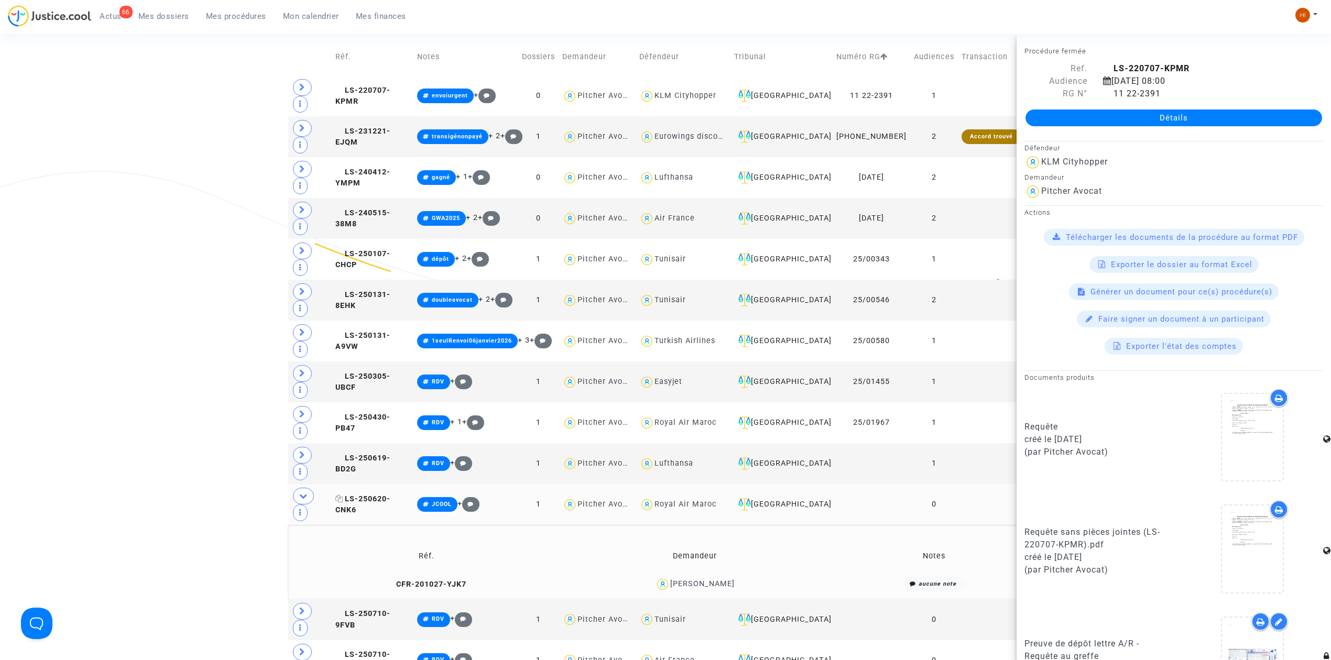
click at [390, 495] on span "LS-250620-CNK6" at bounding box center [362, 505] width 55 height 20
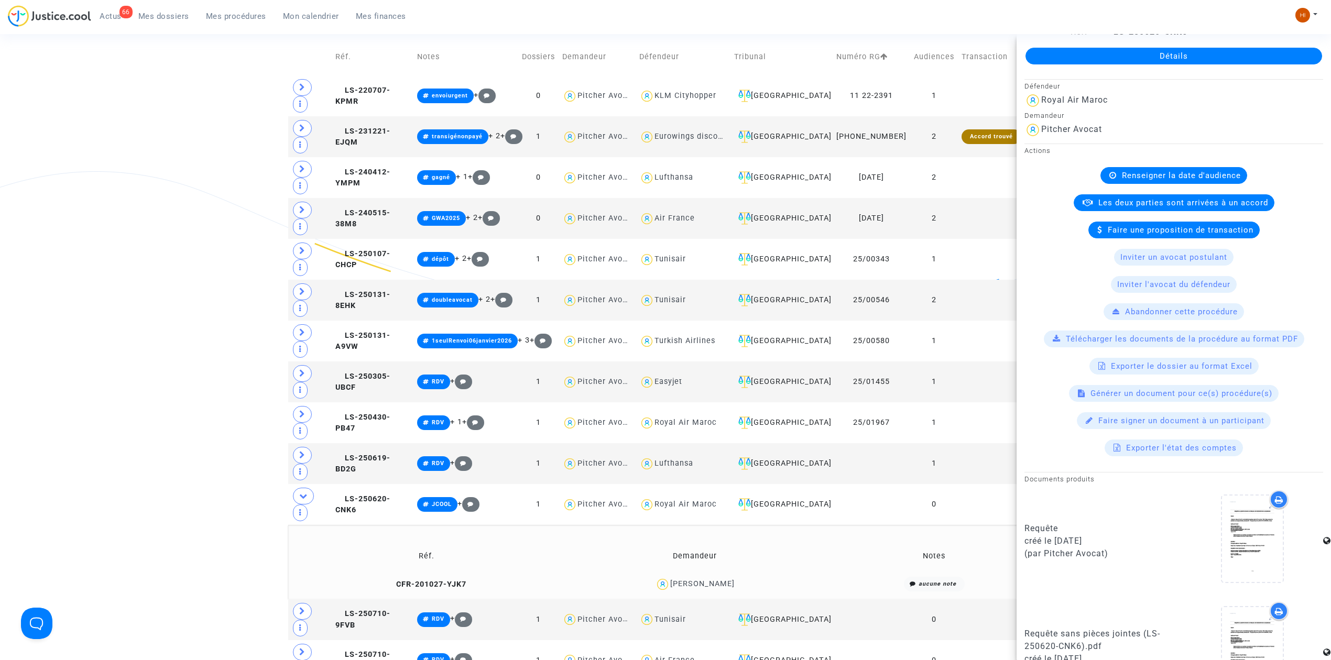
scroll to position [200, 0]
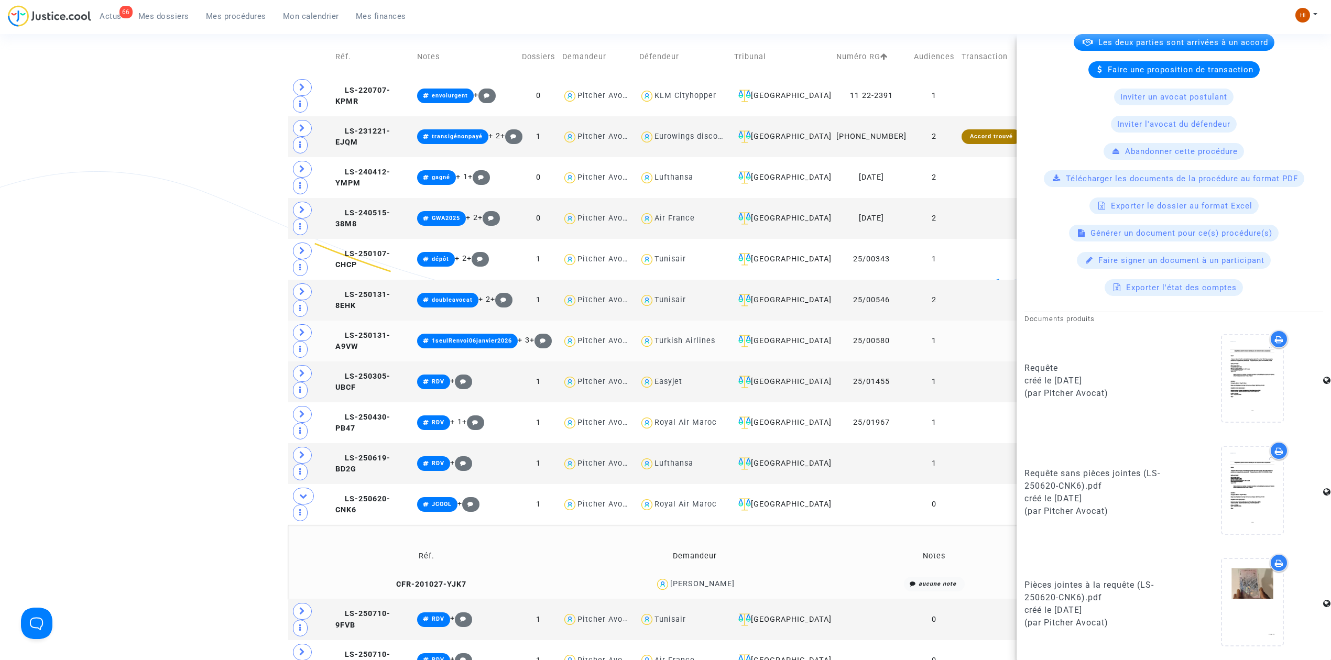
drag, startPoint x: 407, startPoint y: 332, endPoint x: 958, endPoint y: 230, distance: 560.8
click at [390, 495] on span "LS-250620-CNK6" at bounding box center [362, 505] width 55 height 20
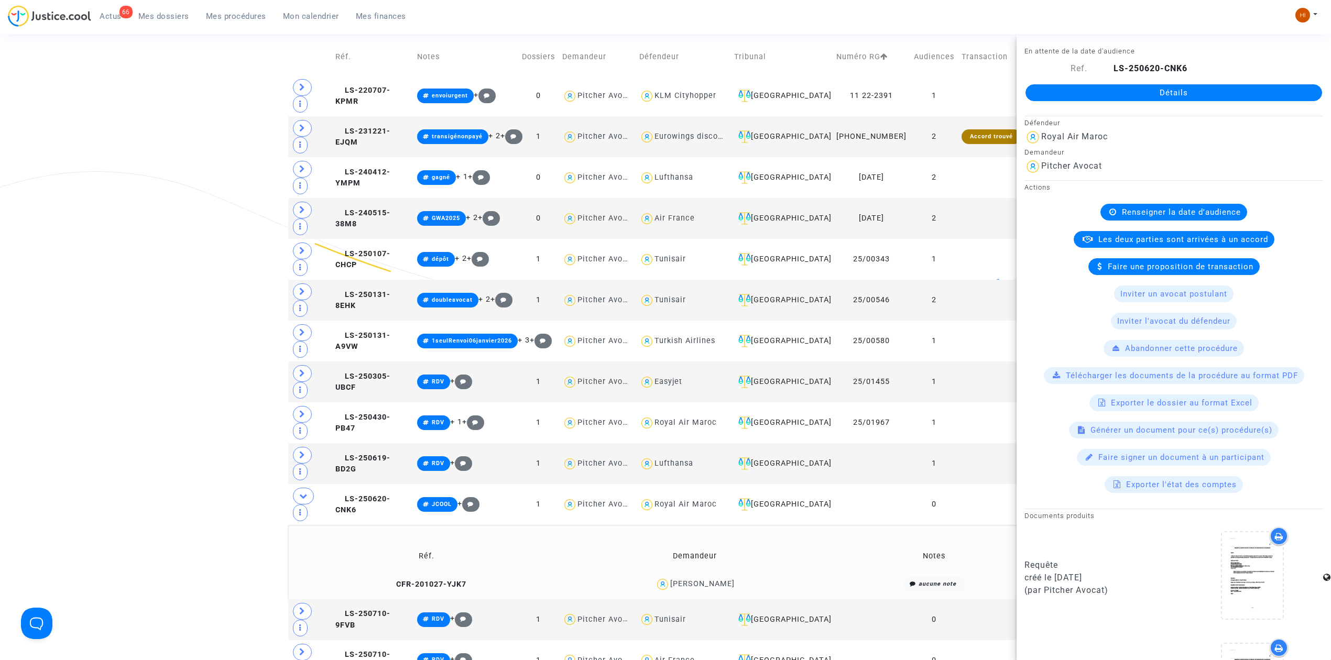
click at [1189, 93] on link "Détails" at bounding box center [1174, 92] width 297 height 17
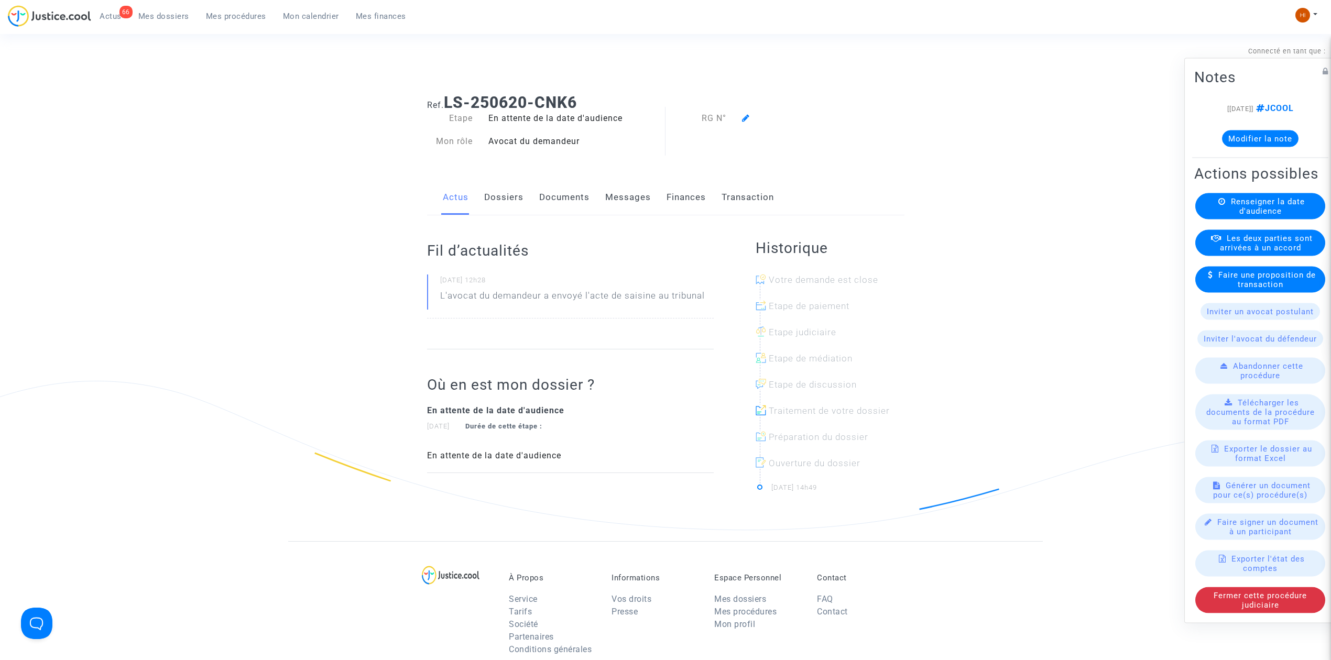
click at [1237, 216] on span "Renseigner la date d'audience" at bounding box center [1268, 206] width 74 height 19
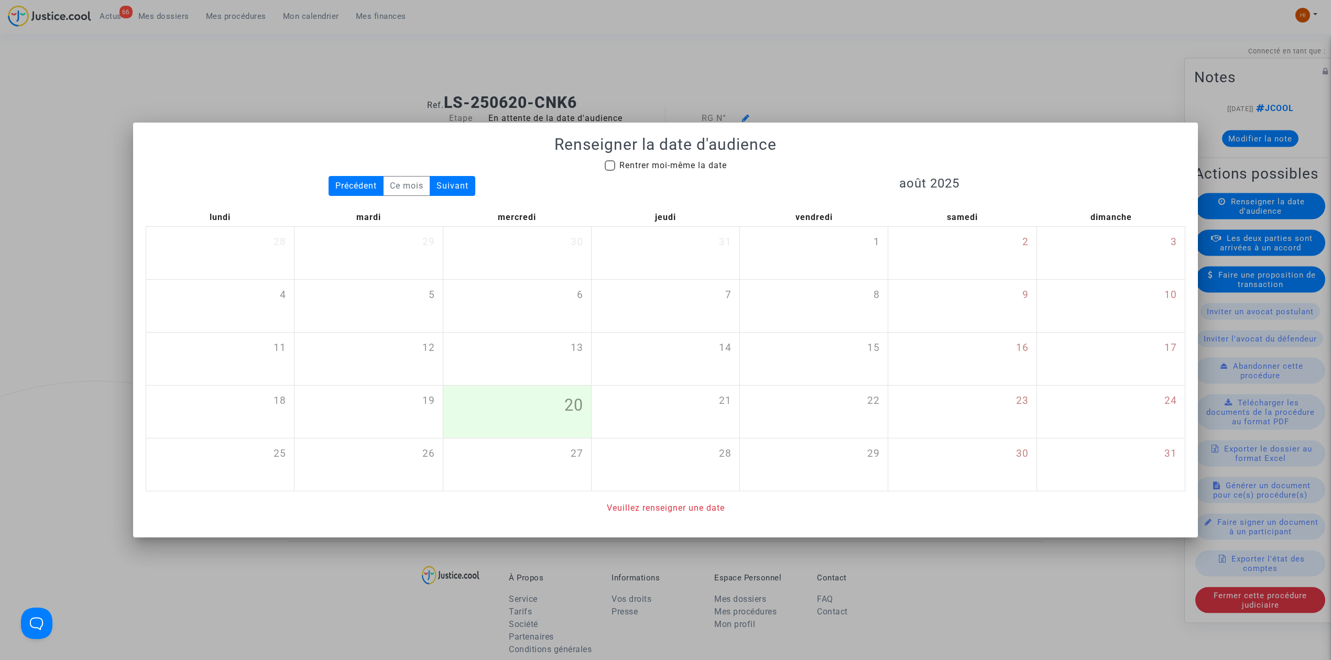
click at [644, 166] on span "Rentrer moi-même la date" at bounding box center [672, 165] width 107 height 10
click at [610, 171] on input "Rentrer moi-même la date" at bounding box center [609, 171] width 1 height 1
checkbox input "true"
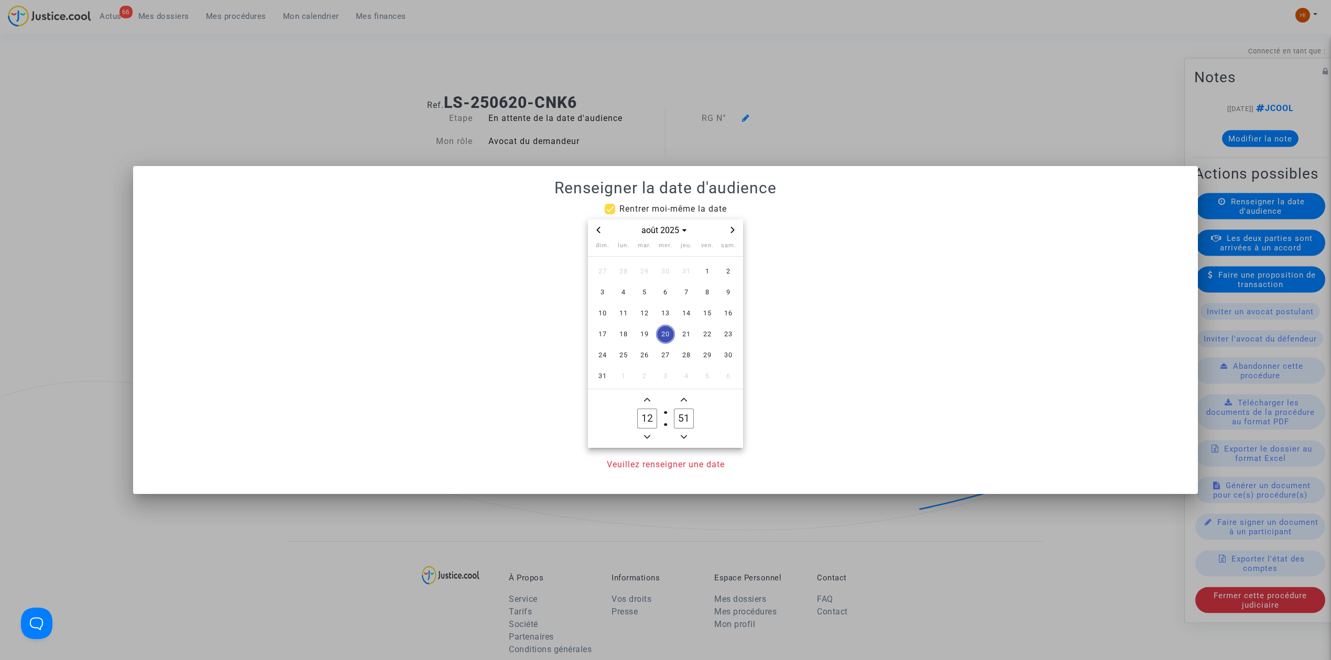
click at [734, 227] on icon "Next month" at bounding box center [732, 230] width 6 height 6
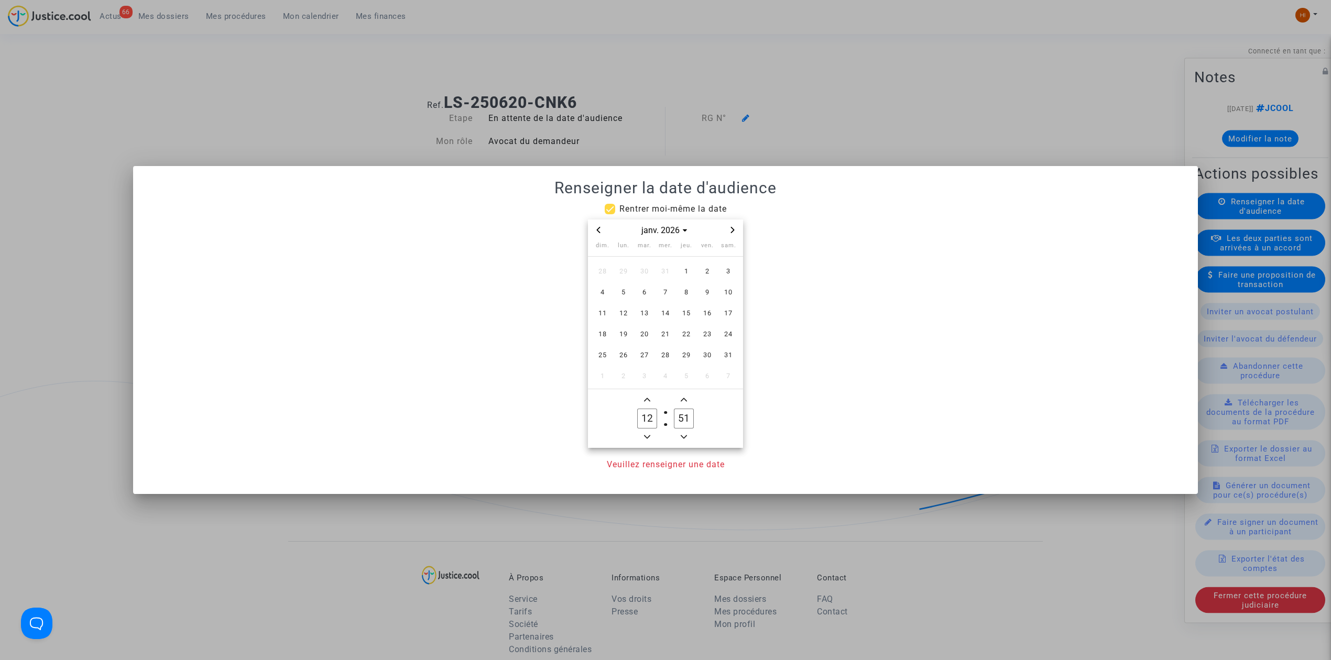
click at [734, 227] on icon "Next month" at bounding box center [732, 230] width 6 height 6
drag, startPoint x: 602, startPoint y: 232, endPoint x: 629, endPoint y: 247, distance: 31.9
click at [602, 231] on span "Previous month" at bounding box center [598, 230] width 13 height 13
click at [648, 274] on span "3" at bounding box center [644, 271] width 19 height 19
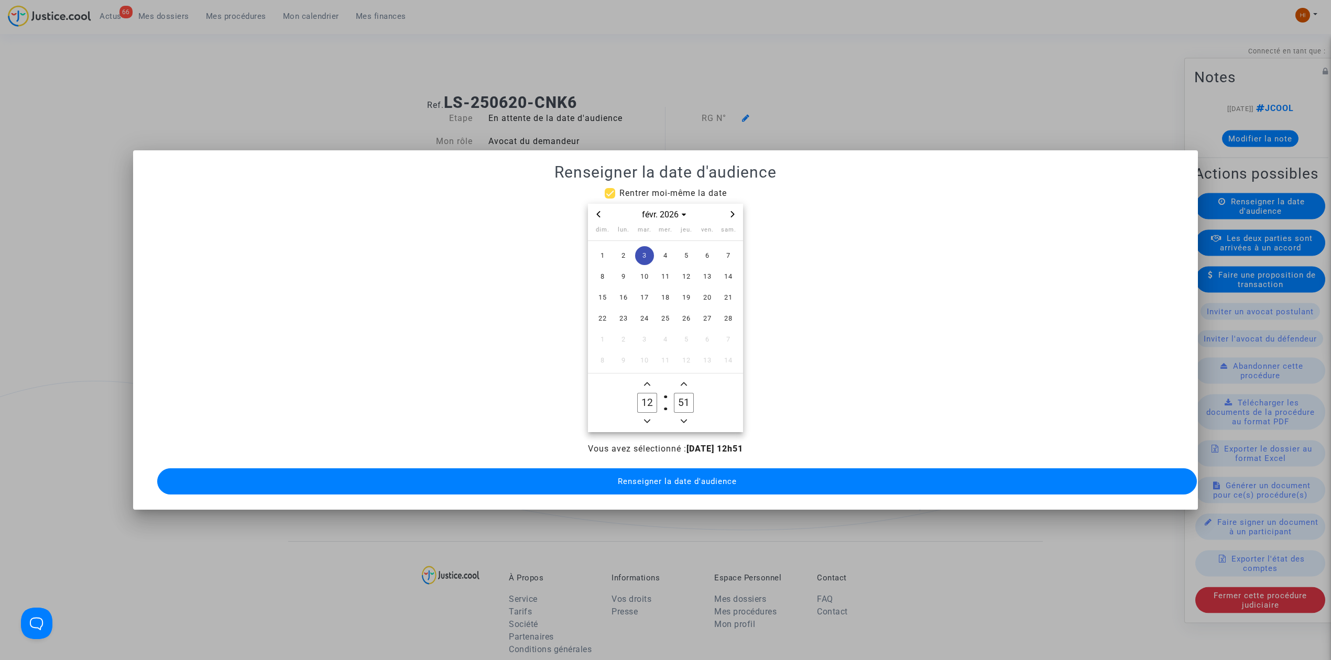
click at [650, 415] on button "Minus a hour" at bounding box center [647, 421] width 13 height 13
click at [650, 415] on span "Minus a hour" at bounding box center [647, 421] width 13 height 13
click at [651, 415] on button "Minus a hour" at bounding box center [647, 421] width 13 height 13
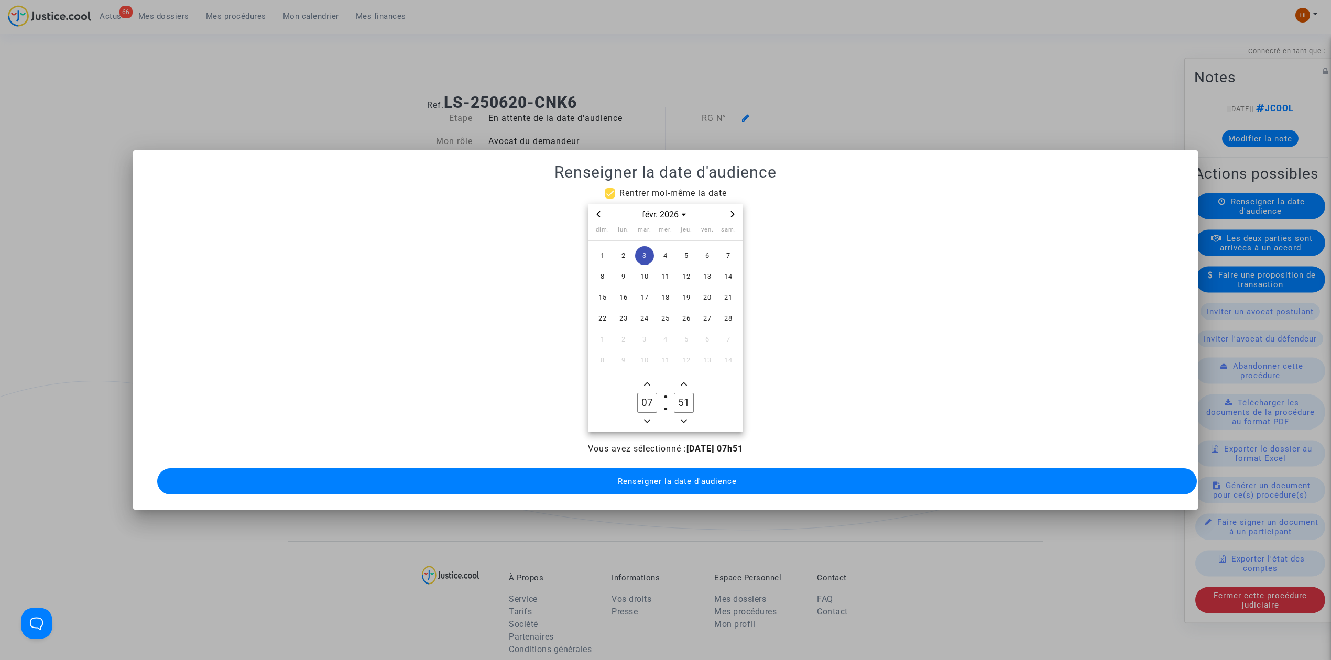
click at [650, 378] on span "Add a hour" at bounding box center [647, 384] width 13 height 13
click at [650, 381] on icon "Add a hour" at bounding box center [647, 384] width 6 height 6
click at [644, 421] on span "Minus a hour" at bounding box center [647, 421] width 13 height 13
type input "09"
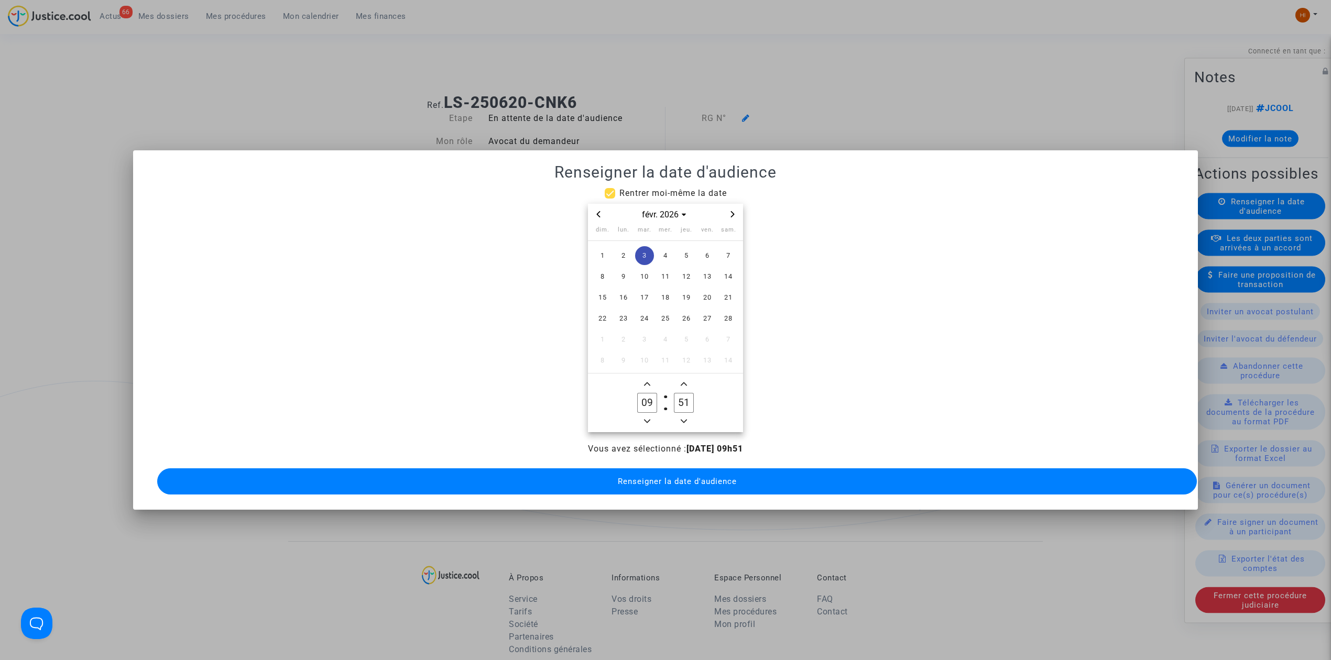
click at [679, 394] on input "51" at bounding box center [684, 403] width 20 height 20
type input "00"
click at [673, 478] on span "Renseigner la date d'audience" at bounding box center [677, 481] width 119 height 9
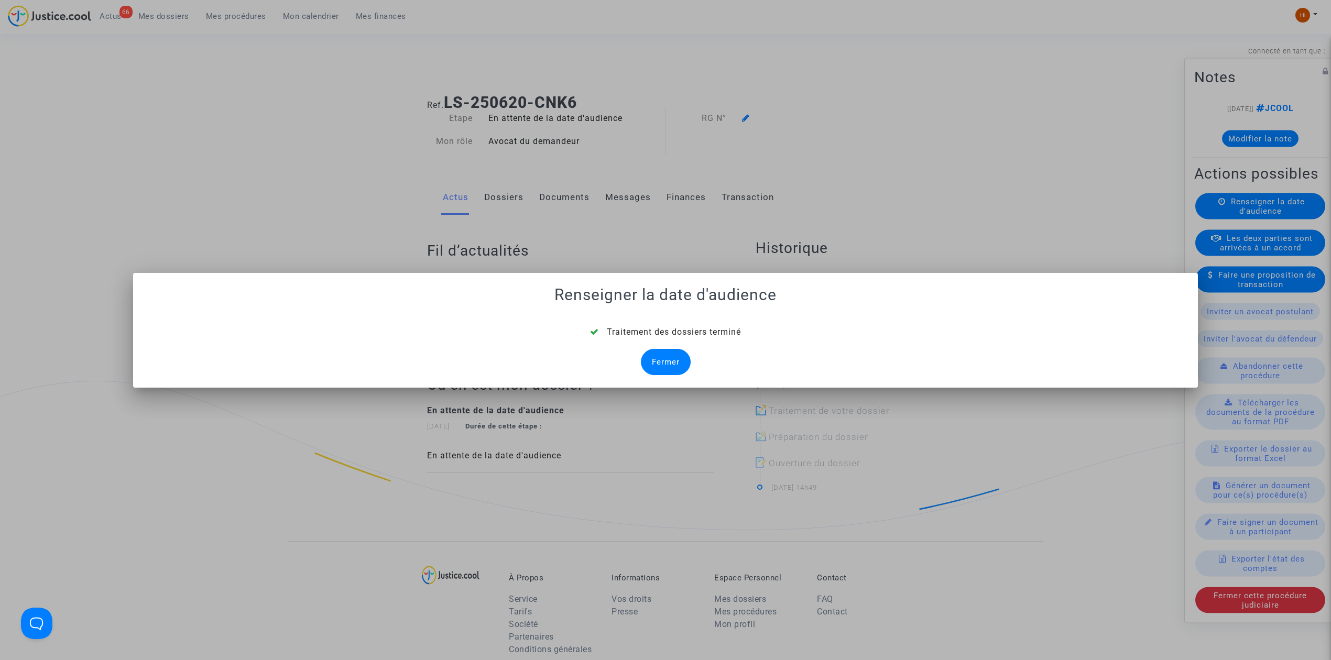
drag, startPoint x: 662, startPoint y: 361, endPoint x: 704, endPoint y: 281, distance: 90.0
click at [663, 361] on div "Fermer" at bounding box center [666, 362] width 50 height 26
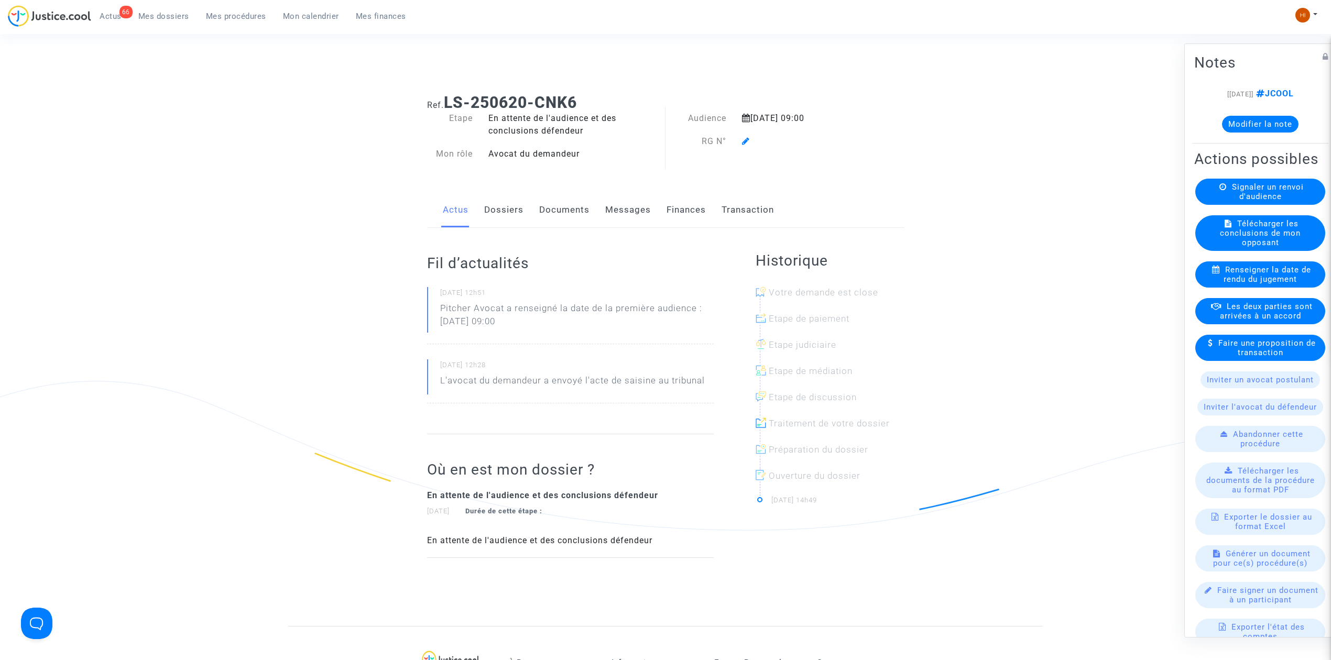
click at [745, 140] on icon at bounding box center [746, 141] width 8 height 8
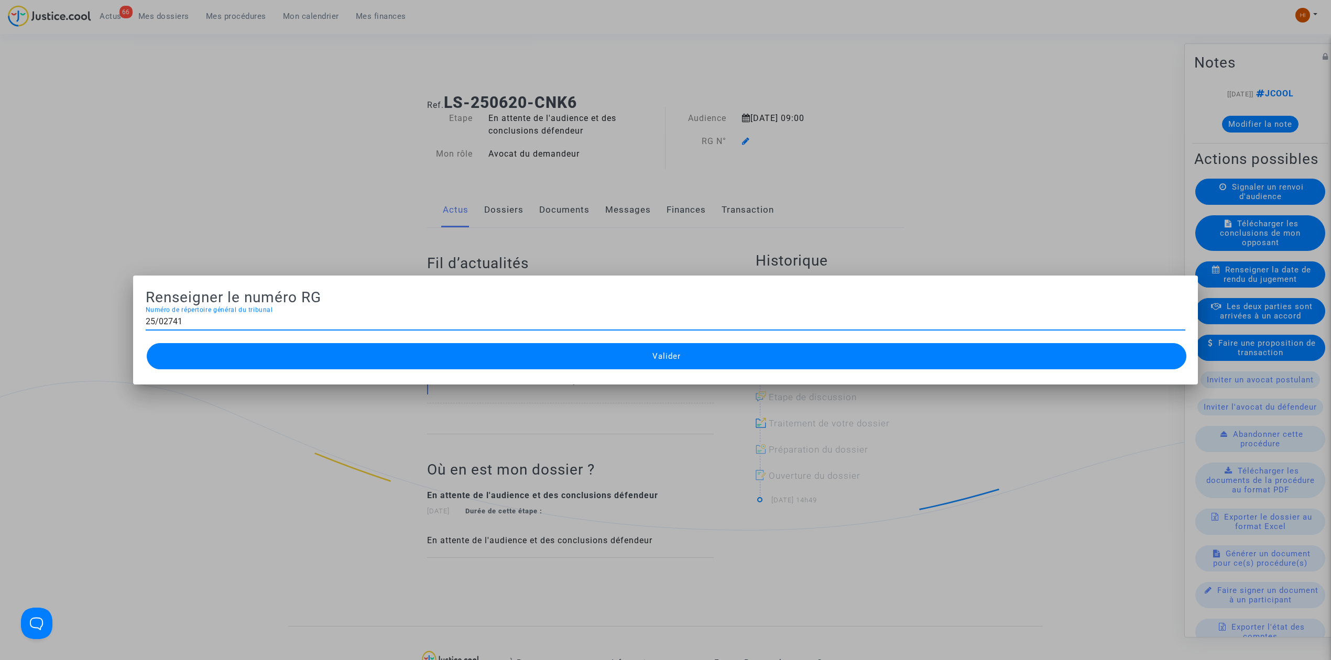
type input "25/02741"
click at [653, 357] on span "Valider" at bounding box center [666, 356] width 28 height 9
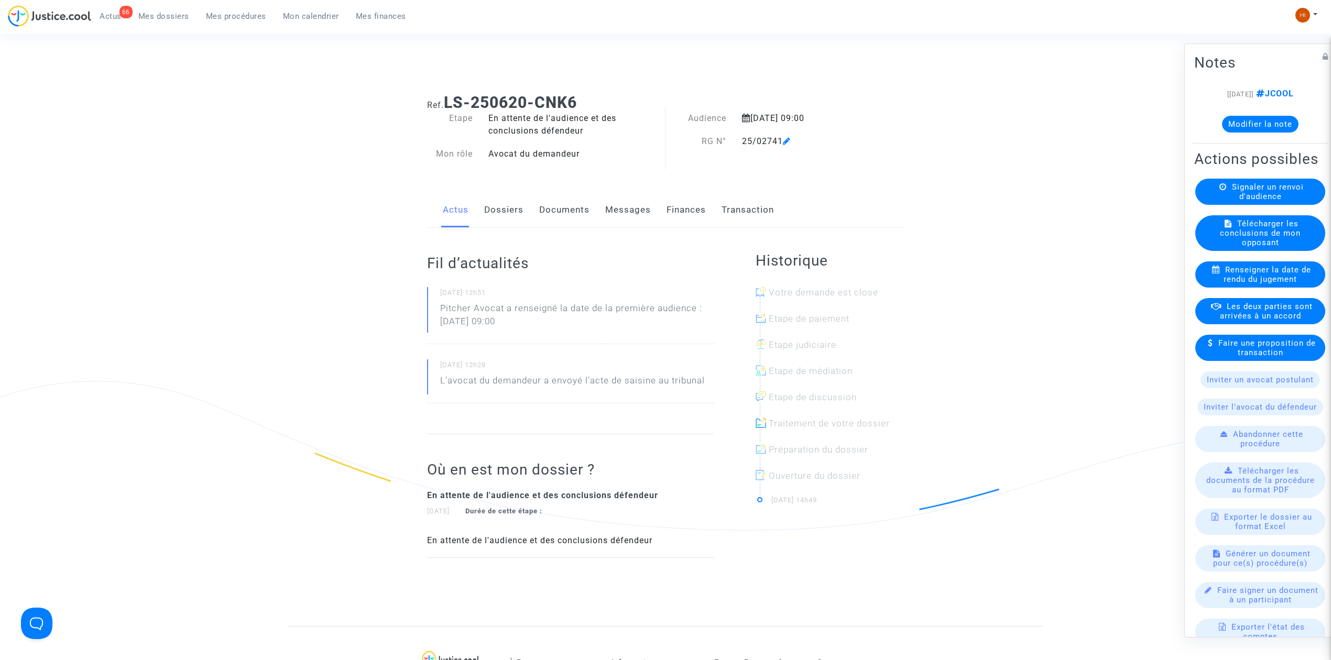
click at [571, 206] on link "Documents" at bounding box center [564, 210] width 50 height 35
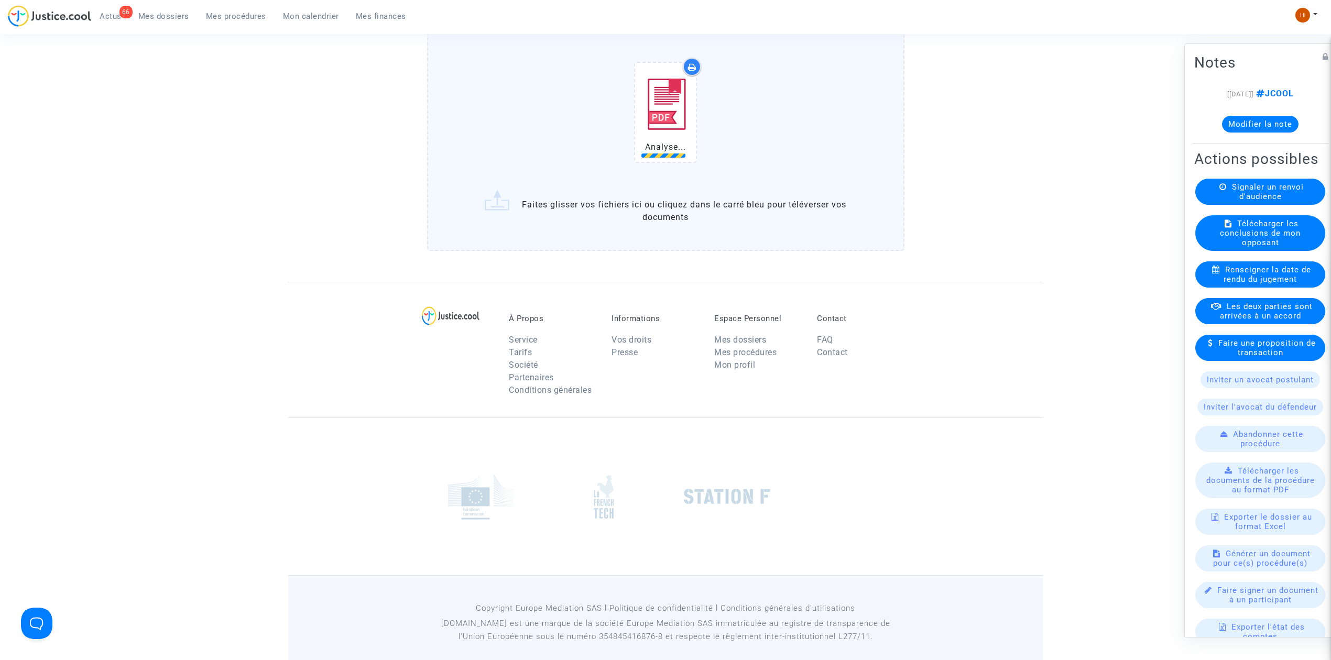
scroll to position [832, 0]
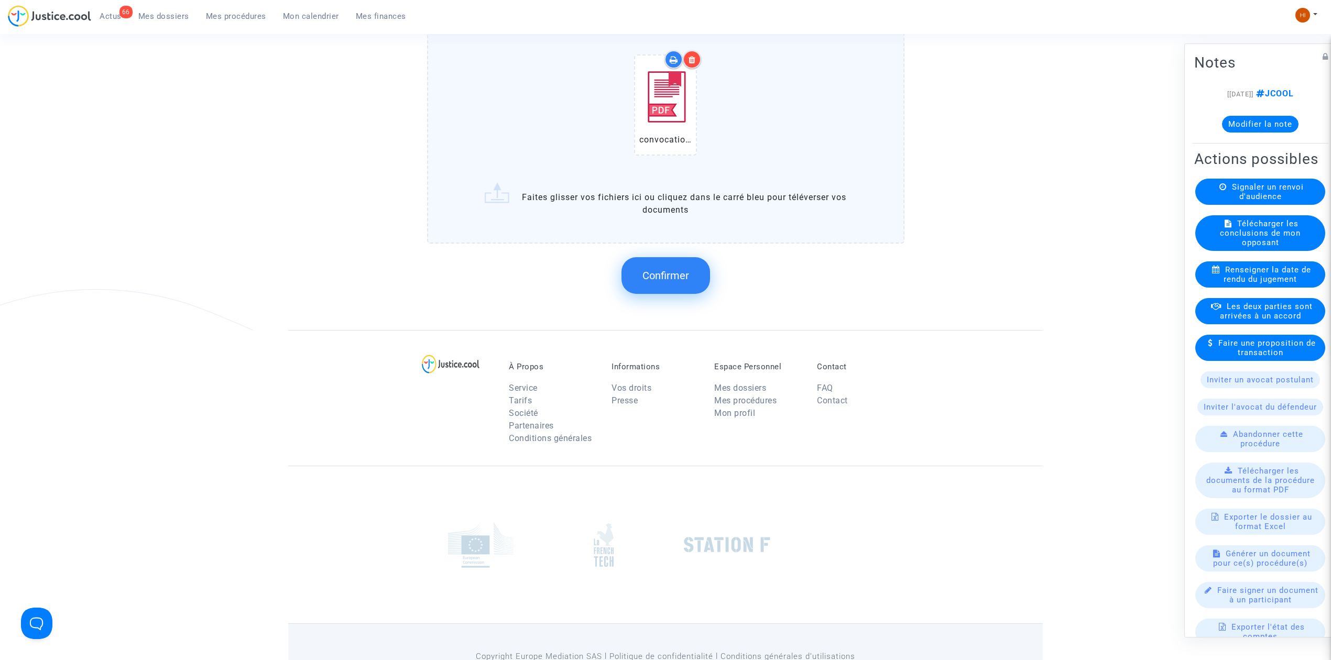
click at [689, 275] on button "Confirmer" at bounding box center [666, 275] width 89 height 37
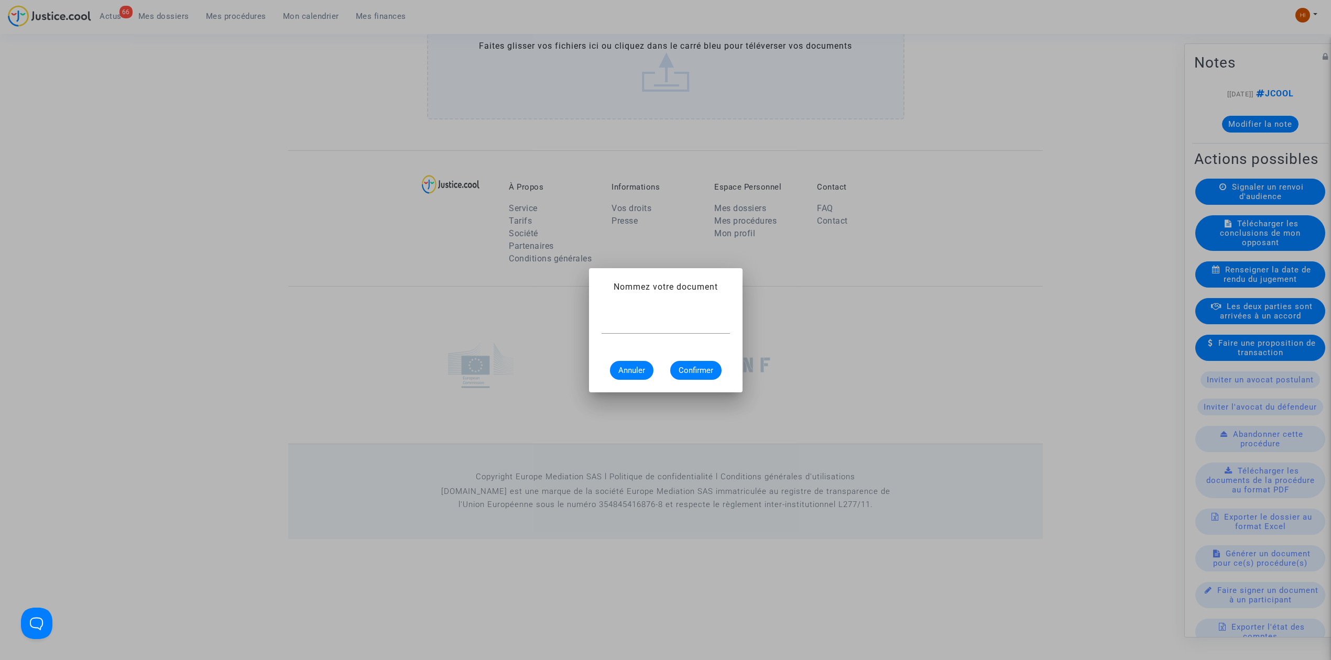
scroll to position [0, 0]
type input "CONVOCATION"
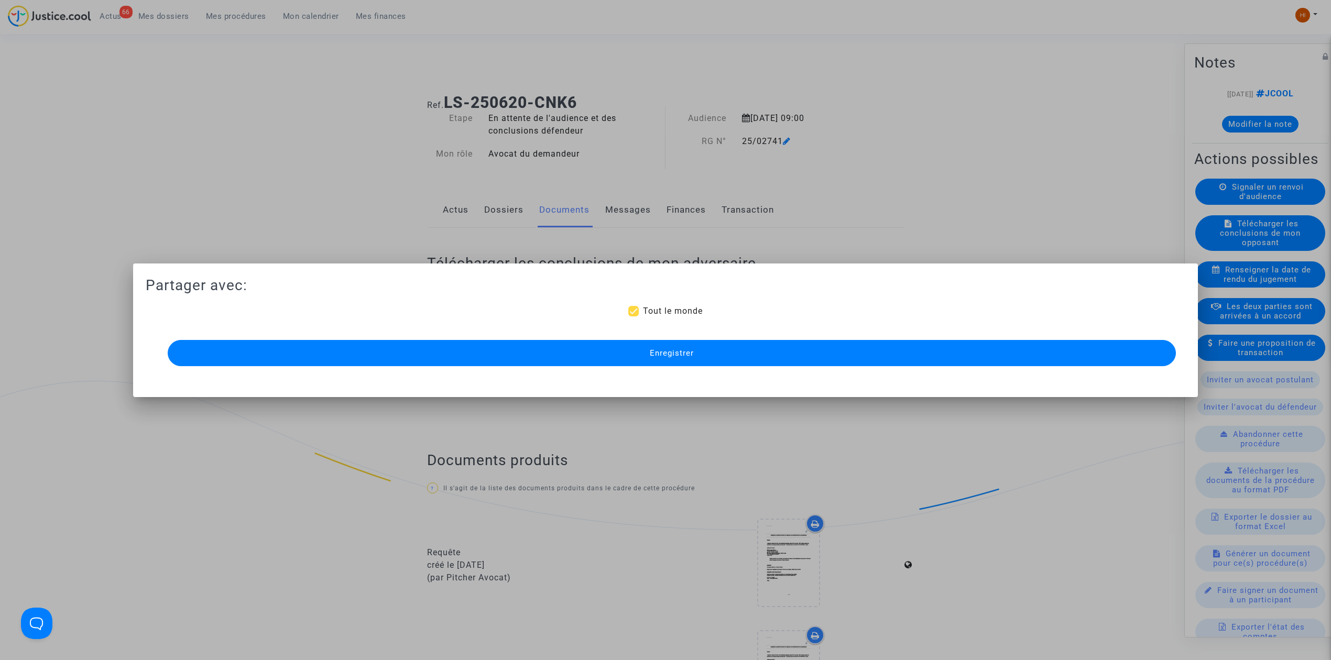
scroll to position [709, 0]
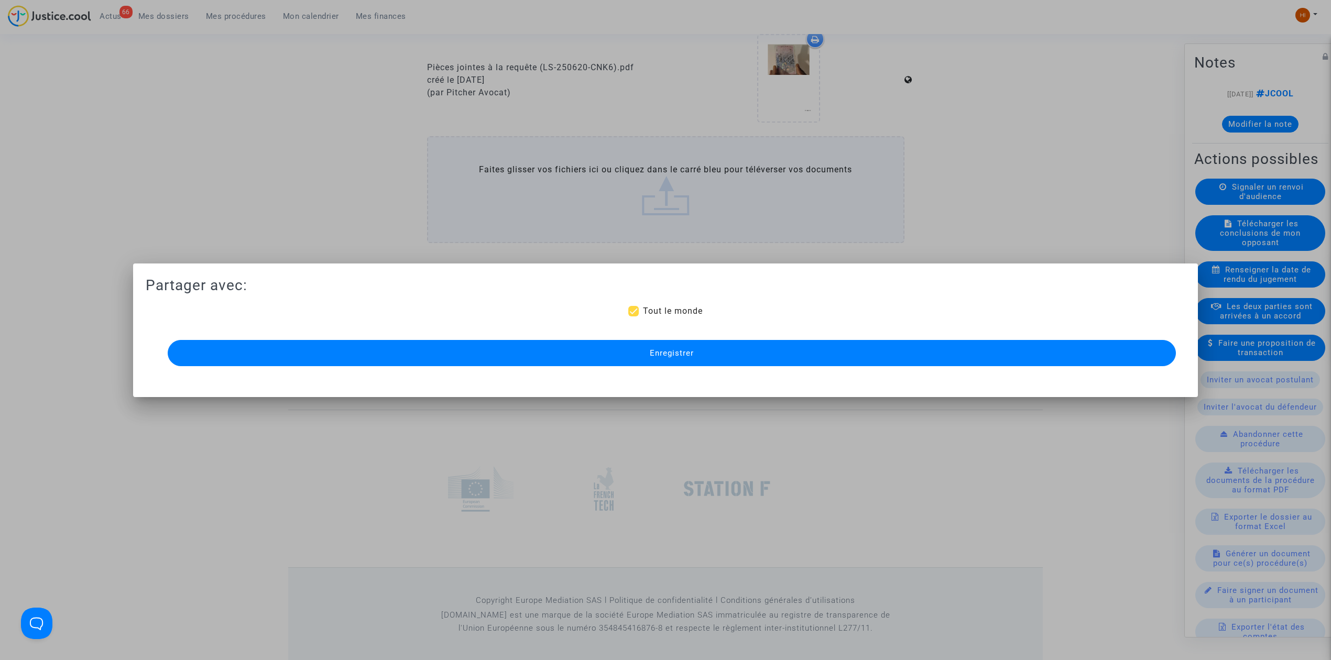
click at [703, 353] on button "Enregistrer" at bounding box center [672, 353] width 1008 height 26
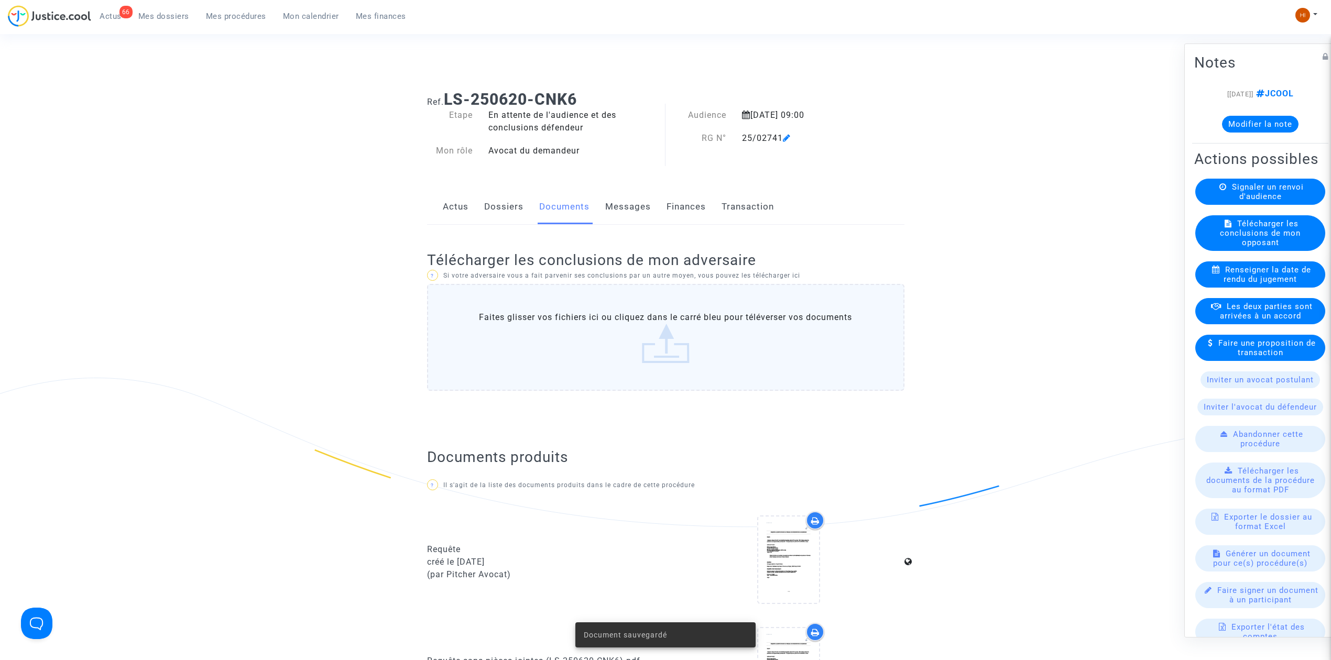
scroll to position [0, 0]
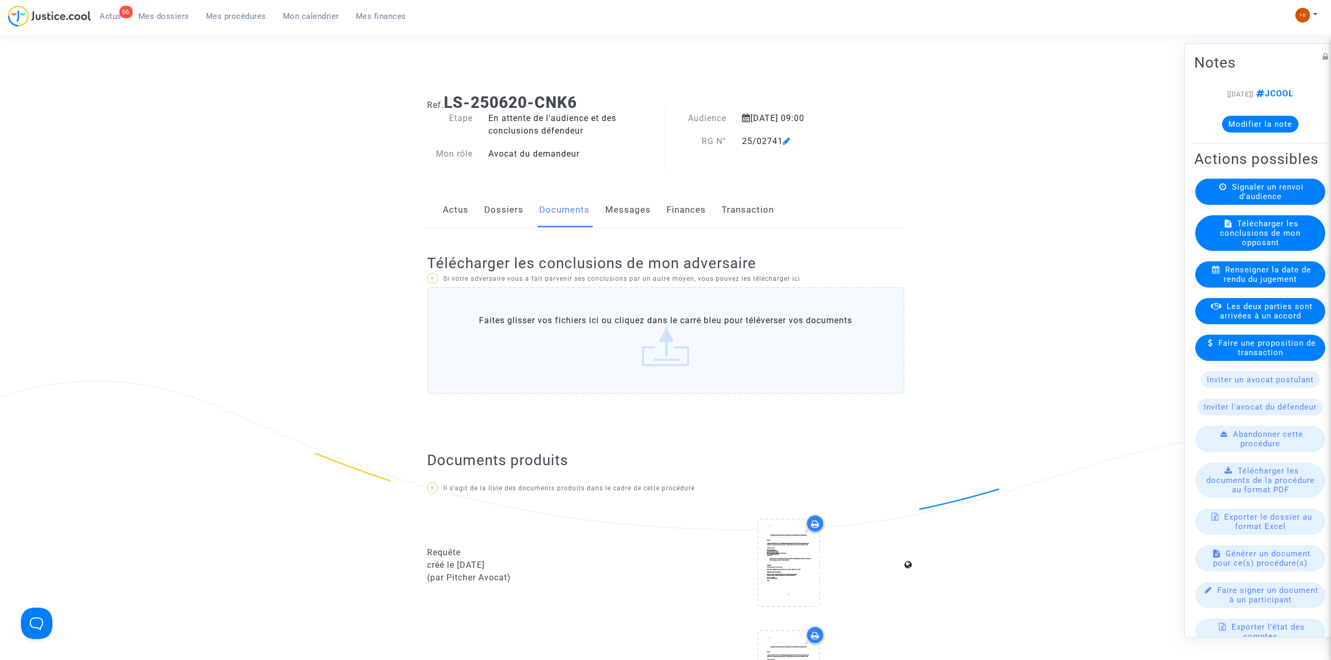
click at [235, 18] on span "Mes procédures" at bounding box center [236, 16] width 60 height 9
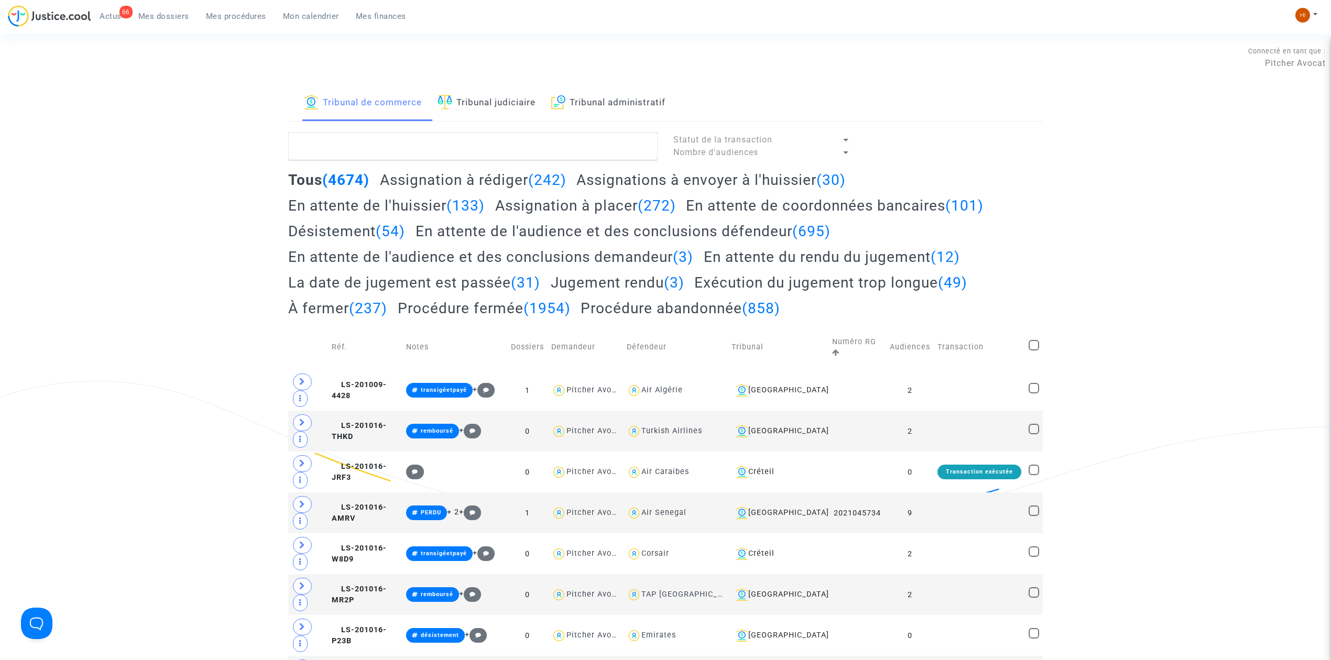
click at [487, 101] on link "Tribunal judiciaire" at bounding box center [487, 103] width 98 height 36
click at [494, 156] on textarea at bounding box center [472, 146] width 369 height 28
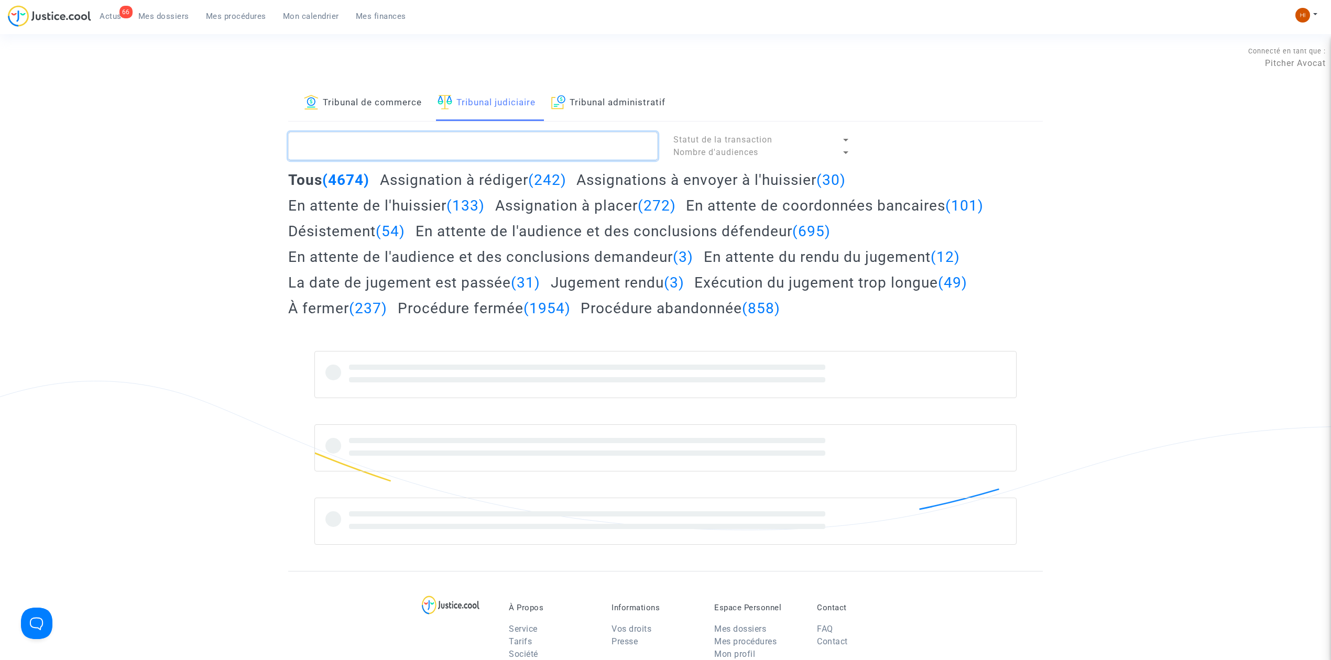
paste textarea "[PERSON_NAME]"
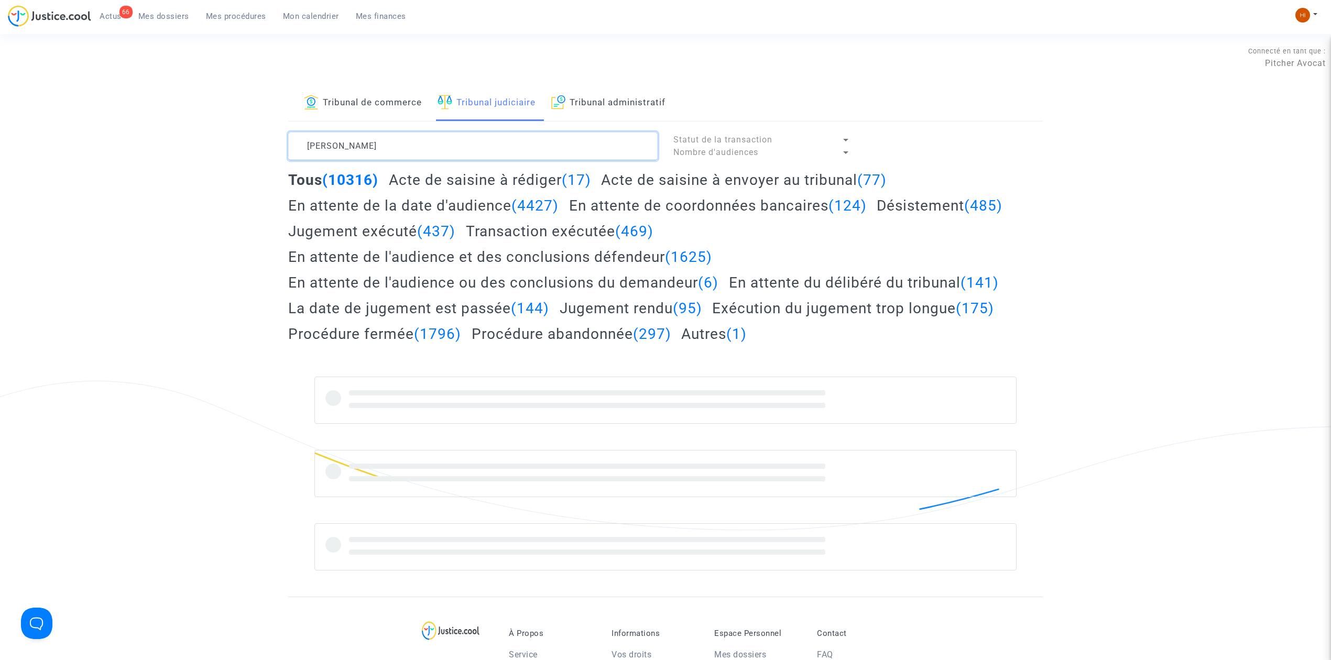
type textarea "[PERSON_NAME]"
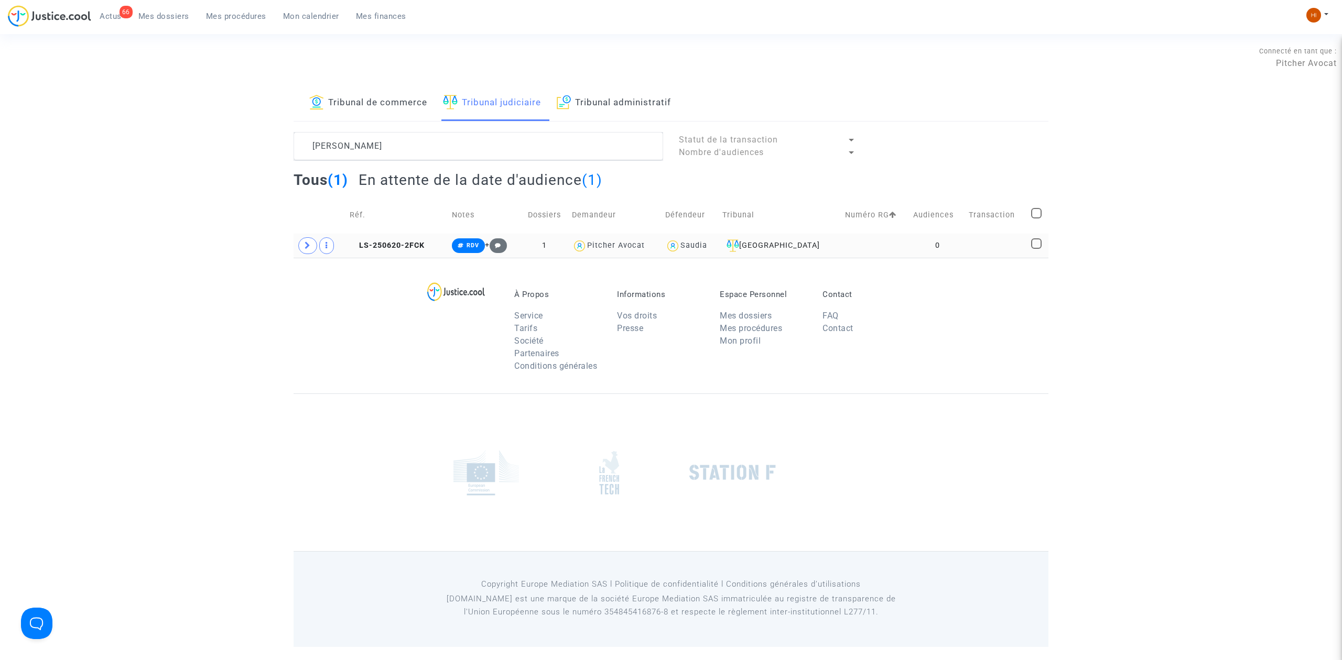
drag, startPoint x: 887, startPoint y: 247, endPoint x: 902, endPoint y: 243, distance: 15.8
click at [888, 247] on td at bounding box center [875, 246] width 69 height 24
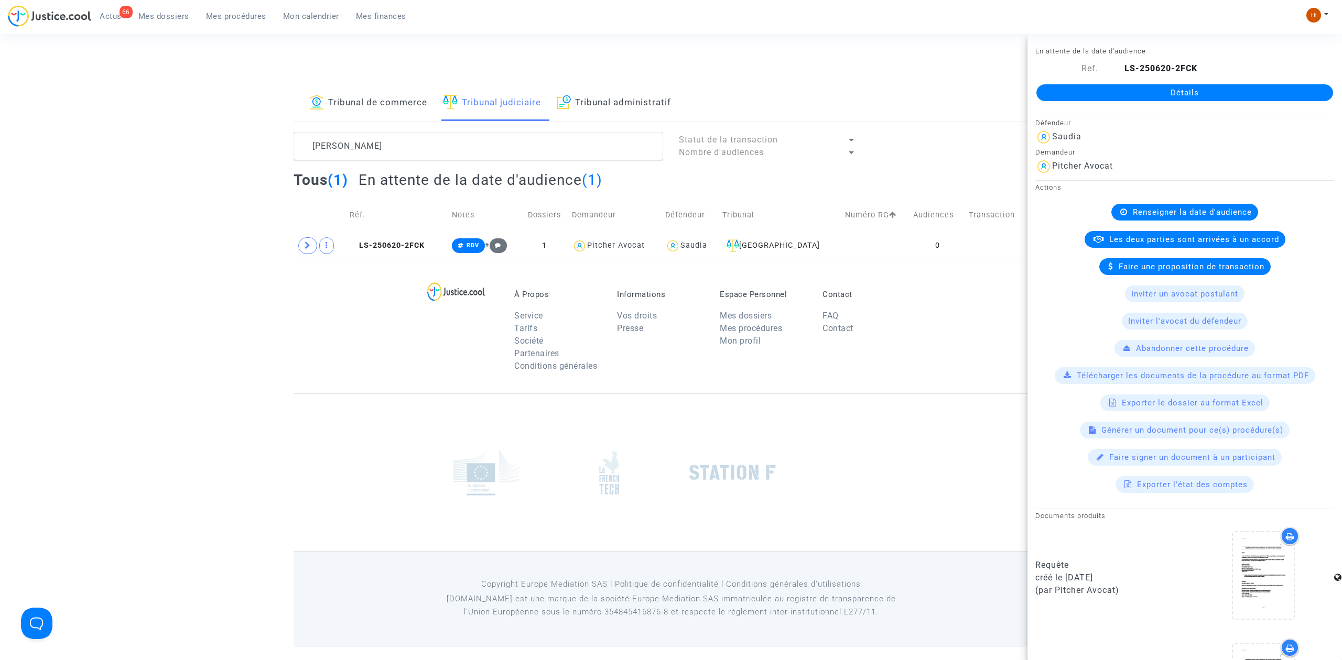
click at [1231, 89] on link "Détails" at bounding box center [1184, 92] width 297 height 17
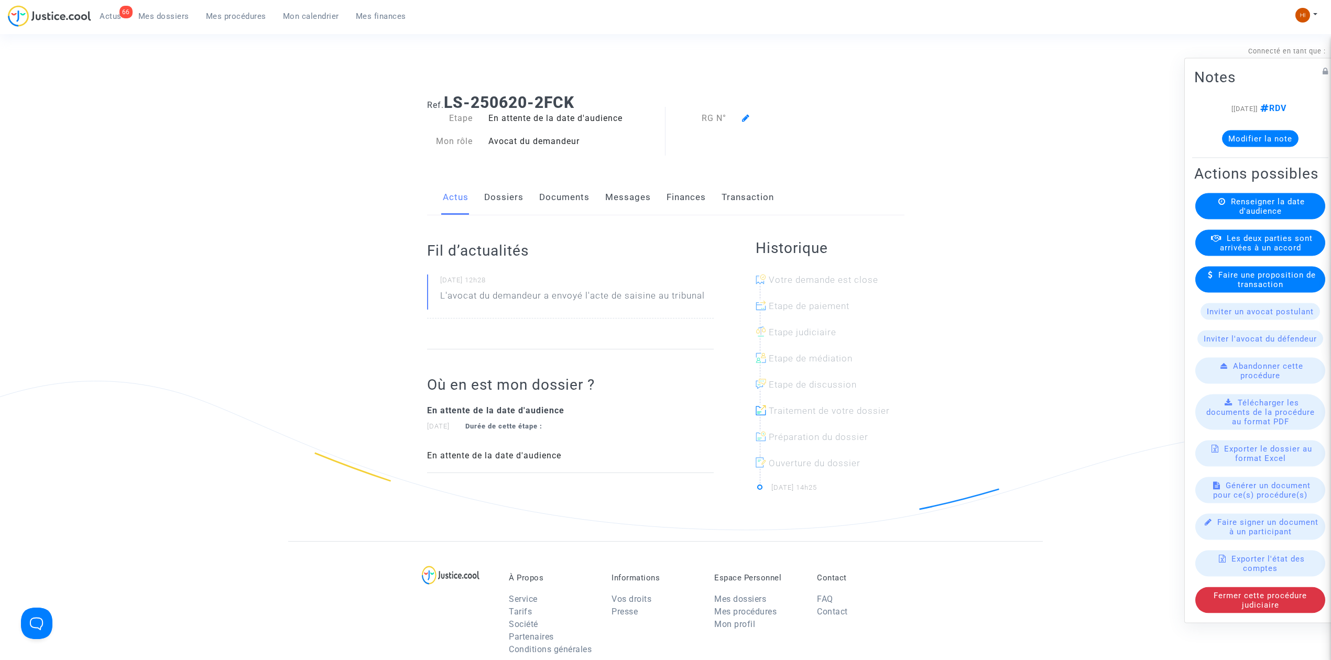
click at [1211, 210] on div "Renseigner la date d'audience" at bounding box center [1260, 206] width 130 height 26
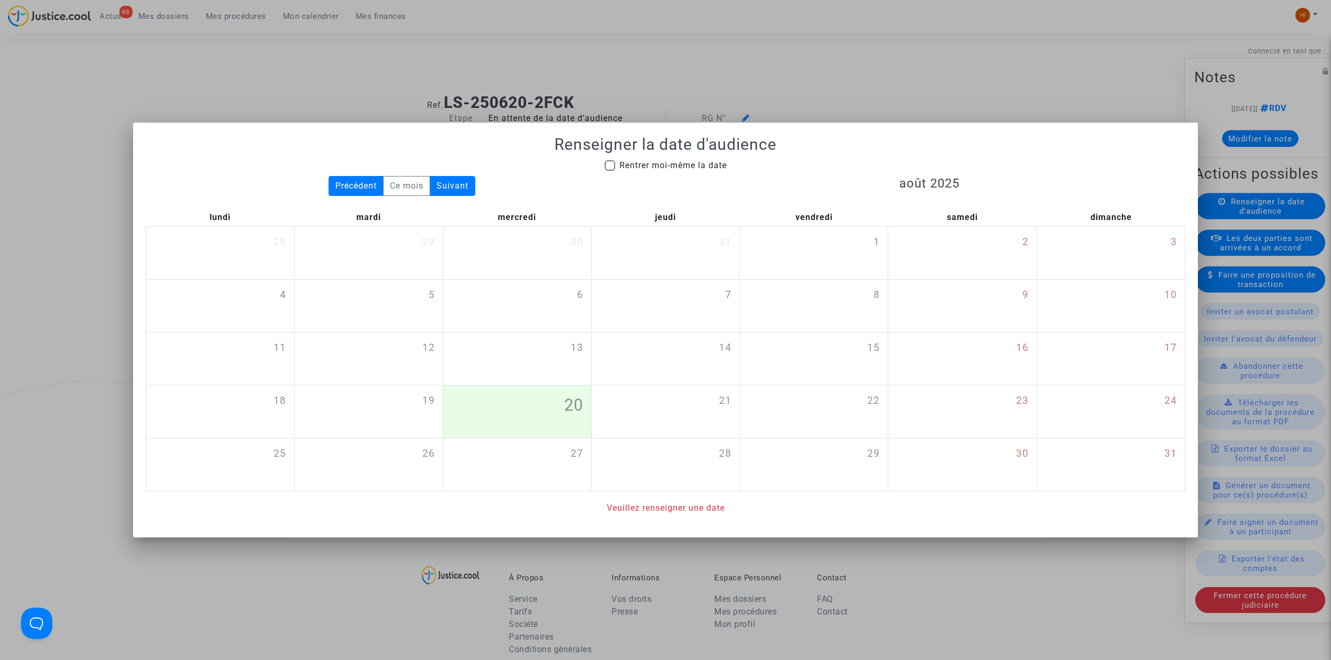
drag, startPoint x: 665, startPoint y: 147, endPoint x: 666, endPoint y: 158, distance: 11.0
click at [665, 147] on h1 "Renseigner la date d'audience" at bounding box center [666, 144] width 1040 height 19
click at [666, 160] on span "Rentrer moi-même la date" at bounding box center [672, 165] width 107 height 10
click at [610, 171] on input "Rentrer moi-même la date" at bounding box center [609, 171] width 1 height 1
checkbox input "true"
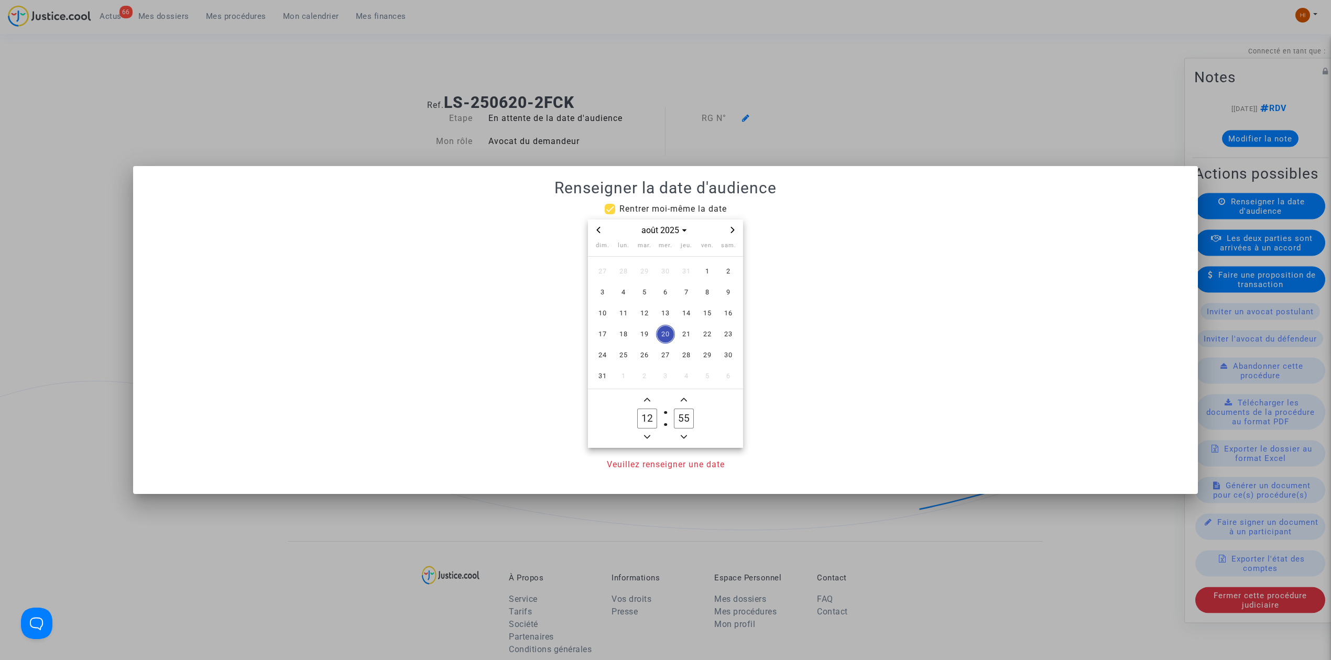
click at [734, 227] on icon "Next month" at bounding box center [732, 230] width 6 height 6
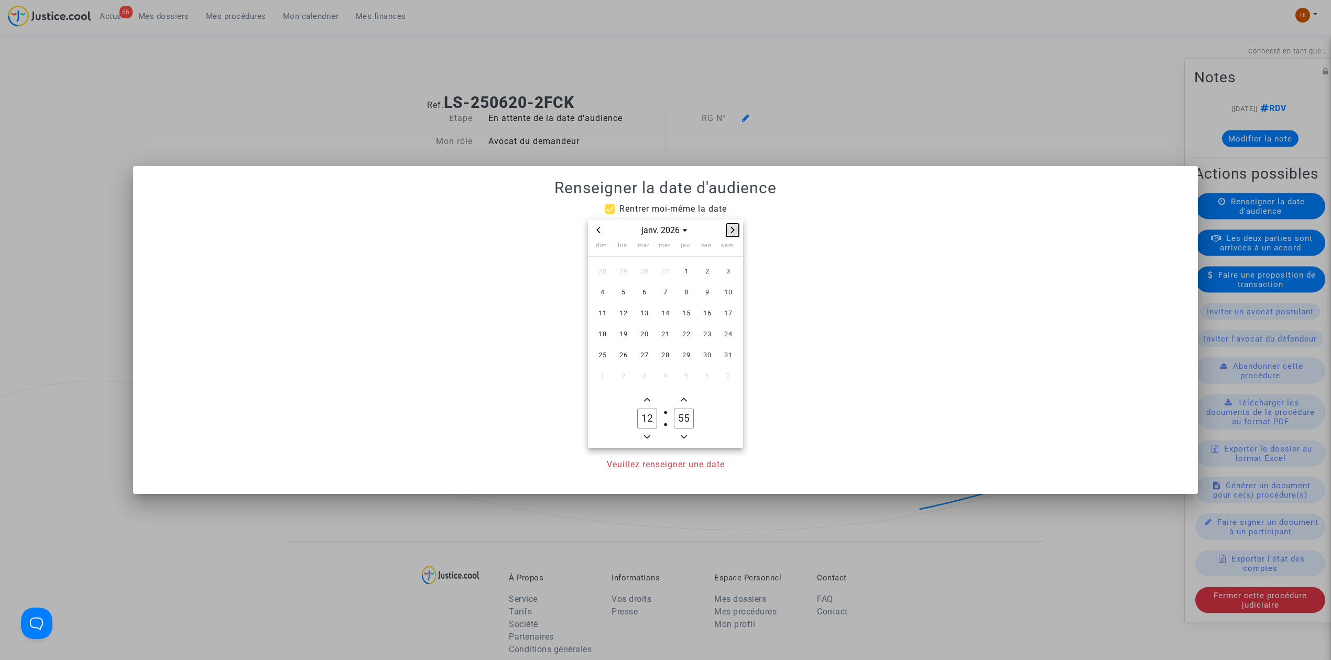
click at [727, 224] on button "Next month" at bounding box center [732, 230] width 13 height 13
click at [639, 274] on span "3" at bounding box center [644, 271] width 19 height 19
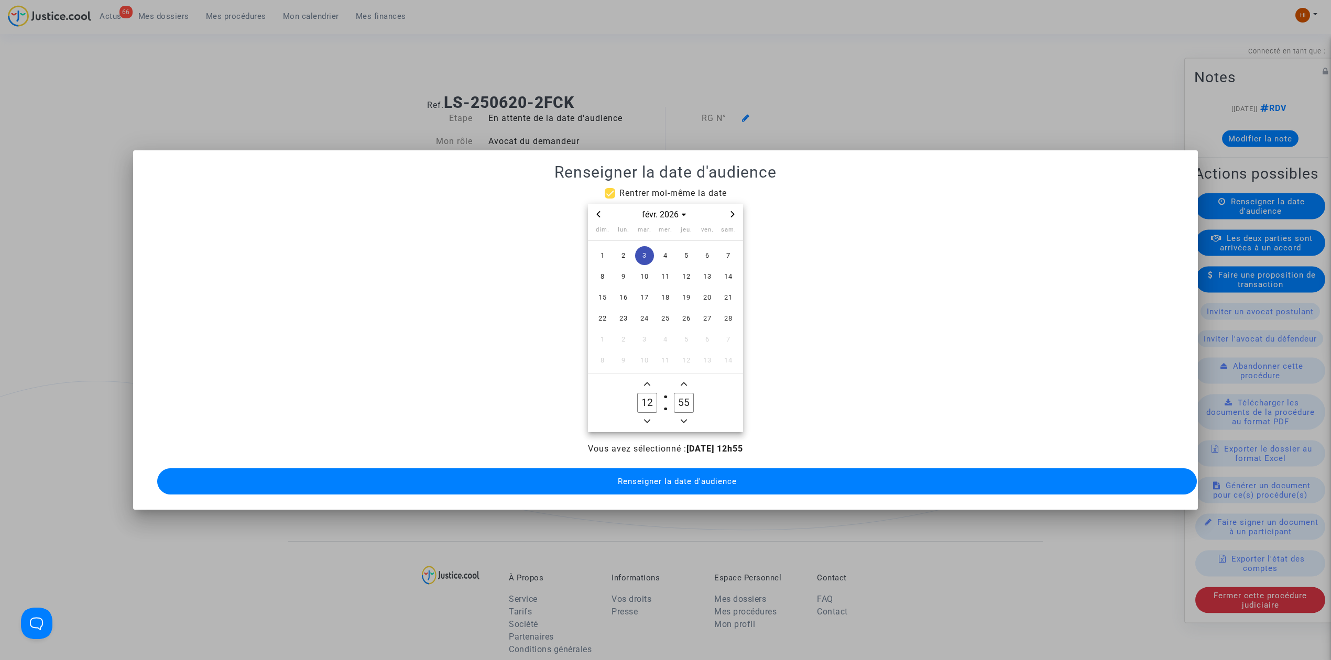
click at [653, 421] on owl-date-time-timer-box "12 Hour" at bounding box center [647, 403] width 37 height 50
click at [650, 421] on span "Minus a hour" at bounding box center [647, 421] width 13 height 13
click at [648, 418] on icon "Minus a hour" at bounding box center [647, 421] width 6 height 6
type input "09"
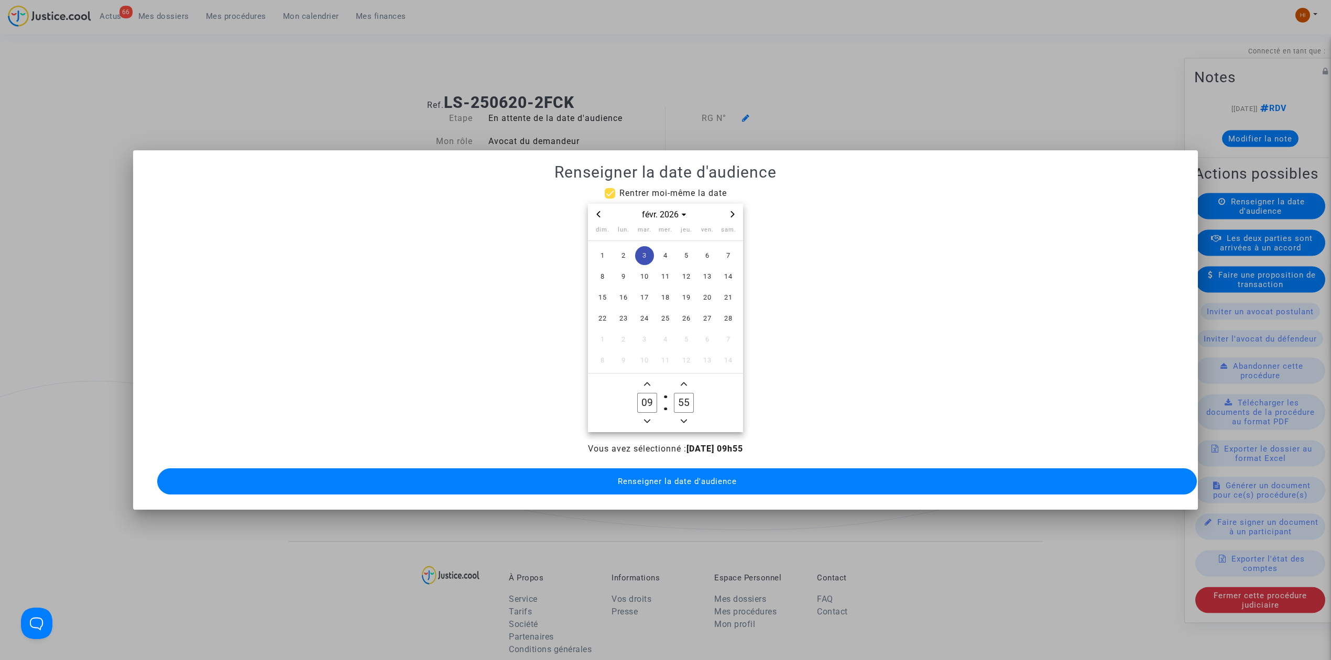
click at [676, 400] on input "55" at bounding box center [684, 403] width 20 height 20
type input "00"
click at [663, 478] on span "Renseigner la date d'audience" at bounding box center [677, 481] width 119 height 9
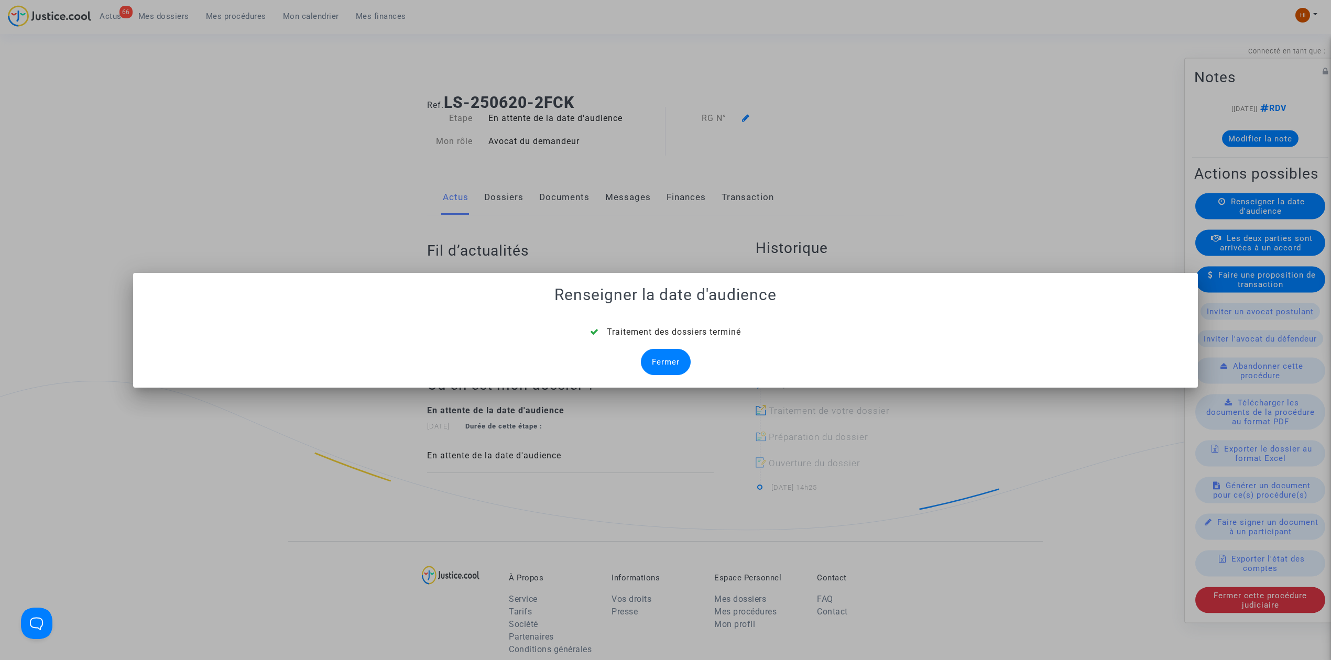
drag, startPoint x: 671, startPoint y: 362, endPoint x: 733, endPoint y: 263, distance: 116.0
click at [672, 362] on div "Fermer" at bounding box center [666, 362] width 50 height 26
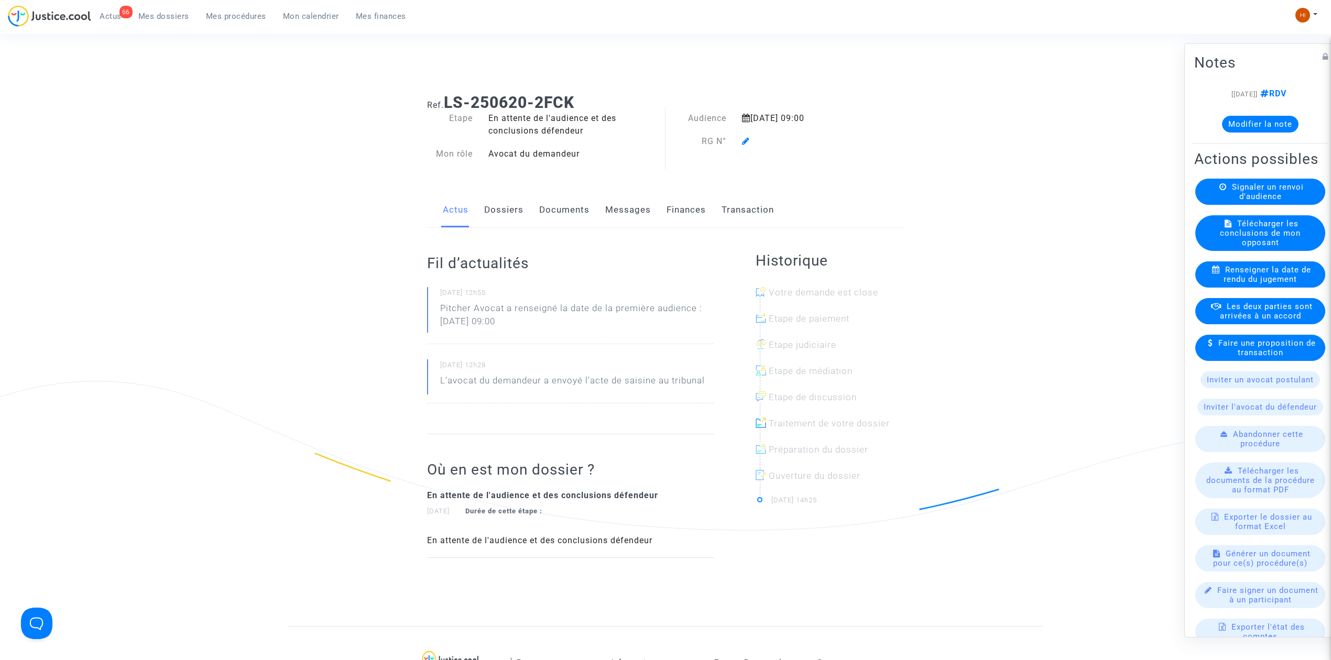
click at [749, 143] on icon at bounding box center [746, 141] width 8 height 8
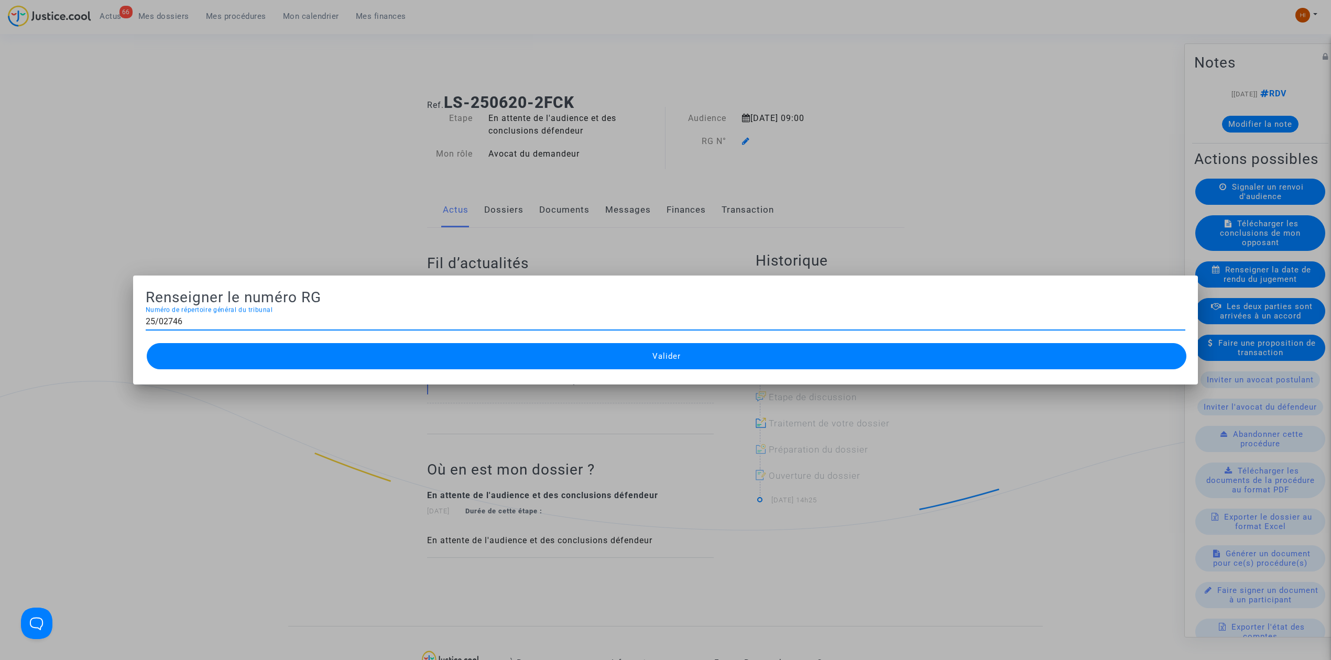
type input "25/02746"
click at [608, 364] on button "Valider" at bounding box center [667, 356] width 1040 height 26
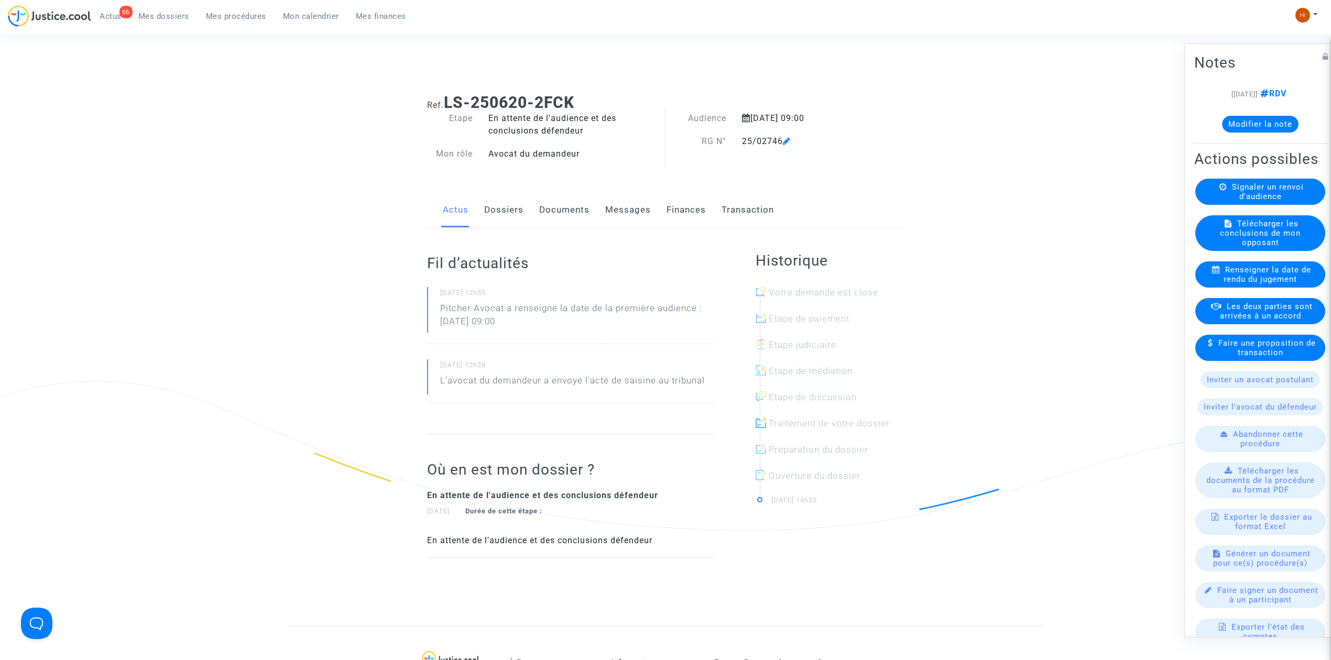
click at [514, 213] on link "Dossiers" at bounding box center [503, 210] width 39 height 35
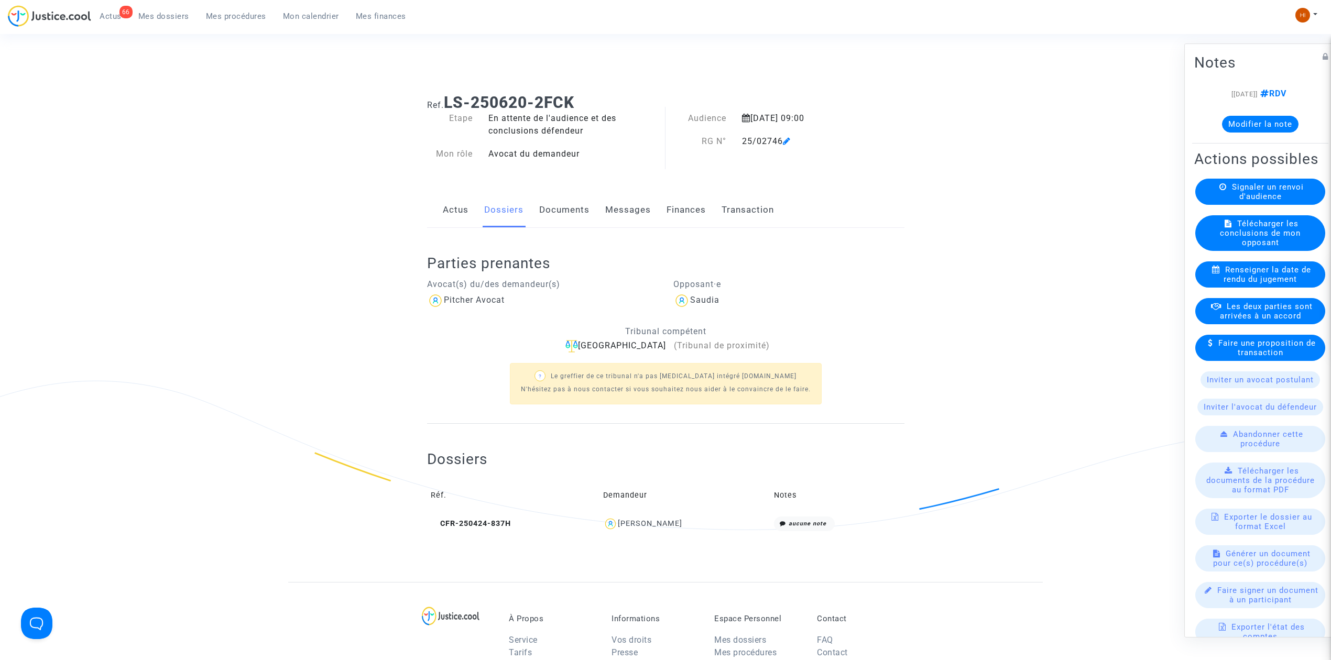
click at [596, 214] on div "Actus Dossiers Documents Messages Finances Transaction" at bounding box center [665, 210] width 477 height 35
click at [567, 211] on link "Documents" at bounding box center [564, 210] width 50 height 35
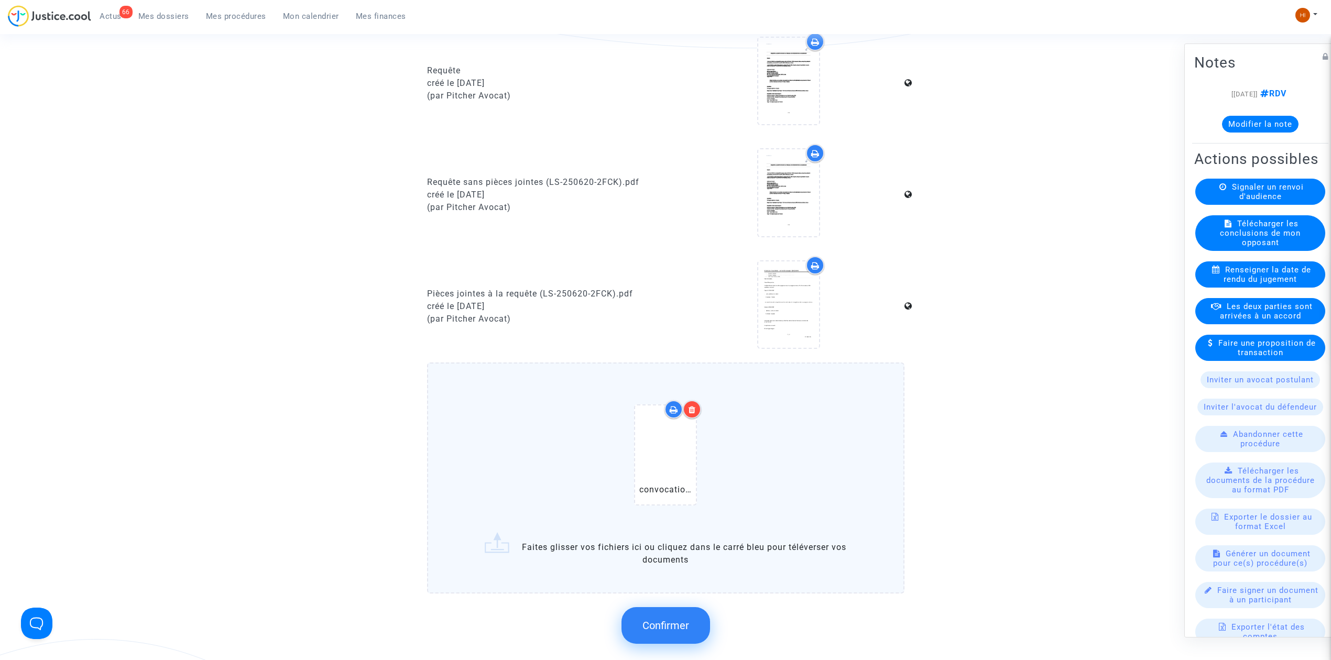
scroll to position [699, 0]
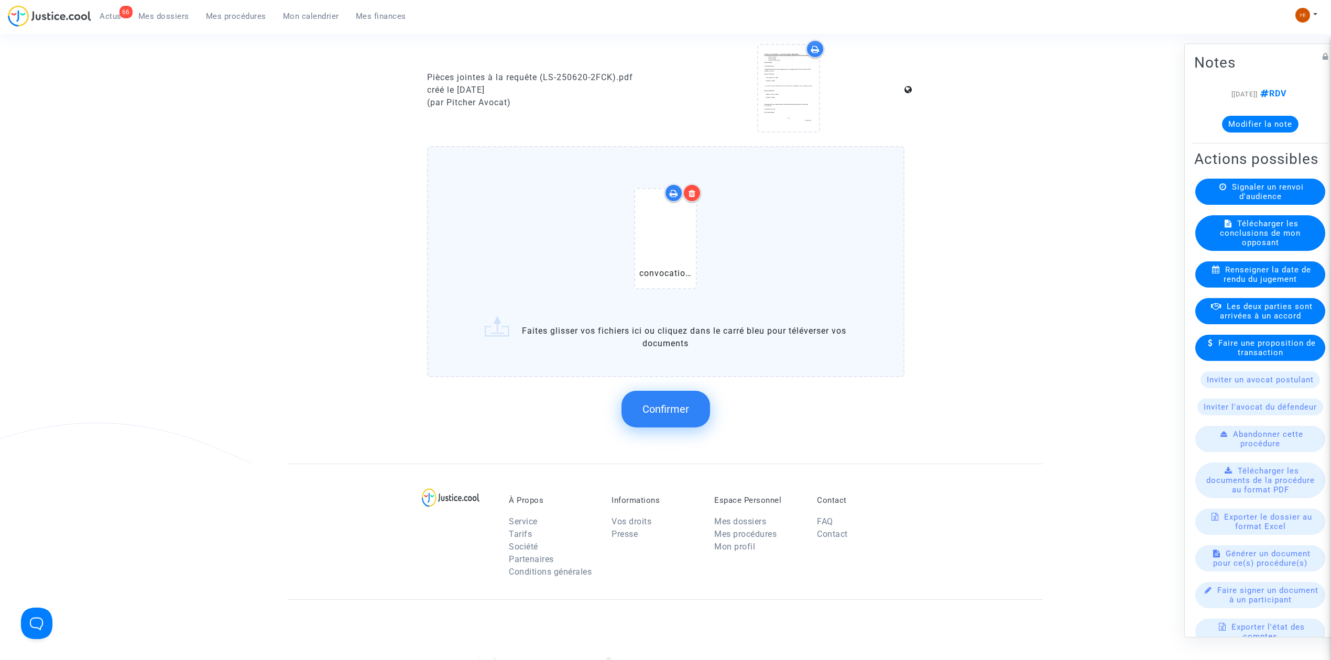
click at [676, 421] on button "Confirmer" at bounding box center [666, 409] width 89 height 37
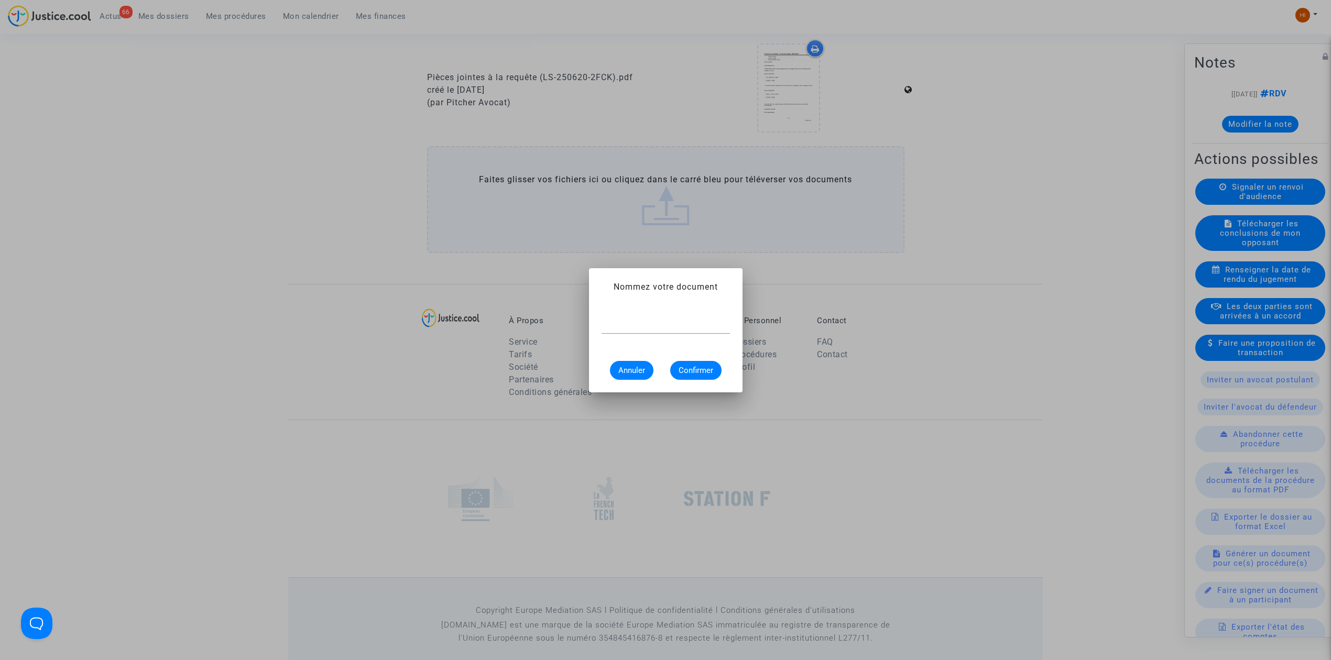
scroll to position [0, 0]
type input "CONVOCATION"
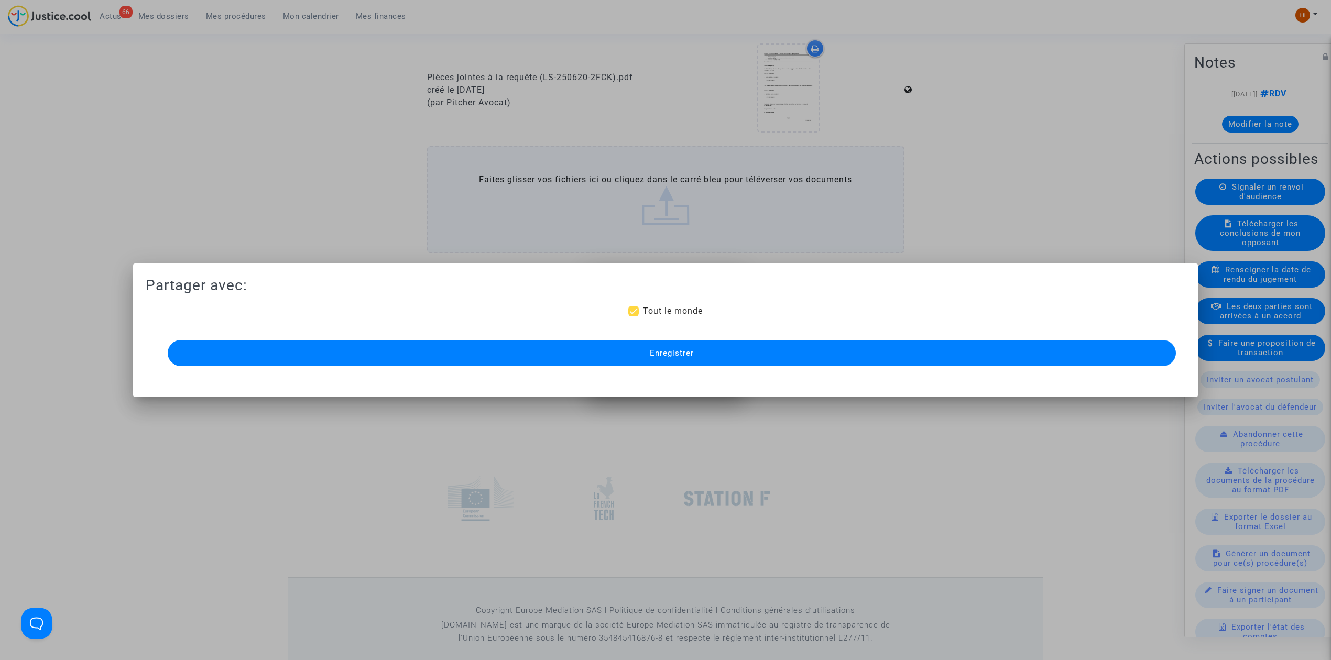
scroll to position [699, 0]
click at [737, 351] on button "Enregistrer" at bounding box center [672, 353] width 1008 height 26
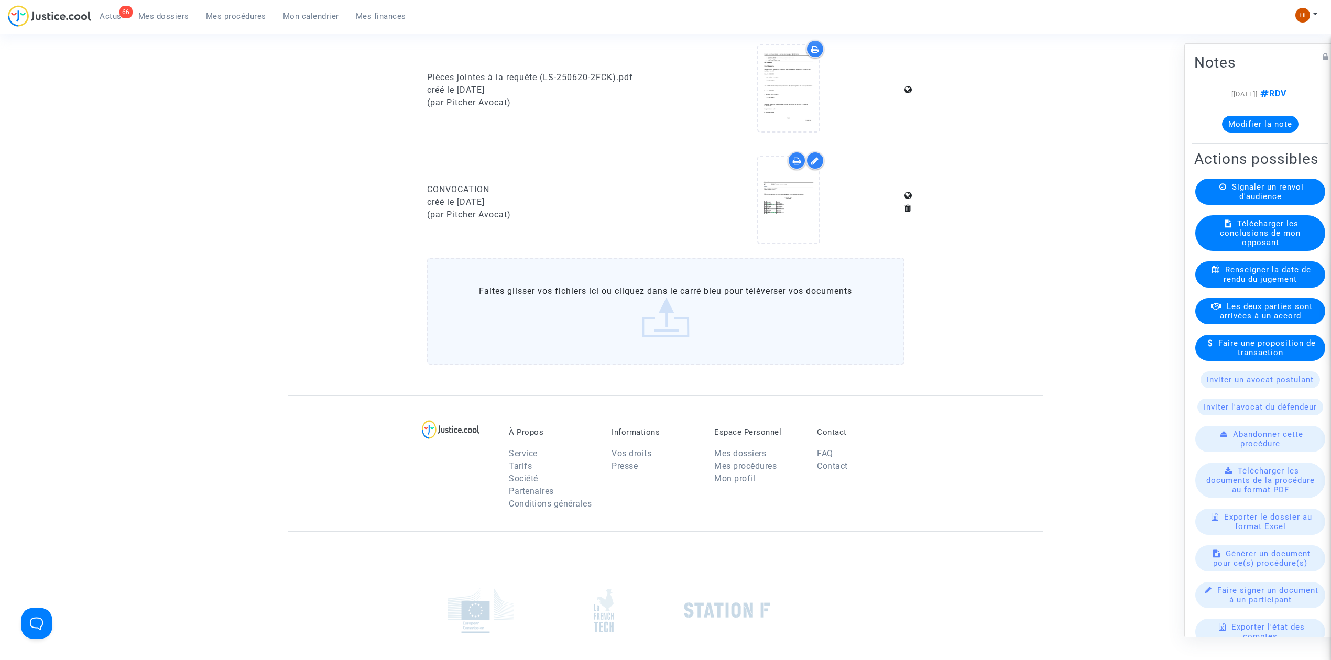
click at [274, 5] on ul "66 Actus Mes dossiers Mes procédures Mon calendrier Mes finances" at bounding box center [252, 14] width 323 height 19
click at [228, 27] on div "66 Actus Mes dossiers Mes procédures Mon calendrier Mes finances" at bounding box center [211, 19] width 407 height 29
click at [229, 19] on span "Mes procédures" at bounding box center [236, 16] width 60 height 9
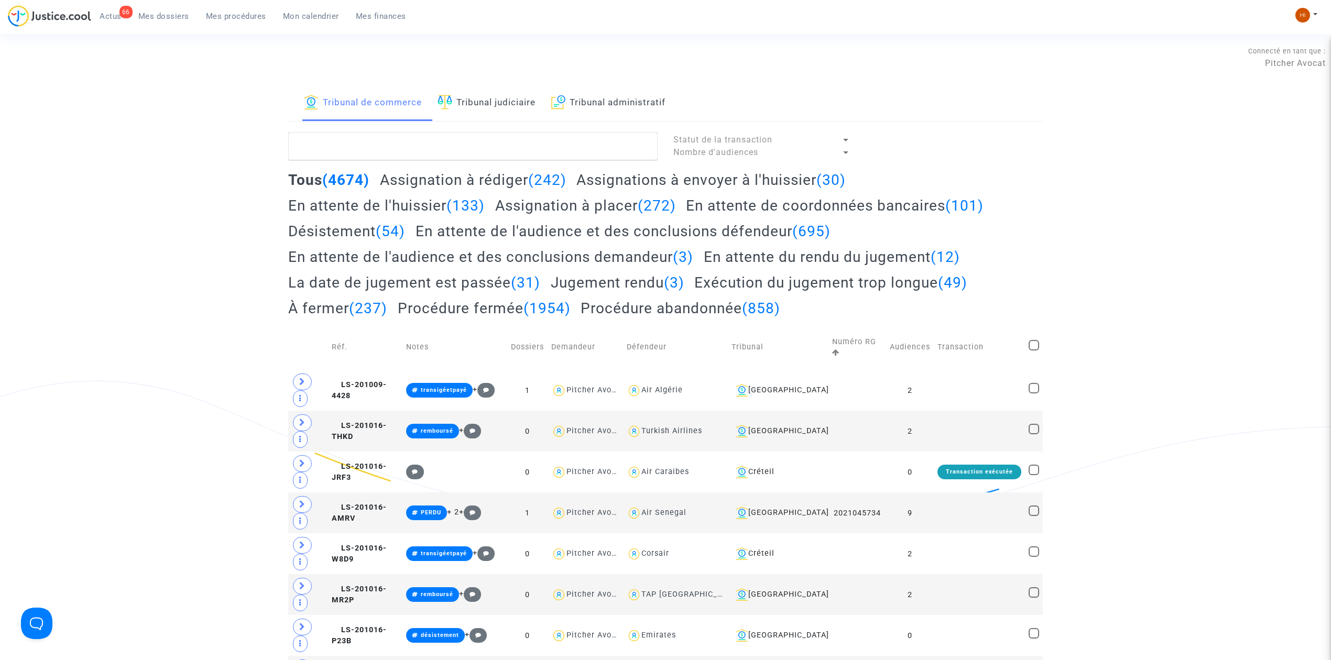
drag, startPoint x: 483, startPoint y: 95, endPoint x: 479, endPoint y: 118, distance: 22.8
click at [483, 97] on link "Tribunal judiciaire" at bounding box center [487, 103] width 98 height 36
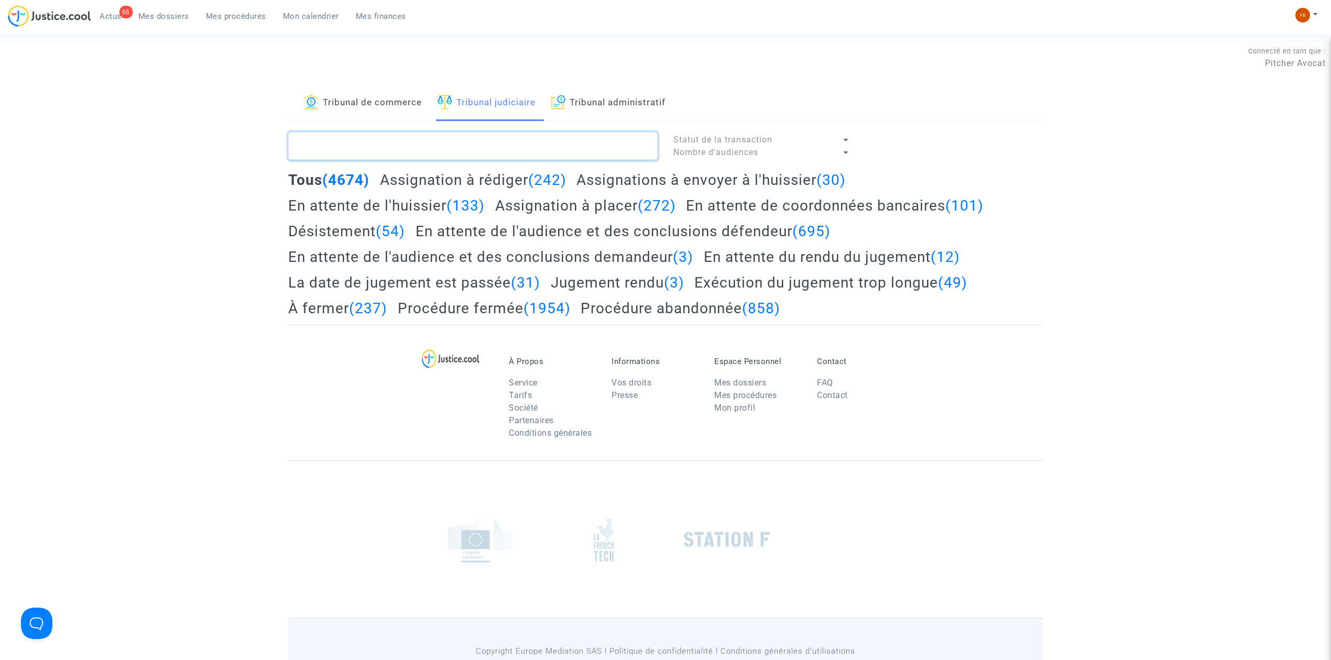
click at [476, 141] on textarea at bounding box center [472, 146] width 369 height 28
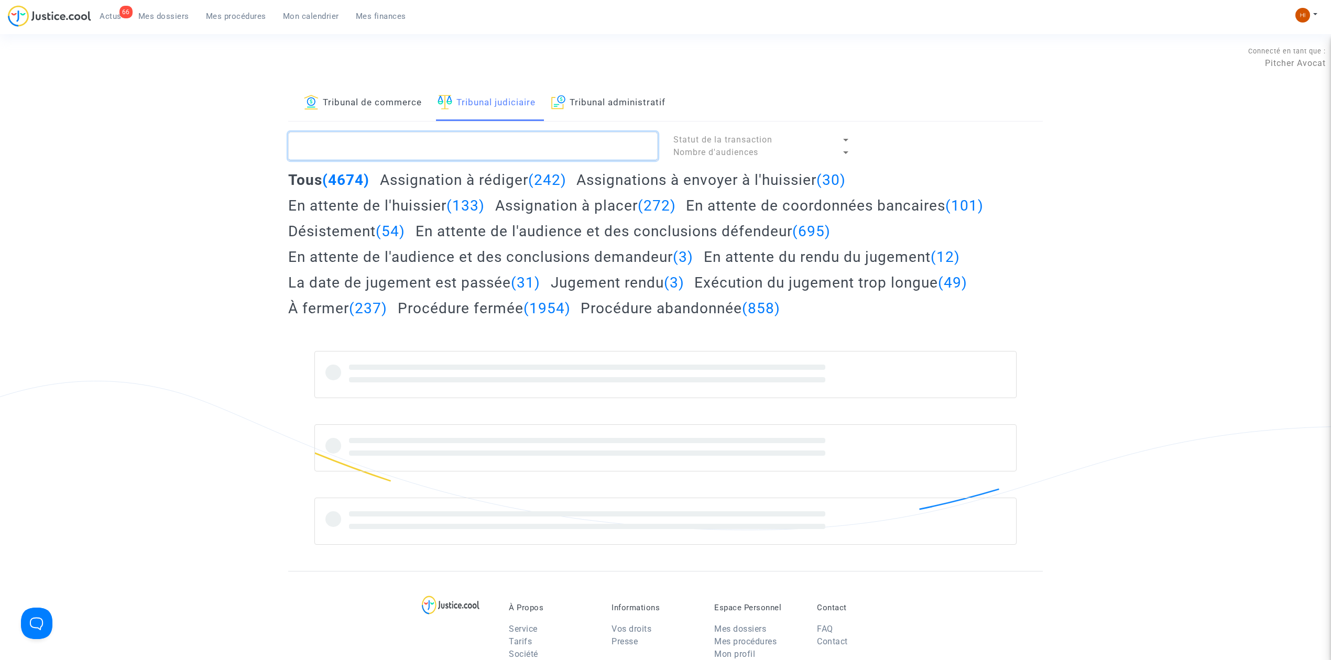
paste textarea "[PERSON_NAME]"
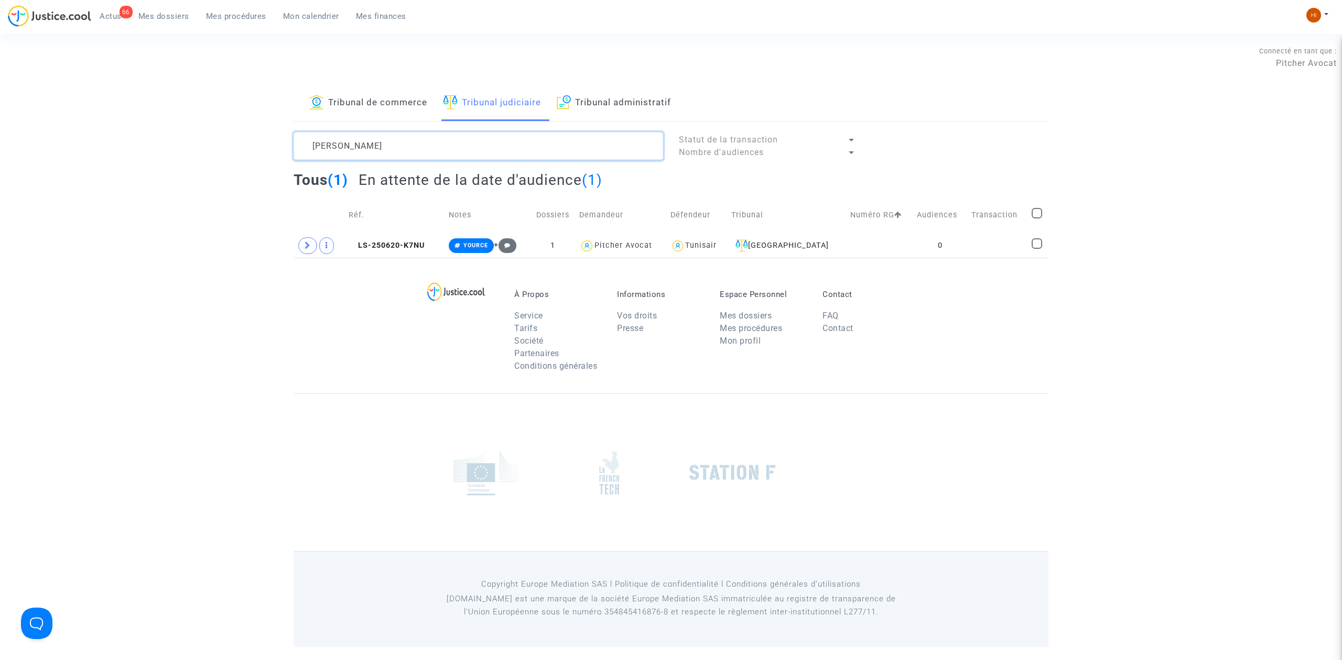
type textarea "[PERSON_NAME]"
drag, startPoint x: 426, startPoint y: 247, endPoint x: 803, endPoint y: 114, distance: 399.6
click at [432, 245] on td "LS-250620-K7NU" at bounding box center [395, 246] width 101 height 24
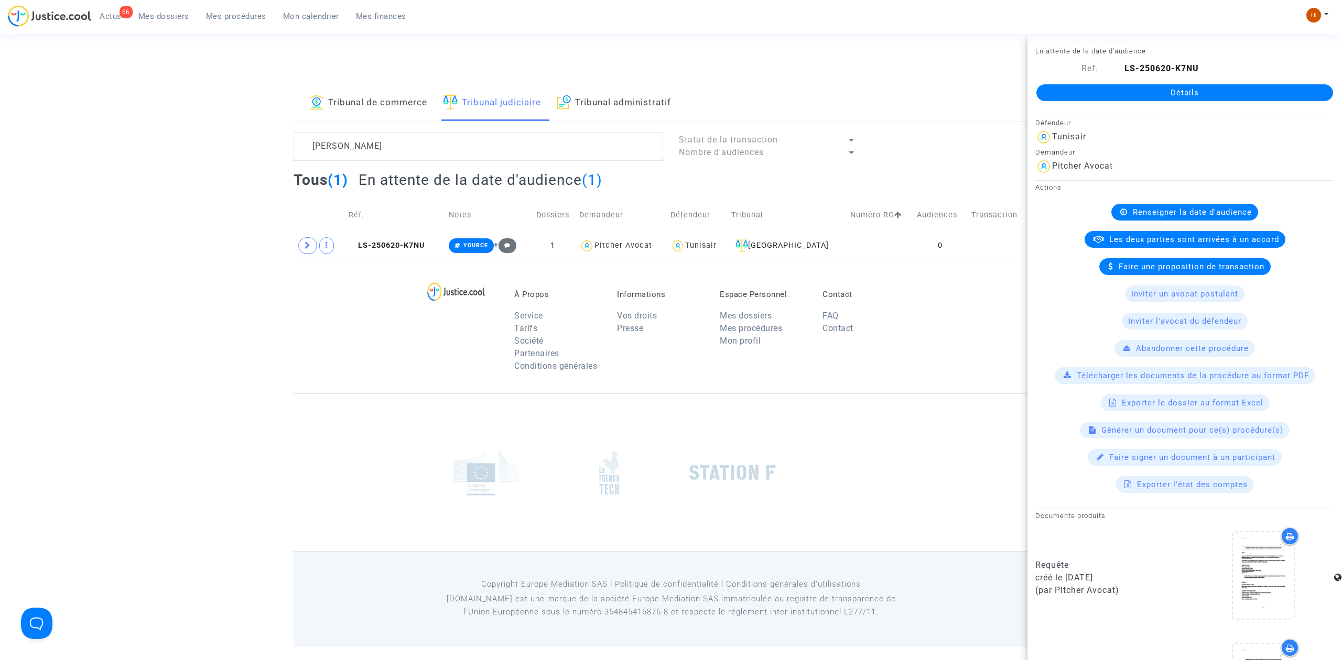
drag, startPoint x: 1227, startPoint y: 93, endPoint x: 1156, endPoint y: 94, distance: 71.3
click at [1227, 93] on link "Détails" at bounding box center [1184, 92] width 297 height 17
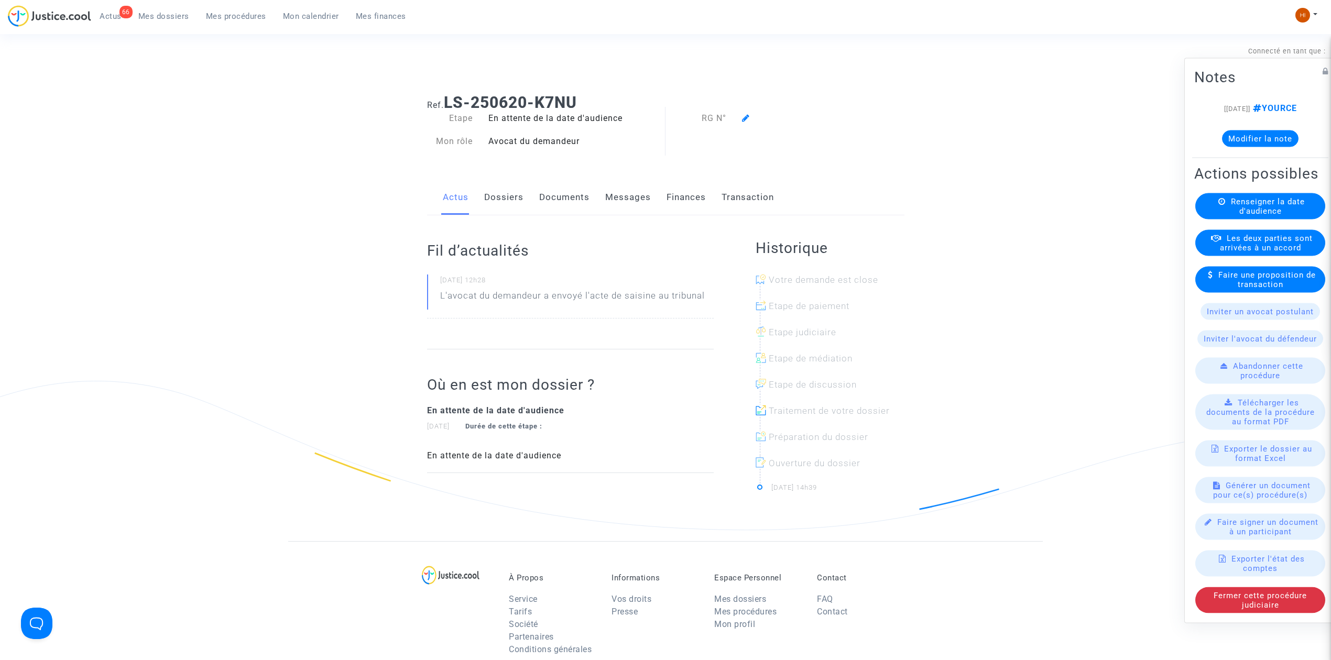
click at [1275, 216] on span "Renseigner la date d'audience" at bounding box center [1268, 206] width 74 height 19
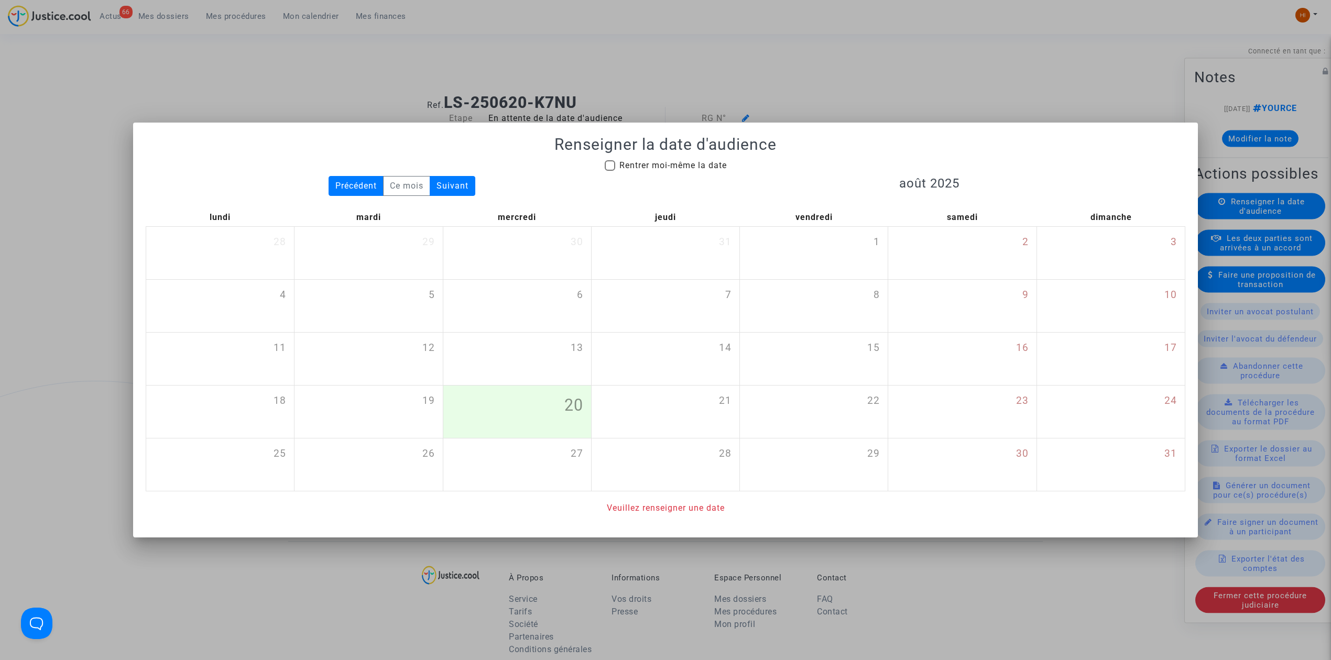
drag, startPoint x: 676, startPoint y: 154, endPoint x: 671, endPoint y: 166, distance: 12.8
click at [674, 154] on div "Renseigner la date d'audience Rentrer moi-même la date Précédent Ce mois Suivan…" at bounding box center [666, 324] width 1040 height 379
click at [671, 168] on span "Rentrer moi-même la date" at bounding box center [672, 165] width 107 height 10
click at [610, 171] on input "Rentrer moi-même la date" at bounding box center [609, 171] width 1 height 1
checkbox input "true"
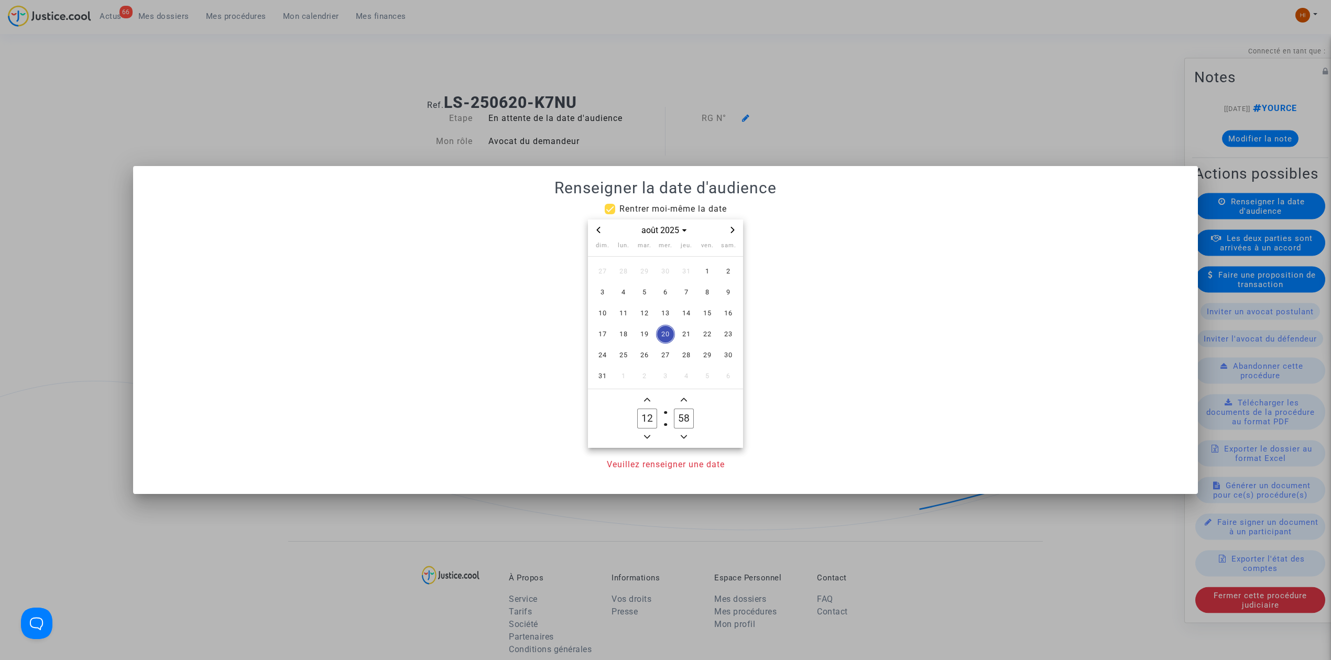
click at [727, 232] on span "Next month" at bounding box center [732, 230] width 13 height 13
click at [727, 231] on span "Next month" at bounding box center [732, 230] width 13 height 13
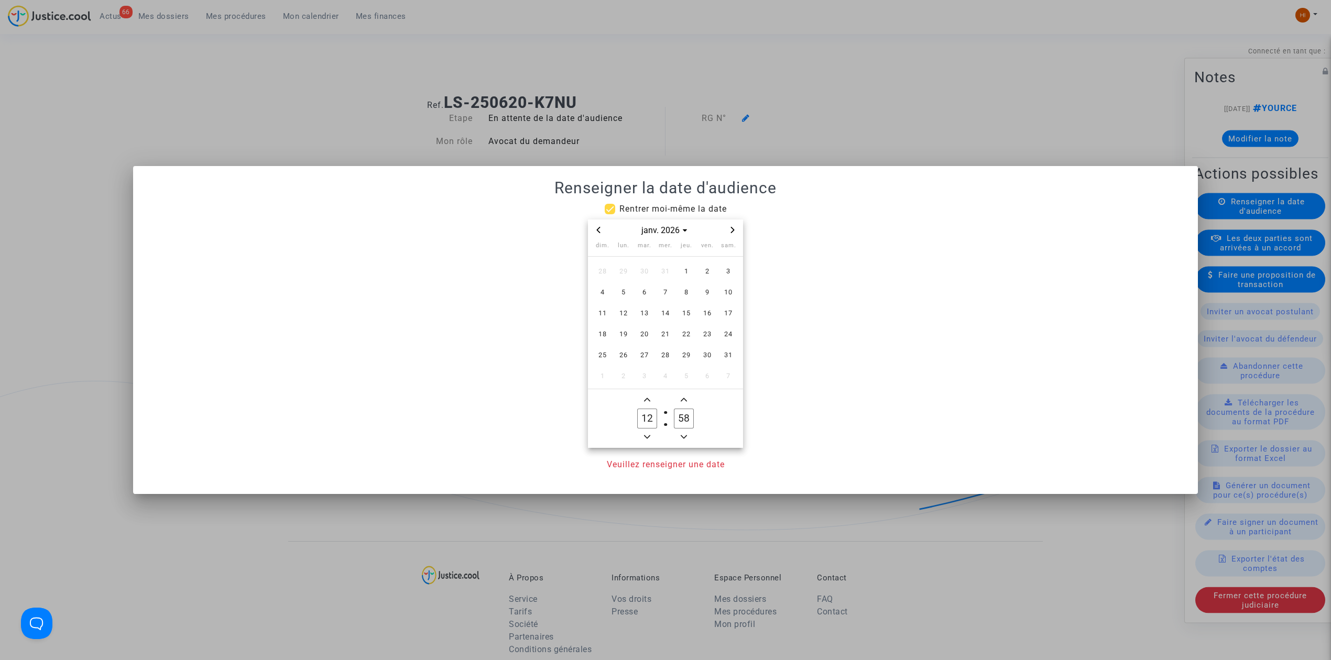
click at [727, 231] on span "Next month" at bounding box center [732, 230] width 13 height 13
click at [638, 268] on span "3" at bounding box center [644, 271] width 19 height 19
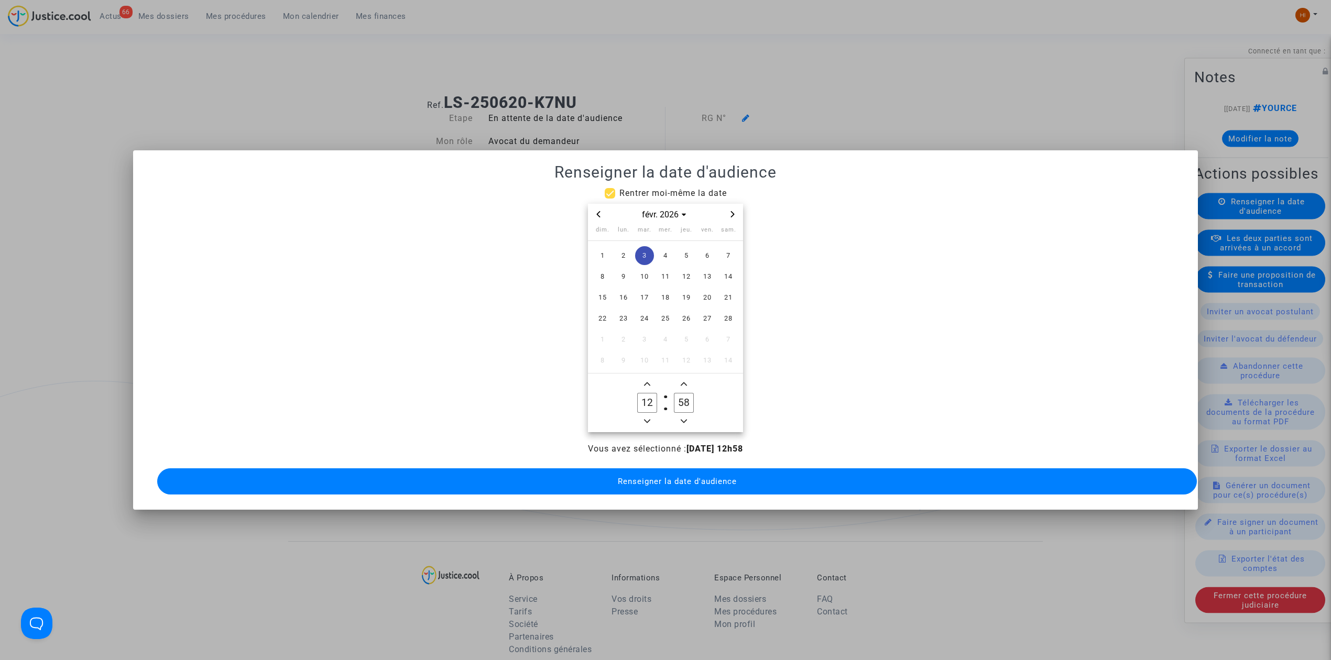
click at [644, 415] on span "Minus a hour" at bounding box center [647, 421] width 13 height 13
type input "09"
click at [684, 401] on input "58" at bounding box center [684, 403] width 20 height 20
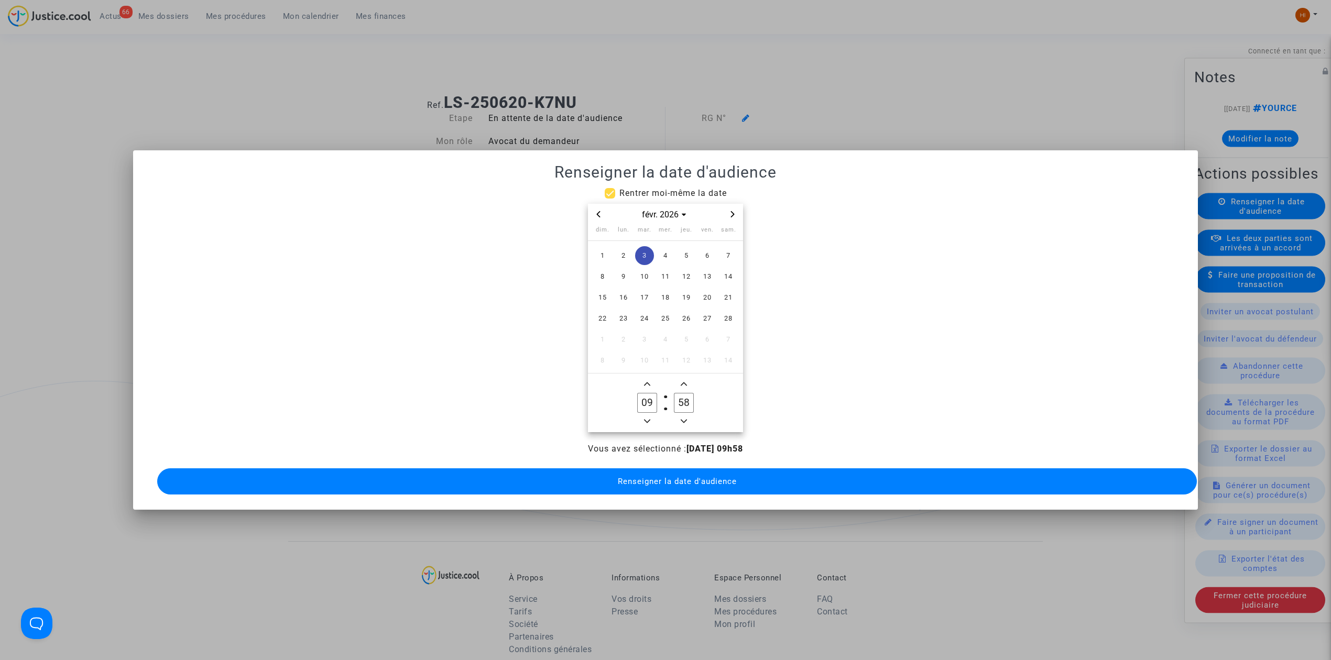
click at [685, 401] on input "58" at bounding box center [684, 403] width 20 height 20
type input "00"
click at [709, 493] on mat-dialog-container "Renseigner la date d'audience Rentrer moi-même la date [DATE] dim. lun. mar. me…" at bounding box center [665, 330] width 1065 height 360
drag, startPoint x: 699, startPoint y: 482, endPoint x: 684, endPoint y: 467, distance: 20.8
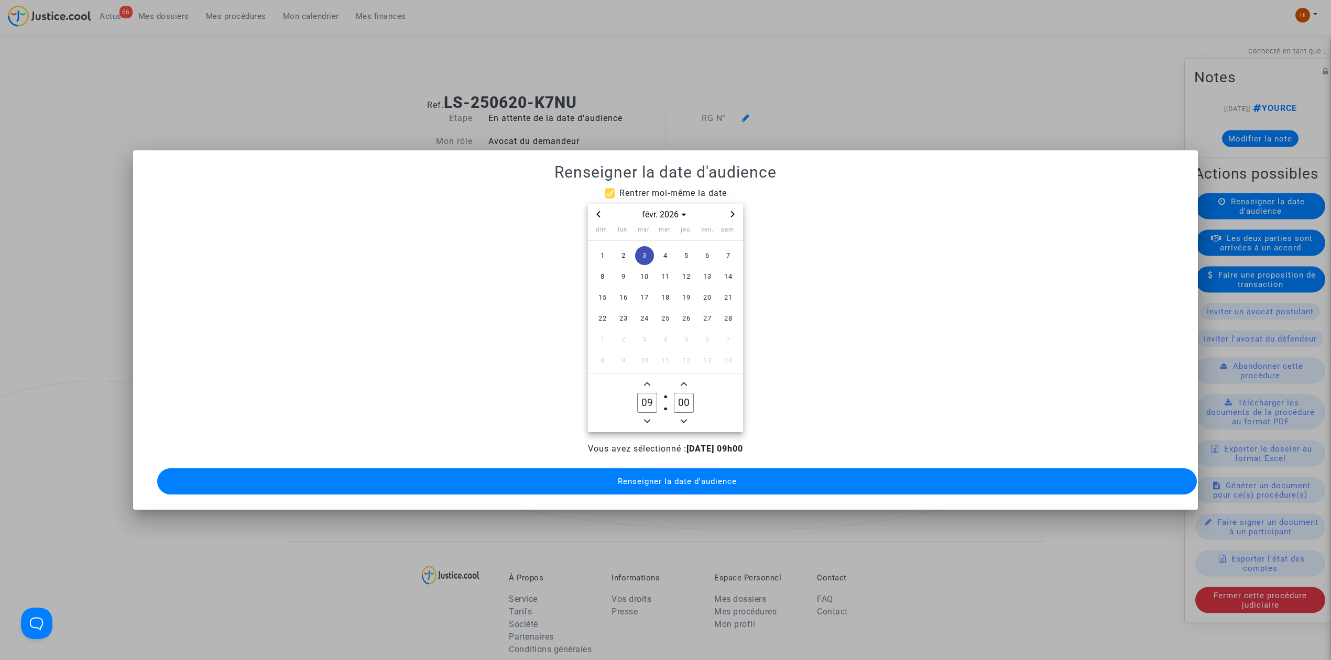
click at [699, 481] on button "Renseigner la date d'audience" at bounding box center [677, 482] width 1040 height 26
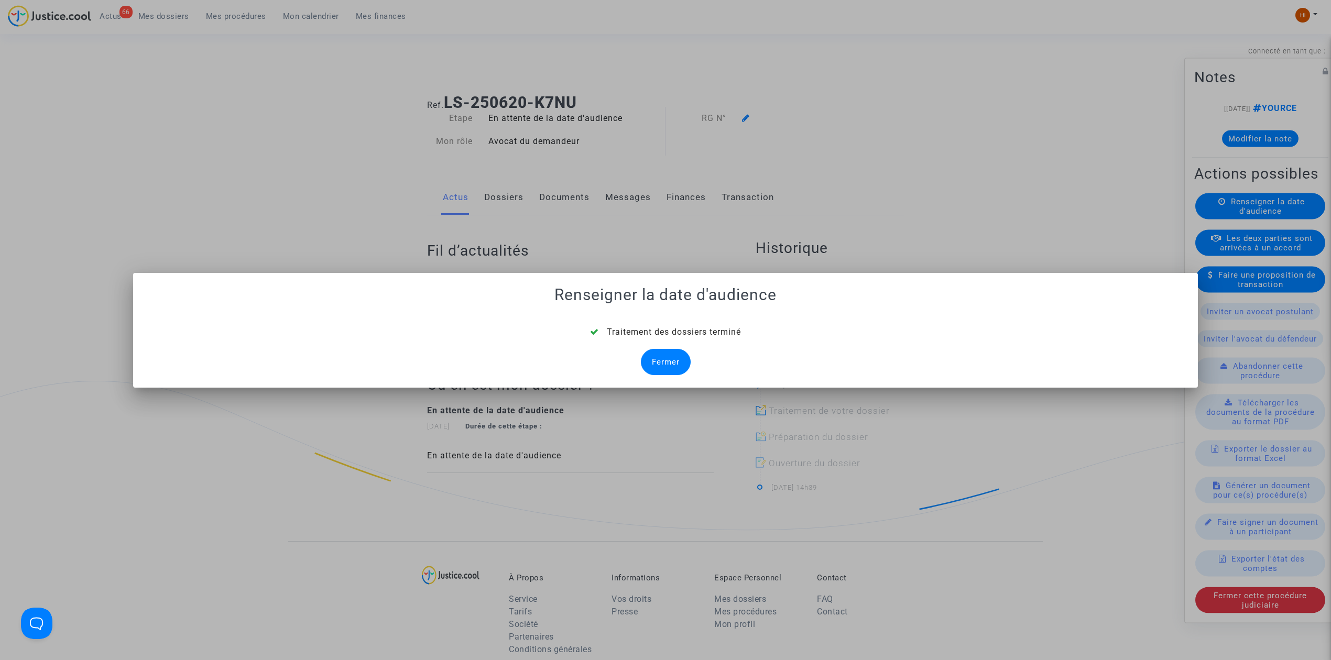
click at [667, 365] on div "Fermer" at bounding box center [666, 362] width 50 height 26
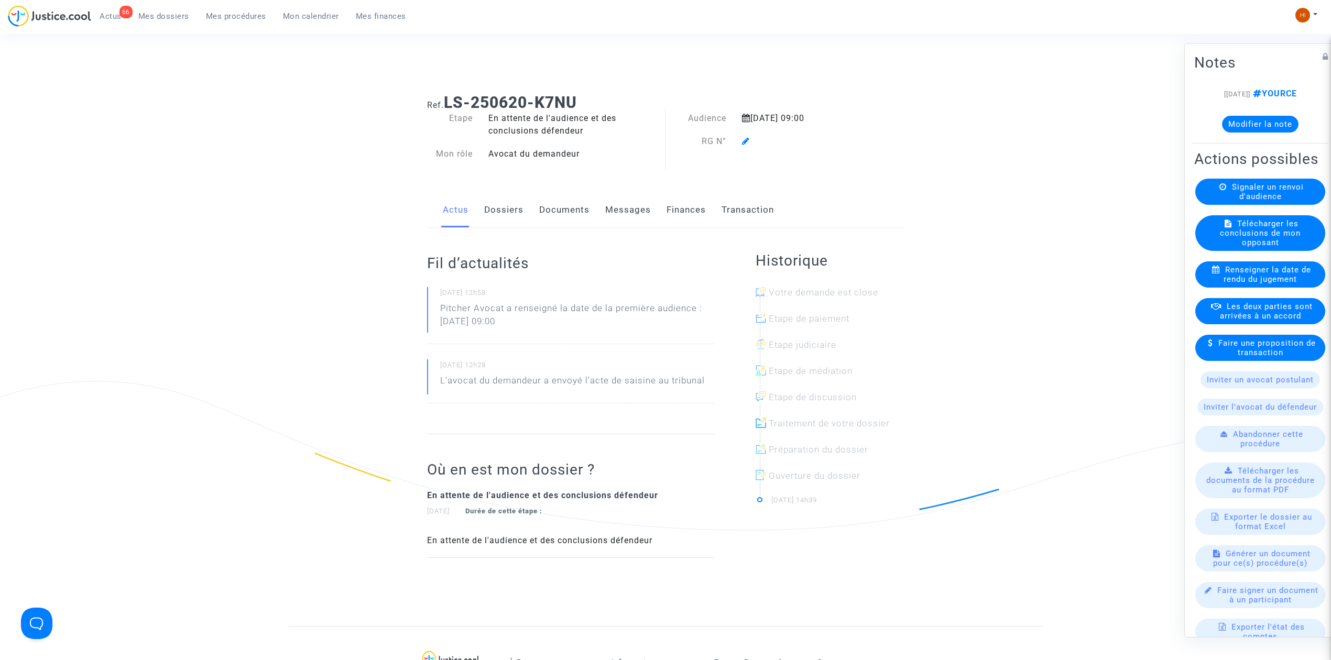
click at [745, 143] on icon at bounding box center [746, 141] width 8 height 8
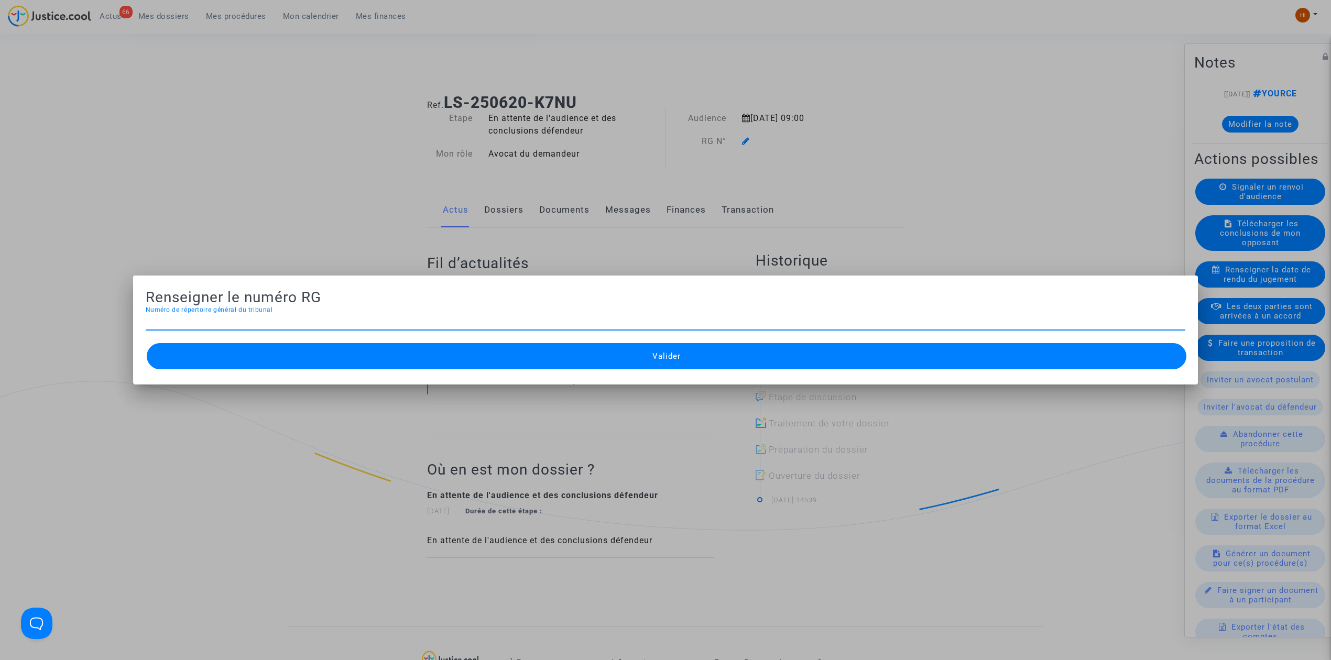
paste input "25/02754"
type input "25/02757"
click at [789, 378] on mat-dialog-container "Renseigner le numéro RG 25/02757 Numéro de répertoire général du tribunal Valid…" at bounding box center [665, 330] width 1065 height 109
click at [789, 363] on button "Valider" at bounding box center [667, 356] width 1040 height 26
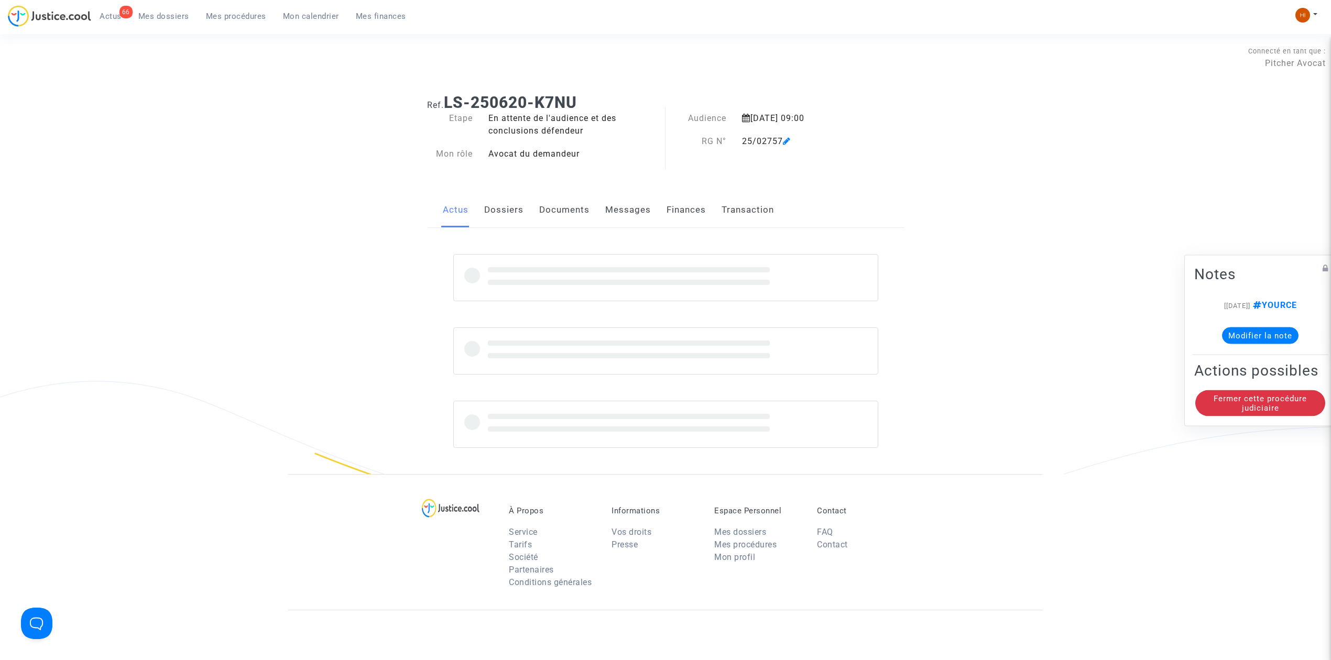
click at [544, 206] on link "Documents" at bounding box center [564, 210] width 50 height 35
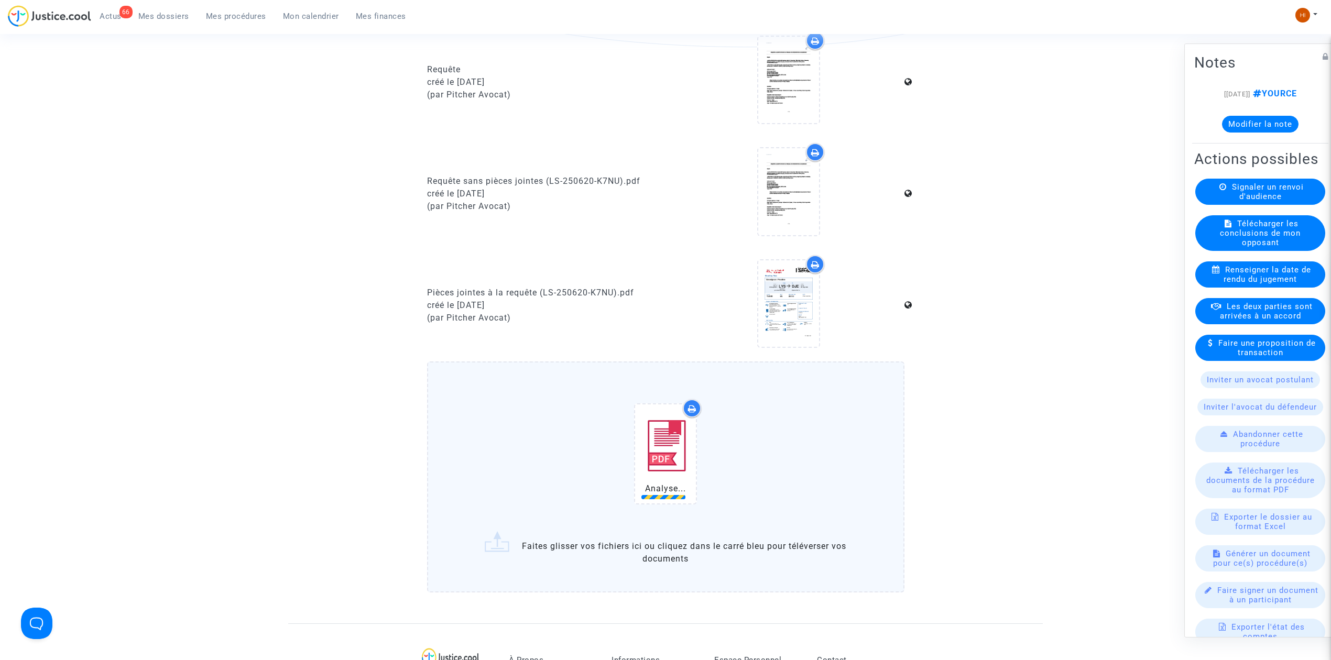
scroll to position [768, 0]
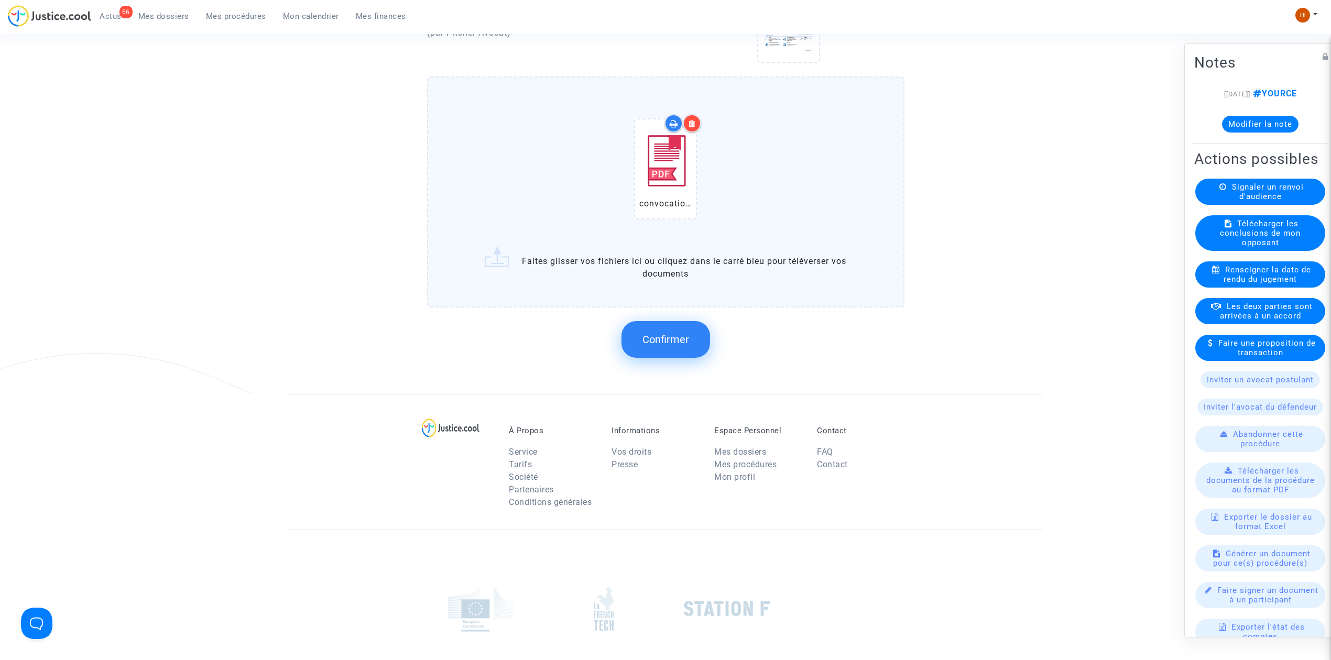
click at [681, 338] on span "Confirmer" at bounding box center [666, 339] width 47 height 13
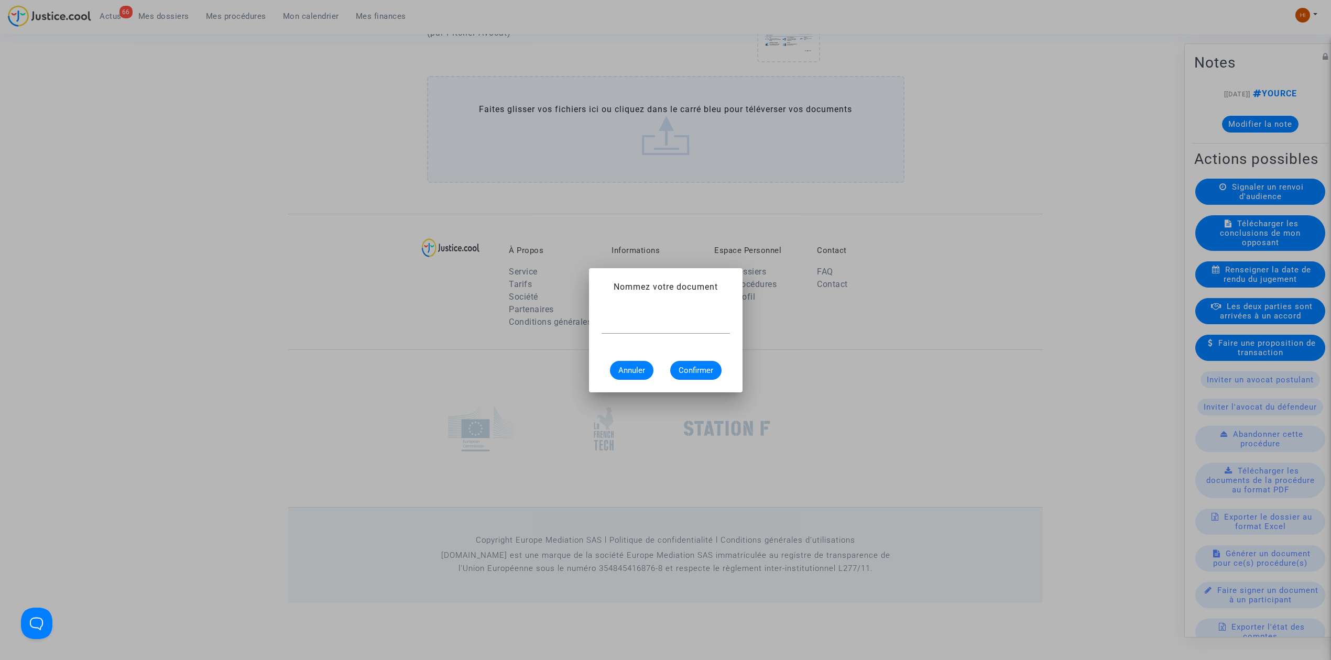
scroll to position [0, 0]
click at [686, 162] on div at bounding box center [665, 330] width 1331 height 660
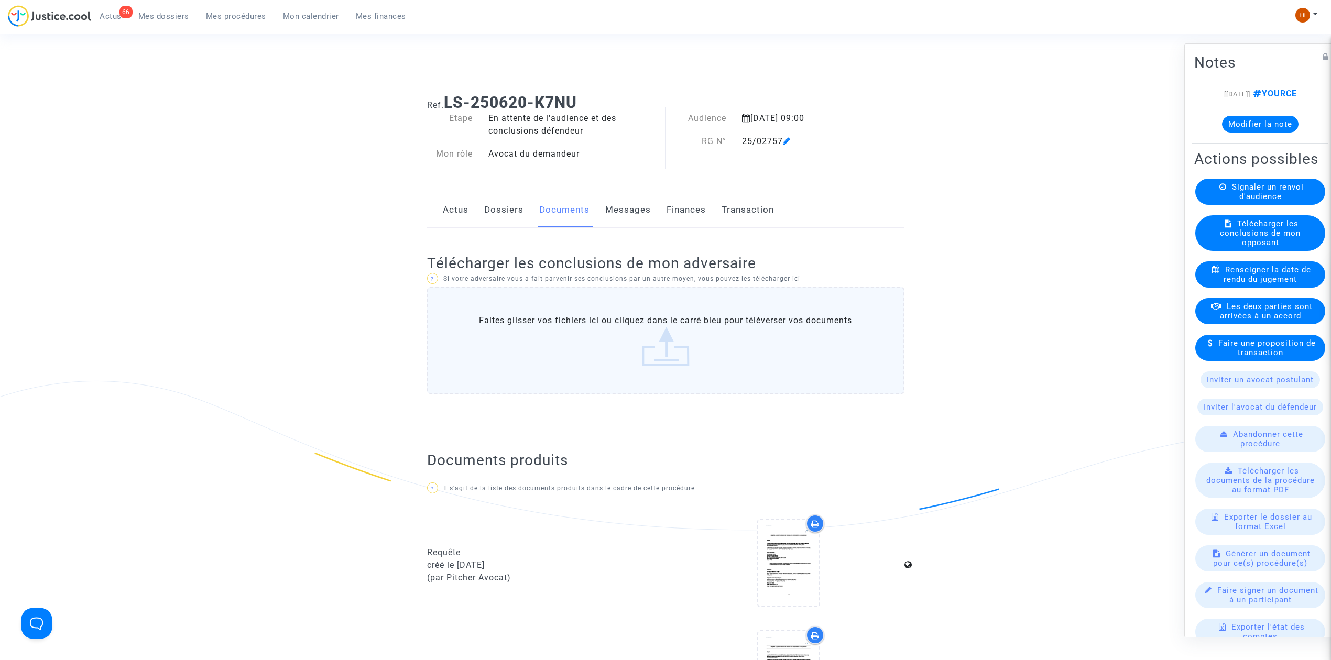
scroll to position [709, 0]
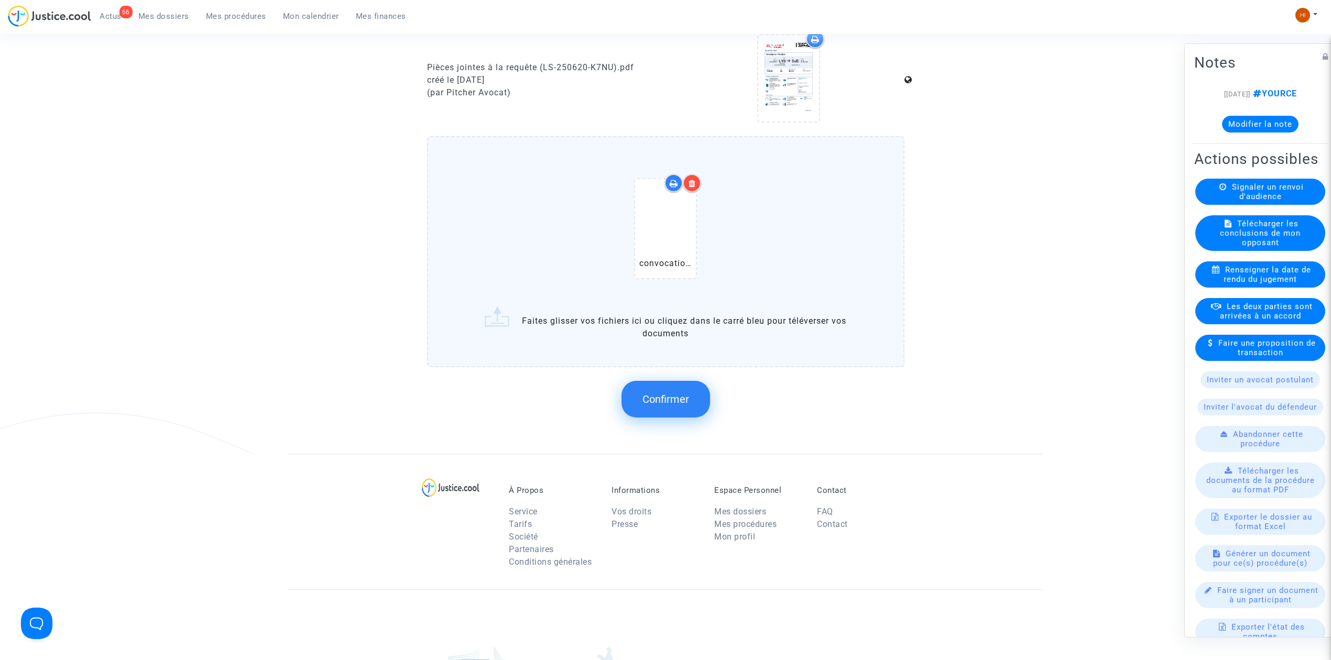
click at [695, 381] on button "Confirmer" at bounding box center [666, 399] width 89 height 37
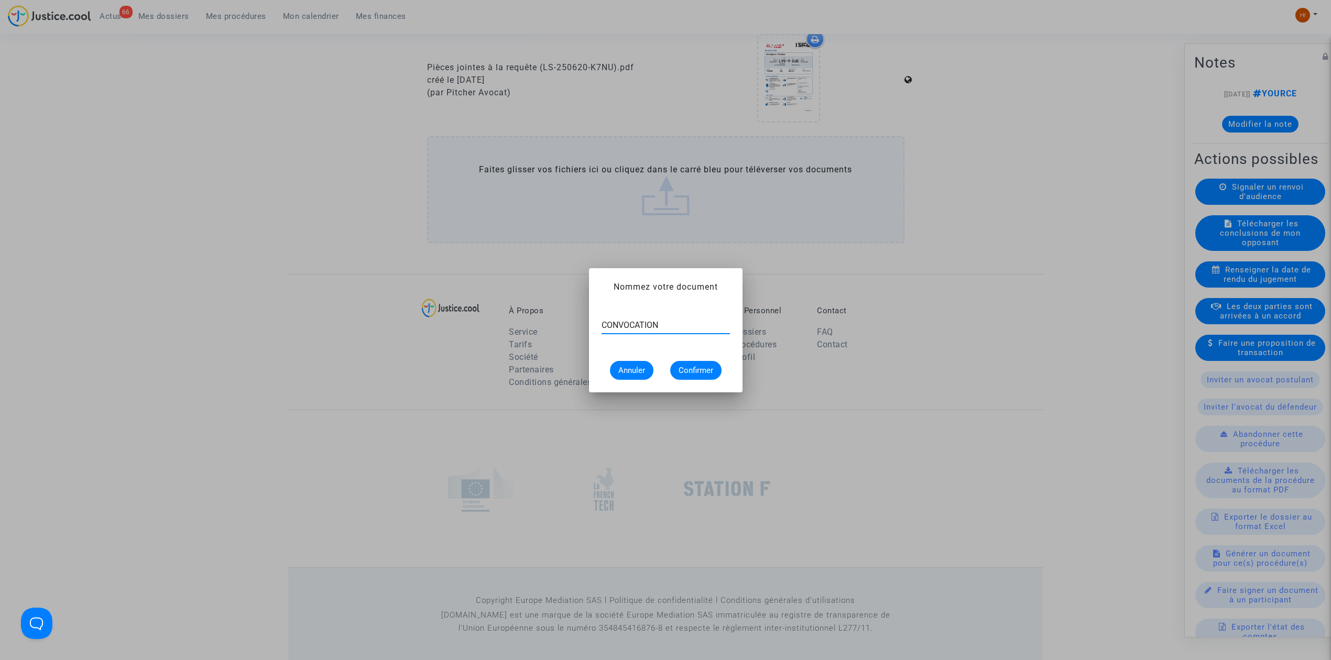
type input "CONVOCATION"
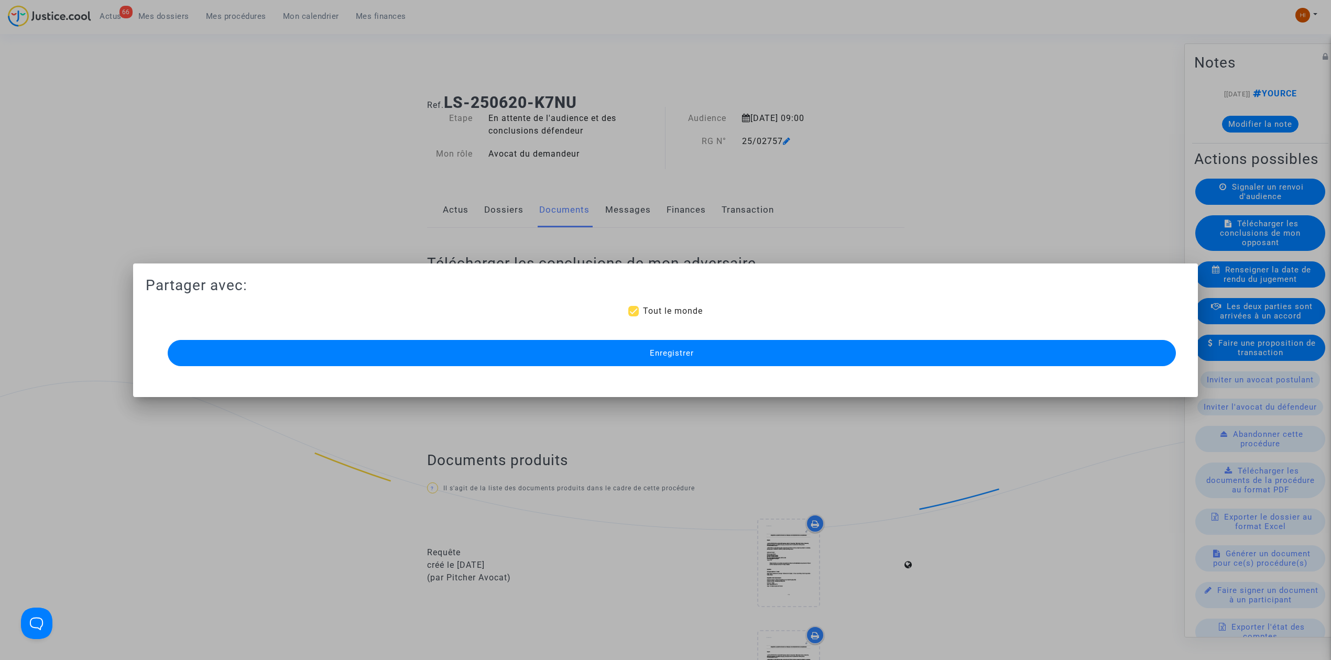
scroll to position [709, 0]
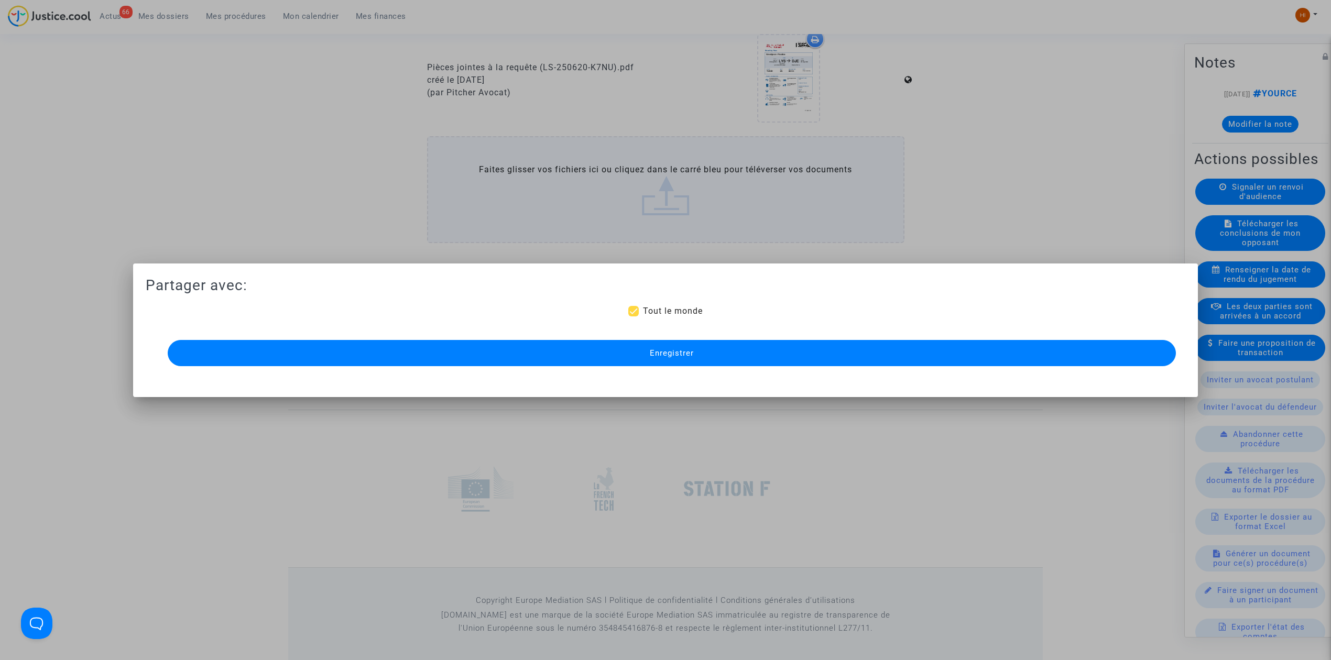
click at [728, 356] on button "Enregistrer" at bounding box center [672, 353] width 1008 height 26
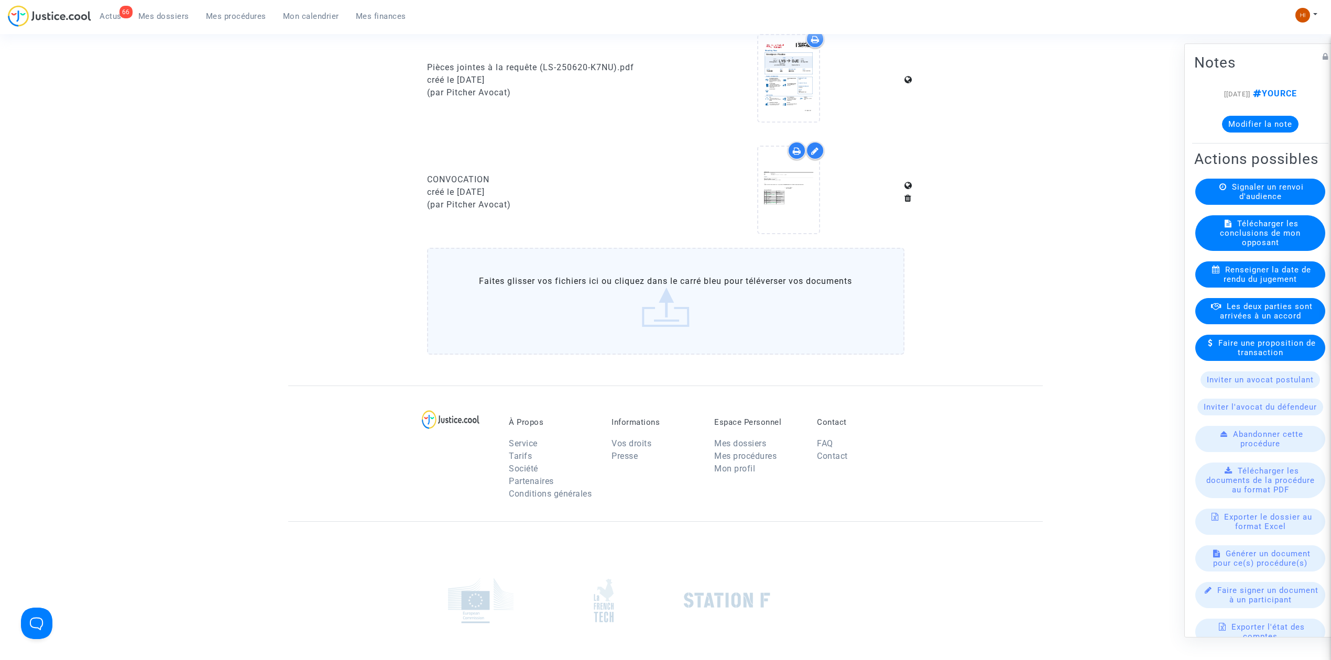
click at [218, 9] on link "Mes procédures" at bounding box center [236, 16] width 77 height 16
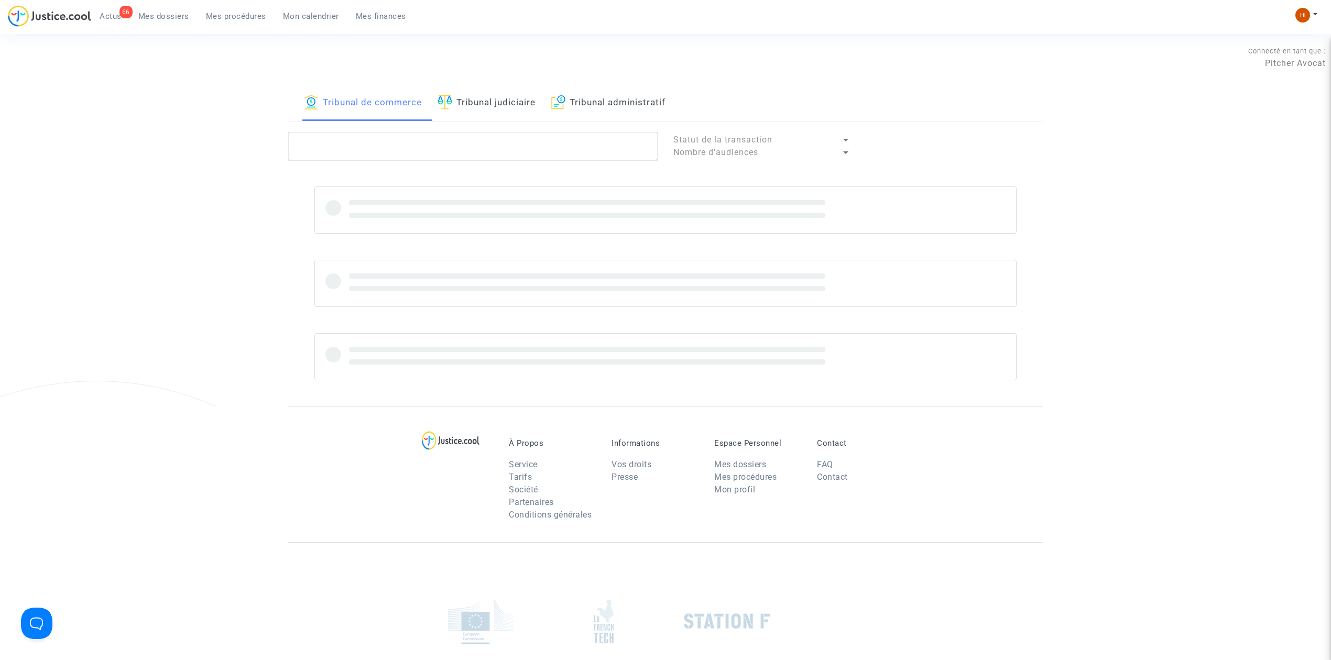
click at [530, 101] on link "Tribunal judiciaire" at bounding box center [487, 103] width 98 height 36
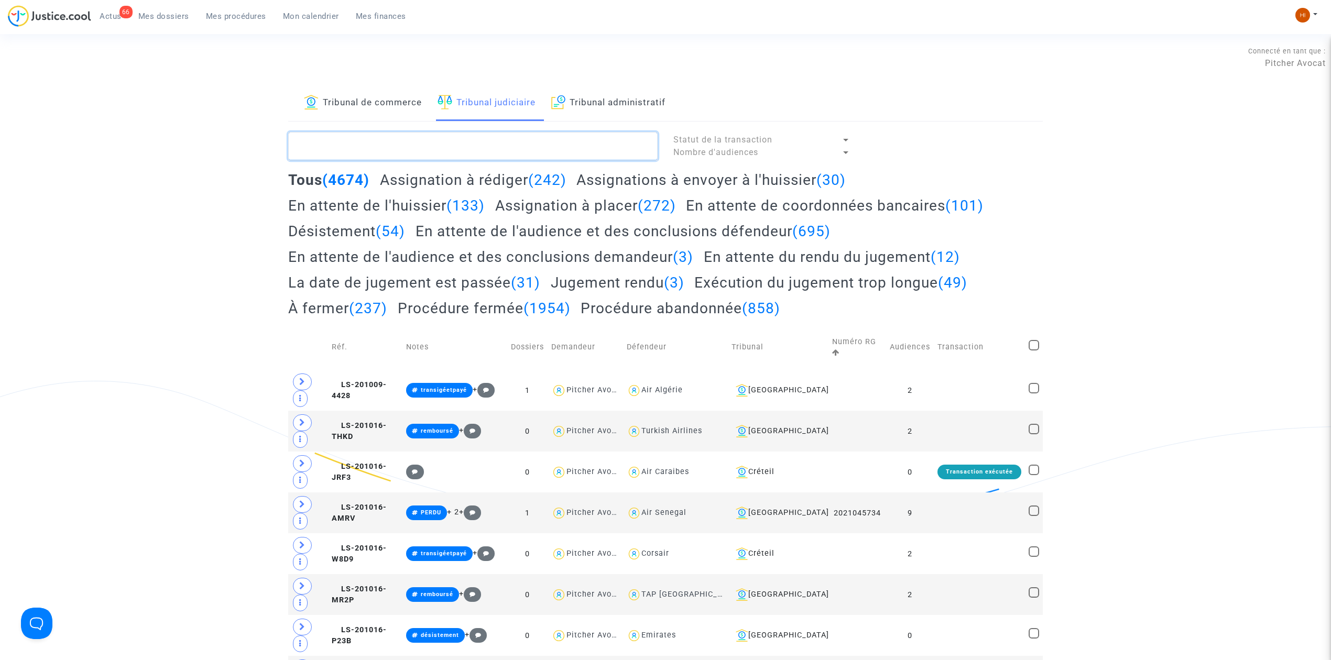
paste textarea "FAVENNEC [PERSON_NAME]"
click at [511, 135] on textarea at bounding box center [472, 146] width 369 height 28
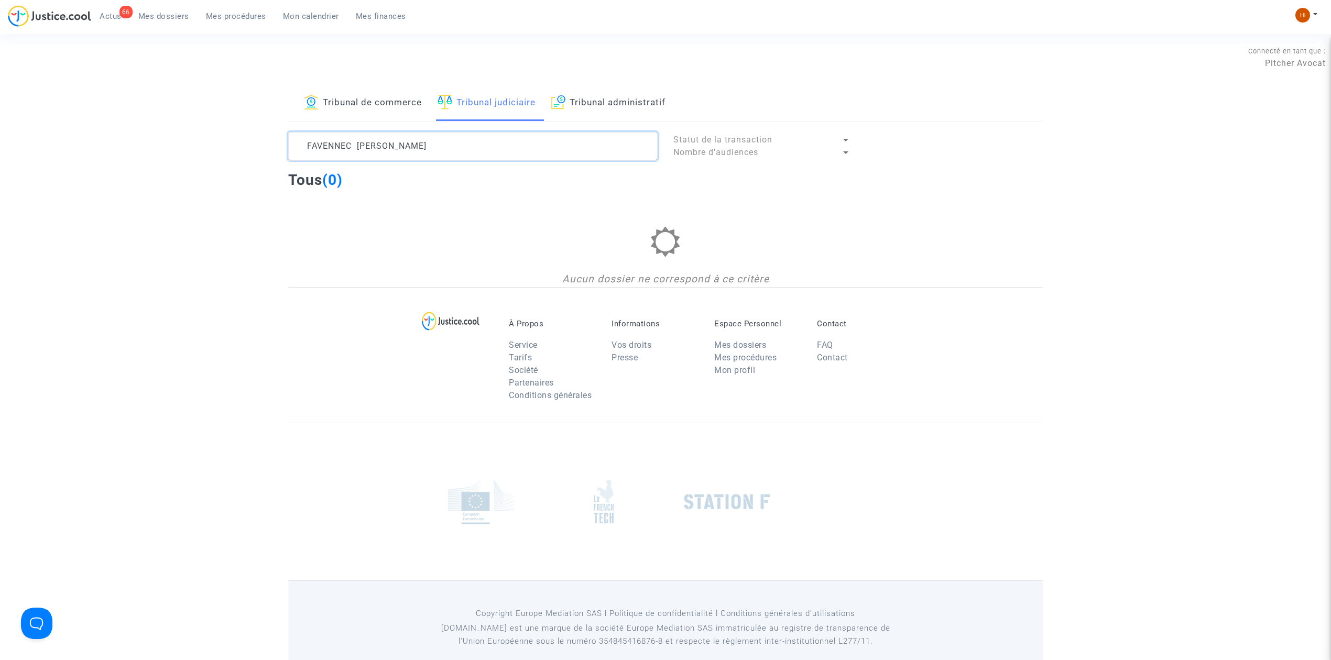
drag, startPoint x: 437, startPoint y: 152, endPoint x: 358, endPoint y: 147, distance: 78.8
click at [358, 147] on textarea at bounding box center [472, 146] width 369 height 28
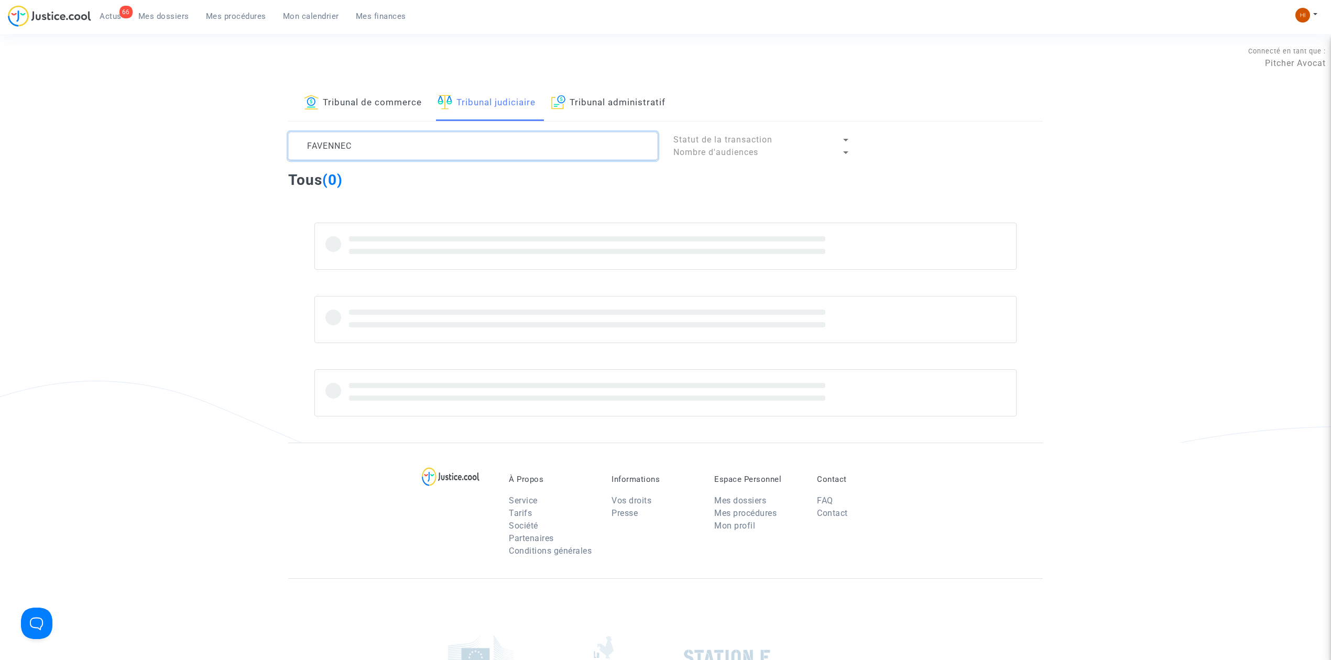
type textarea "FAVENNEC"
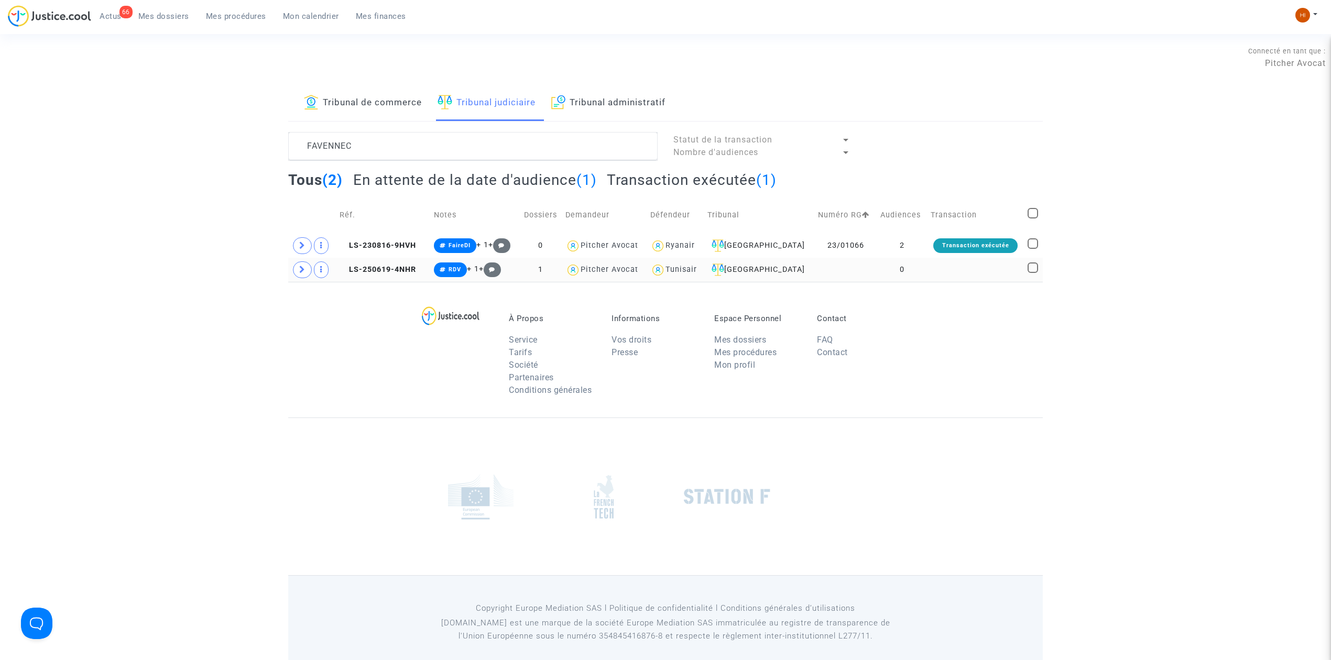
click at [972, 268] on td at bounding box center [975, 270] width 97 height 24
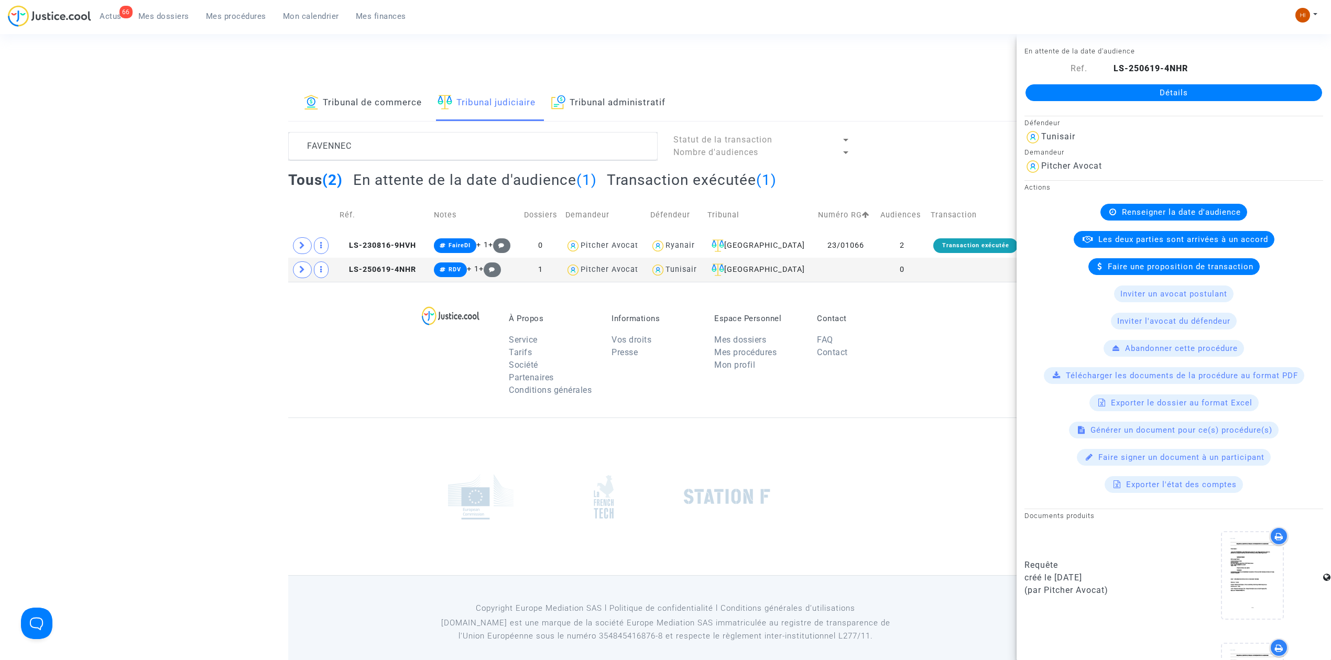
click at [1178, 89] on link "Détails" at bounding box center [1174, 92] width 297 height 17
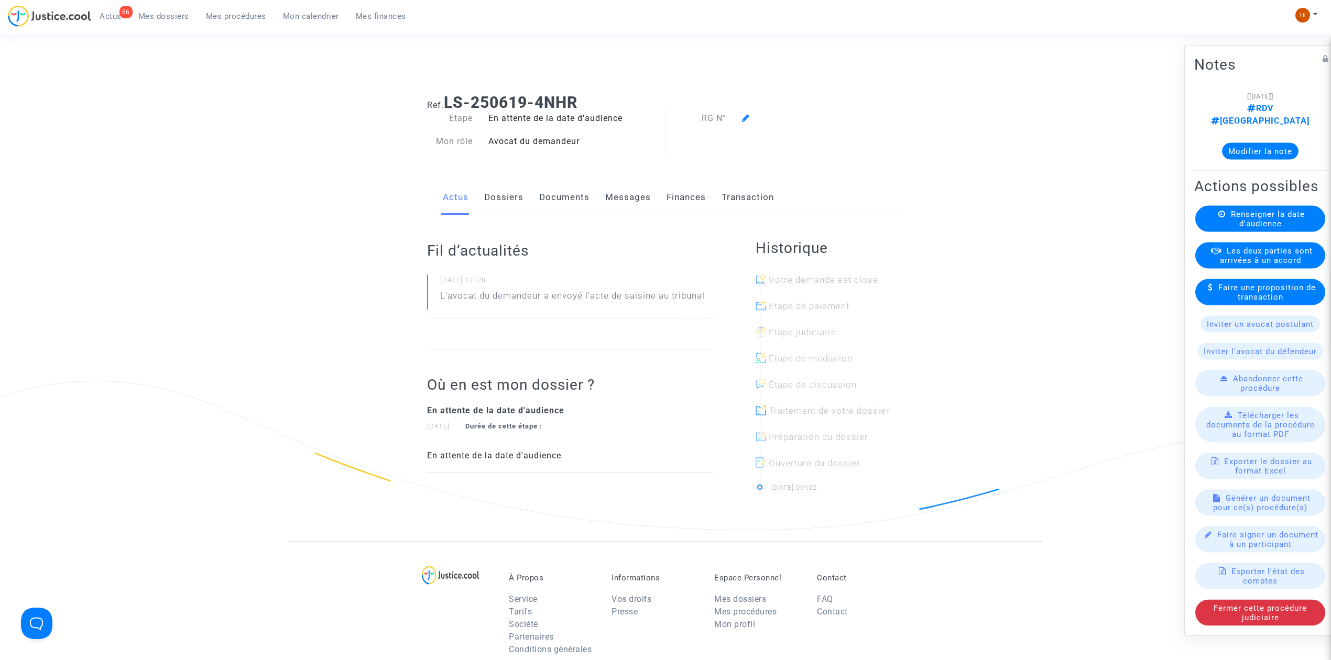
click at [1229, 227] on div "Renseigner la date d'audience" at bounding box center [1260, 219] width 130 height 26
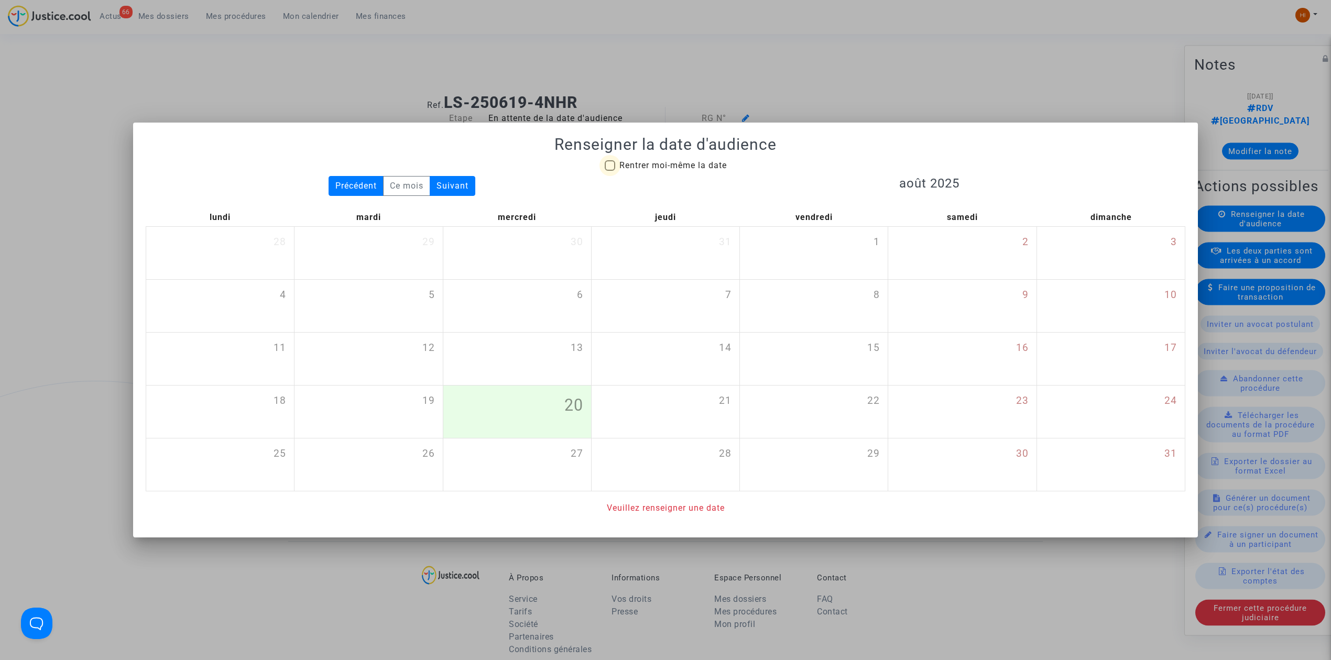
click at [619, 170] on span "Rentrer moi-même la date" at bounding box center [672, 165] width 107 height 13
click at [610, 171] on input "Rentrer moi-même la date" at bounding box center [609, 171] width 1 height 1
checkbox input "true"
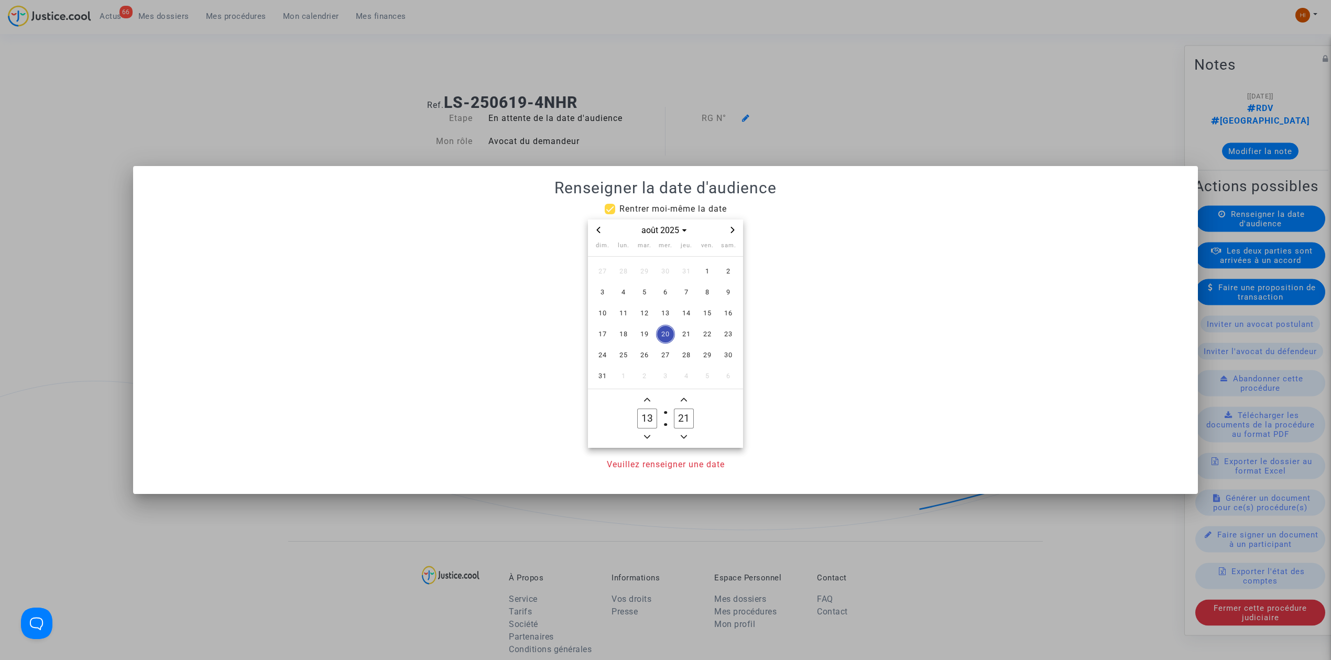
click at [732, 225] on span "Next month" at bounding box center [732, 230] width 13 height 13
click at [732, 224] on span "Next month" at bounding box center [732, 230] width 13 height 13
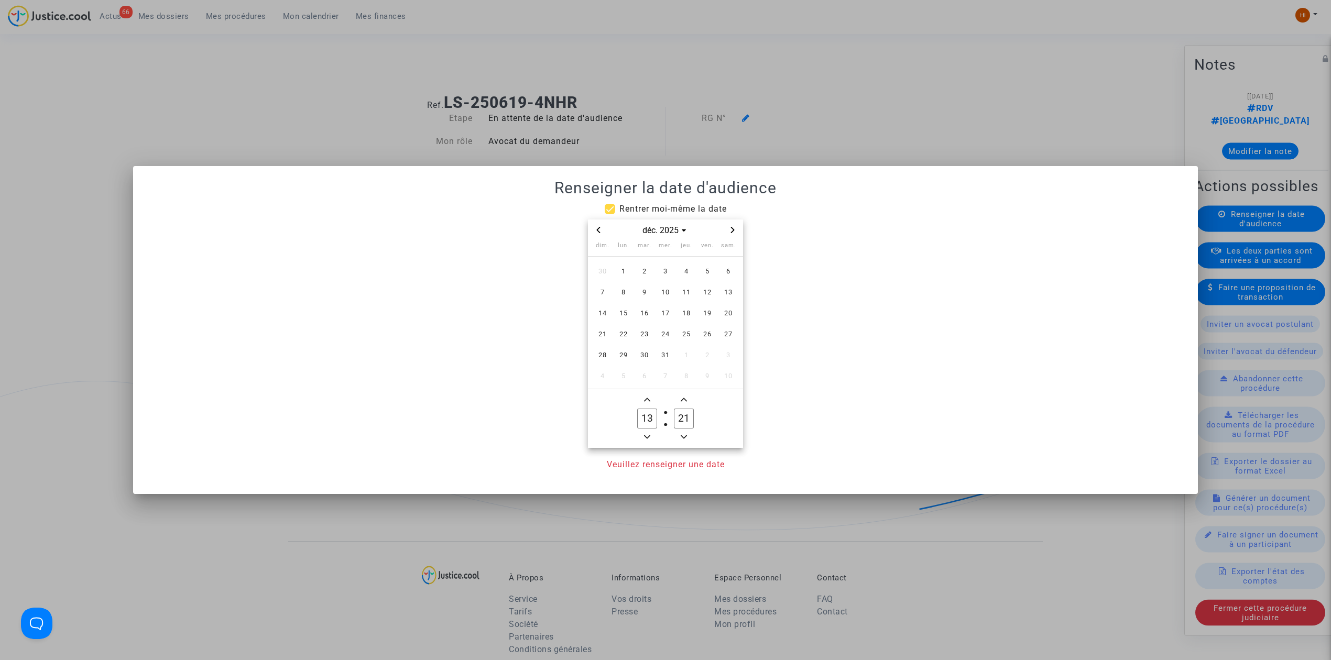
click at [732, 224] on span "Next month" at bounding box center [732, 230] width 13 height 13
drag, startPoint x: 634, startPoint y: 270, endPoint x: 645, endPoint y: 299, distance: 30.4
click at [633, 270] on tr "1 2 3 4 5 6 7" at bounding box center [665, 271] width 147 height 21
drag, startPoint x: 648, startPoint y: 273, endPoint x: 646, endPoint y: 278, distance: 5.9
click at [647, 273] on span "3" at bounding box center [644, 271] width 19 height 19
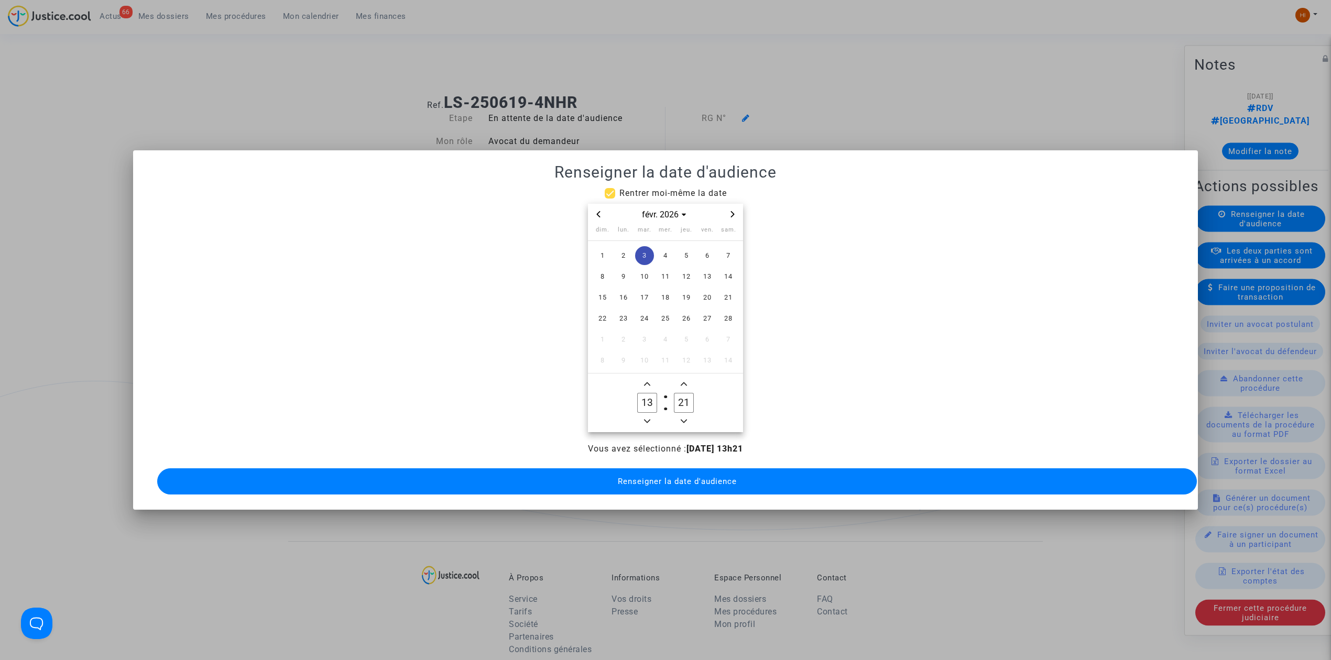
click at [647, 418] on icon "Minus a hour" at bounding box center [647, 421] width 6 height 6
type input "09"
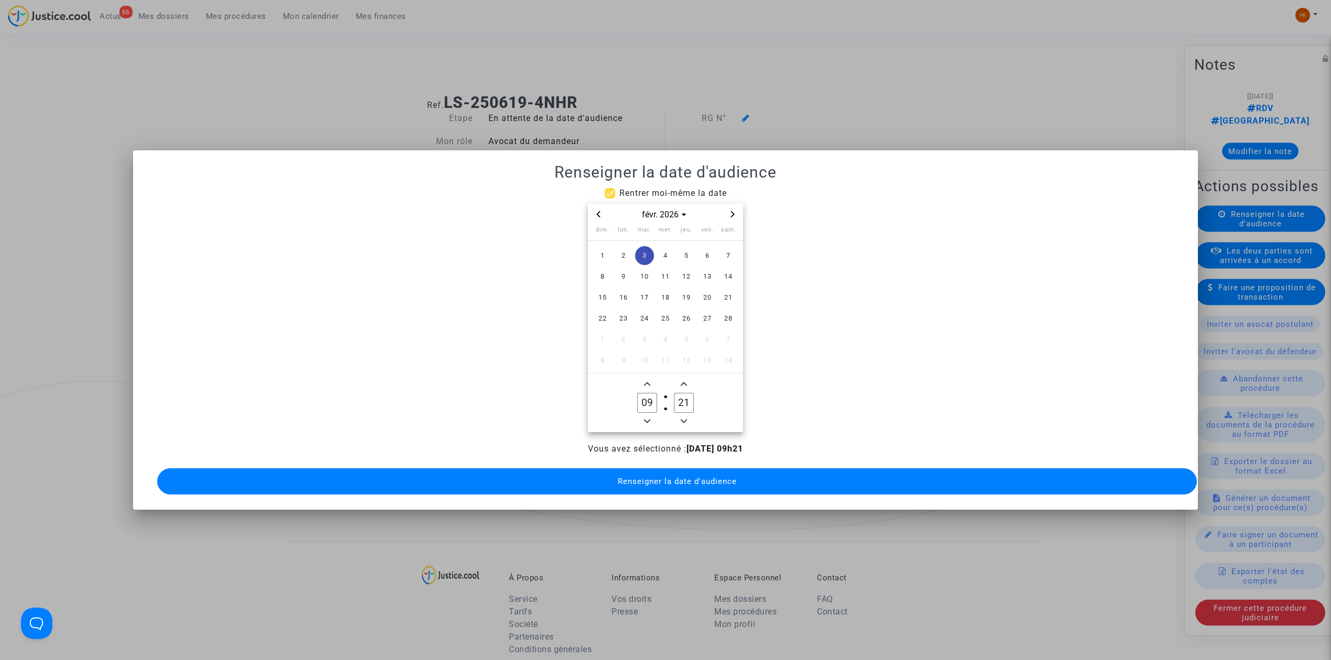
click at [692, 406] on input "21" at bounding box center [684, 403] width 20 height 20
type input "00"
click at [663, 481] on button "Renseigner la date d'audience" at bounding box center [677, 482] width 1040 height 26
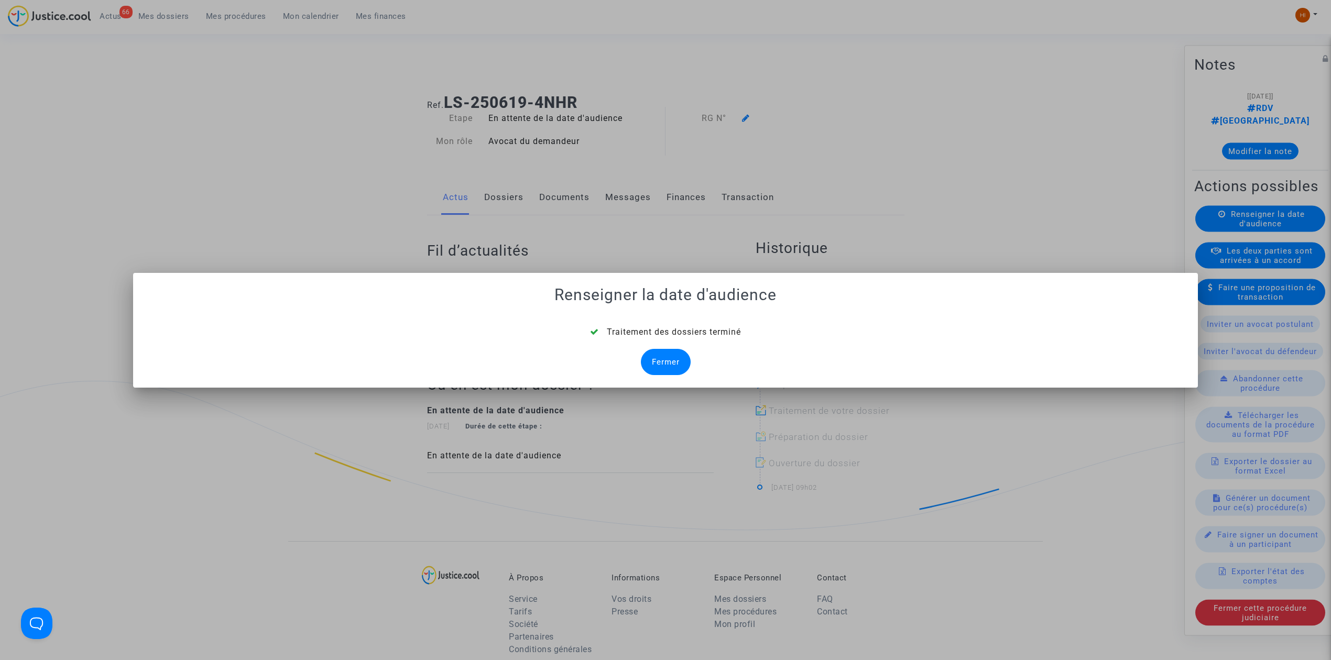
drag, startPoint x: 661, startPoint y: 353, endPoint x: 669, endPoint y: 311, distance: 42.8
click at [666, 355] on div "Fermer" at bounding box center [666, 362] width 50 height 26
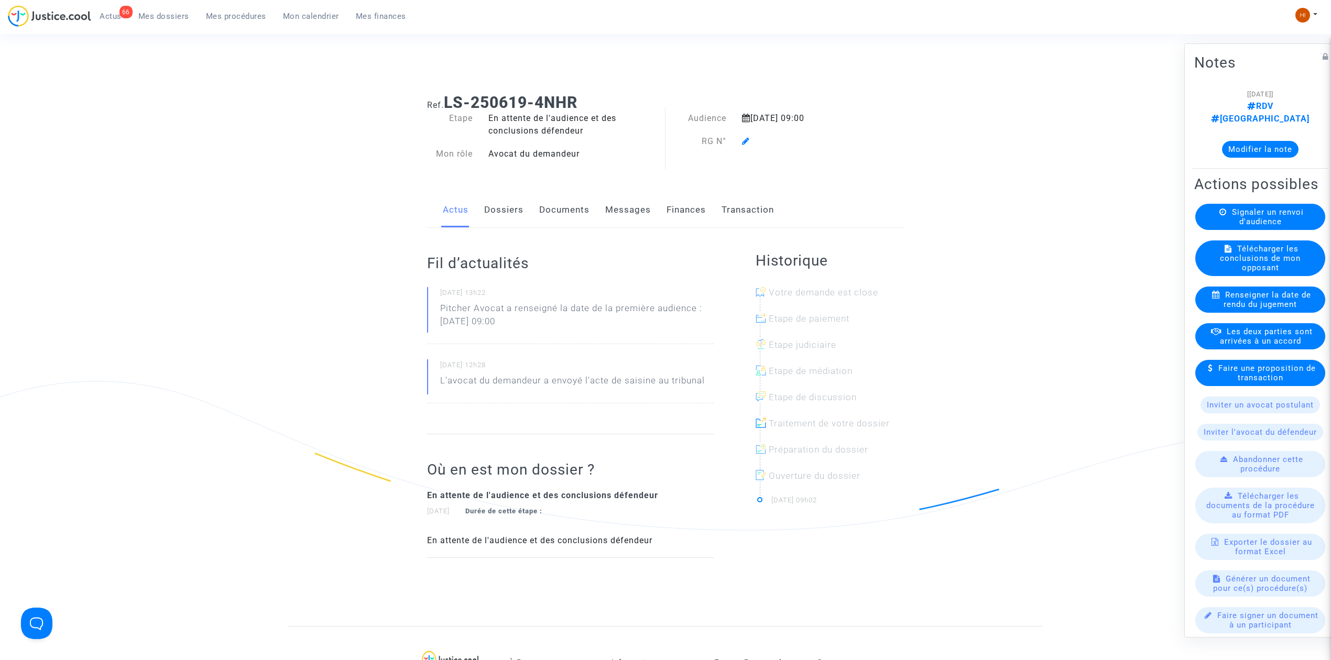
click at [745, 141] on icon at bounding box center [746, 141] width 8 height 8
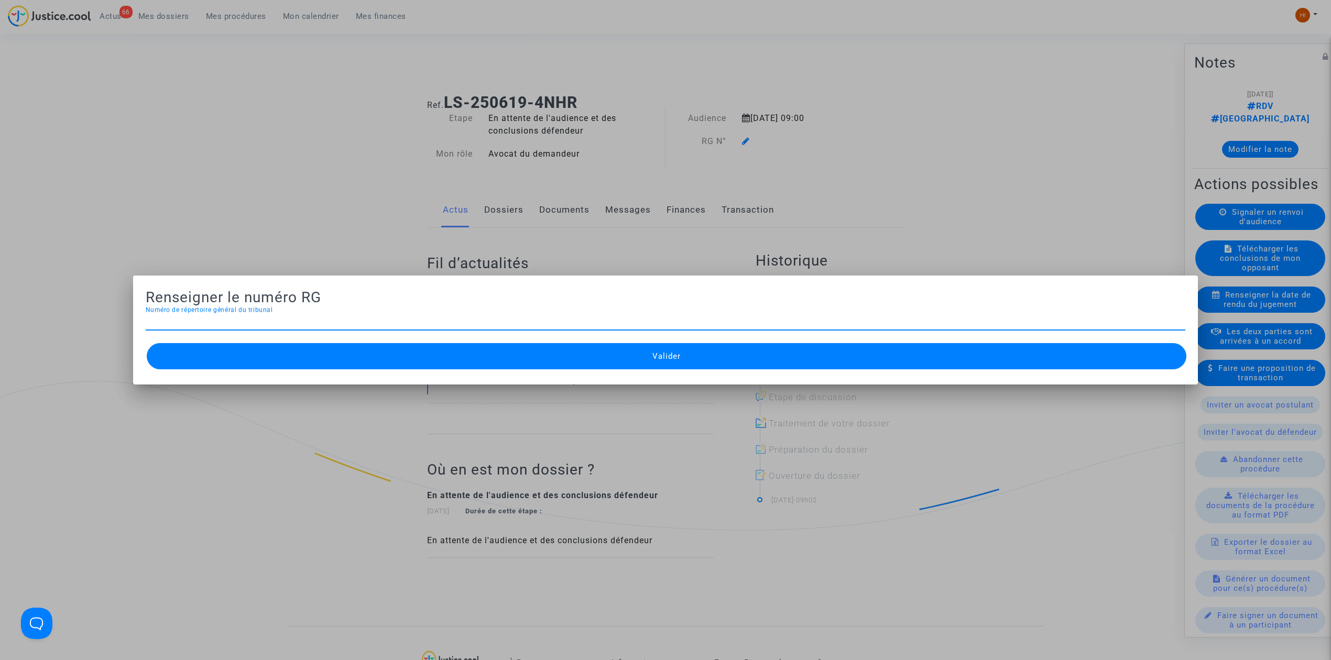
paste input "25/02767"
type input "25/02767"
click at [655, 361] on button "Valider" at bounding box center [667, 356] width 1040 height 26
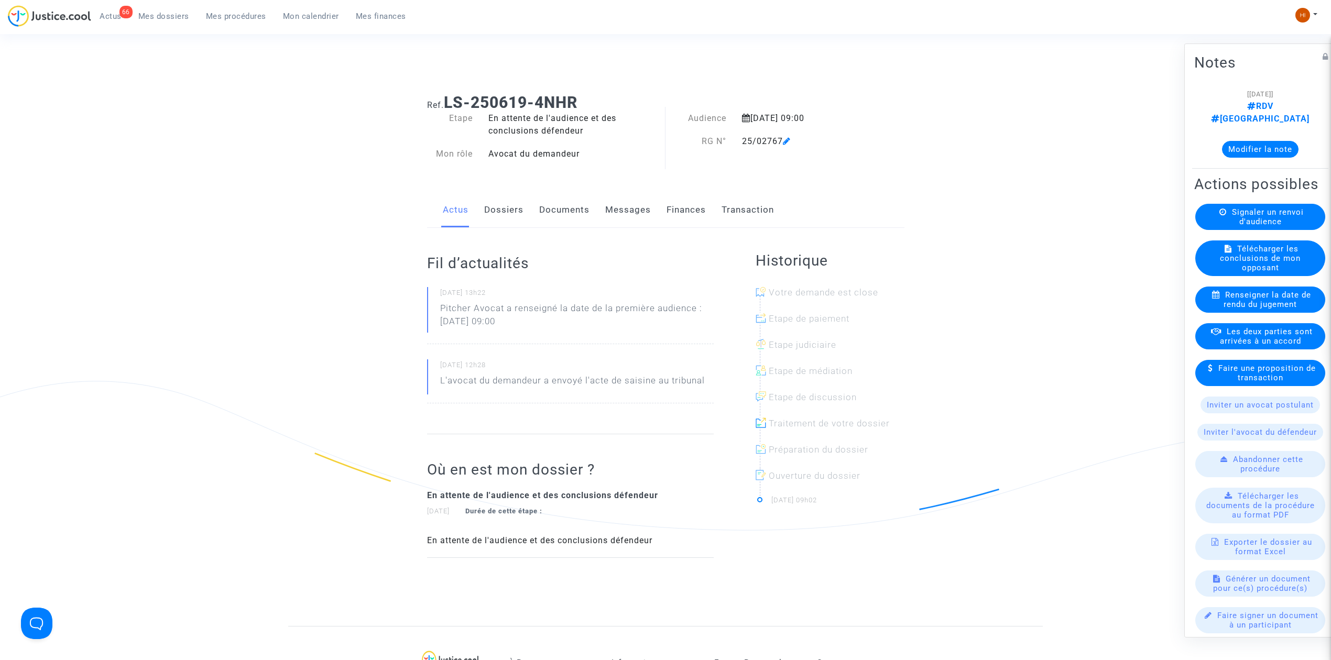
click at [787, 141] on icon at bounding box center [787, 141] width 8 height 8
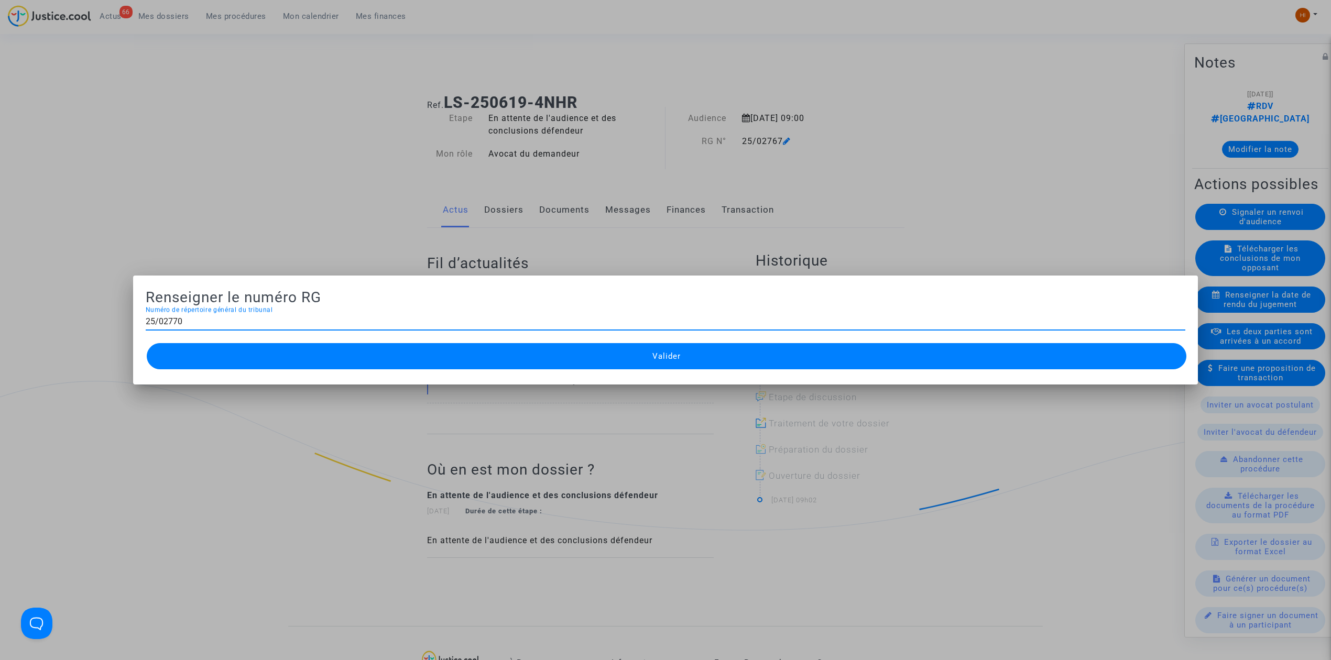
type input "25/02770"
click at [589, 359] on button "Valider" at bounding box center [667, 356] width 1040 height 26
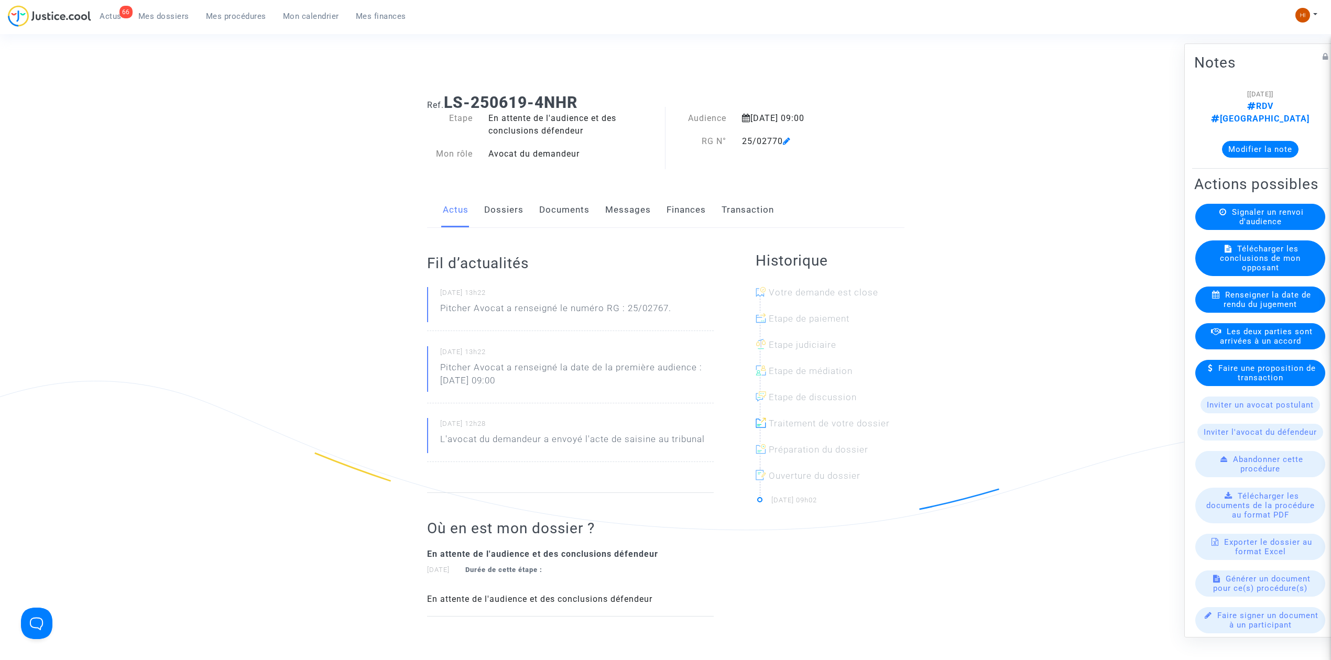
click at [514, 205] on link "Dossiers" at bounding box center [503, 210] width 39 height 35
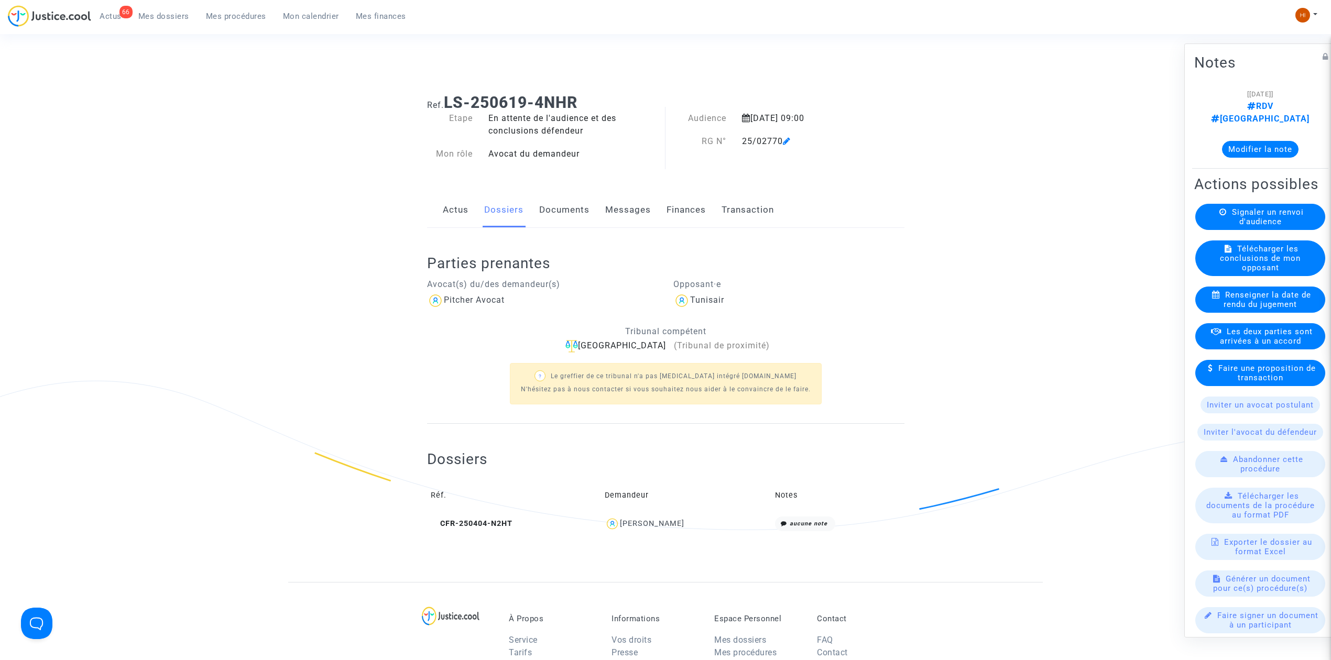
click at [565, 198] on link "Documents" at bounding box center [564, 210] width 50 height 35
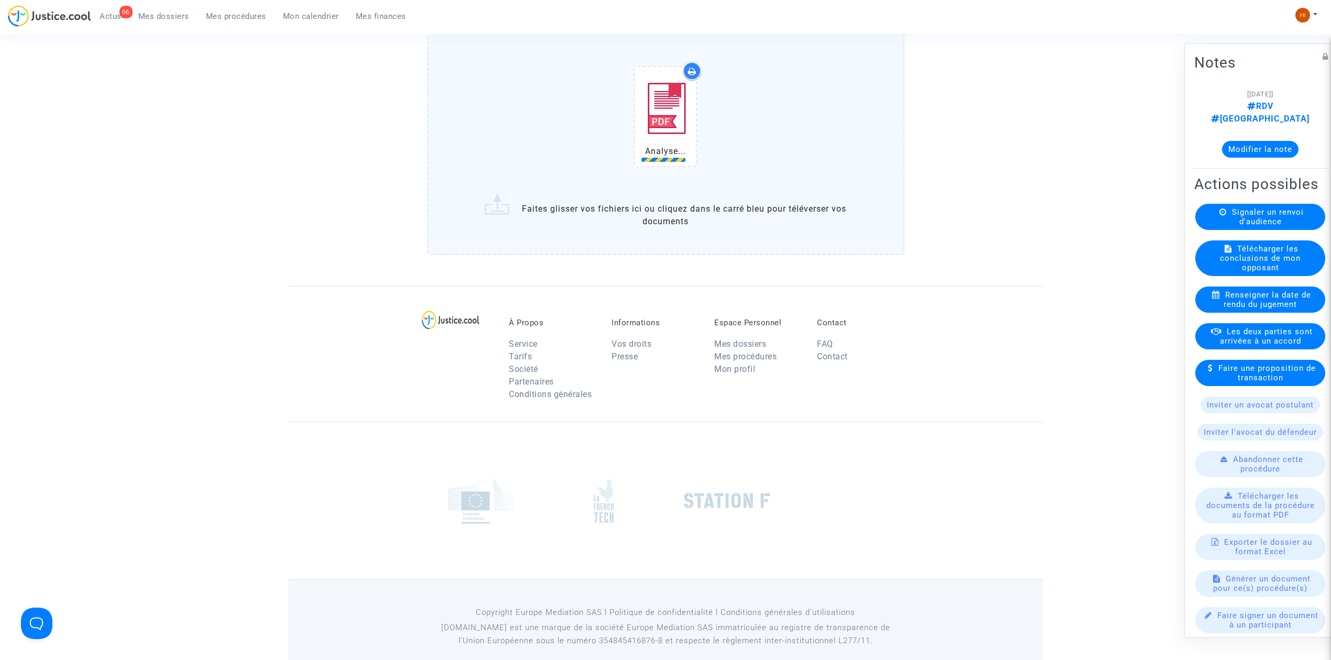
scroll to position [832, 0]
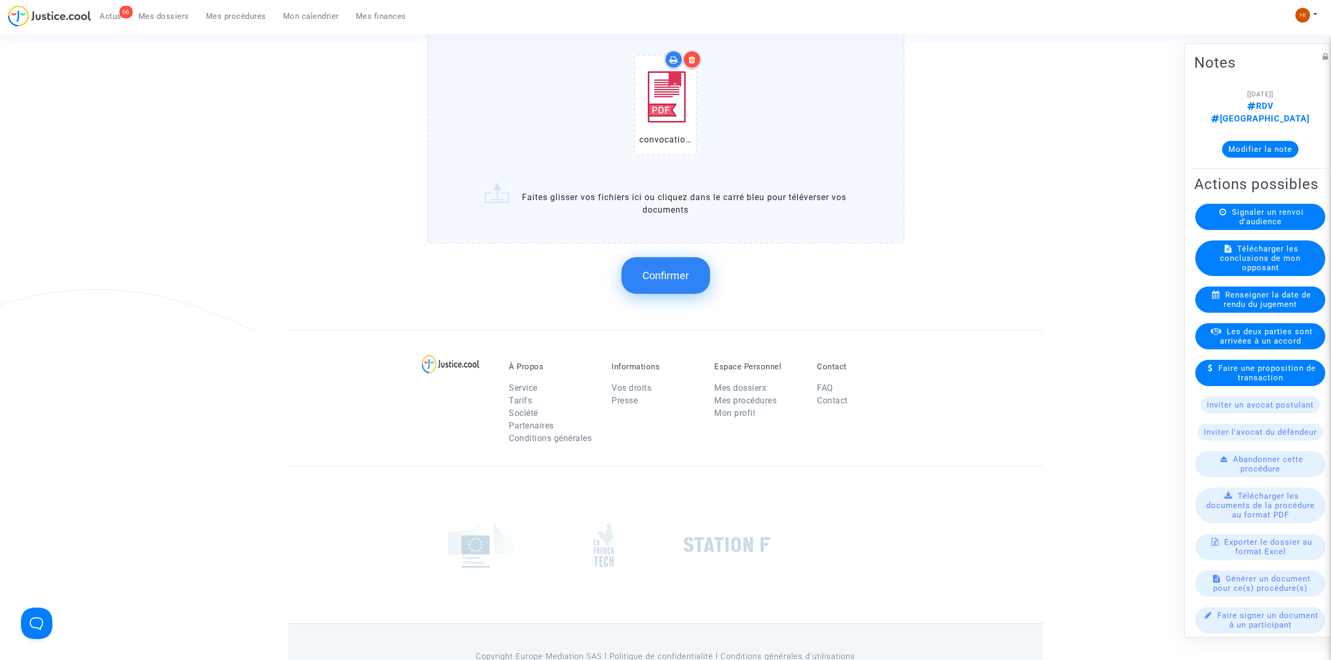
click at [678, 259] on button "Confirmer" at bounding box center [666, 275] width 89 height 37
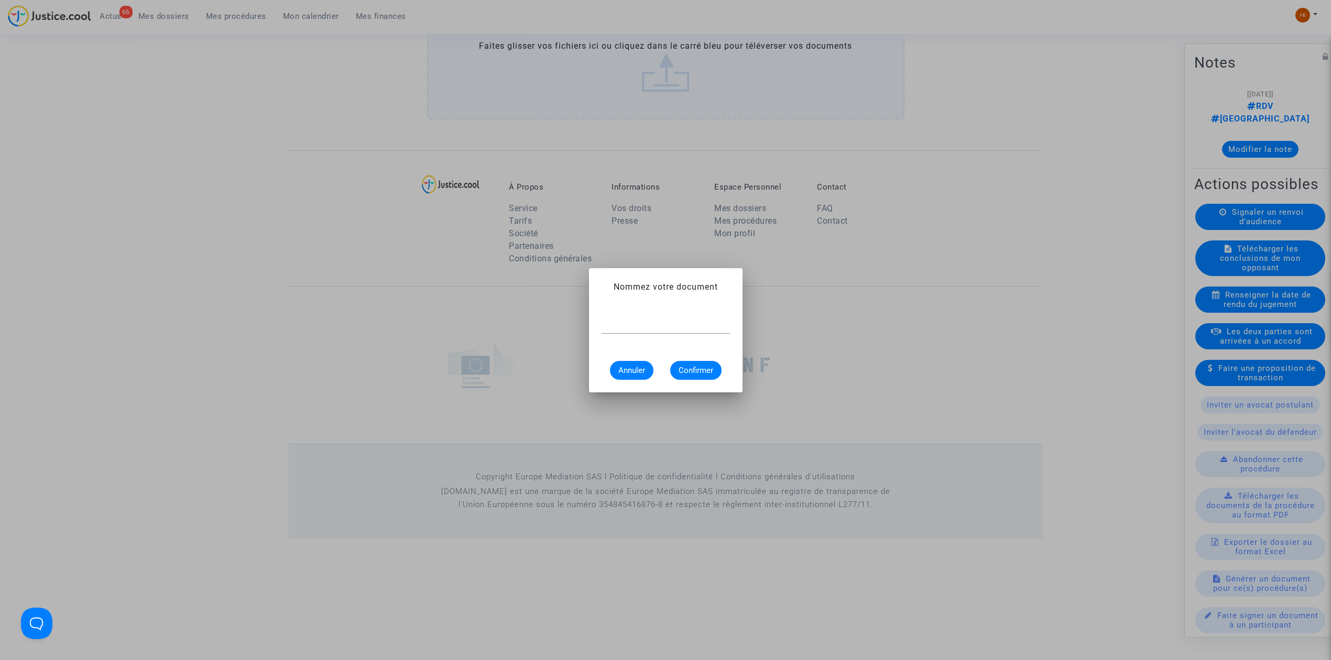
scroll to position [0, 0]
type input "CONVOCATION"
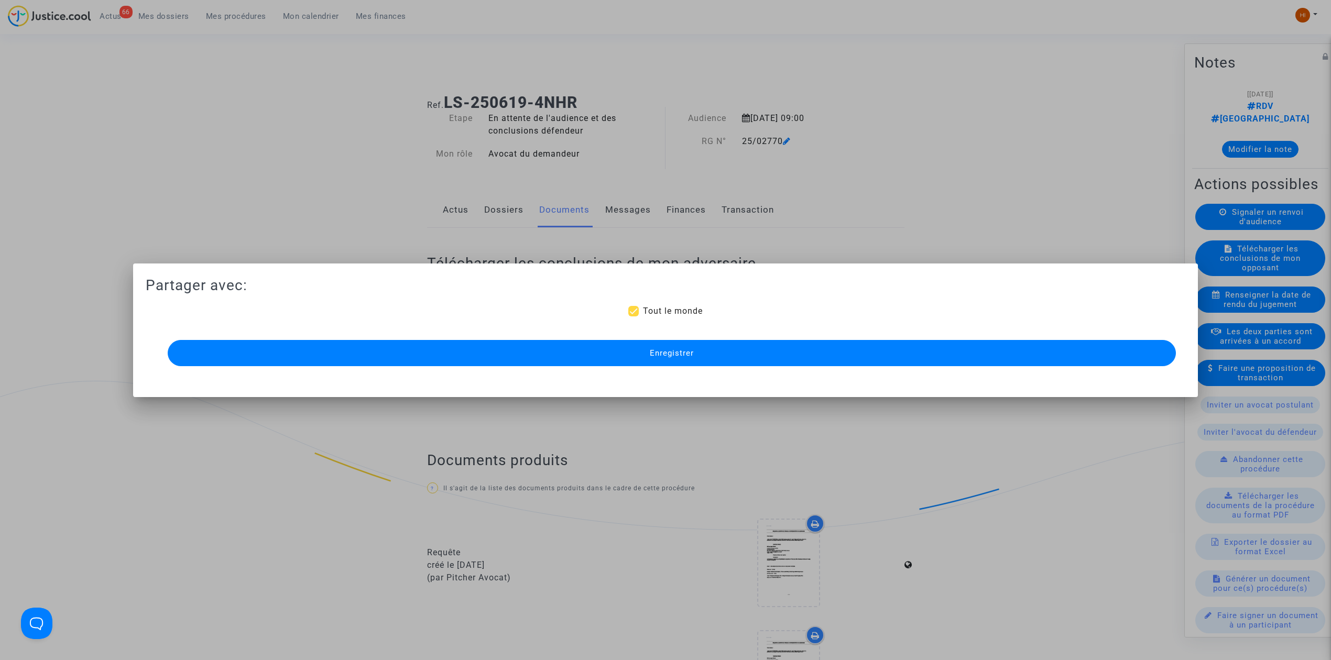
scroll to position [709, 0]
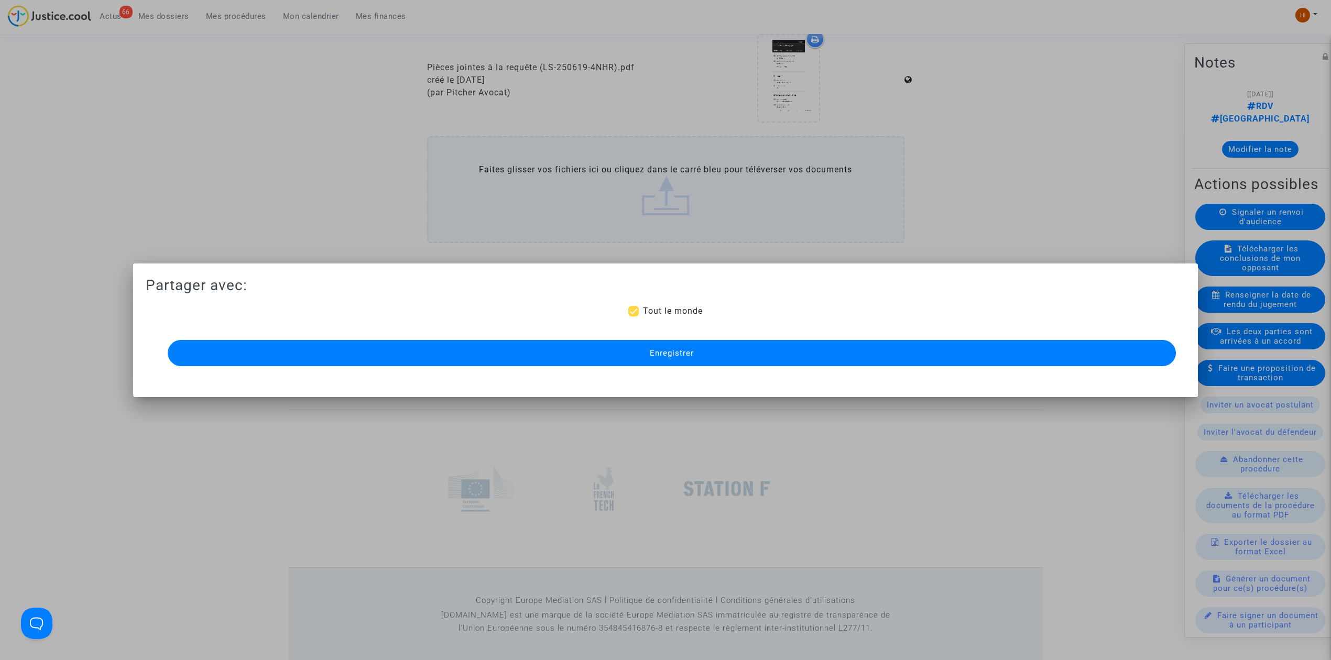
click at [663, 361] on button "Enregistrer" at bounding box center [672, 353] width 1008 height 26
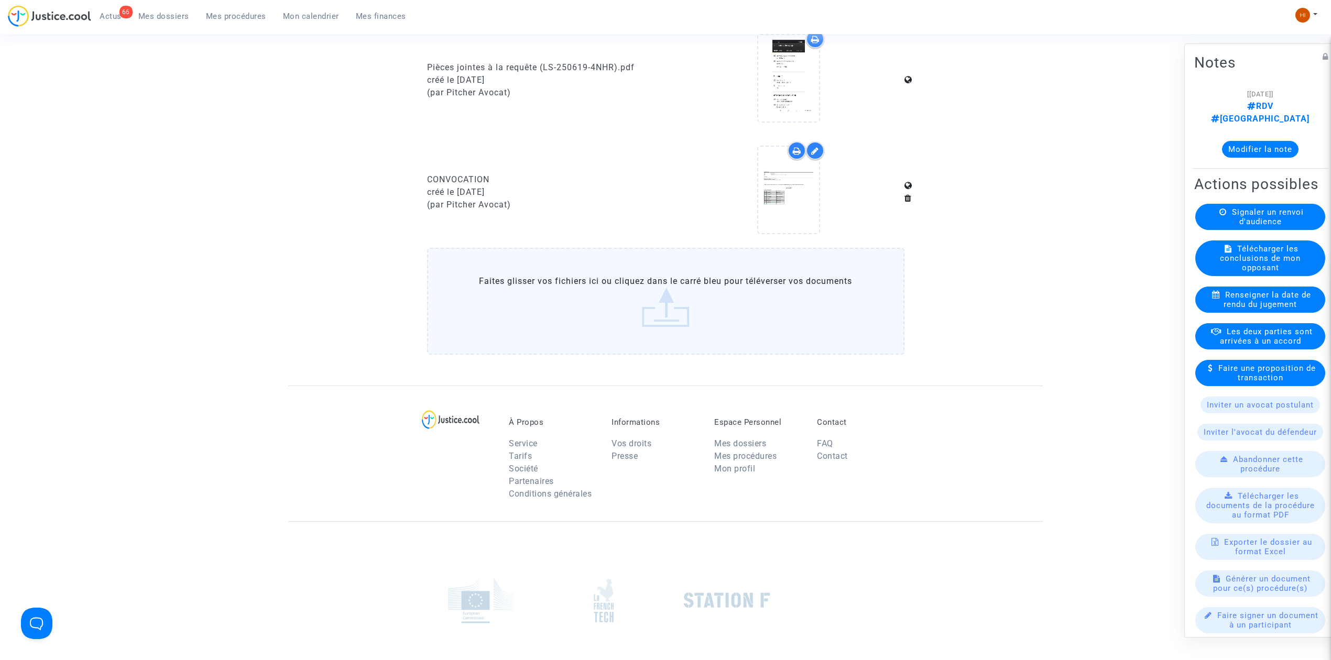
drag, startPoint x: 235, startPoint y: 15, endPoint x: 252, endPoint y: 47, distance: 36.3
click at [235, 15] on span "Mes procédures" at bounding box center [236, 16] width 60 height 9
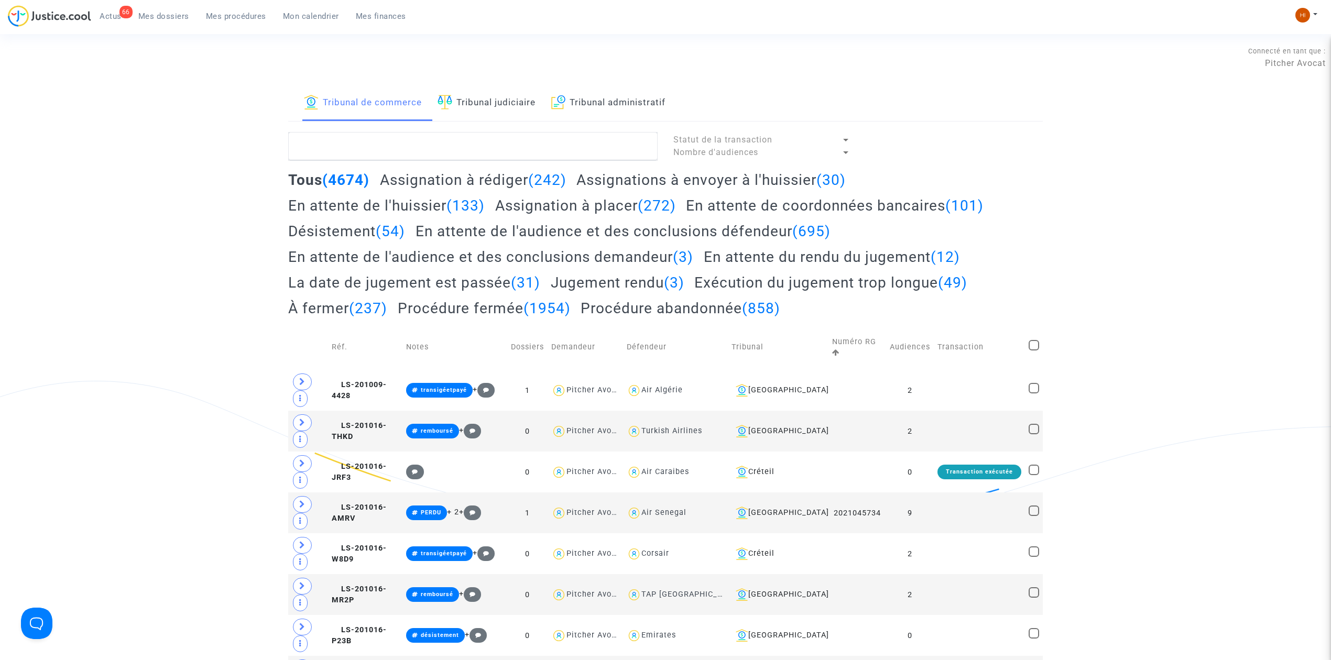
drag, startPoint x: 481, startPoint y: 95, endPoint x: 474, endPoint y: 130, distance: 35.7
click at [481, 95] on link "Tribunal judiciaire" at bounding box center [487, 103] width 98 height 36
click at [476, 141] on textarea at bounding box center [472, 146] width 369 height 28
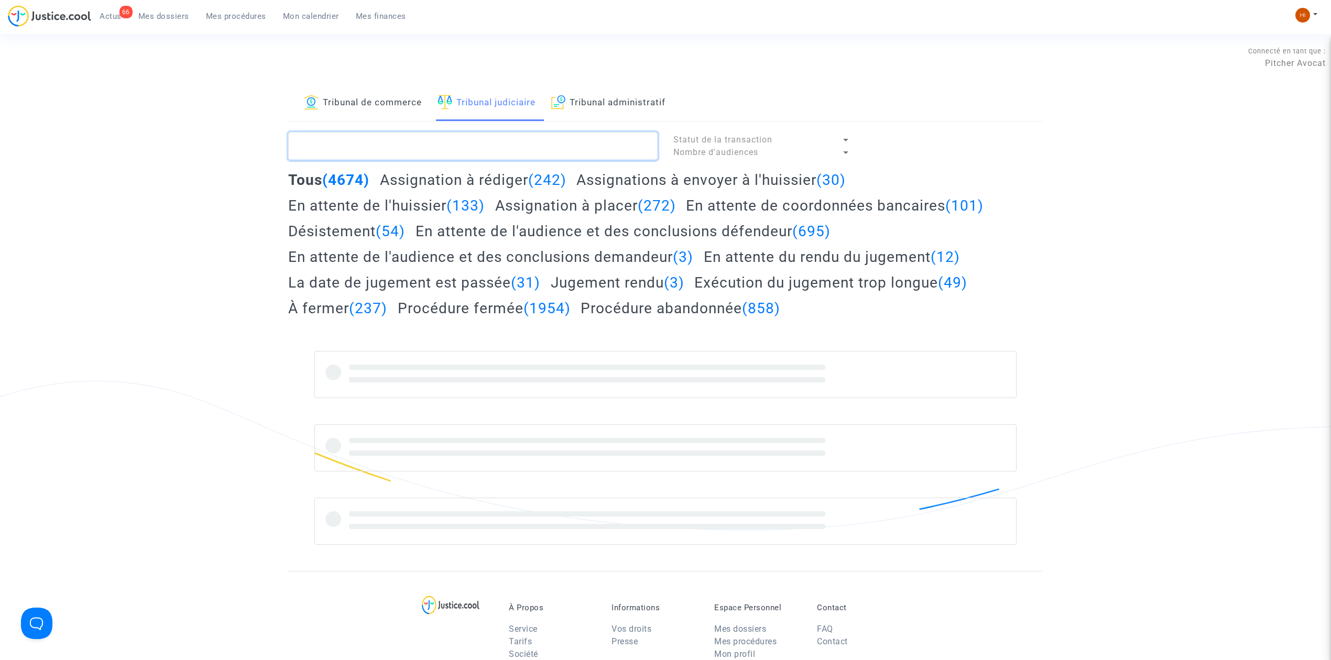
paste textarea "[PERSON_NAME]"
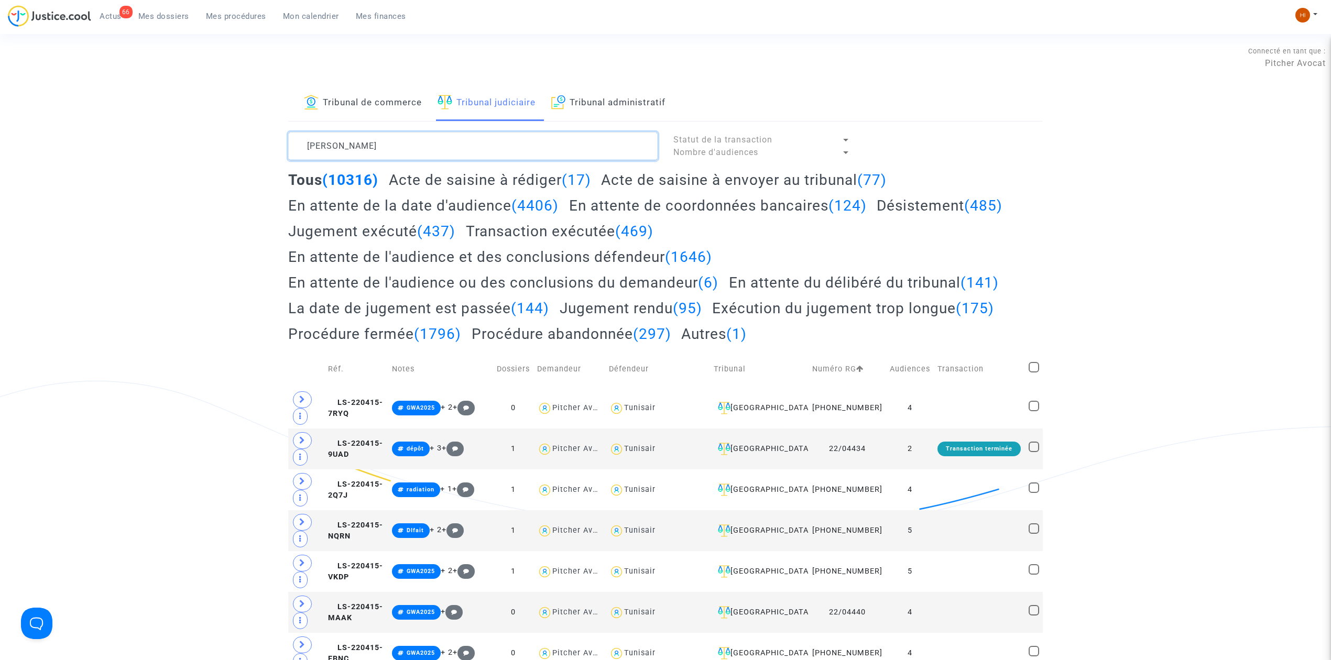
type textarea "[PERSON_NAME]"
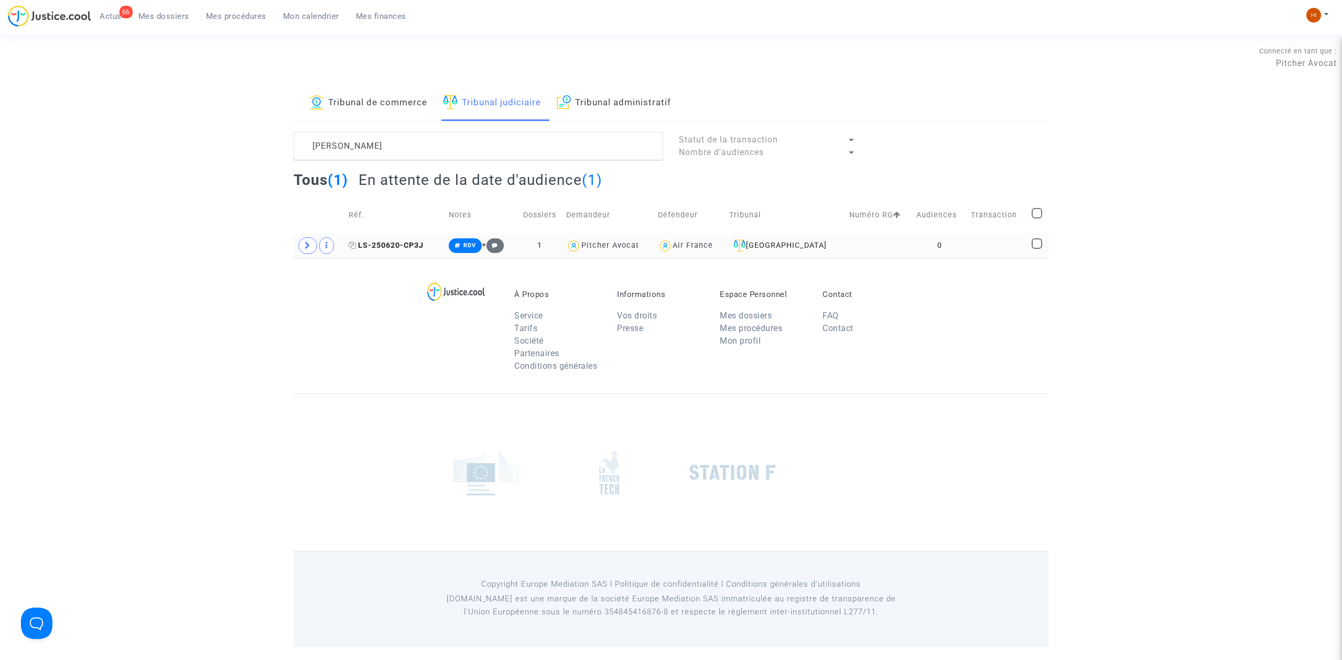
click at [393, 246] on span "LS-250620-CP3J" at bounding box center [386, 245] width 75 height 9
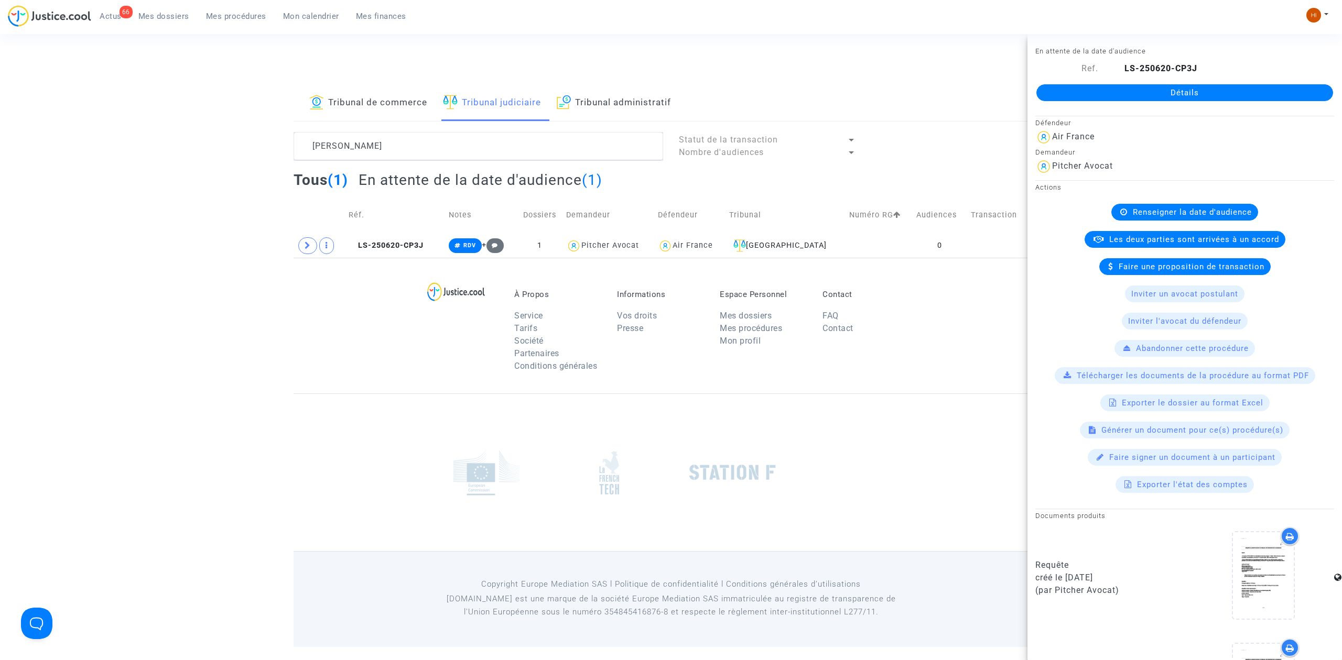
click at [1077, 86] on link "Détails" at bounding box center [1184, 92] width 297 height 17
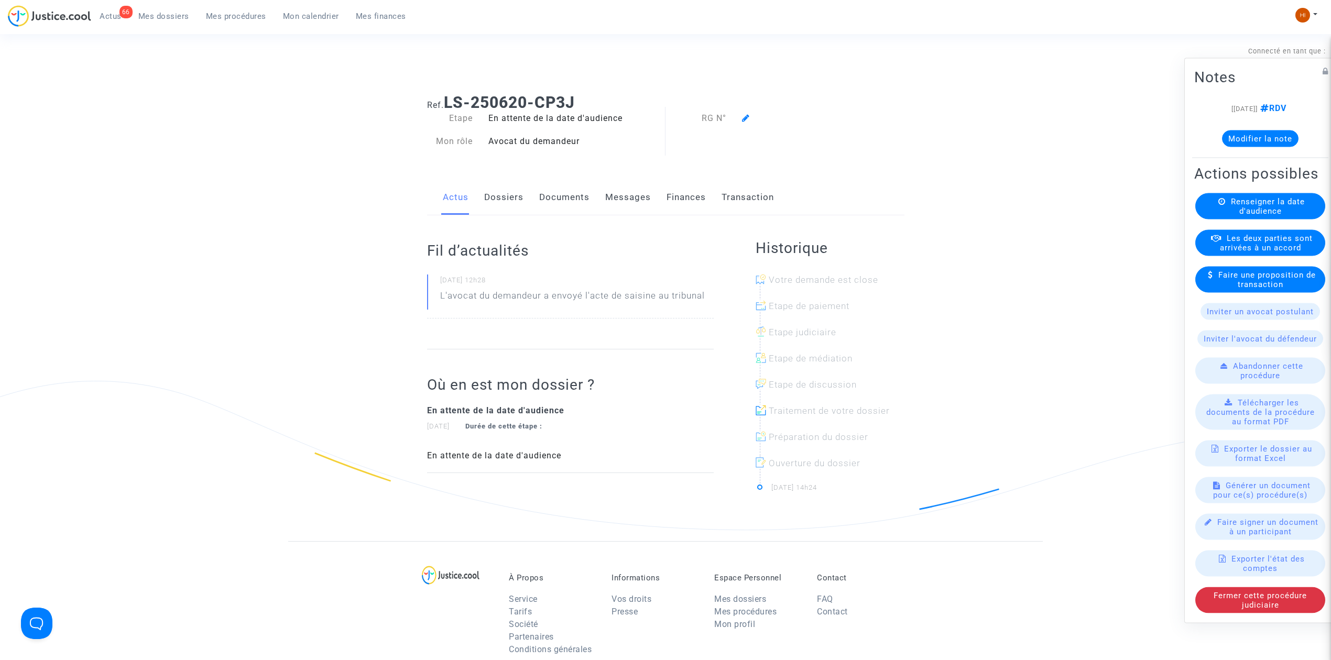
click at [1267, 209] on span "Renseigner la date d'audience" at bounding box center [1268, 206] width 74 height 19
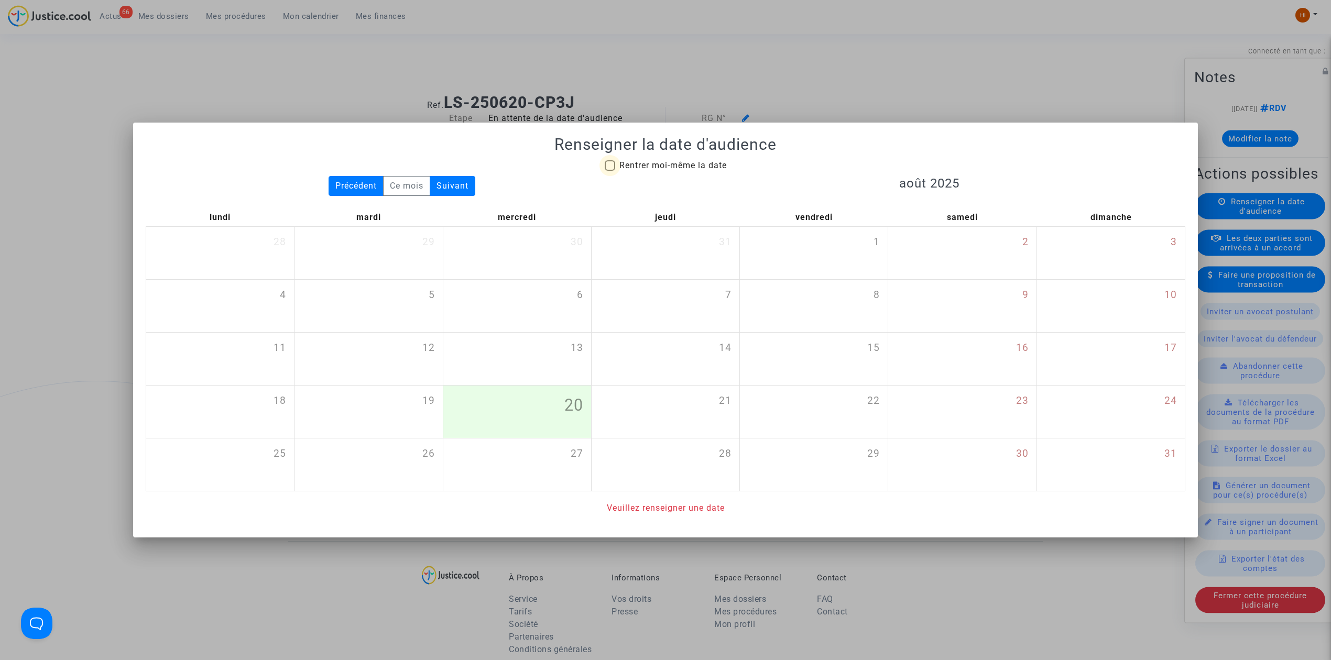
click at [691, 159] on span "Rentrer moi-même la date" at bounding box center [672, 165] width 107 height 13
click at [610, 171] on input "Rentrer moi-même la date" at bounding box center [609, 171] width 1 height 1
checkbox input "true"
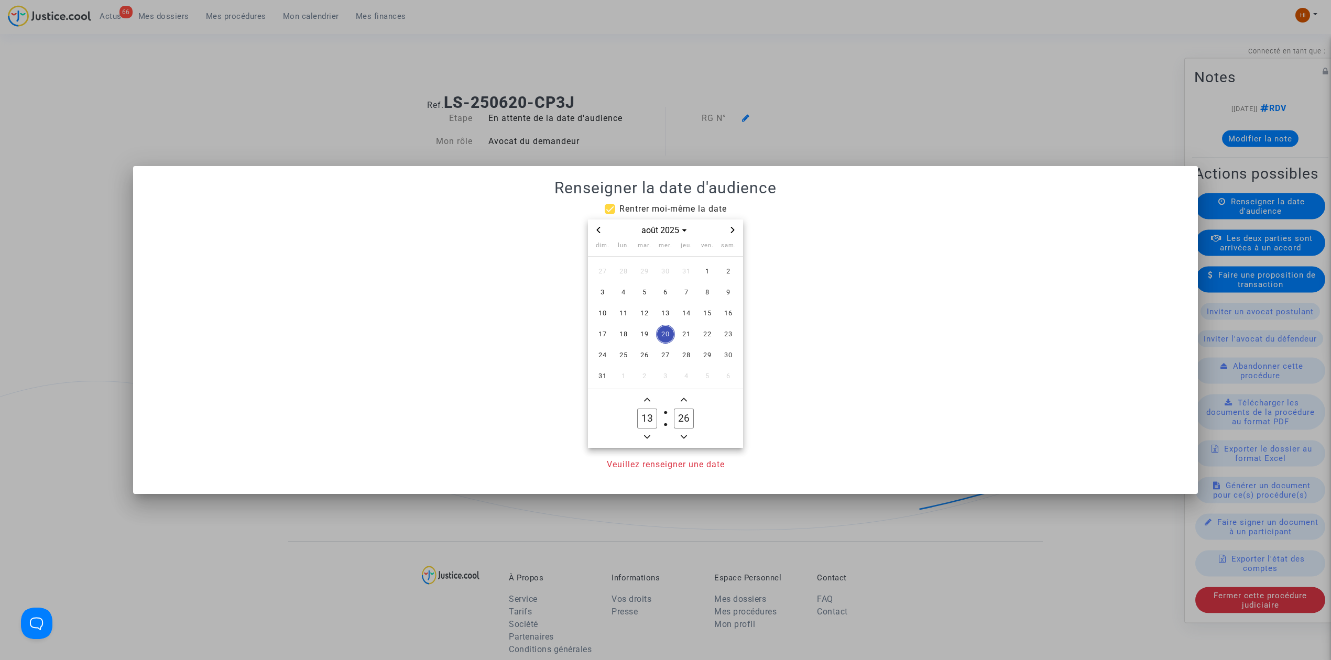
click at [733, 237] on div "août 2025" at bounding box center [665, 230] width 155 height 21
click at [733, 235] on span "Next month" at bounding box center [732, 230] width 13 height 13
click at [724, 231] on div "[DATE]" at bounding box center [666, 230] width 122 height 13
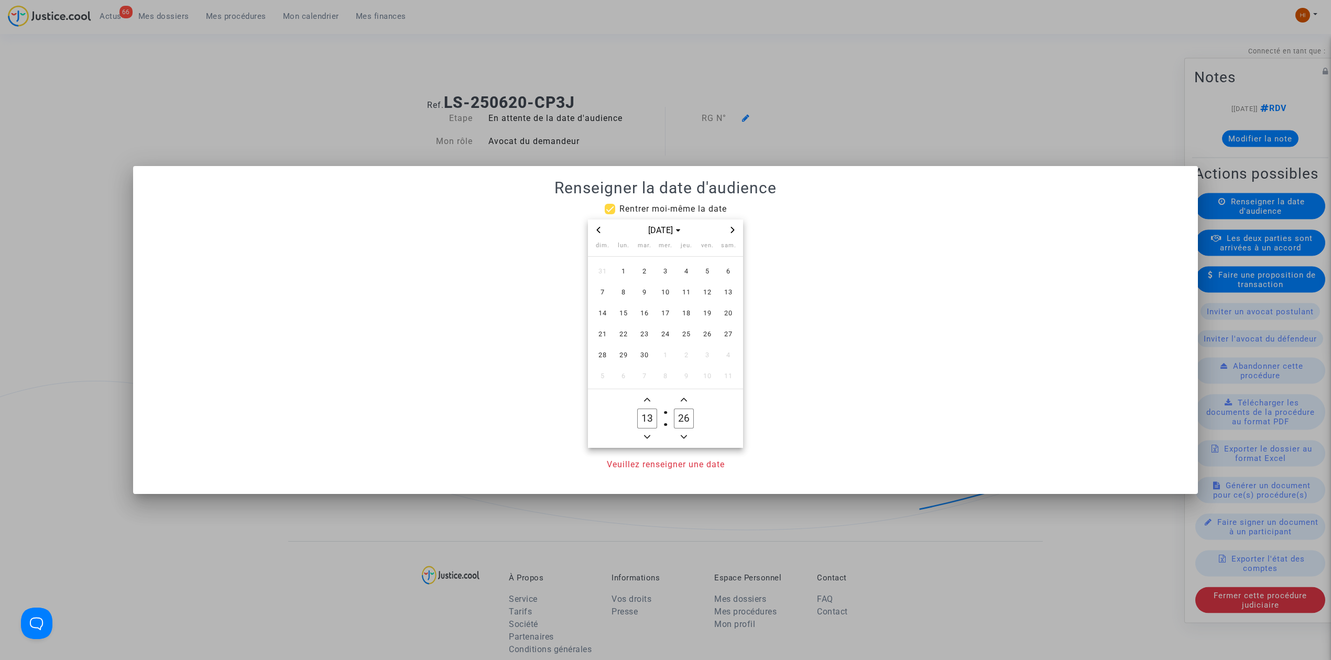
click at [724, 231] on div "[DATE]" at bounding box center [666, 230] width 122 height 13
click at [736, 231] on span "Next month" at bounding box center [732, 230] width 13 height 13
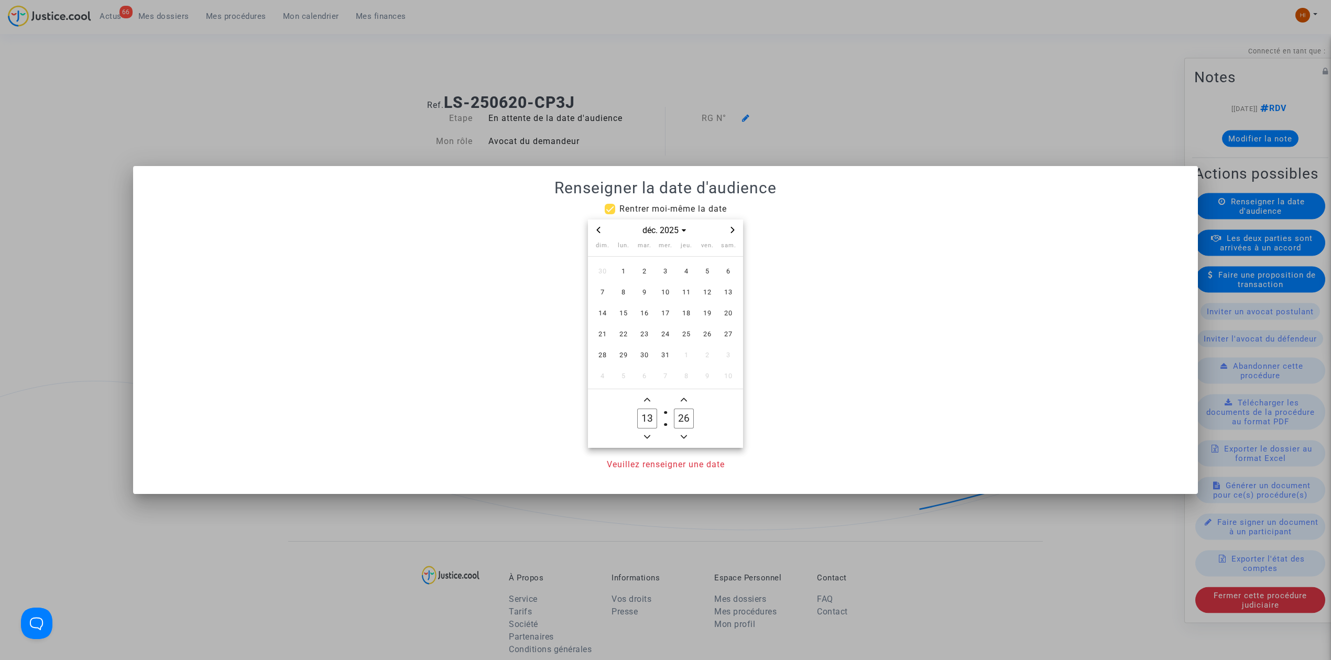
click at [736, 231] on span "Next month" at bounding box center [732, 230] width 13 height 13
click at [643, 269] on span "3" at bounding box center [644, 271] width 19 height 19
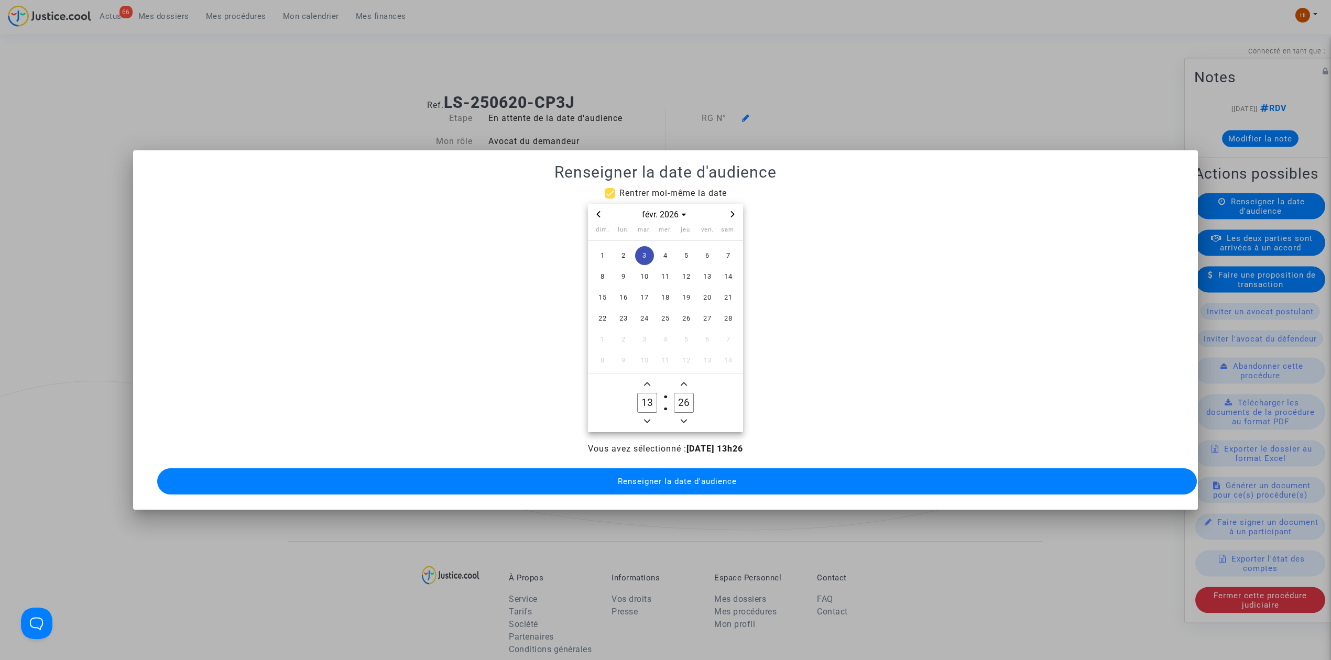
click at [648, 420] on icon "Minus a hour" at bounding box center [647, 422] width 6 height 4
click at [648, 418] on icon "Minus a hour" at bounding box center [647, 421] width 6 height 6
type input "09"
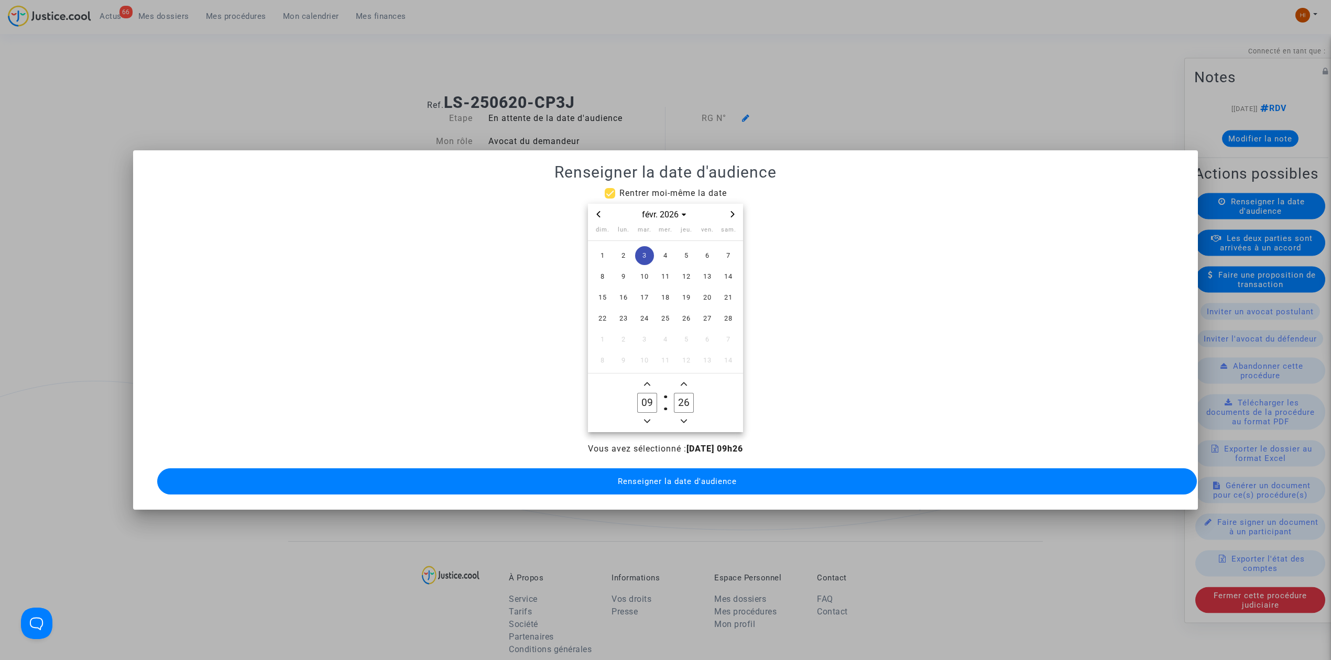
click at [682, 402] on input "26" at bounding box center [684, 403] width 20 height 20
type input "00"
click at [638, 477] on span "Renseigner la date d'audience" at bounding box center [677, 481] width 119 height 9
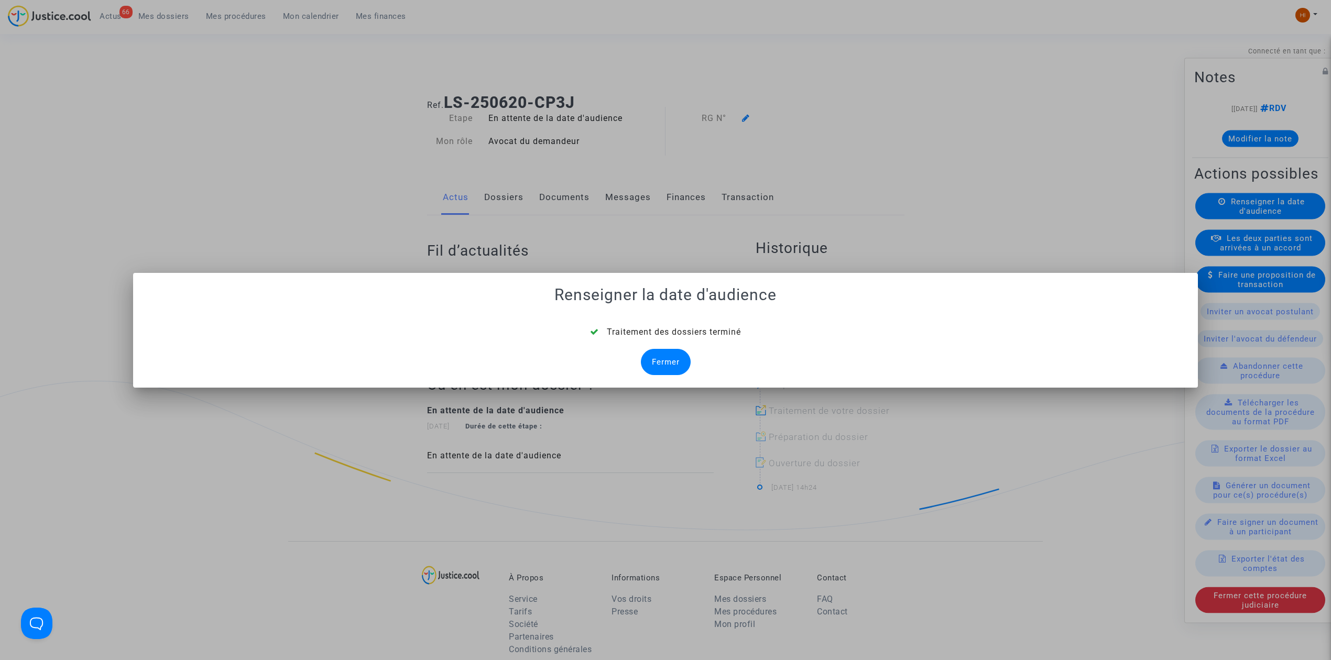
click at [654, 361] on div "Fermer" at bounding box center [666, 362] width 50 height 26
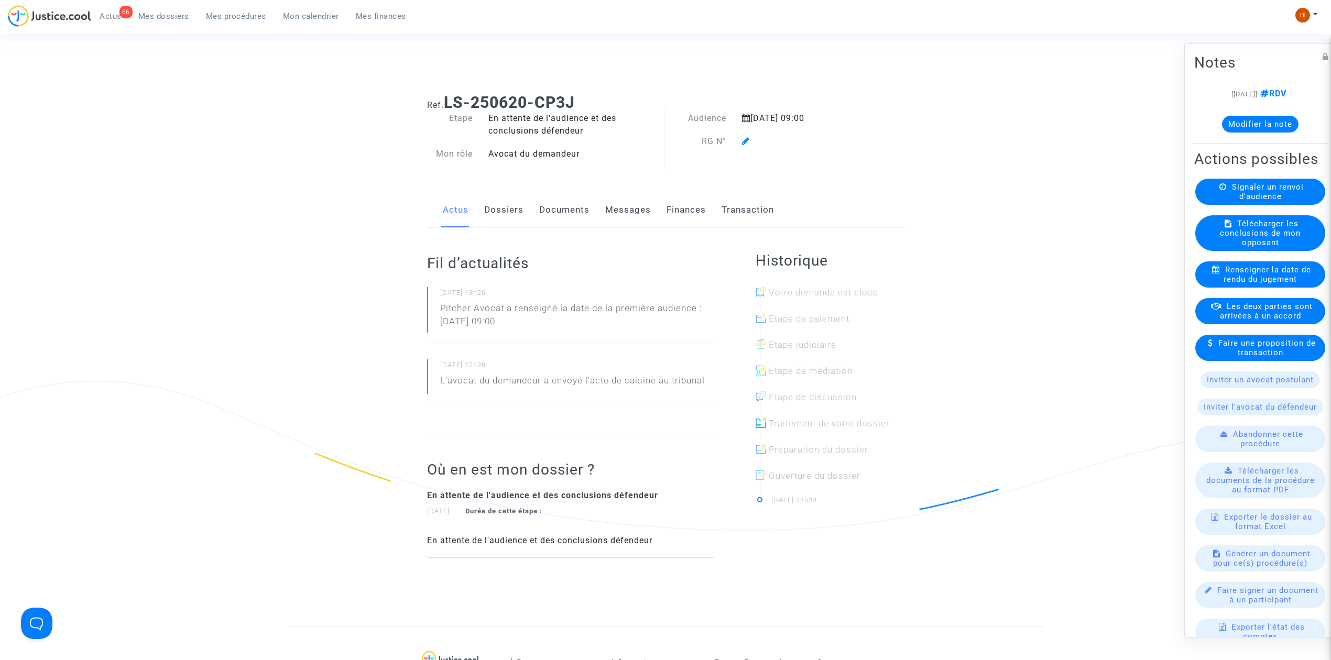
click at [506, 214] on link "Dossiers" at bounding box center [503, 210] width 39 height 35
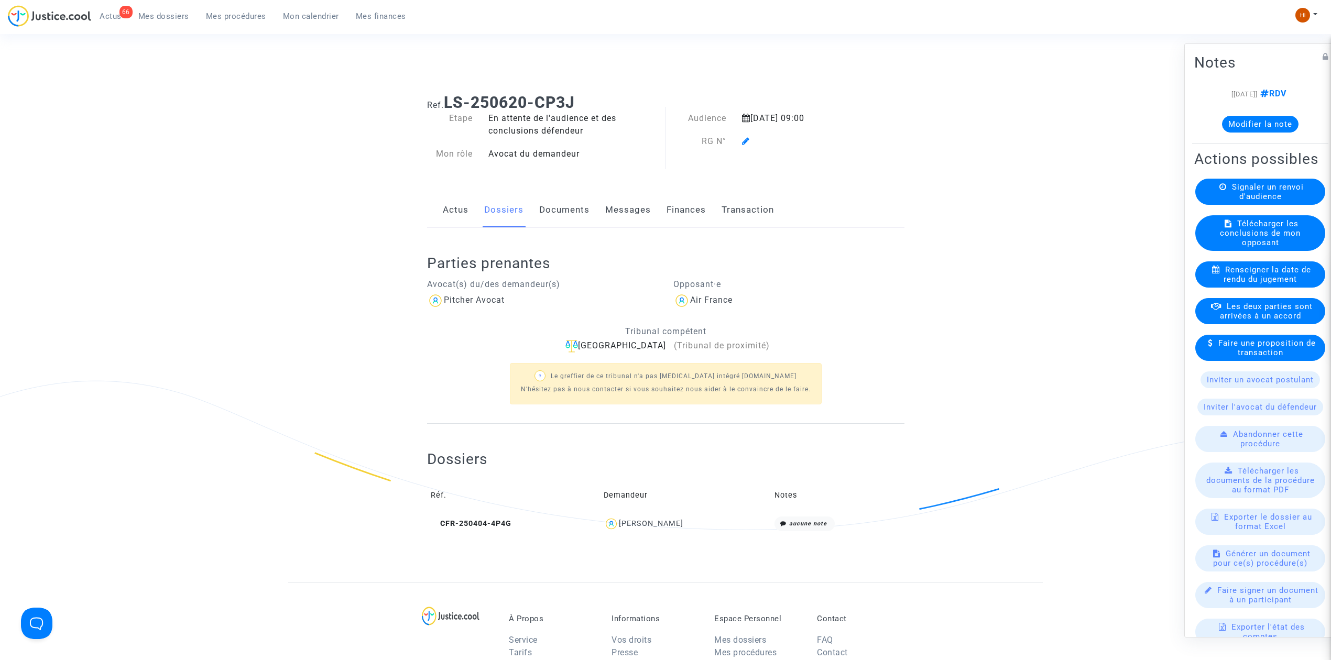
click at [744, 135] on span at bounding box center [746, 111] width 8 height 70
click at [743, 137] on icon at bounding box center [746, 141] width 8 height 8
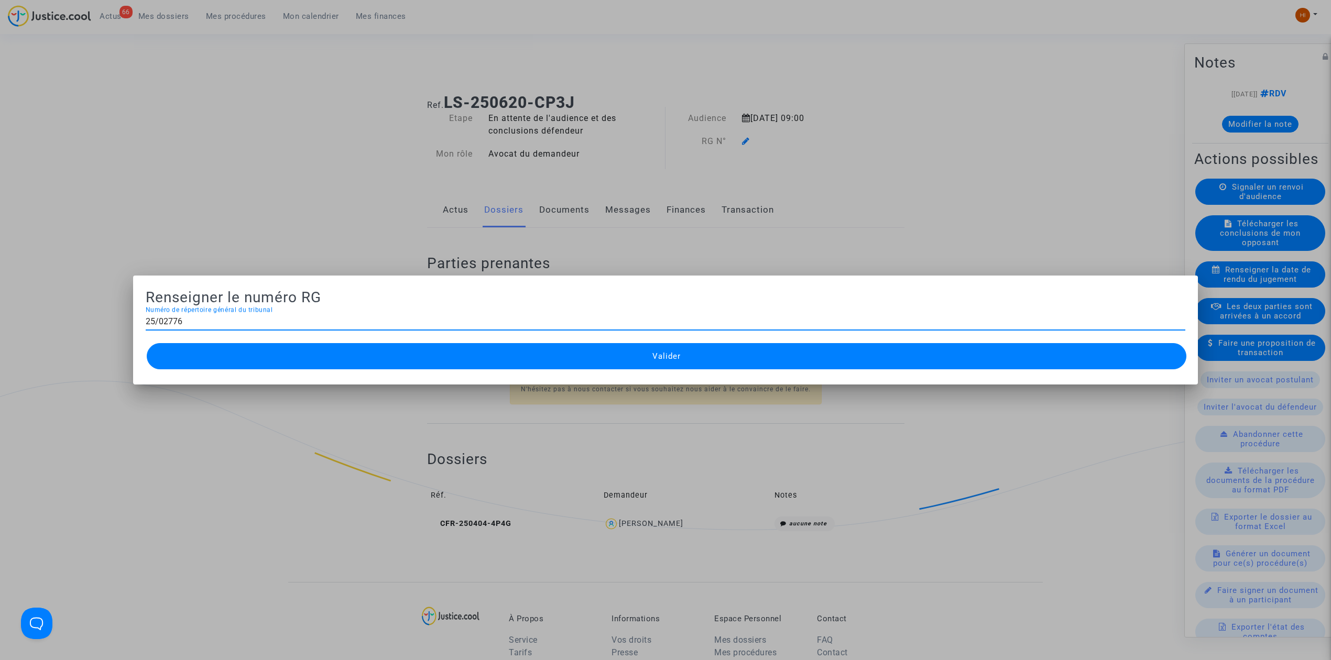
type input "25/02776"
click at [522, 359] on button "Valider" at bounding box center [667, 356] width 1040 height 26
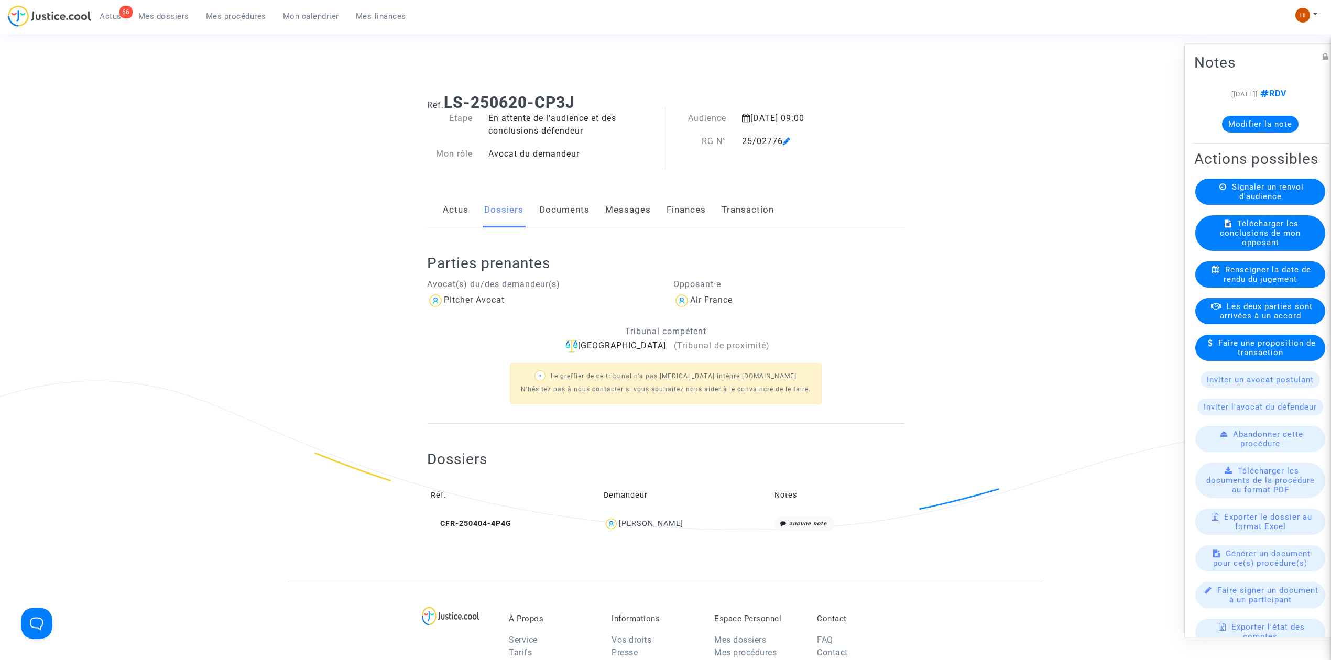
click at [579, 211] on link "Documents" at bounding box center [564, 210] width 50 height 35
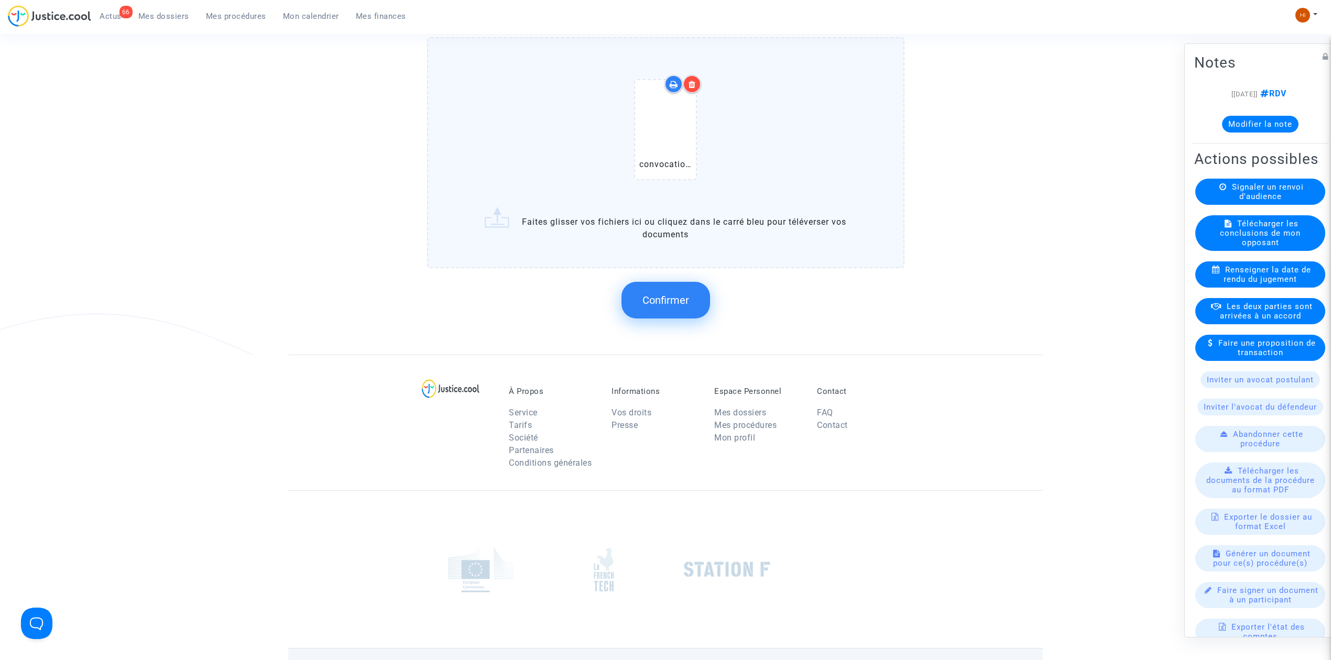
scroll to position [839, 0]
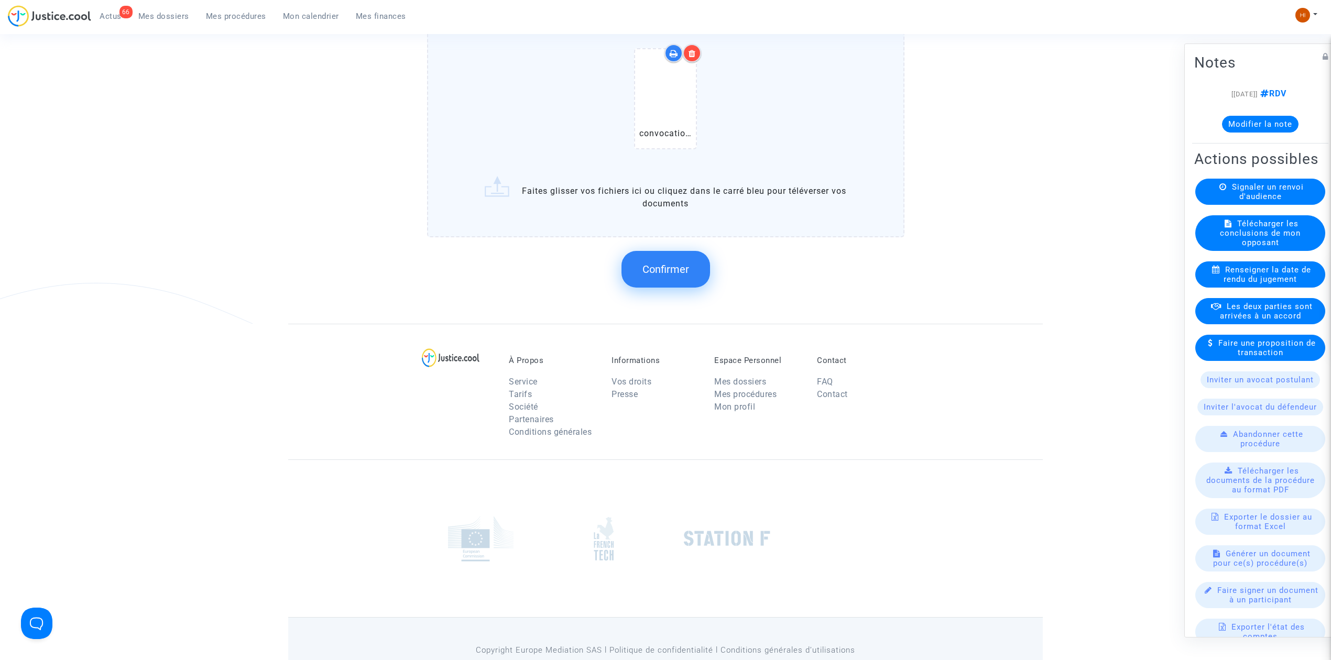
click at [676, 263] on span "Confirmer" at bounding box center [666, 269] width 47 height 13
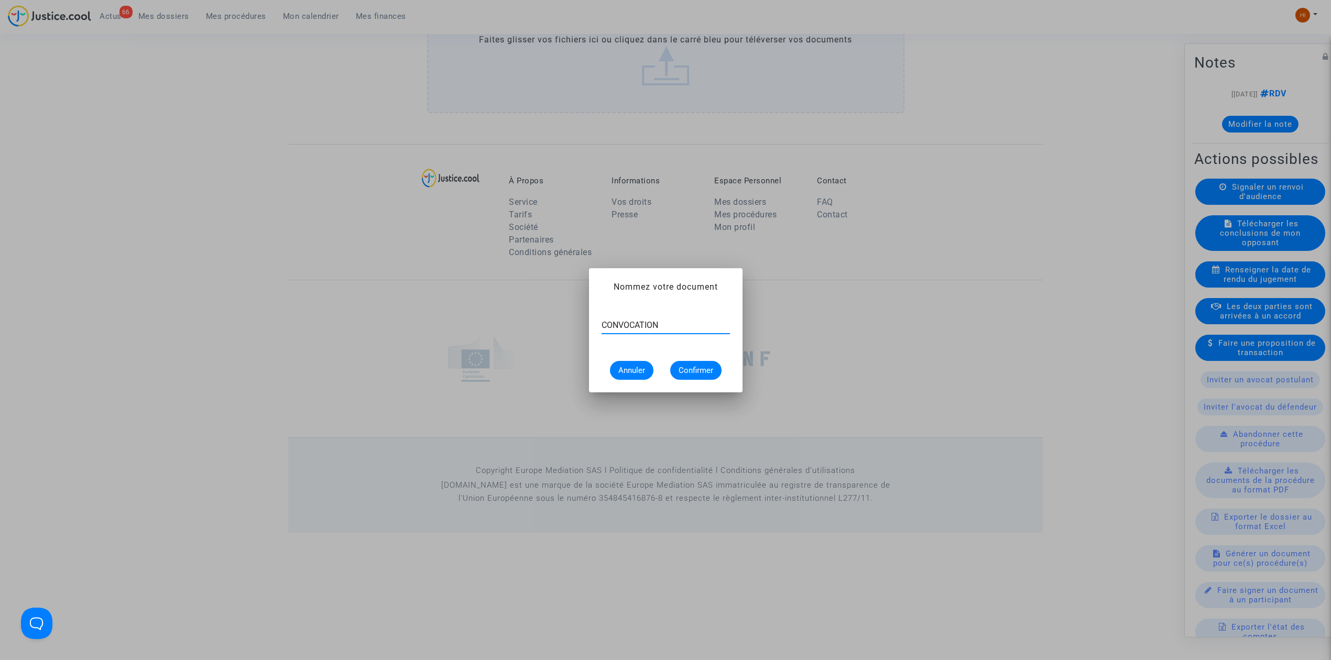
type input "CONVOCATION"
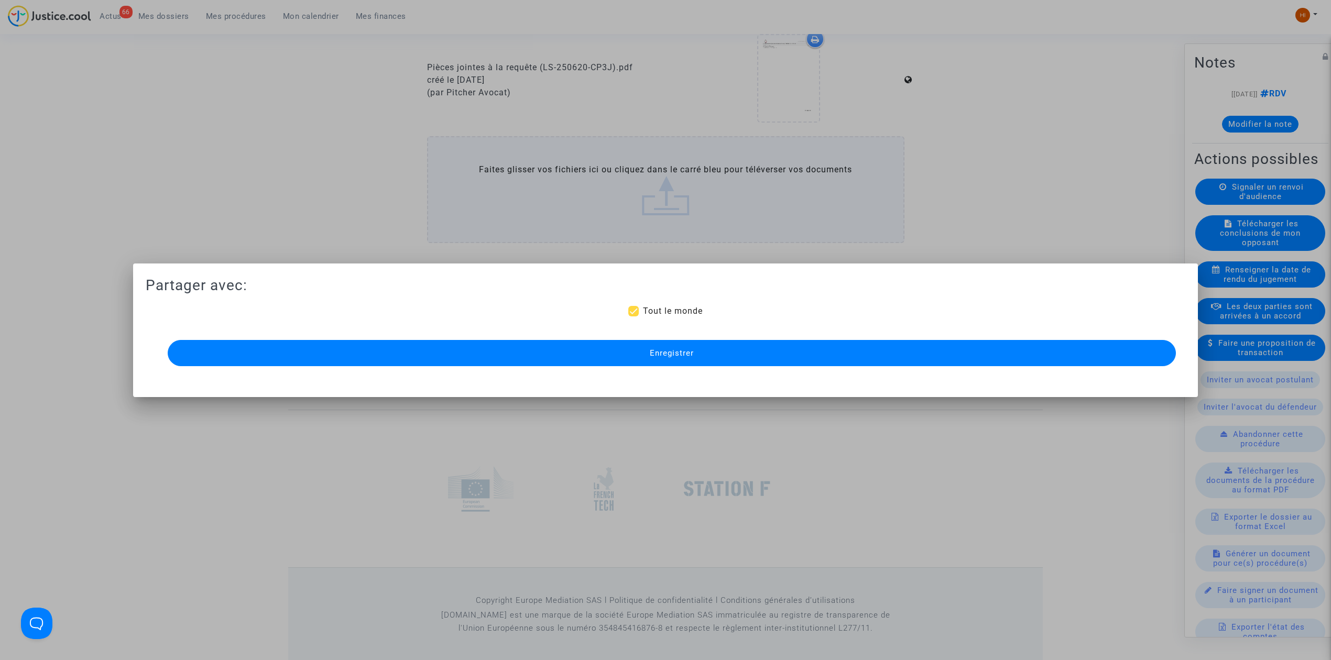
click at [619, 352] on button "Enregistrer" at bounding box center [672, 353] width 1008 height 26
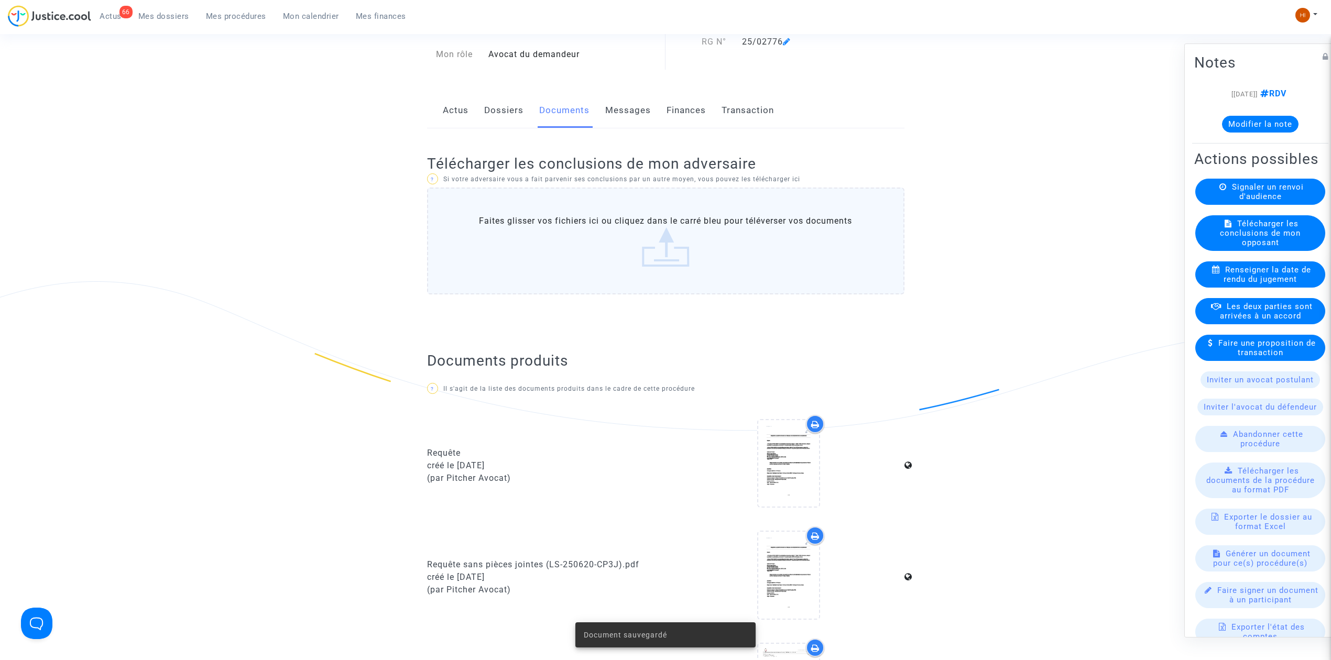
scroll to position [80, 0]
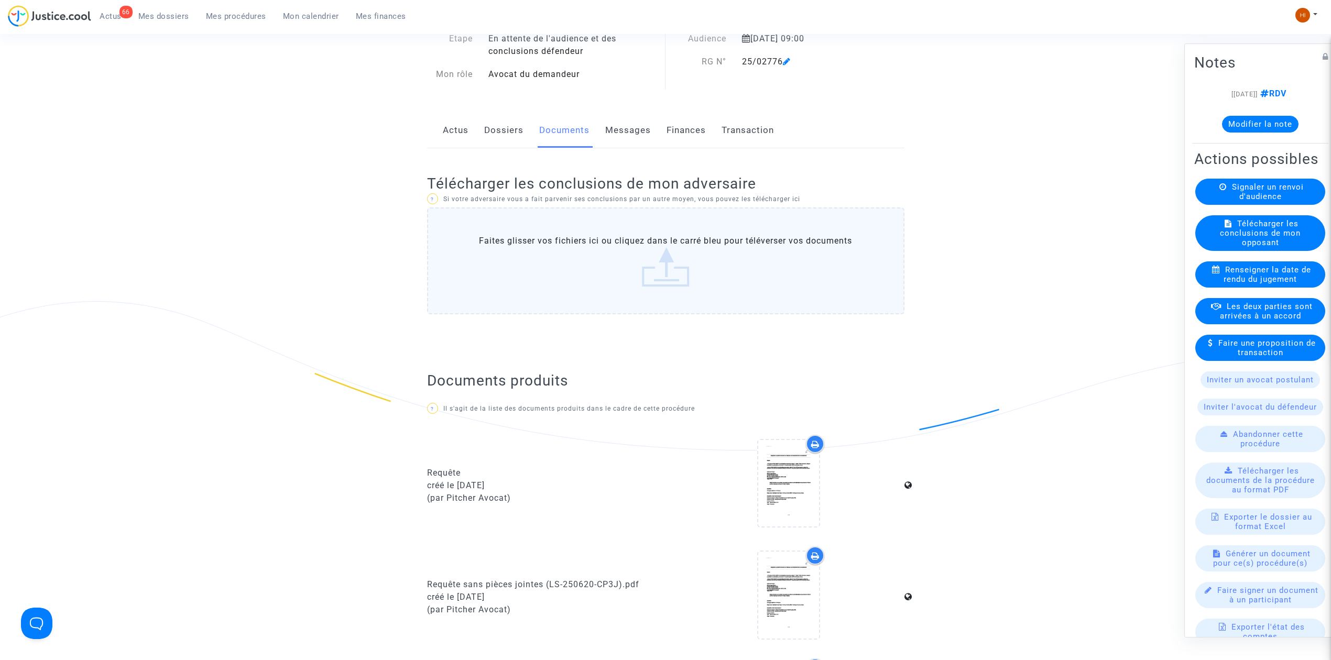
click at [498, 128] on link "Dossiers" at bounding box center [503, 130] width 39 height 35
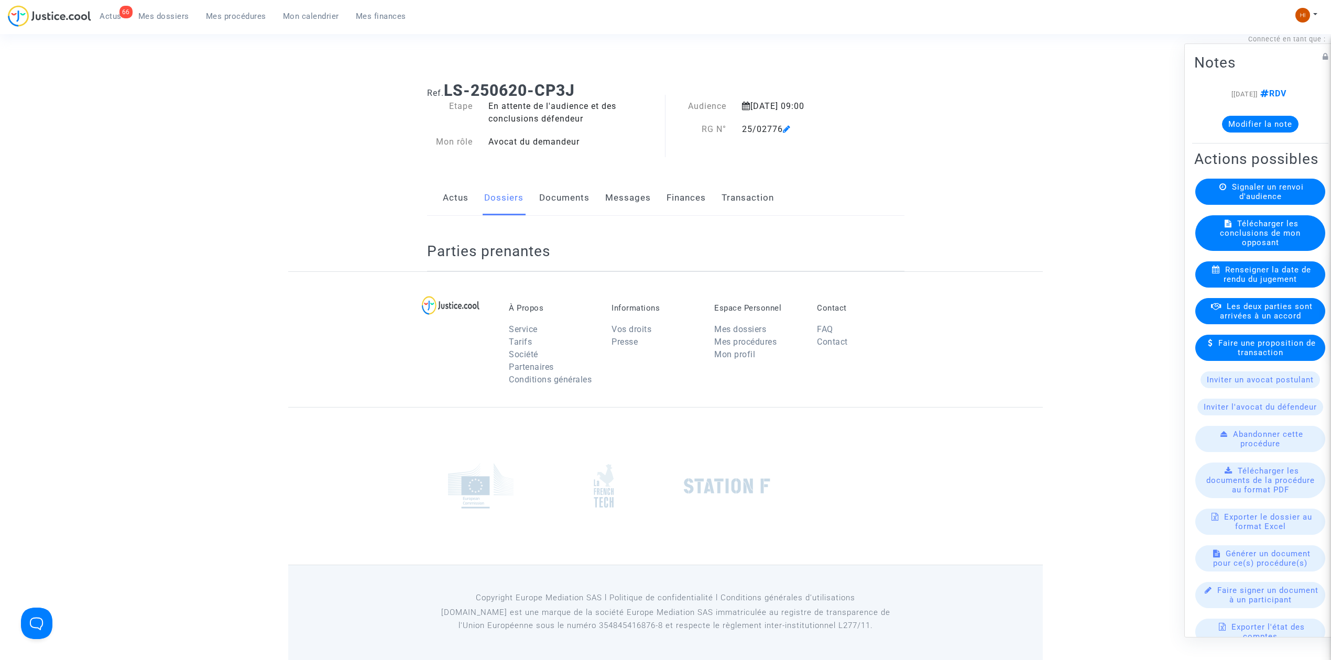
scroll to position [80, 0]
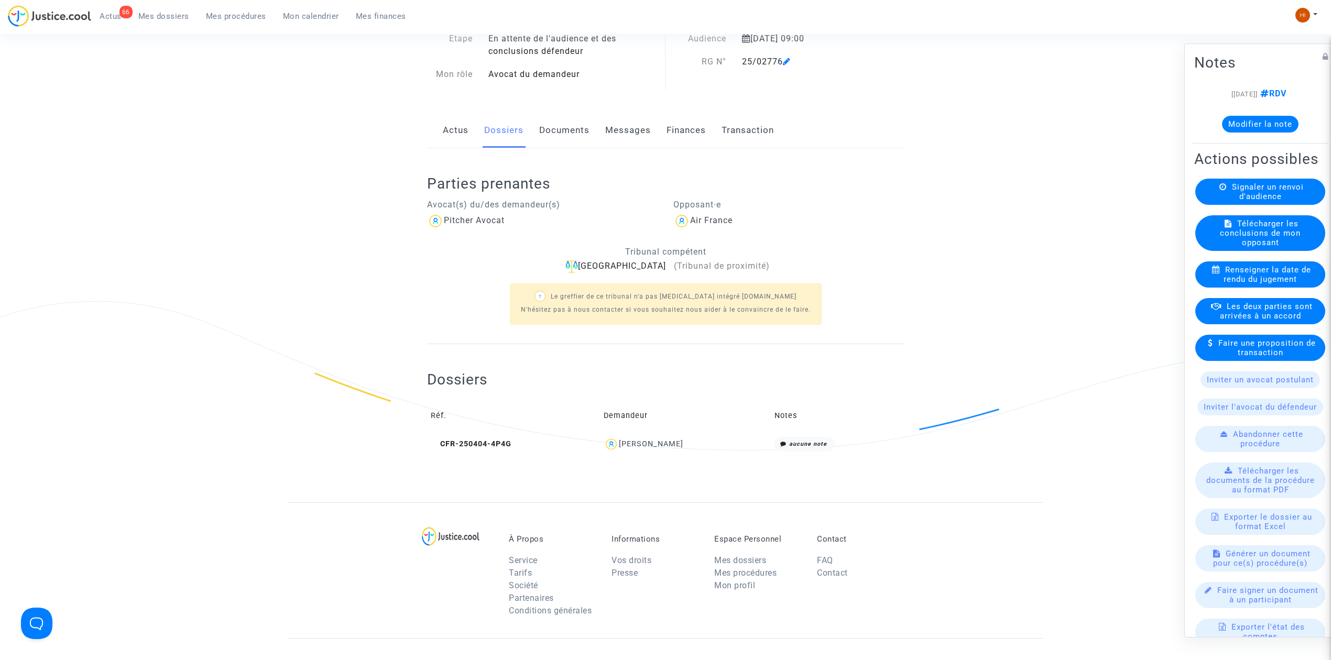
click at [231, 12] on span "Mes procédures" at bounding box center [236, 16] width 60 height 9
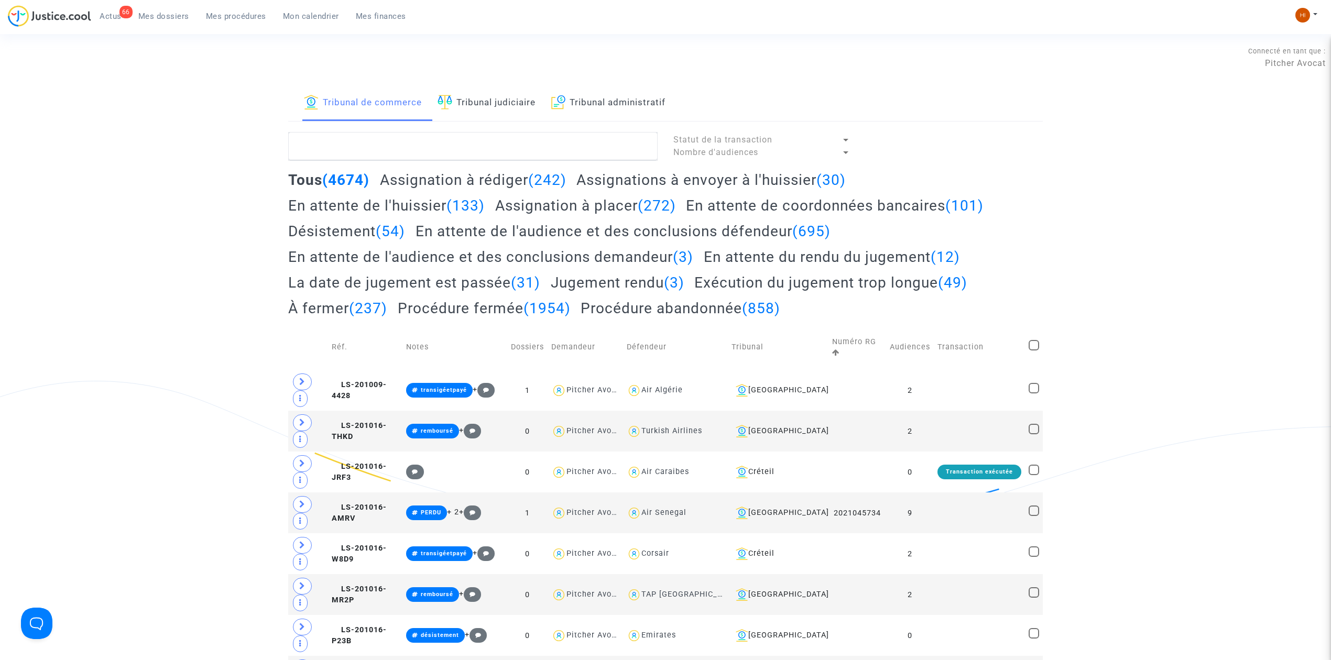
click at [514, 101] on link "Tribunal judiciaire" at bounding box center [487, 103] width 98 height 36
click at [510, 137] on textarea at bounding box center [472, 146] width 369 height 28
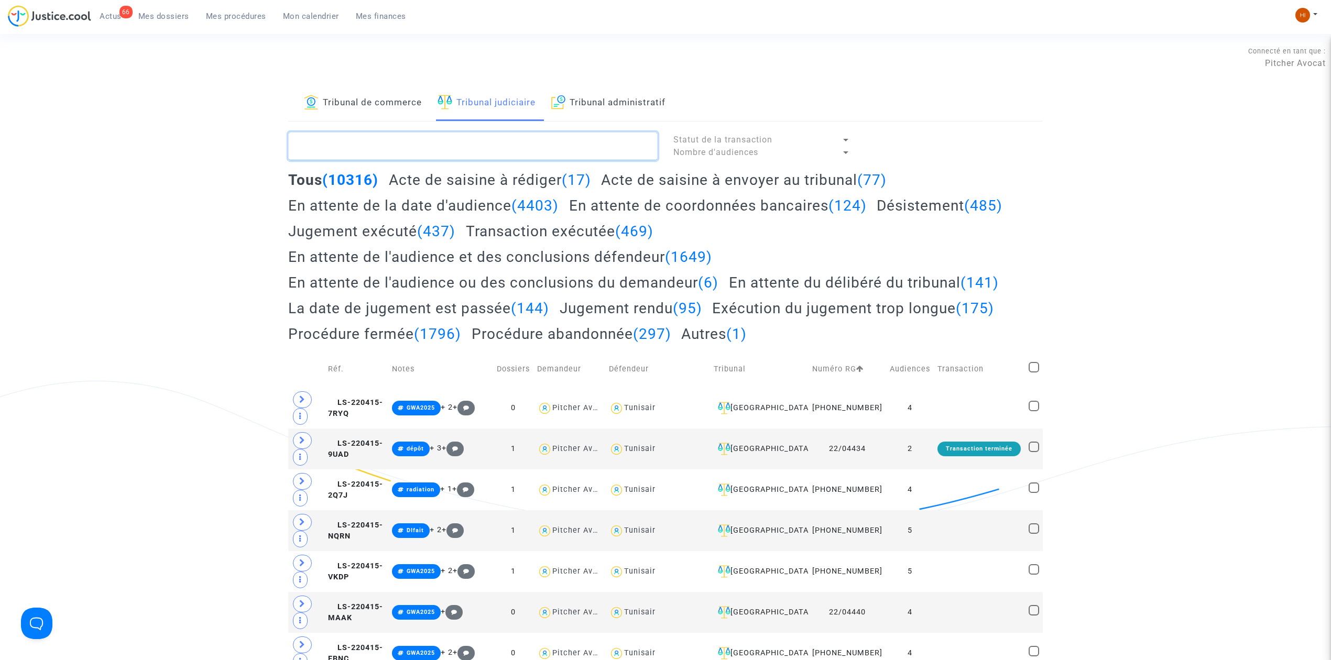
paste textarea "[PERSON_NAME]"
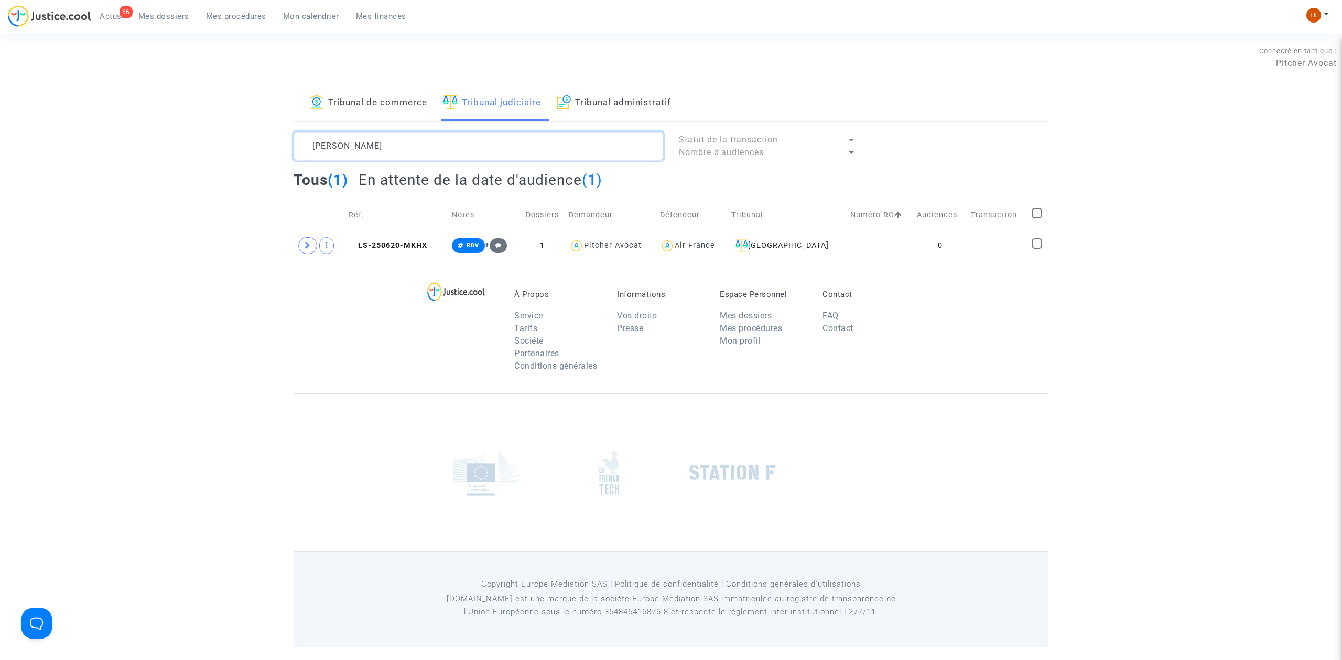
type textarea "[PERSON_NAME]"
click at [408, 246] on span "LS-250620-MKHX" at bounding box center [388, 245] width 79 height 9
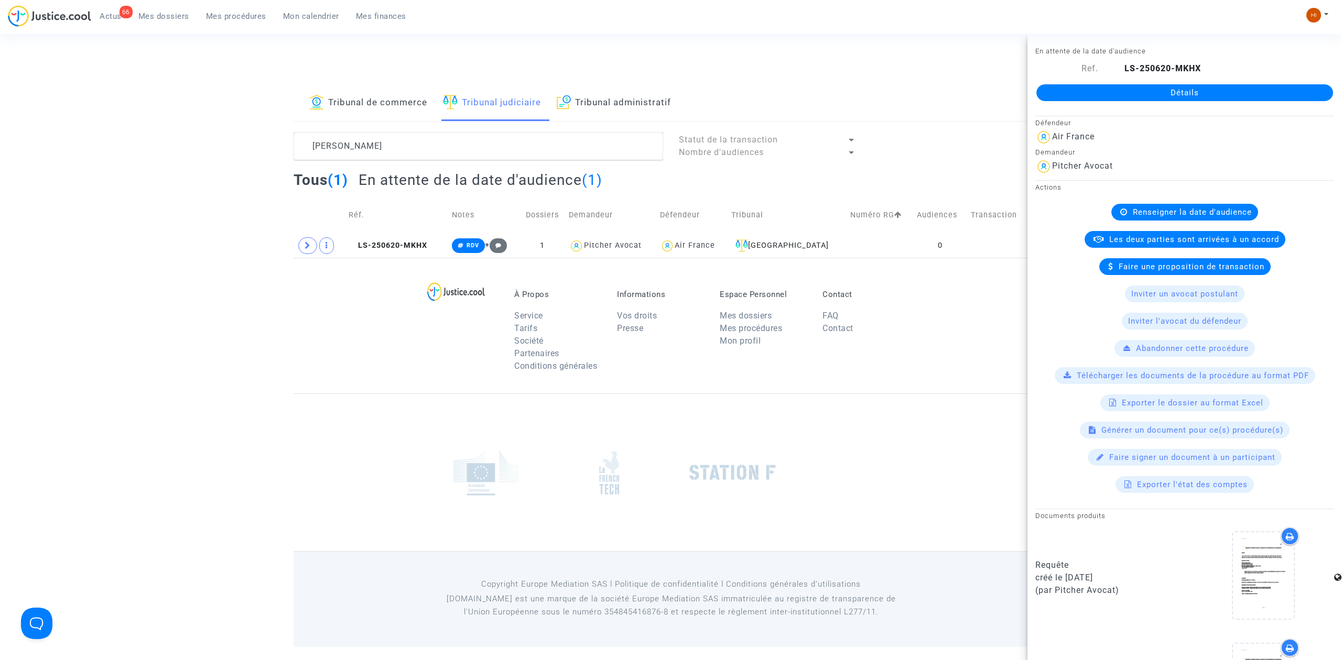
click at [1263, 83] on div "Détails" at bounding box center [1184, 93] width 314 height 36
click at [1264, 87] on link "Détails" at bounding box center [1184, 92] width 297 height 17
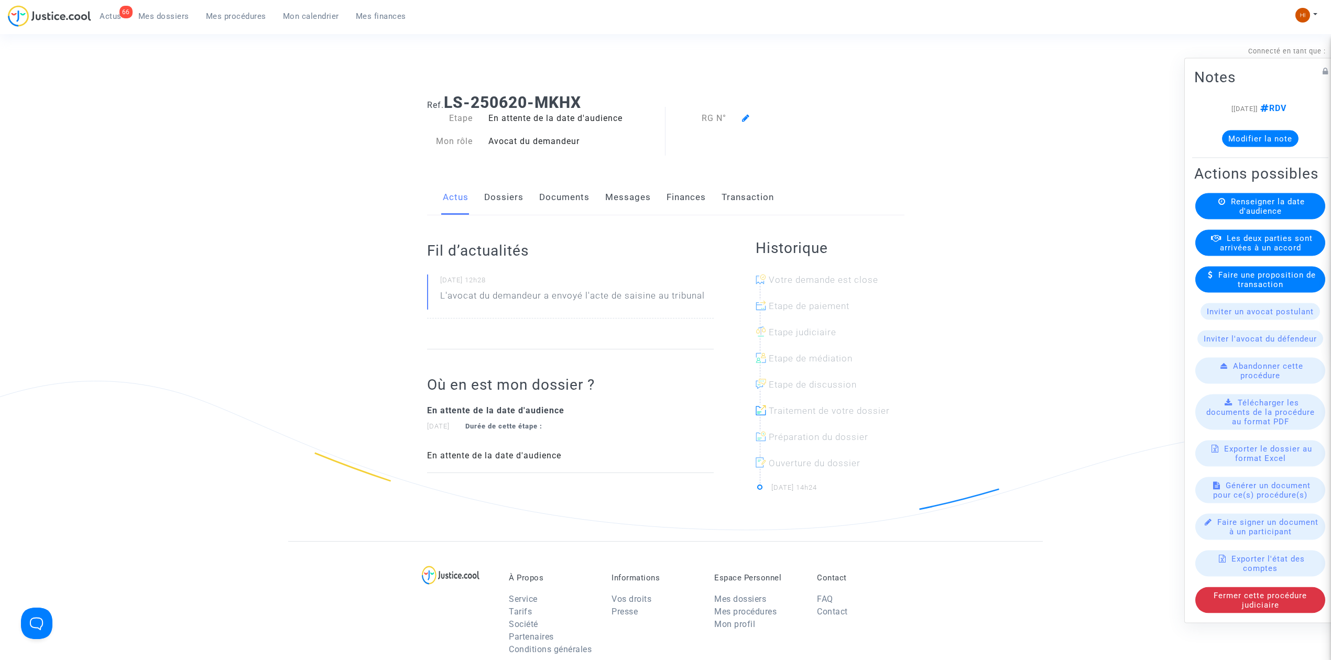
click at [1249, 212] on span "Renseigner la date d'audience" at bounding box center [1268, 206] width 74 height 19
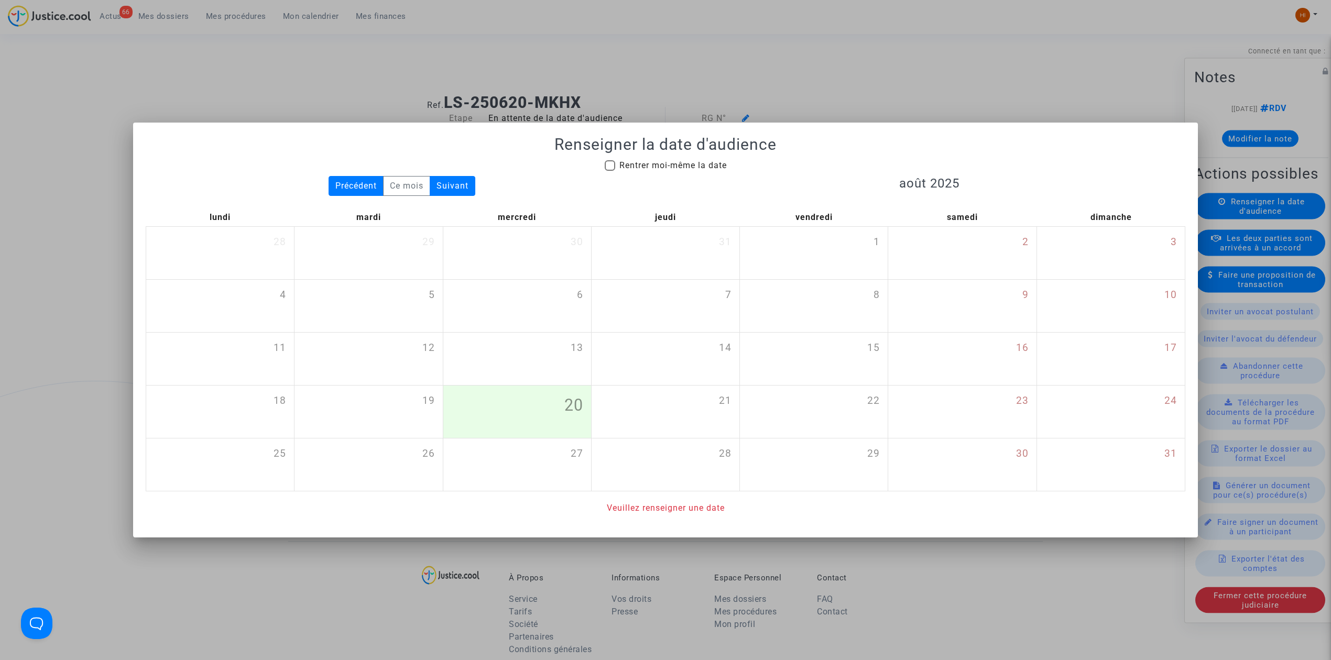
click at [699, 168] on span "Rentrer moi-même la date" at bounding box center [672, 165] width 107 height 10
click at [610, 171] on input "Rentrer moi-même la date" at bounding box center [609, 171] width 1 height 1
checkbox input "true"
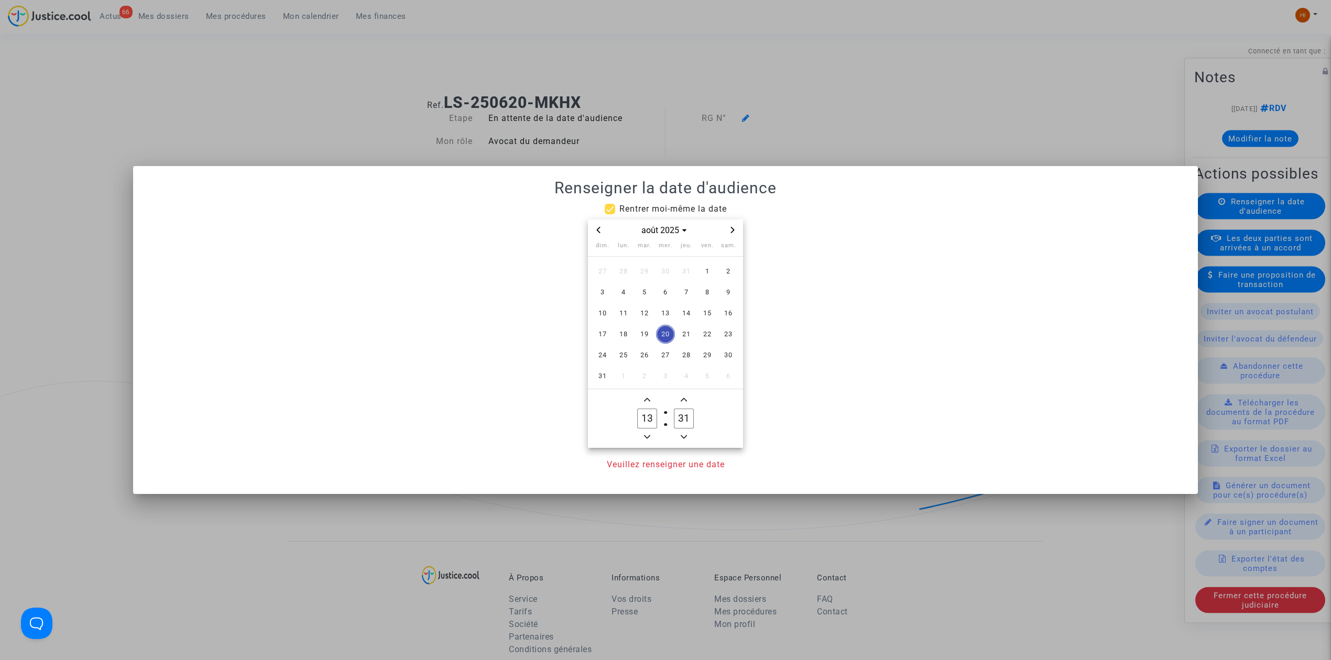
click at [732, 232] on icon "Next month" at bounding box center [733, 230] width 4 height 6
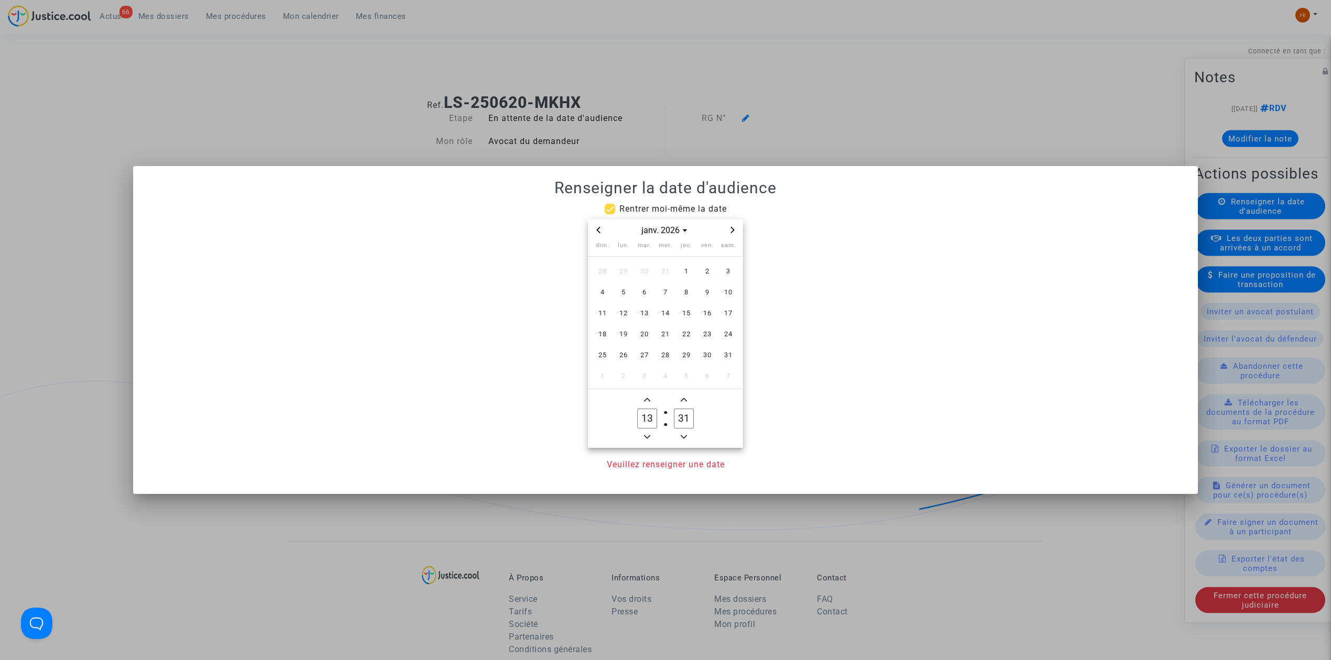
click at [732, 232] on icon "Next month" at bounding box center [733, 230] width 4 height 6
click at [645, 276] on span "3" at bounding box center [644, 271] width 19 height 19
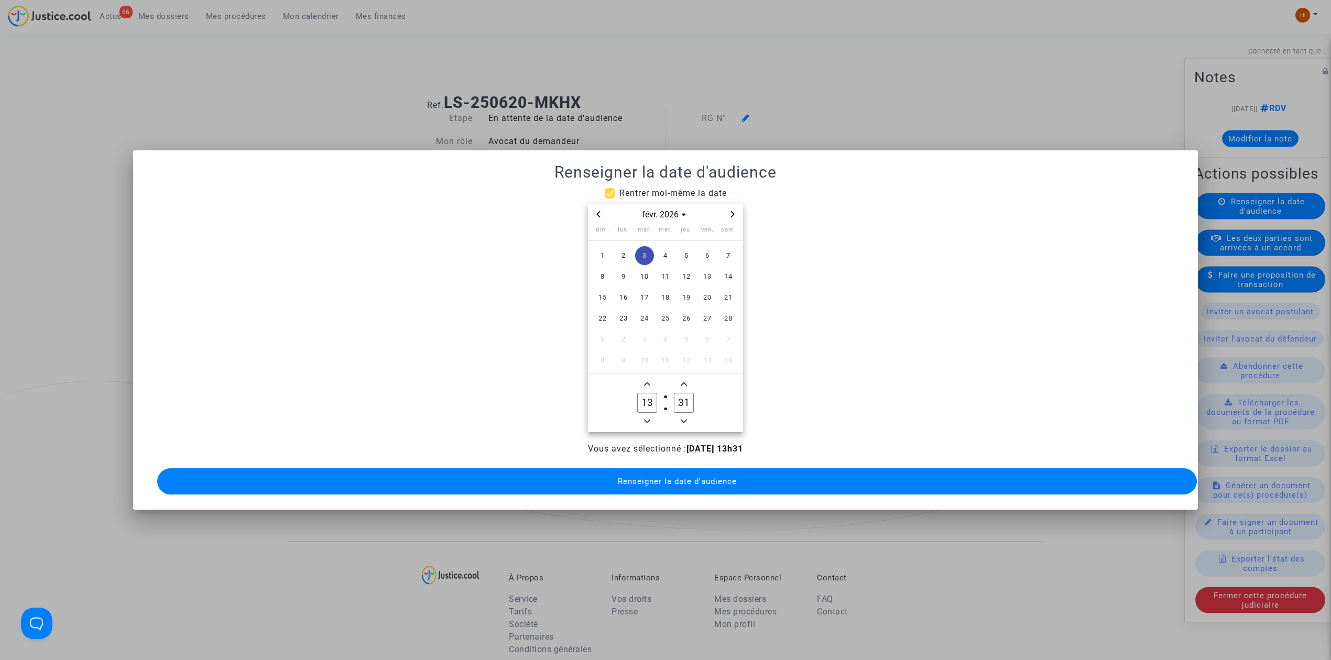
click at [644, 415] on span "Minus a hour" at bounding box center [647, 421] width 13 height 13
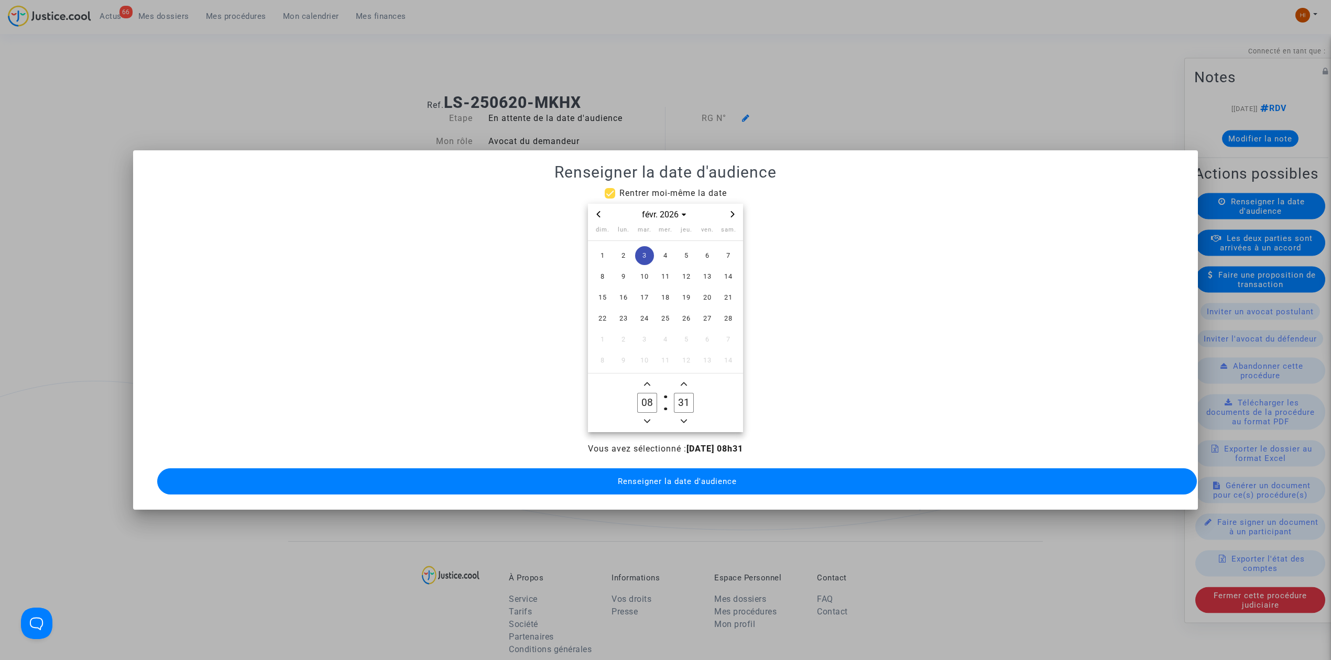
click at [646, 367] on div "dim. lun. mar. mer. jeu. ven. sam. 1 2 3 4 5 6 7 8 9 10 11 12 13 14 15 16 17 18…" at bounding box center [665, 300] width 155 height 150
click at [648, 378] on span "Add a hour" at bounding box center [647, 384] width 13 height 13
type input "09"
click at [688, 398] on input "31" at bounding box center [684, 403] width 20 height 20
click at [684, 397] on input "31" at bounding box center [684, 403] width 20 height 20
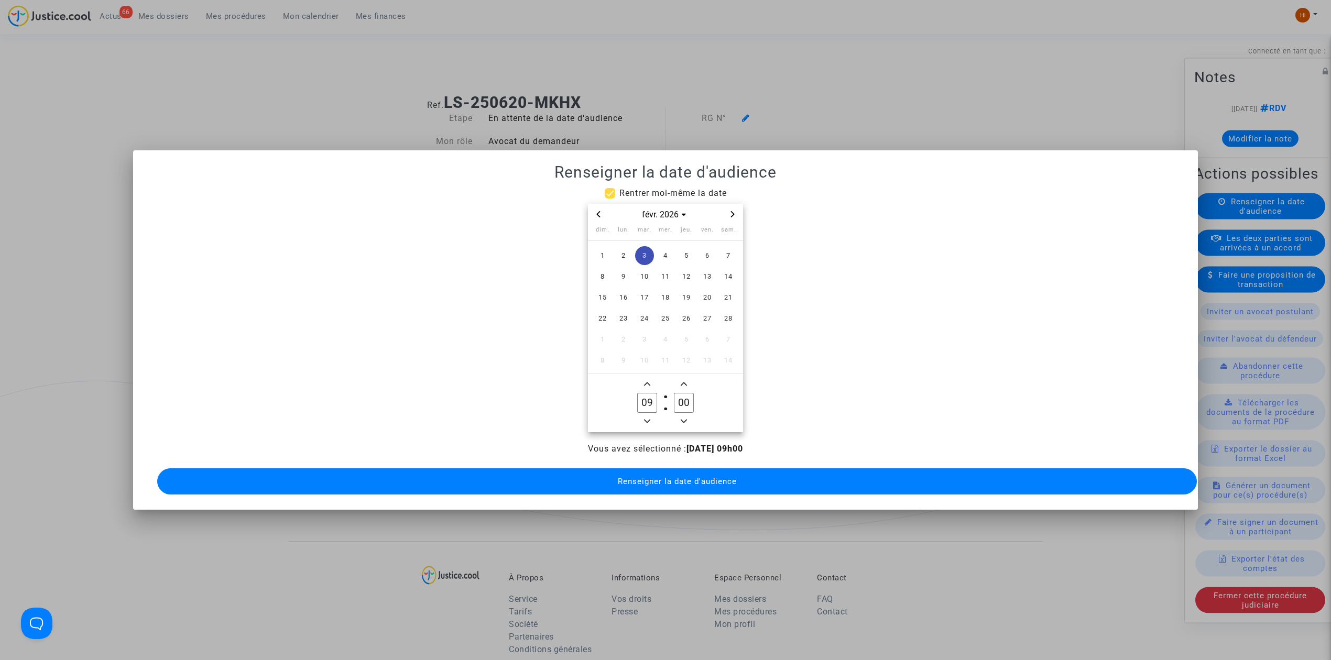
type input "00"
click at [722, 478] on span "Renseigner la date d'audience" at bounding box center [677, 481] width 119 height 9
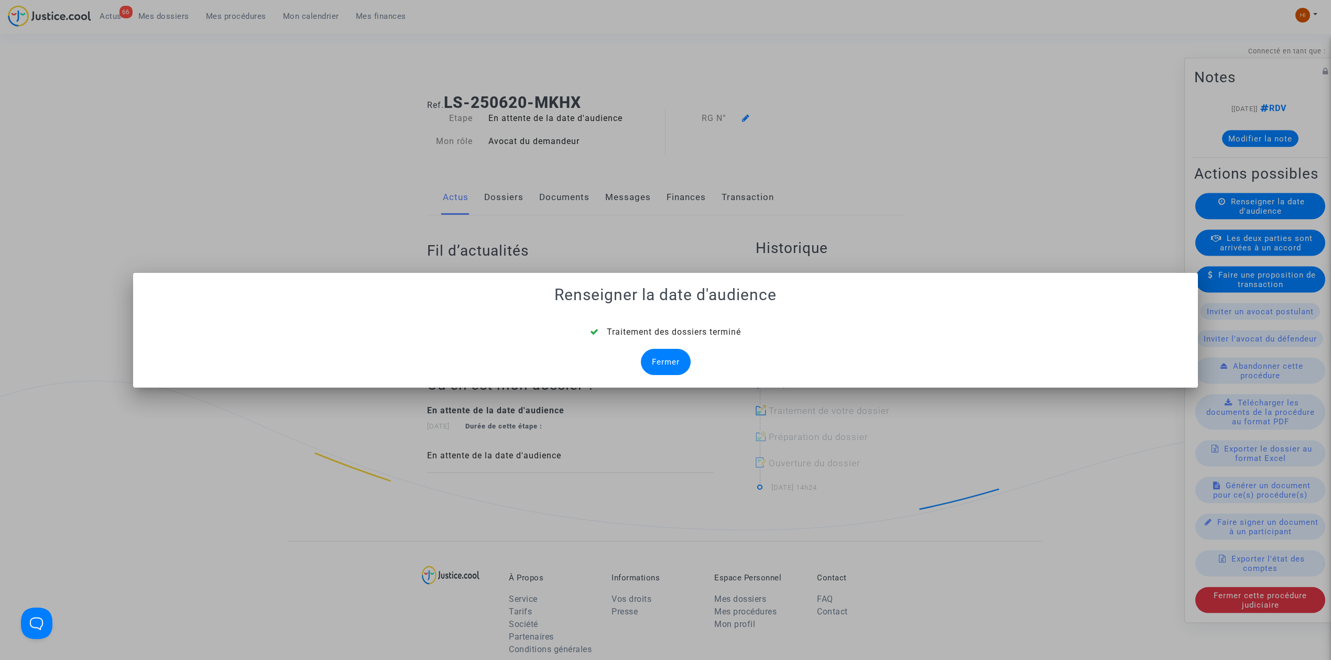
click at [673, 353] on div "Fermer" at bounding box center [666, 362] width 50 height 26
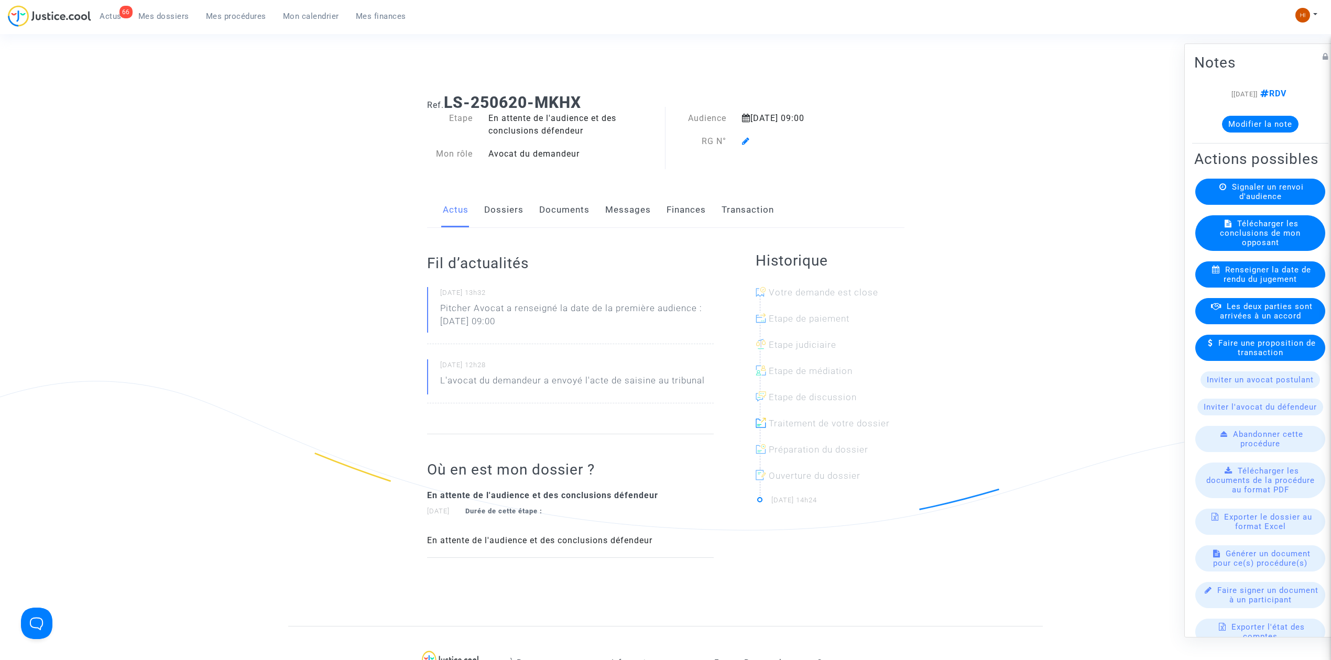
click at [518, 204] on link "Dossiers" at bounding box center [503, 210] width 39 height 35
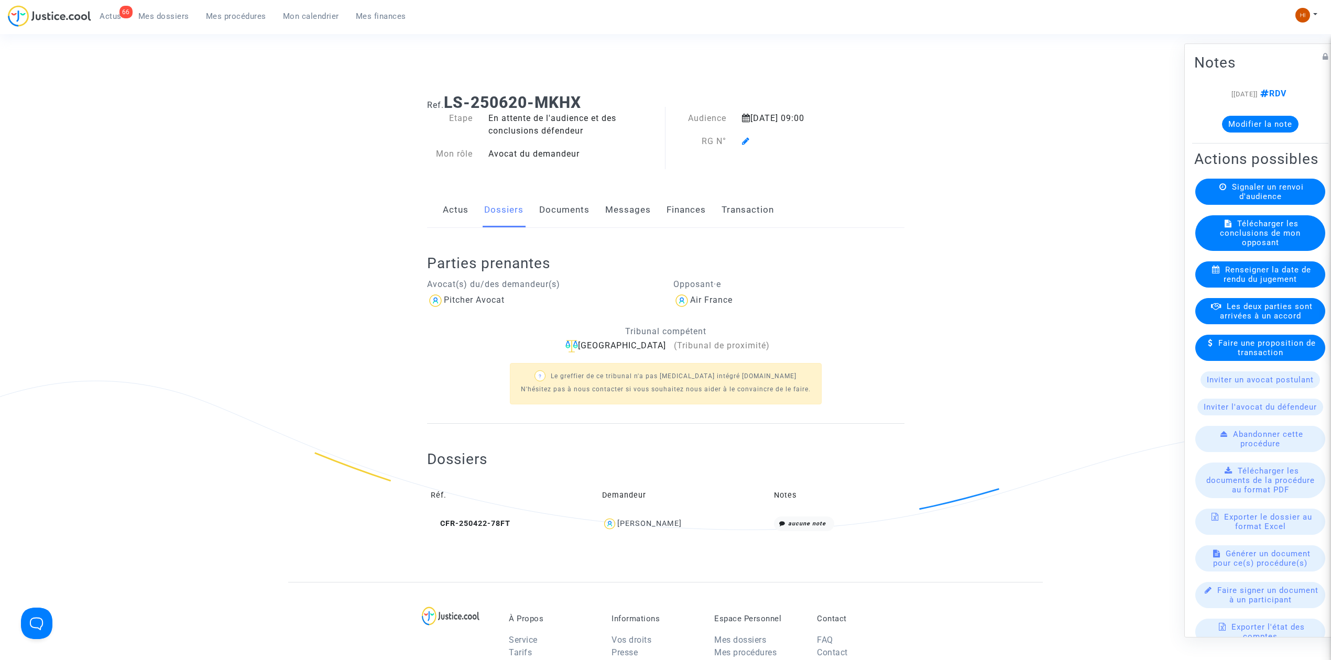
click at [747, 146] on span at bounding box center [746, 111] width 8 height 70
click at [743, 139] on icon at bounding box center [746, 141] width 8 height 8
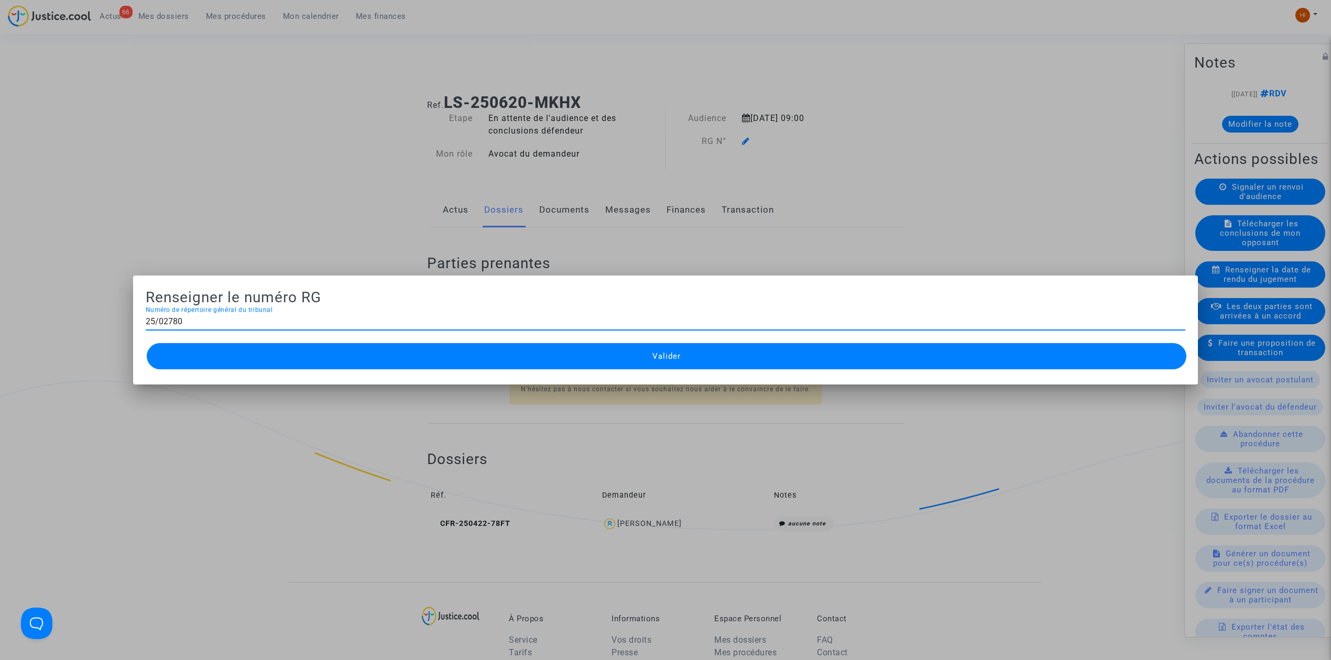
type input "25/02780"
drag, startPoint x: 626, startPoint y: 357, endPoint x: 612, endPoint y: 363, distance: 14.8
click at [619, 360] on button "Valider" at bounding box center [667, 356] width 1040 height 26
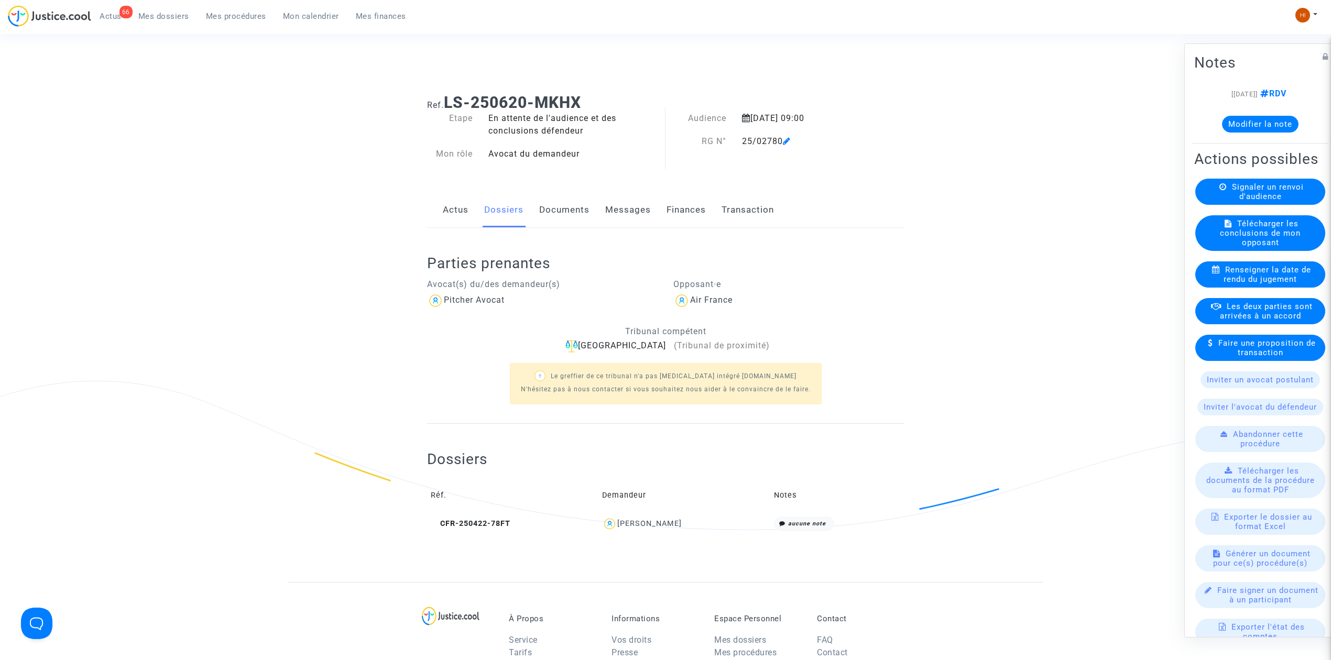
click at [554, 215] on link "Documents" at bounding box center [564, 210] width 50 height 35
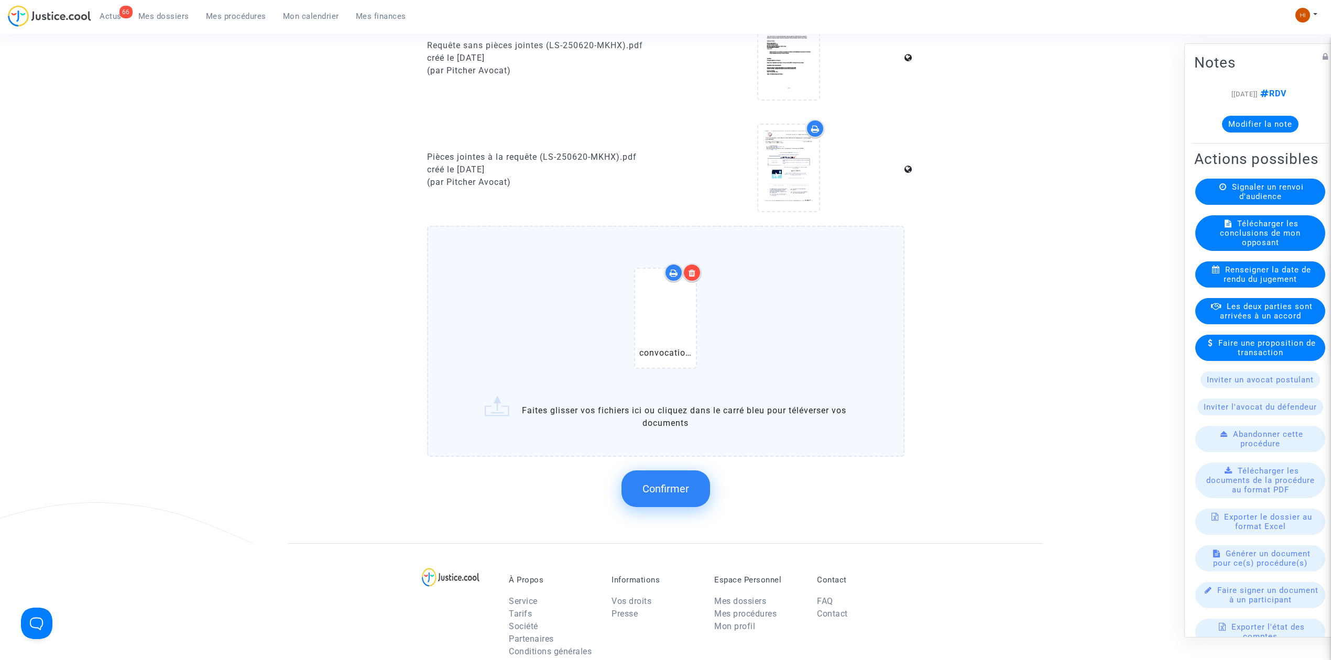
scroll to position [888, 0]
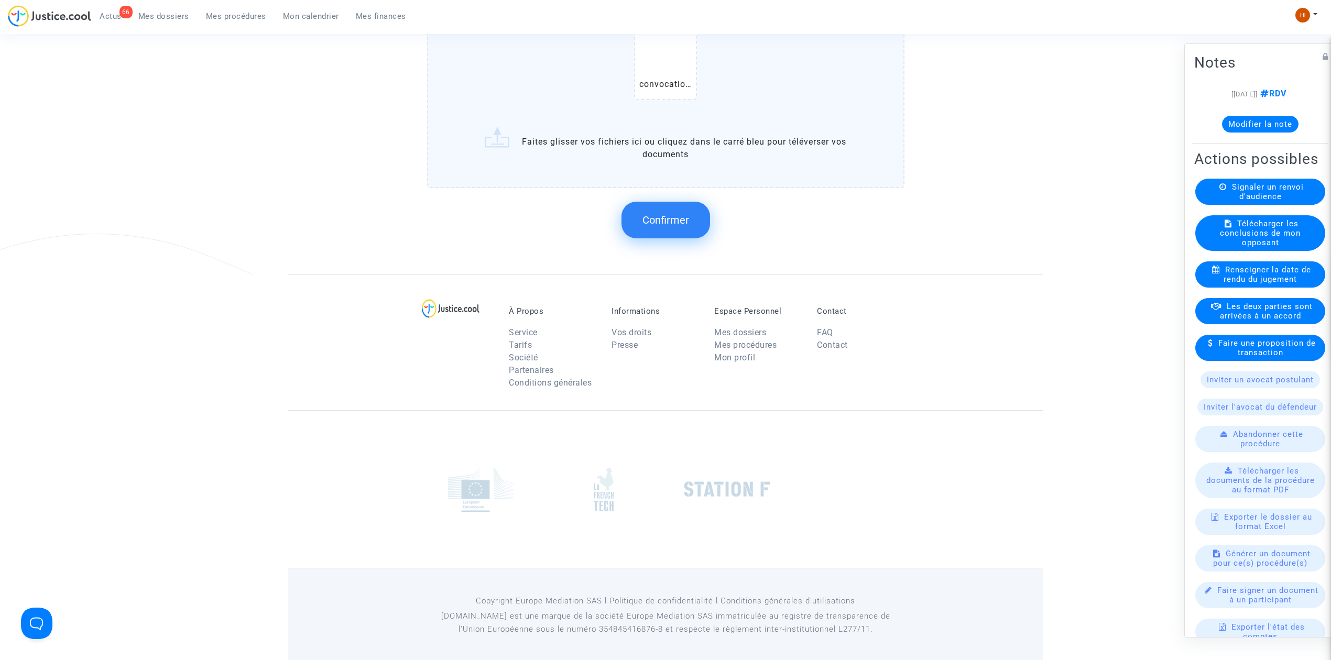
drag, startPoint x: 691, startPoint y: 210, endPoint x: 684, endPoint y: 210, distance: 6.8
click at [684, 210] on button "Confirmer" at bounding box center [666, 220] width 89 height 37
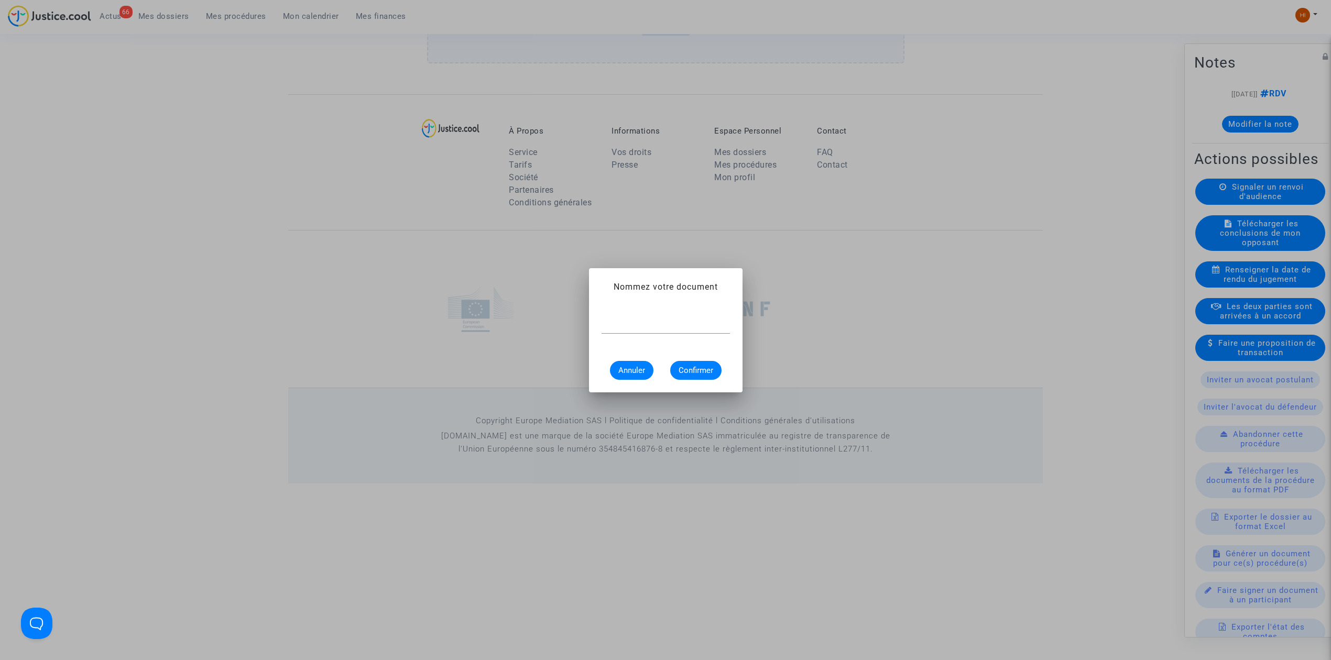
scroll to position [0, 0]
type input "CONVOCATION"
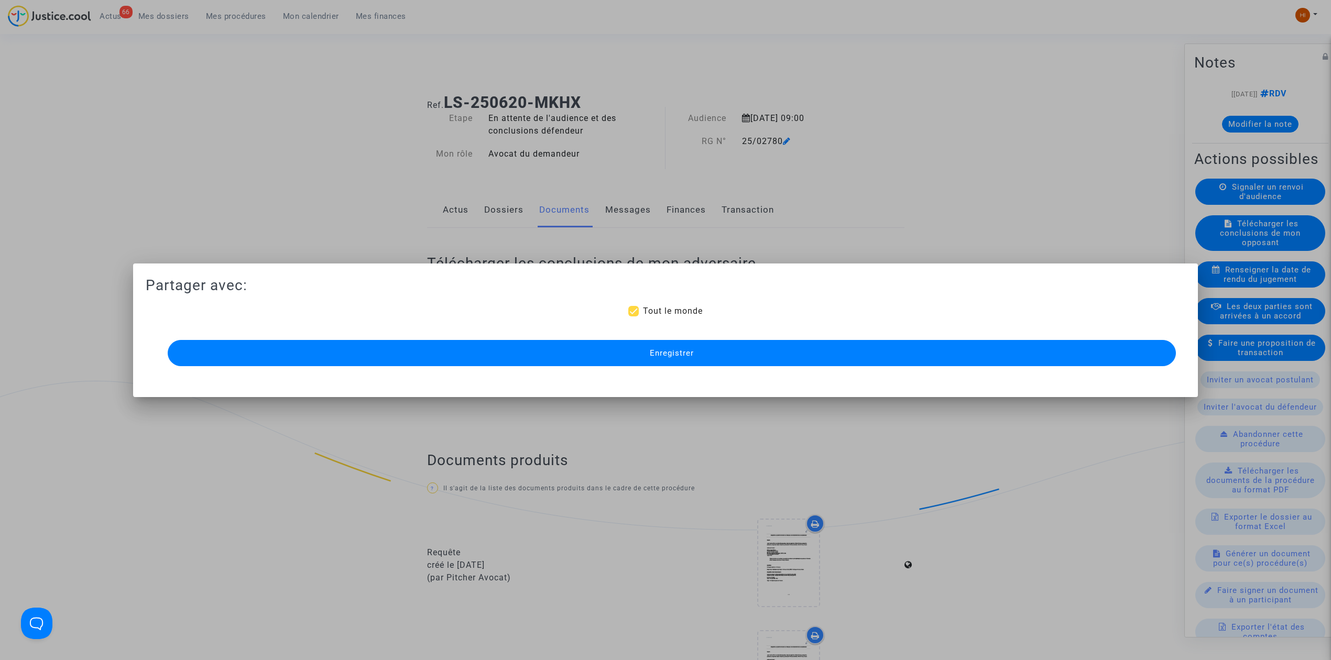
scroll to position [709, 0]
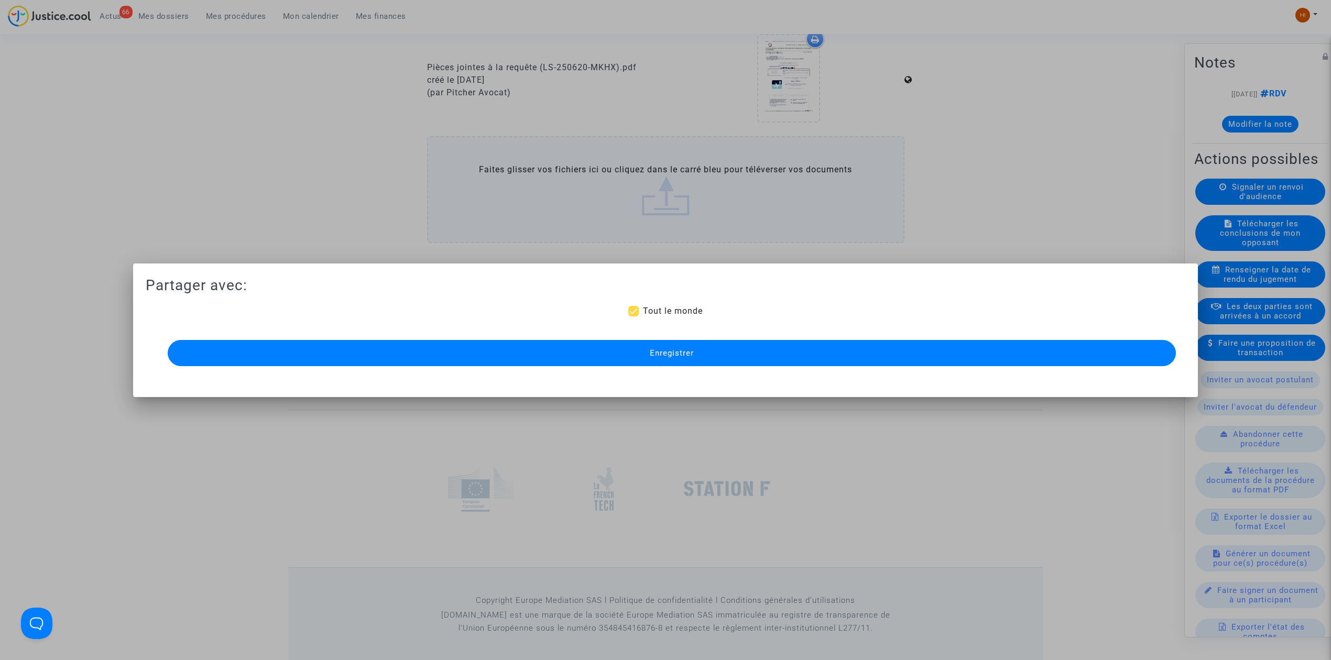
click at [667, 363] on button "Enregistrer" at bounding box center [672, 353] width 1008 height 26
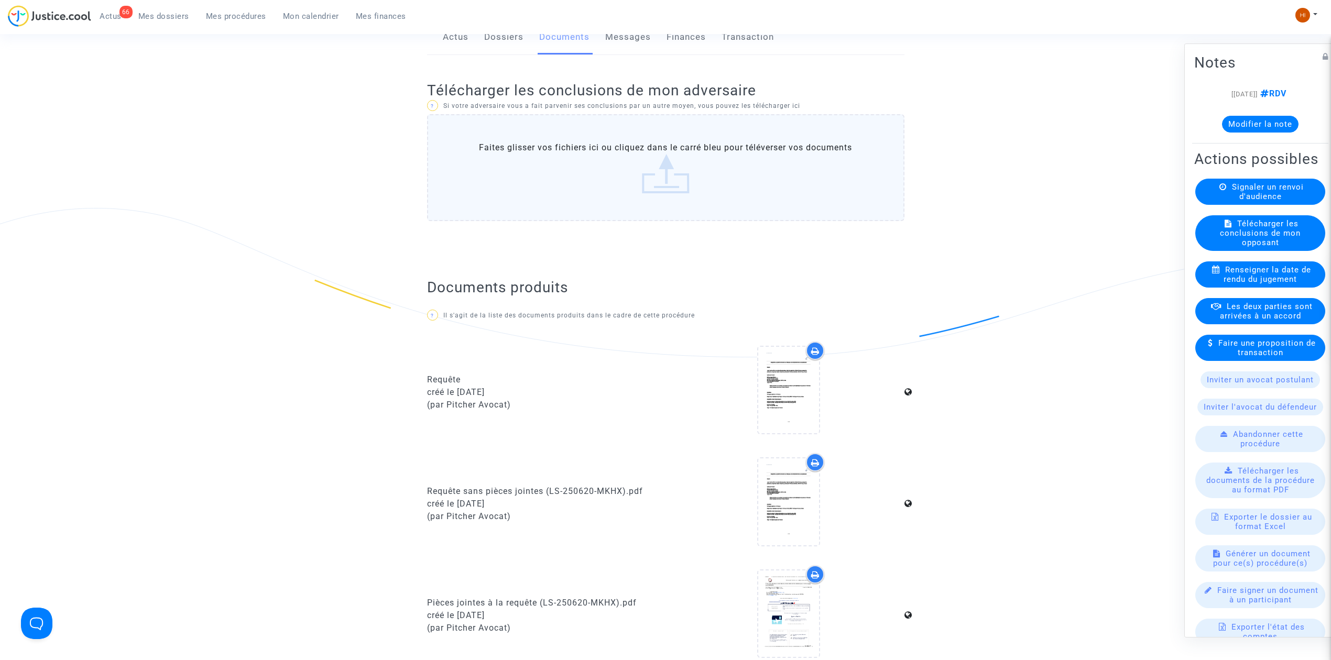
scroll to position [419, 0]
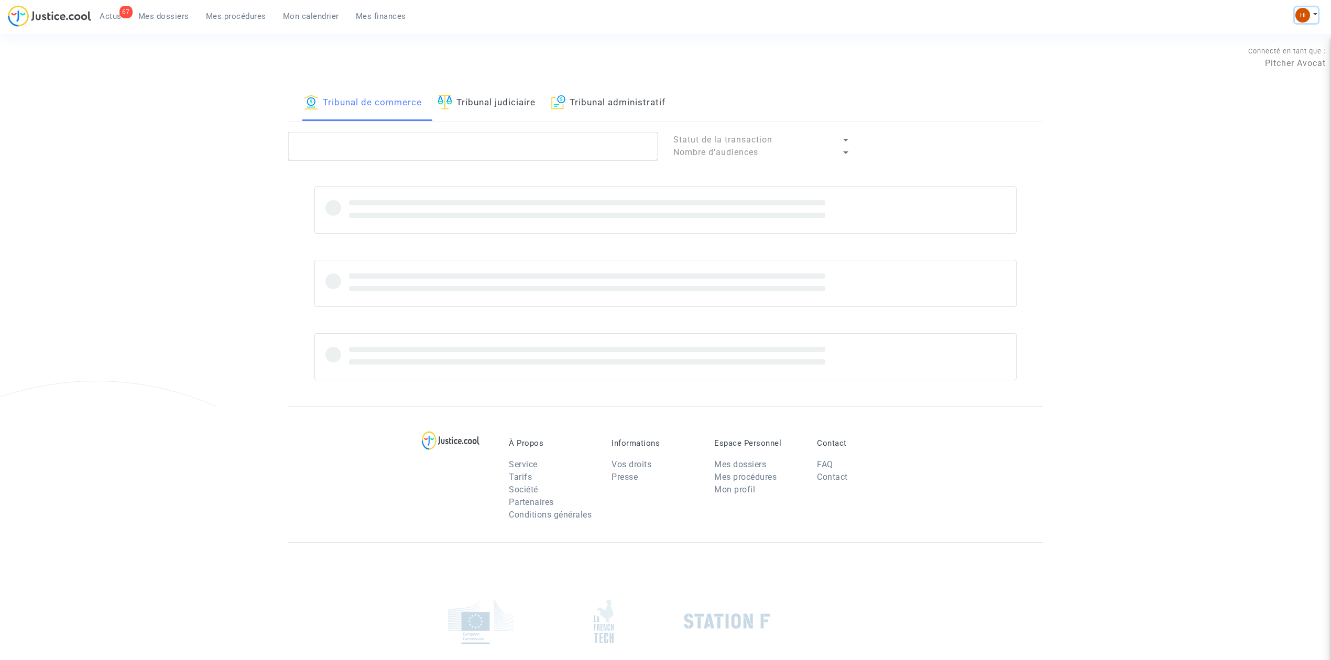
click at [1313, 12] on button at bounding box center [1306, 15] width 23 height 16
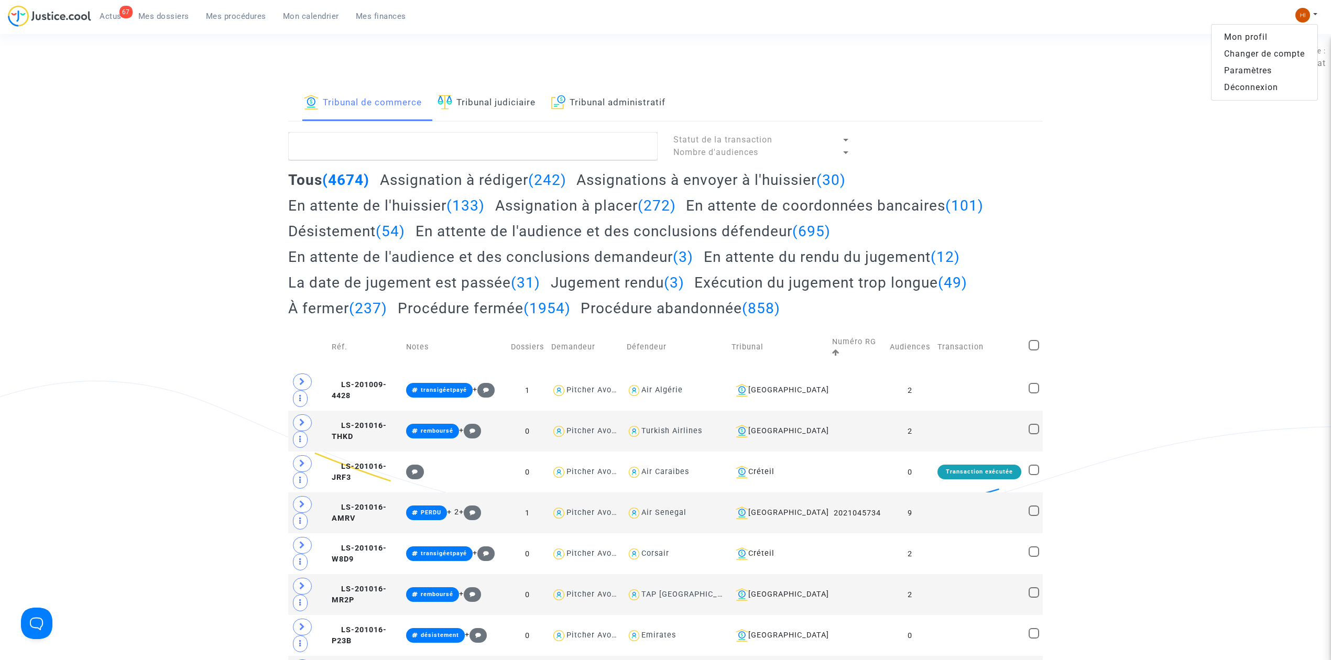
click at [1267, 59] on link "Changer de compte" at bounding box center [1265, 54] width 106 height 17
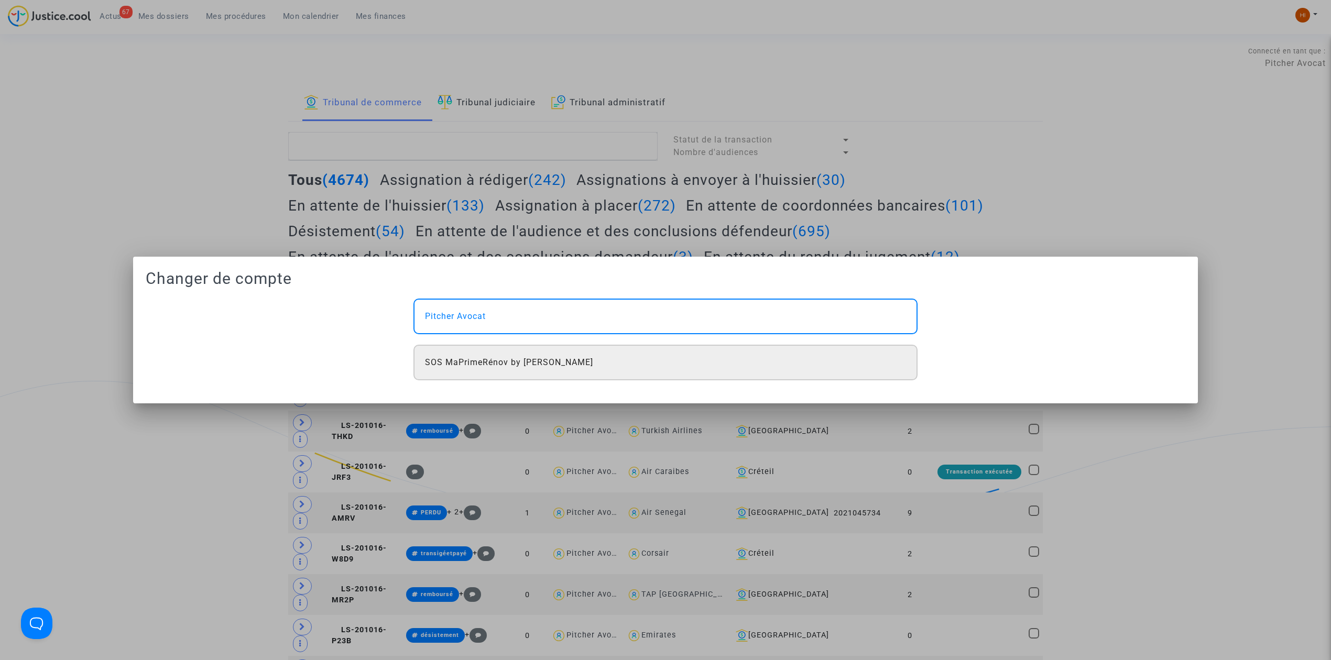
click at [637, 363] on div "SOS MaPrimeRénov by Pitcher Avocat" at bounding box center [665, 363] width 504 height 36
